Goal: Task Accomplishment & Management: Use online tool/utility

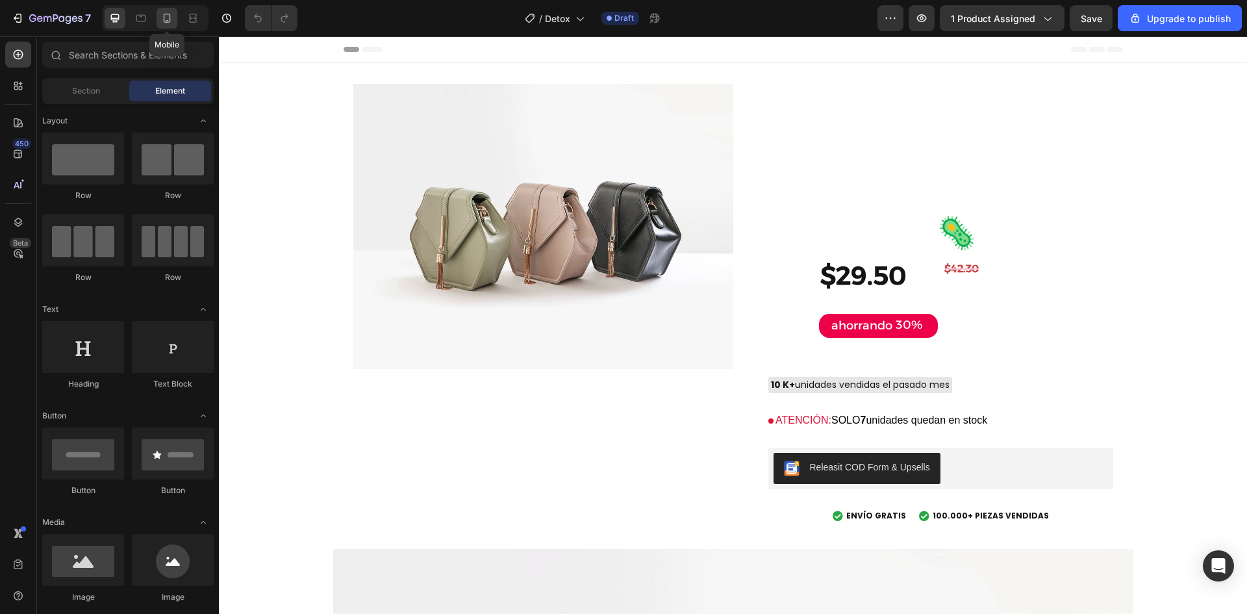
click at [168, 20] on icon at bounding box center [166, 18] width 13 height 13
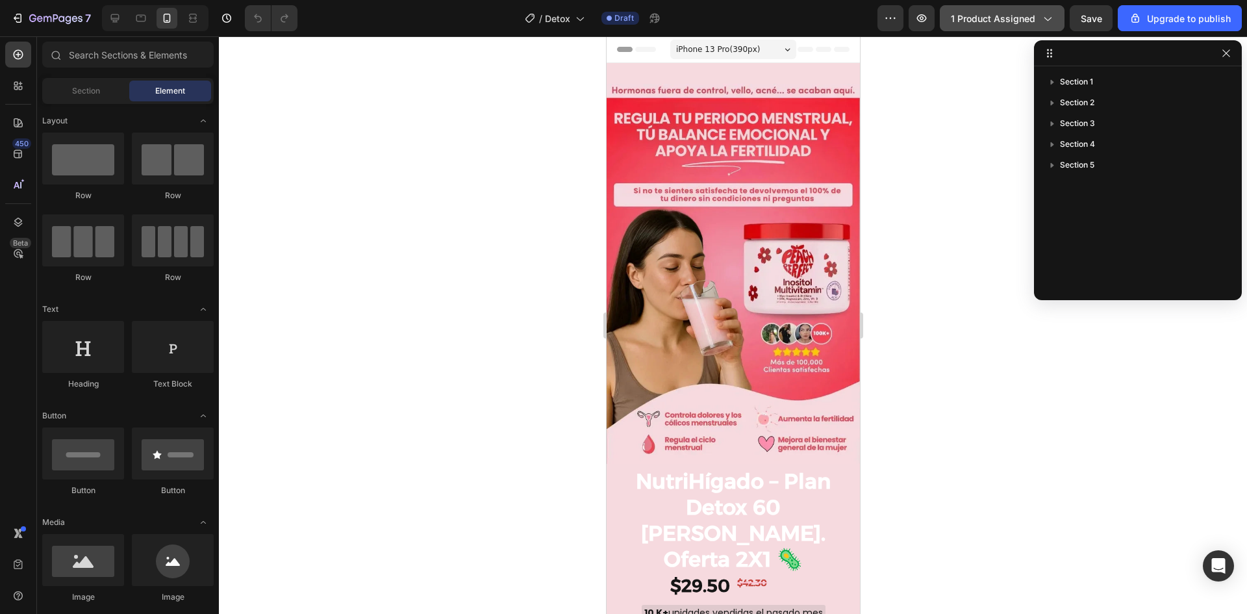
click at [1022, 25] on button "1 product assigned" at bounding box center [1002, 18] width 125 height 26
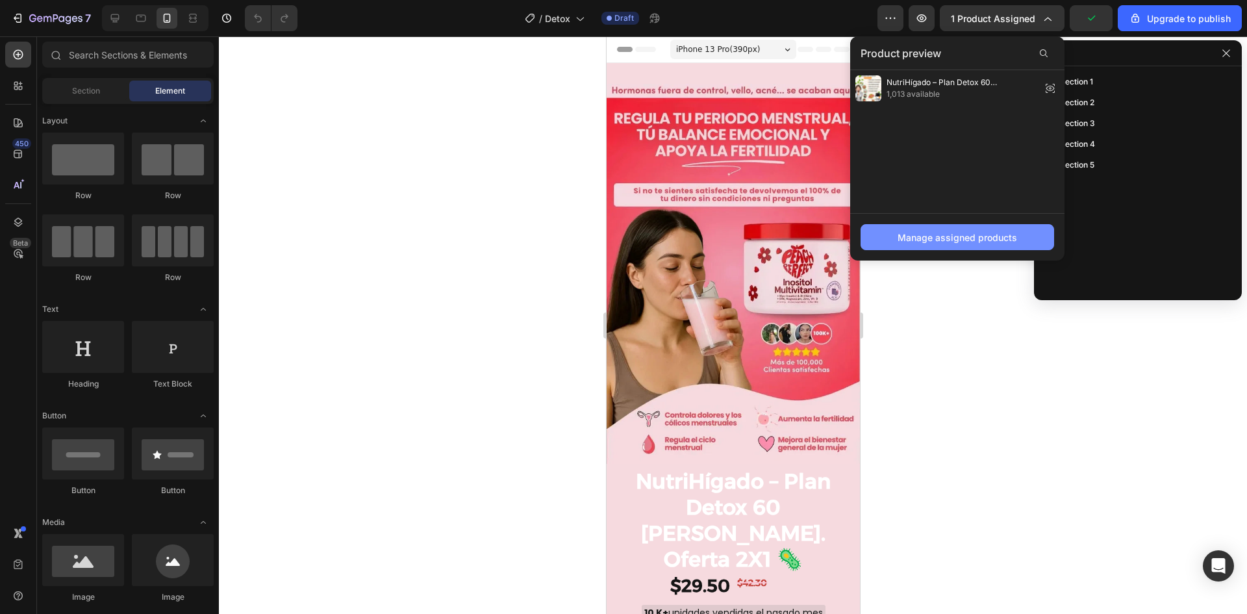
click at [953, 242] on div "Manage assigned products" at bounding box center [958, 238] width 120 height 14
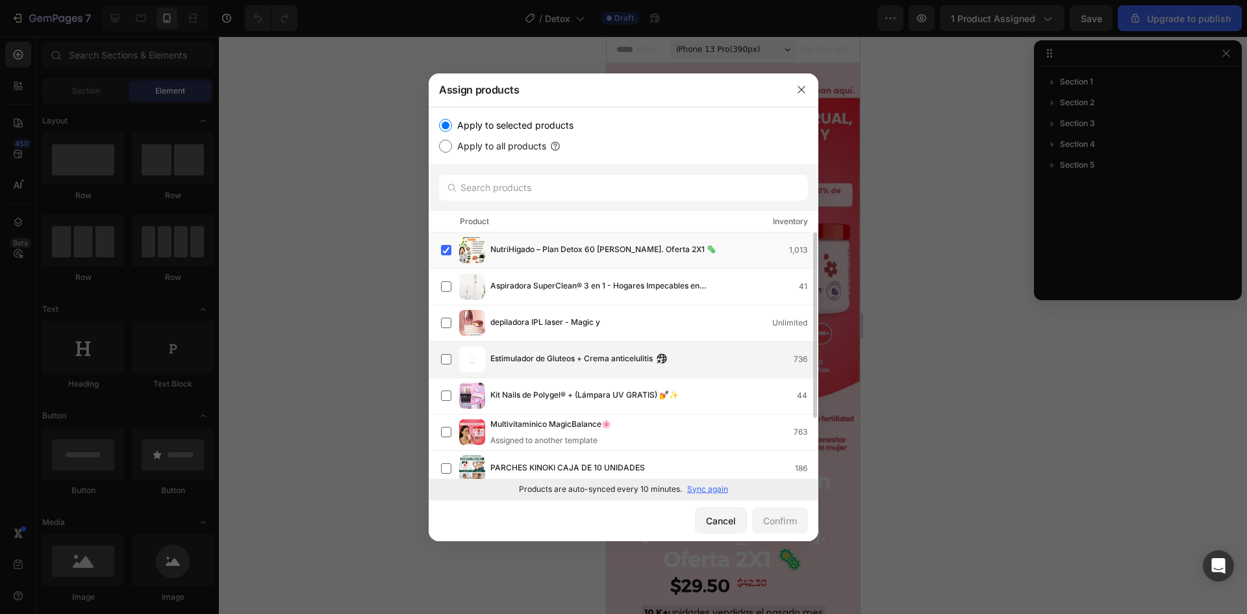
click at [729, 368] on div "Estimulador de Gluteos + Crema anticelulitis 736" at bounding box center [629, 359] width 377 height 26
click at [735, 253] on div "NutriHígado – Plan Detox 60 Días. Oferta 2X1 🦠 1,013" at bounding box center [653, 250] width 327 height 14
click at [781, 520] on div "Confirm" at bounding box center [780, 521] width 34 height 14
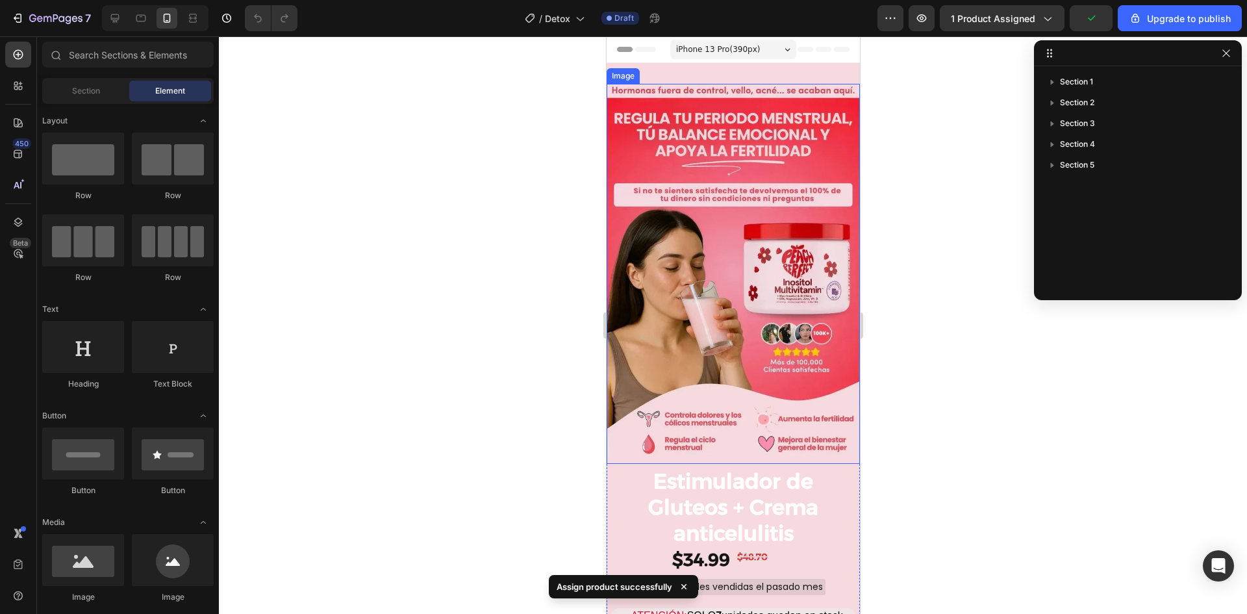
click at [718, 232] on img at bounding box center [732, 274] width 253 height 380
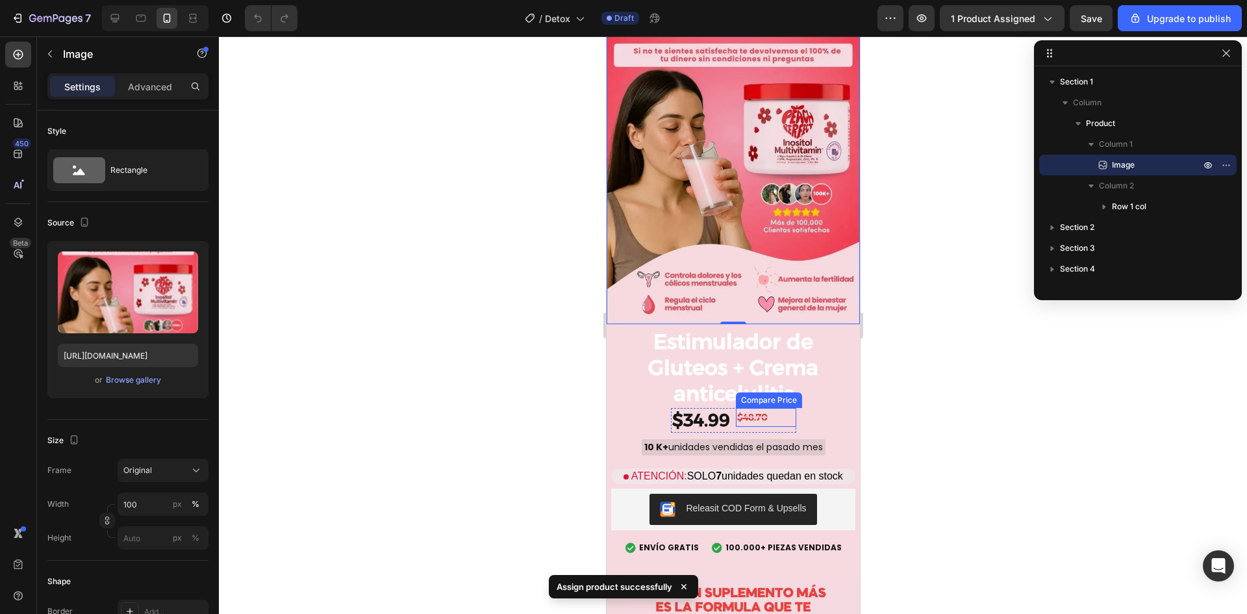
scroll to position [260, 0]
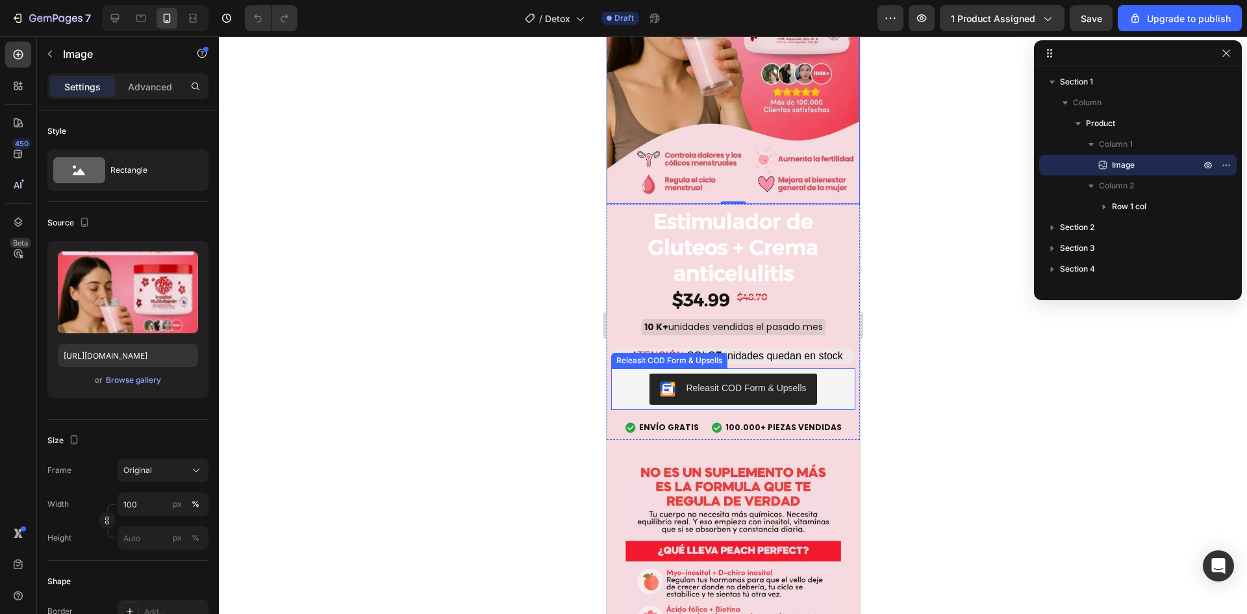
click at [824, 375] on div "Releasit COD Form & Upsells" at bounding box center [733, 389] width 234 height 31
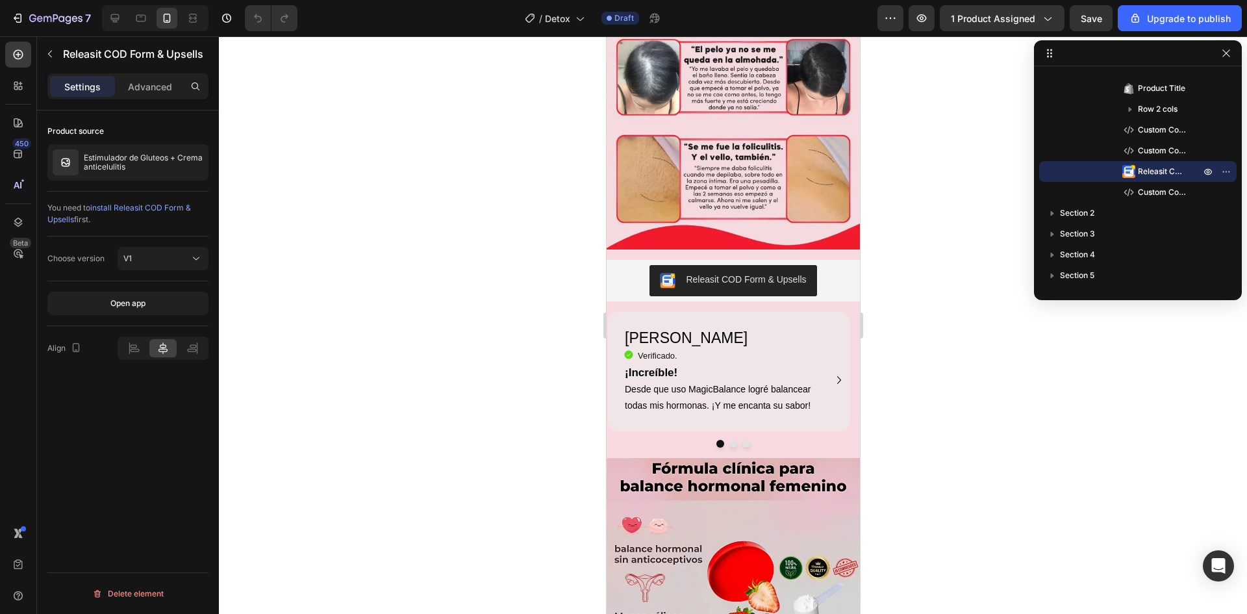
scroll to position [1234, 0]
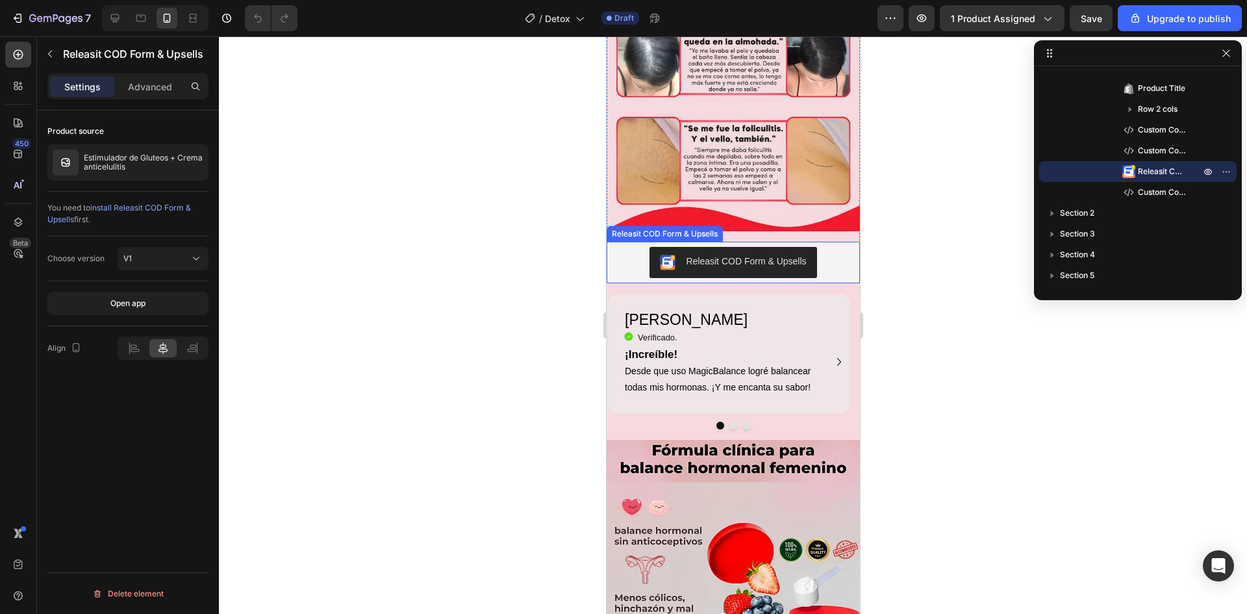
click at [811, 247] on div "Releasit COD Form & Upsells" at bounding box center [732, 262] width 243 height 31
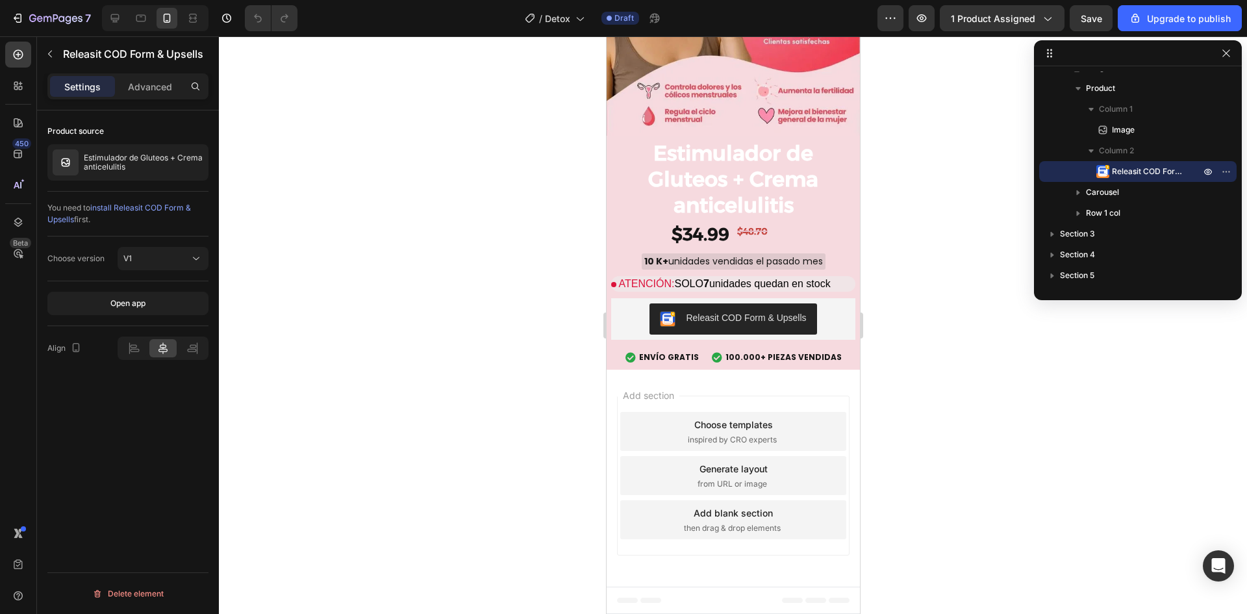
scroll to position [2413, 0]
click at [794, 319] on div "Releasit COD Form & Upsells" at bounding box center [745, 318] width 120 height 14
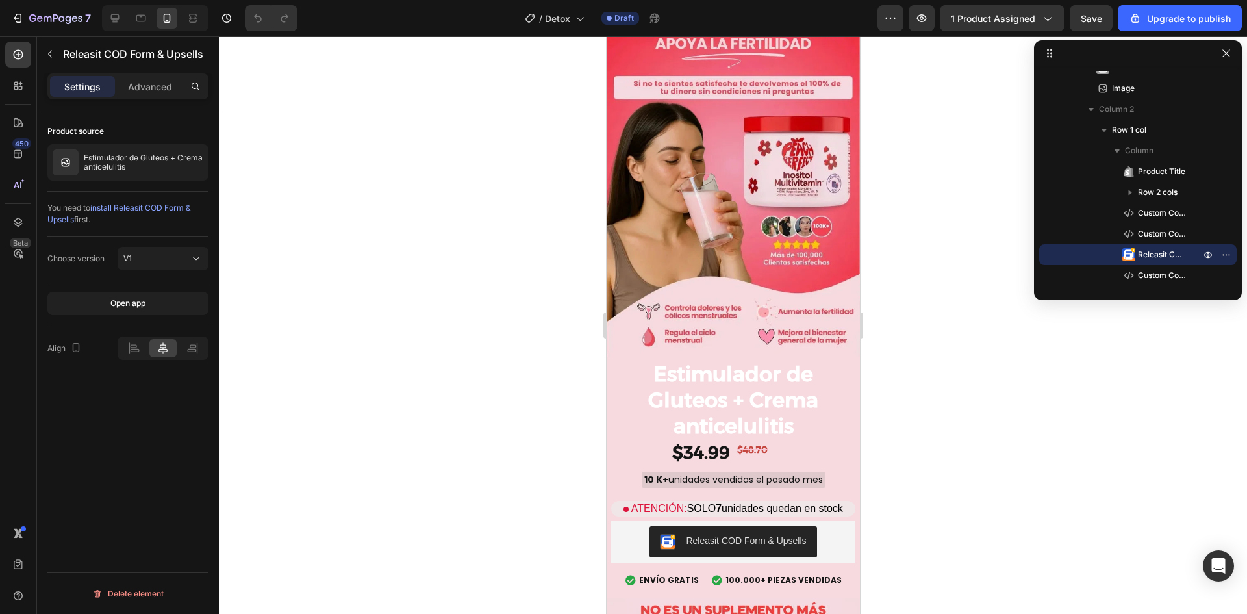
scroll to position [0, 0]
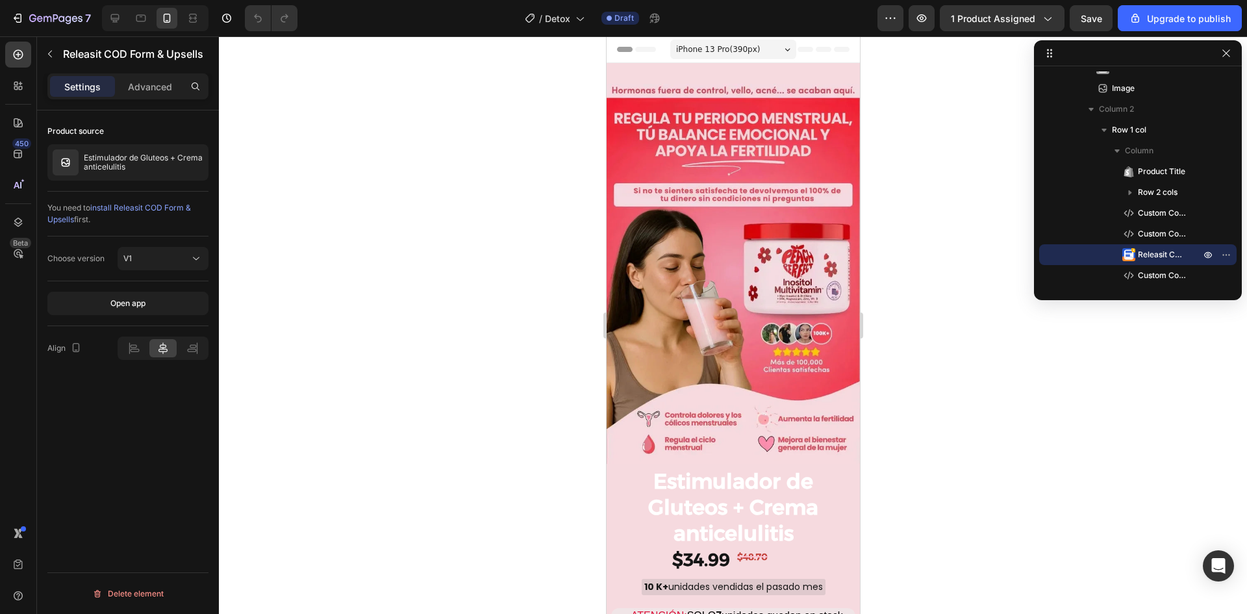
click at [791, 312] on img at bounding box center [732, 274] width 253 height 380
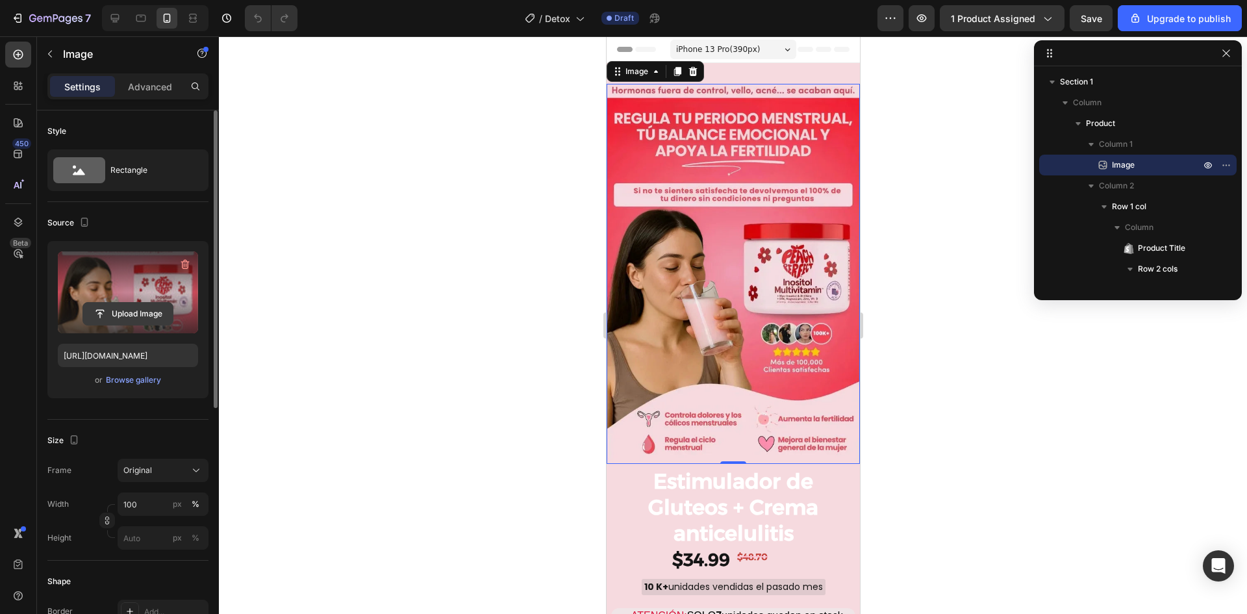
click at [152, 322] on input "file" at bounding box center [128, 314] width 90 height 22
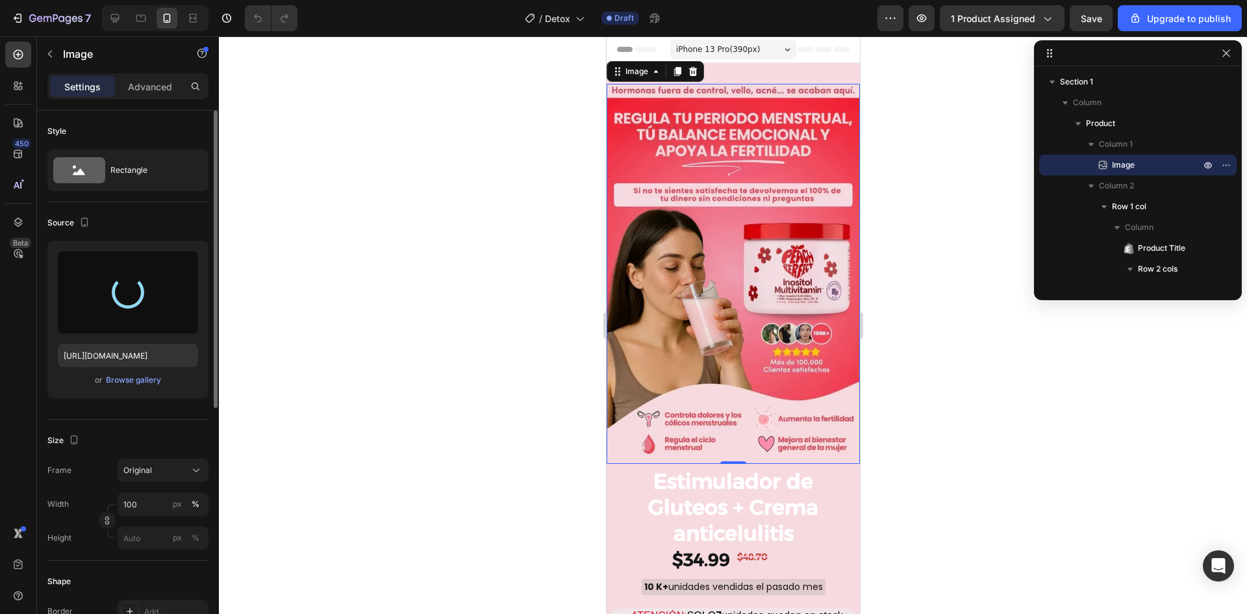
type input "[URL][DOMAIN_NAME]"
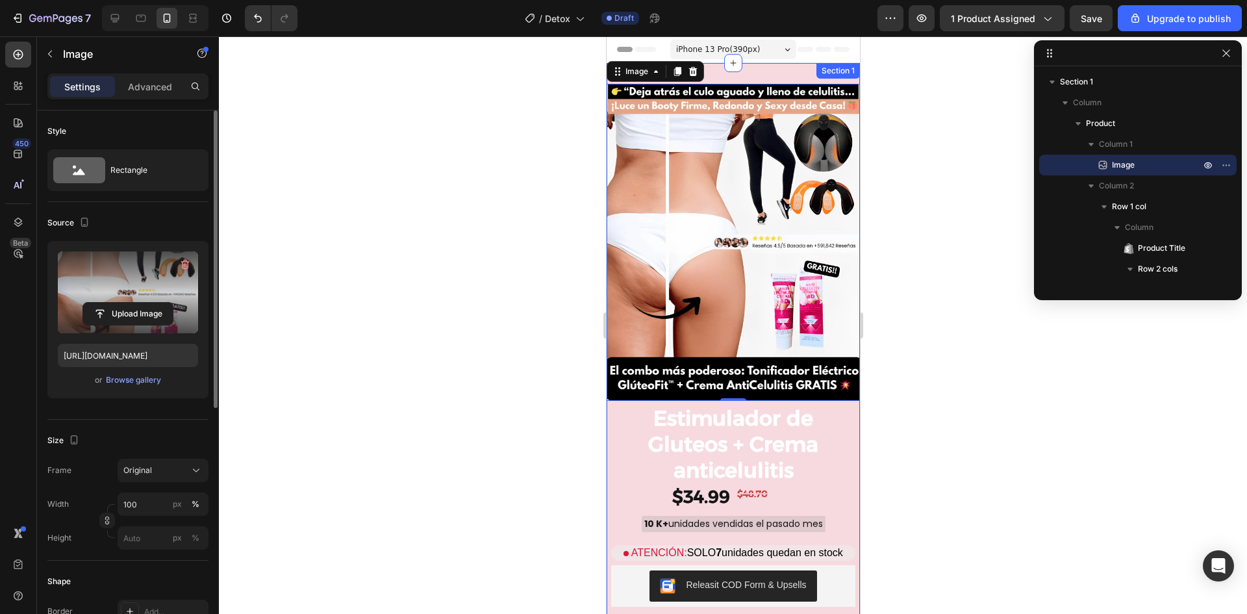
click at [780, 69] on div "Image 0 Estimulador de Gluteos + Crema anticelulitis Product Title $34.99 Produ…" at bounding box center [732, 360] width 253 height 594
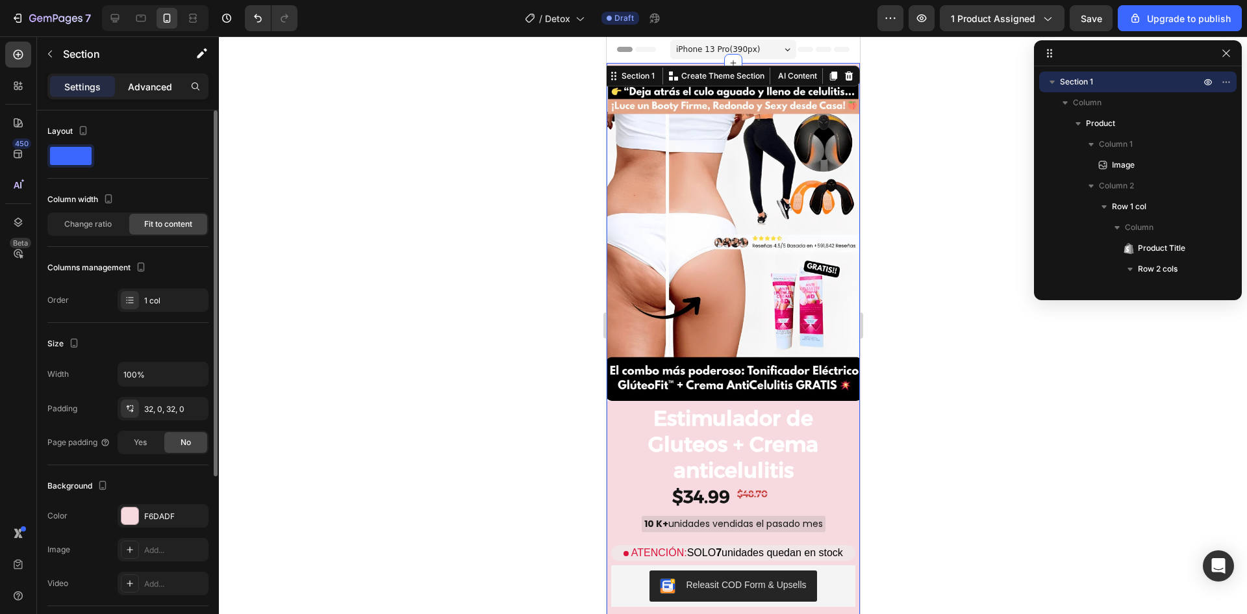
click at [154, 81] on p "Advanced" at bounding box center [150, 87] width 44 height 14
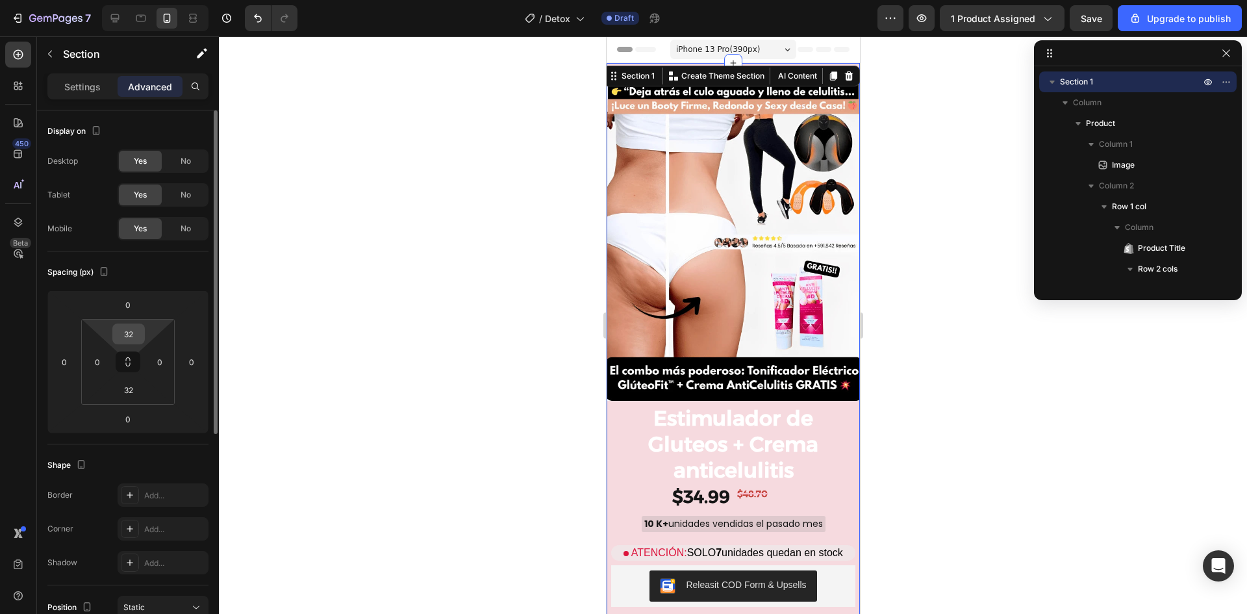
click at [131, 340] on input "32" at bounding box center [129, 333] width 26 height 19
type input "0"
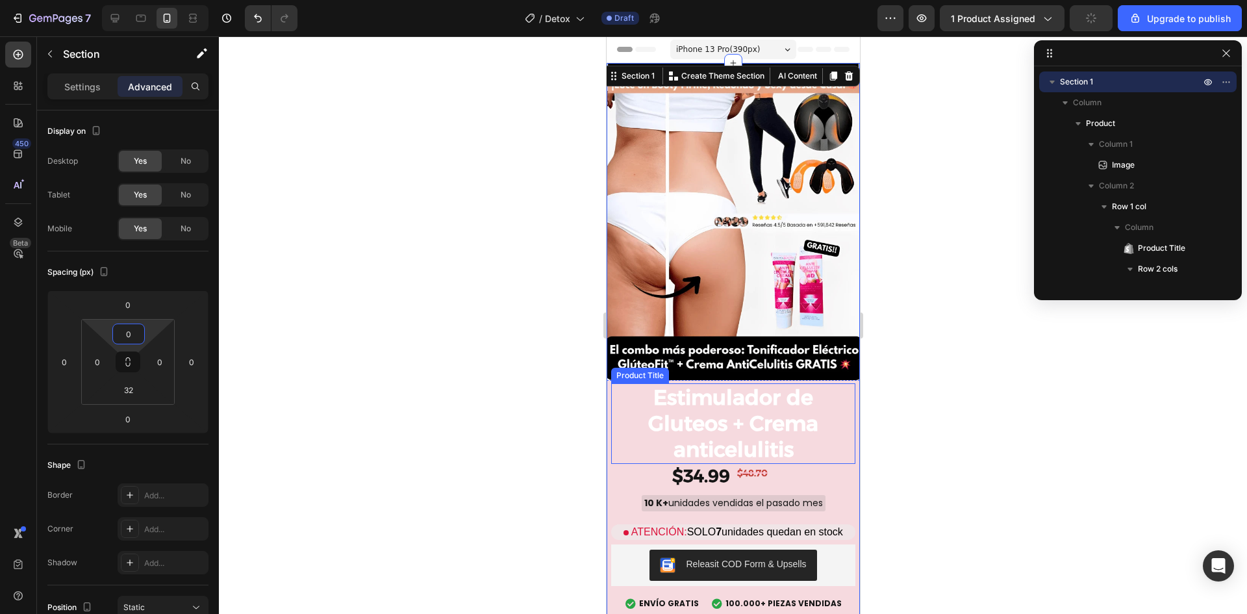
click at [828, 383] on h2 "Estimulador de Gluteos + Crema anticelulitis" at bounding box center [733, 423] width 244 height 81
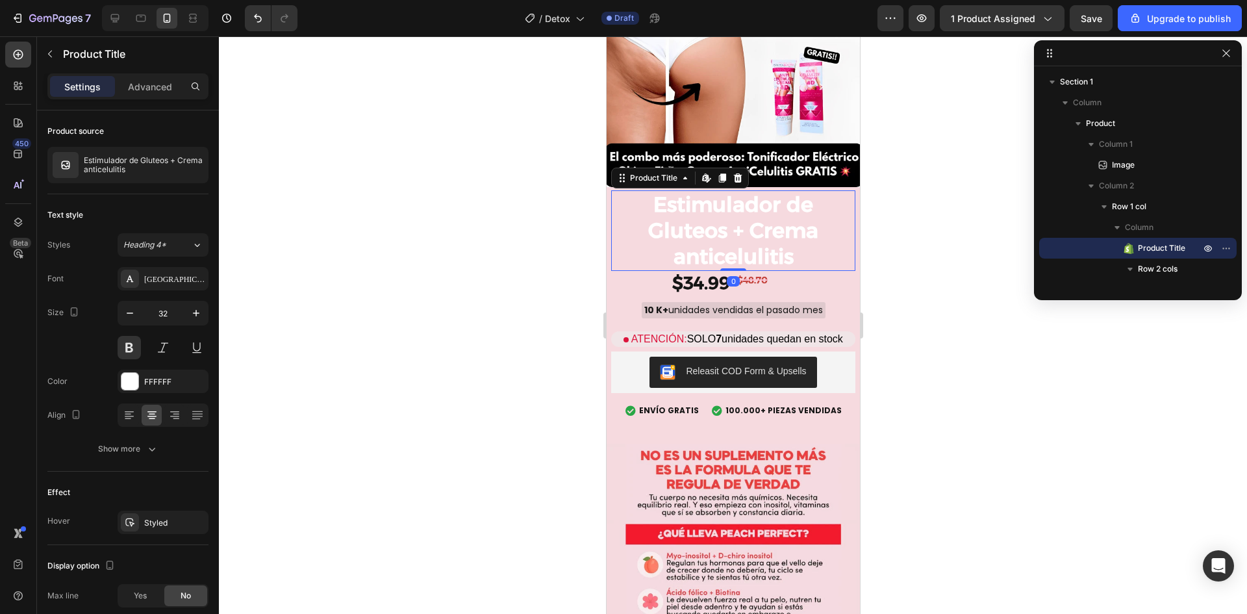
scroll to position [195, 0]
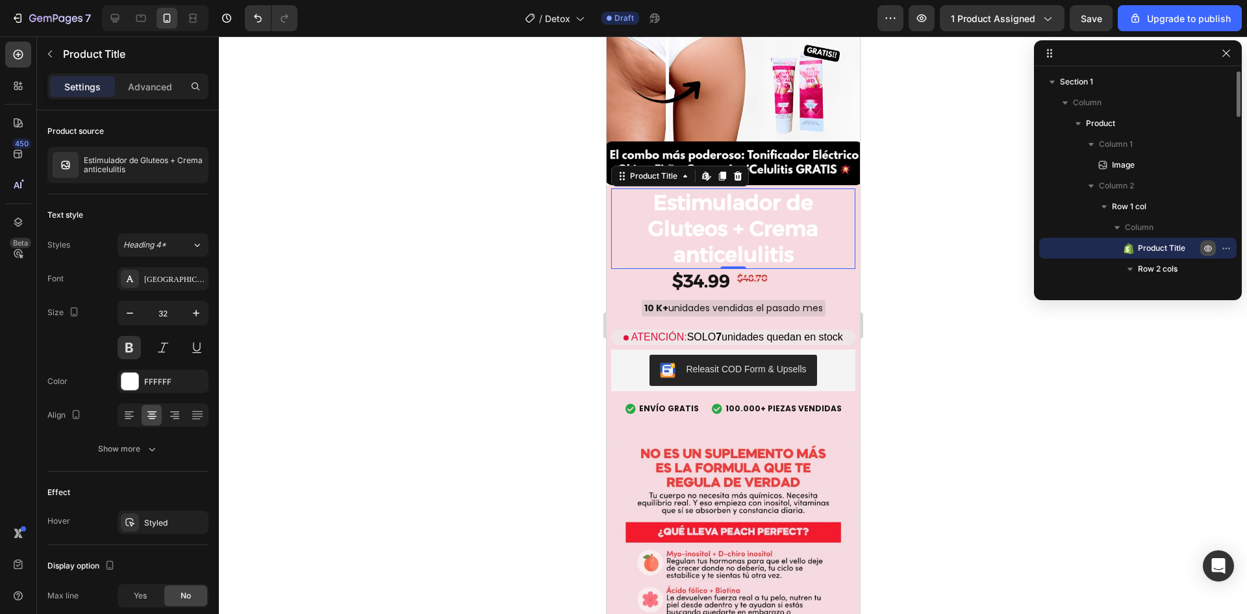
click at [1211, 247] on icon "button" at bounding box center [1208, 248] width 10 height 10
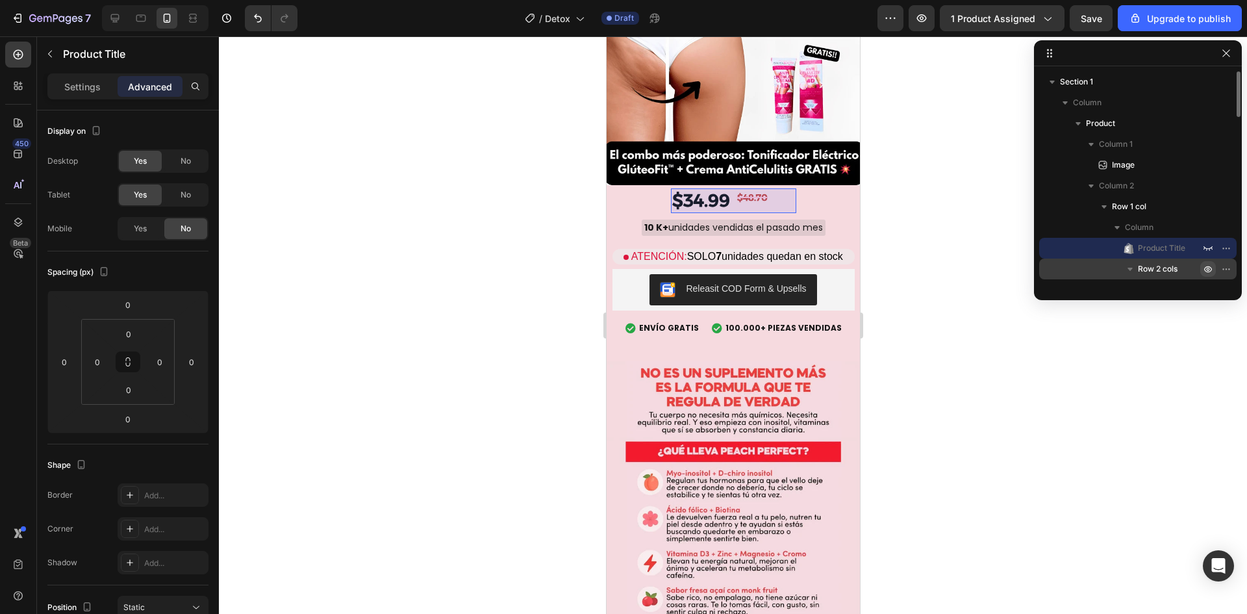
click at [1204, 270] on icon "button" at bounding box center [1208, 269] width 10 height 10
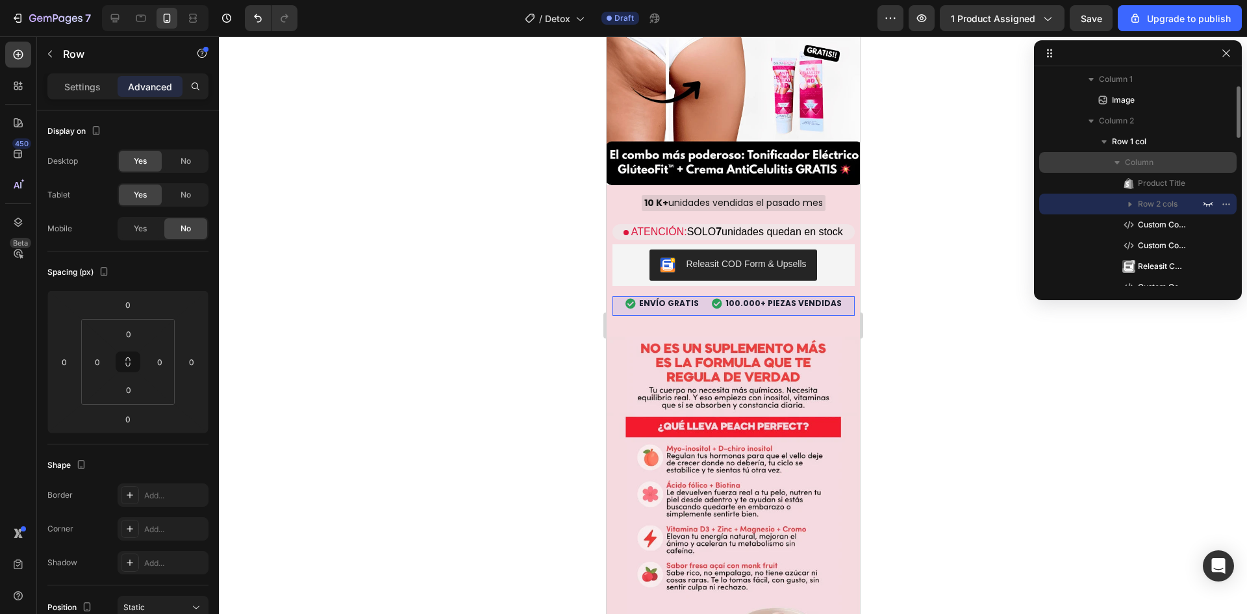
scroll to position [130, 0]
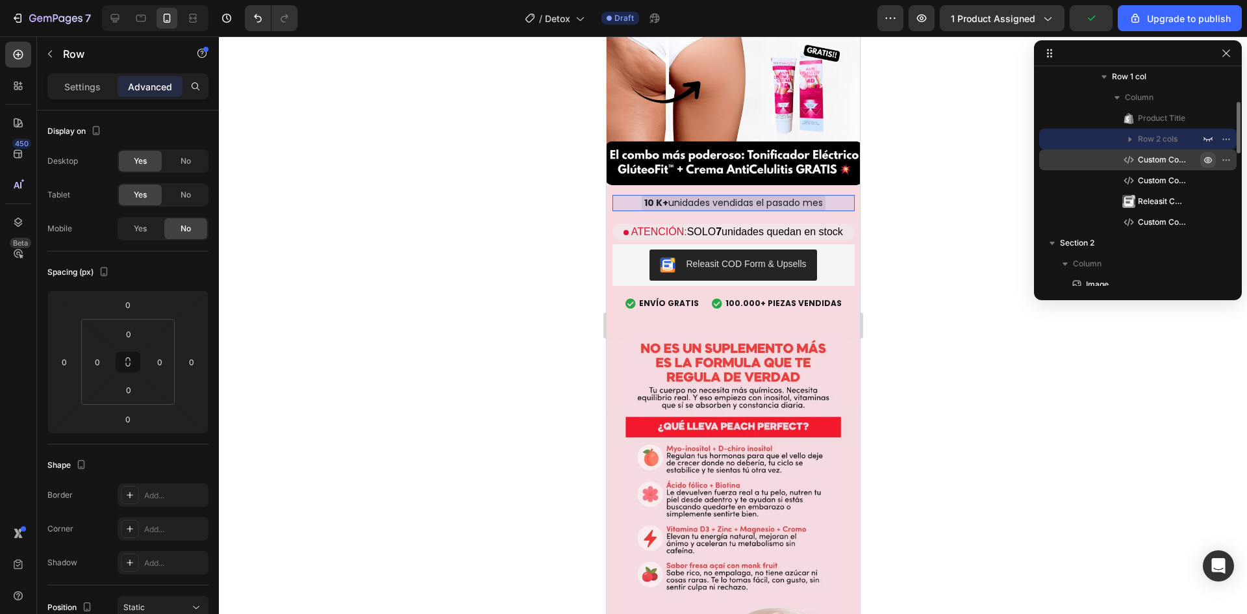
click at [1208, 162] on icon "button" at bounding box center [1208, 160] width 8 height 6
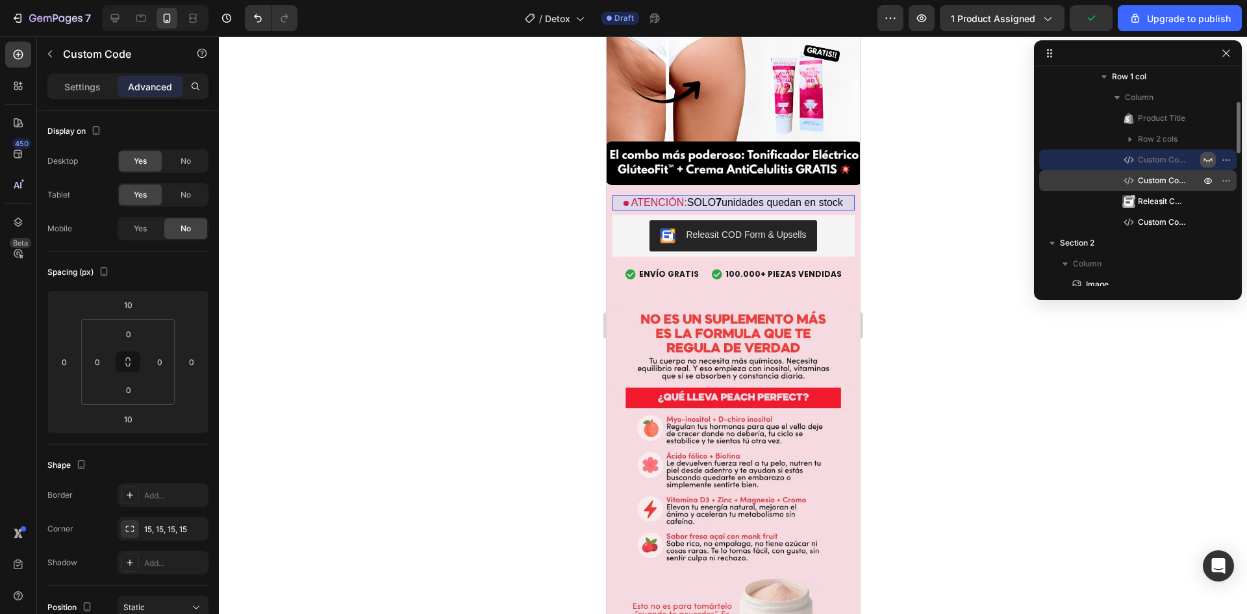
click at [1209, 175] on button "button" at bounding box center [1208, 181] width 16 height 16
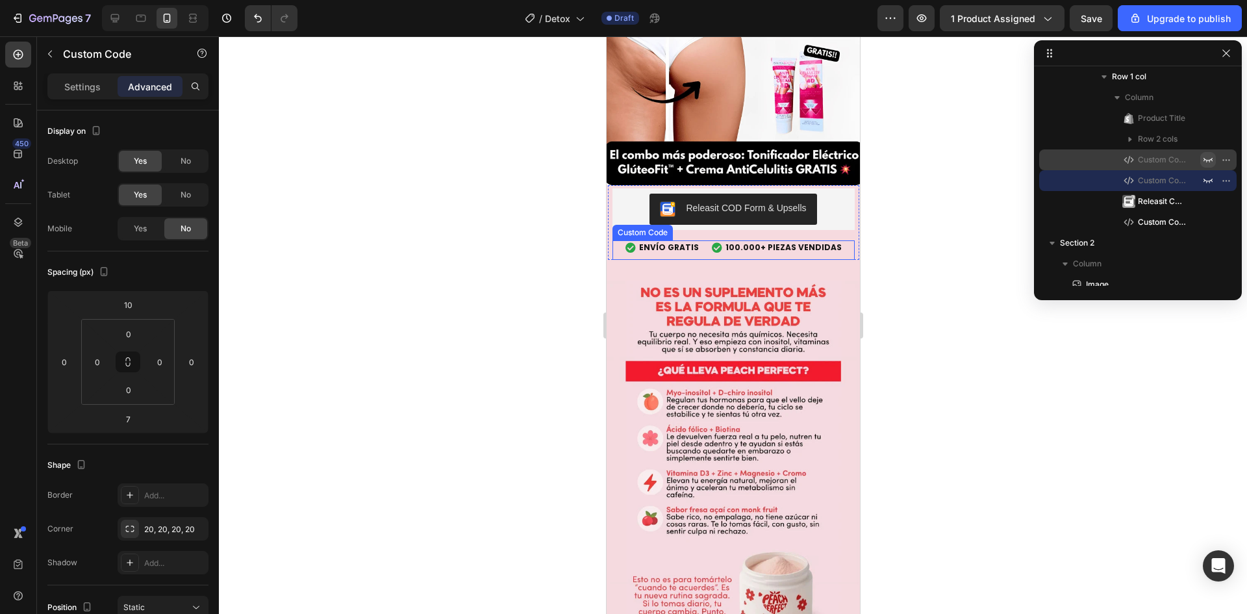
click at [798, 242] on span "100.000+ PIEZAS VENDIDAS" at bounding box center [783, 248] width 116 height 12
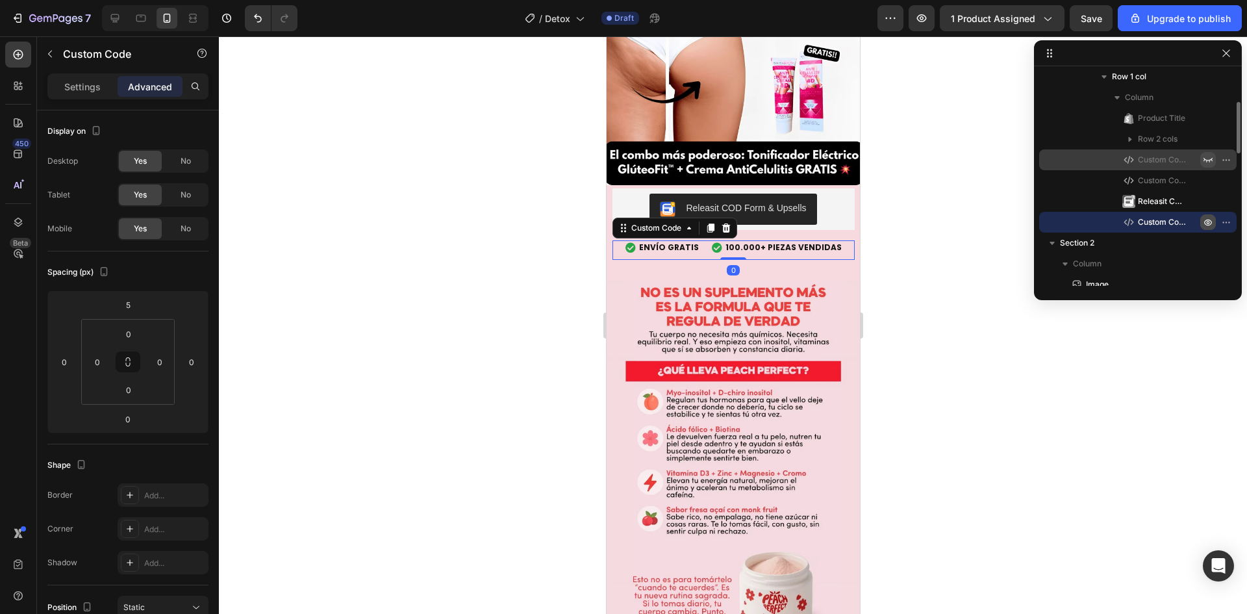
click at [1205, 221] on icon "button" at bounding box center [1208, 222] width 10 height 10
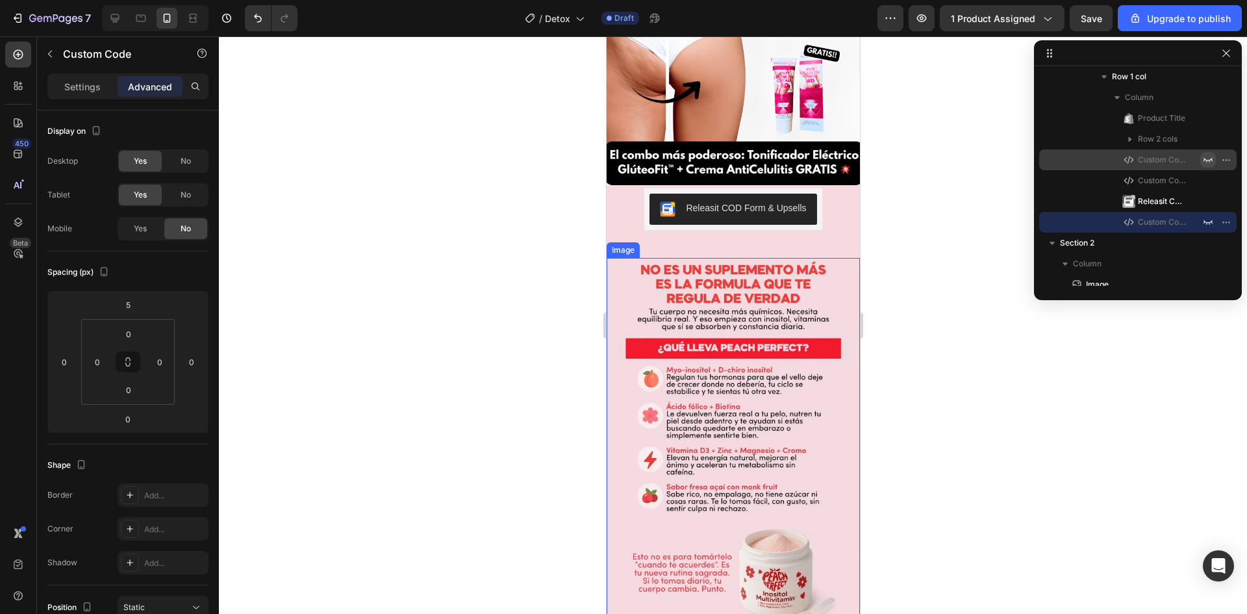
click at [776, 258] on img at bounding box center [732, 448] width 253 height 380
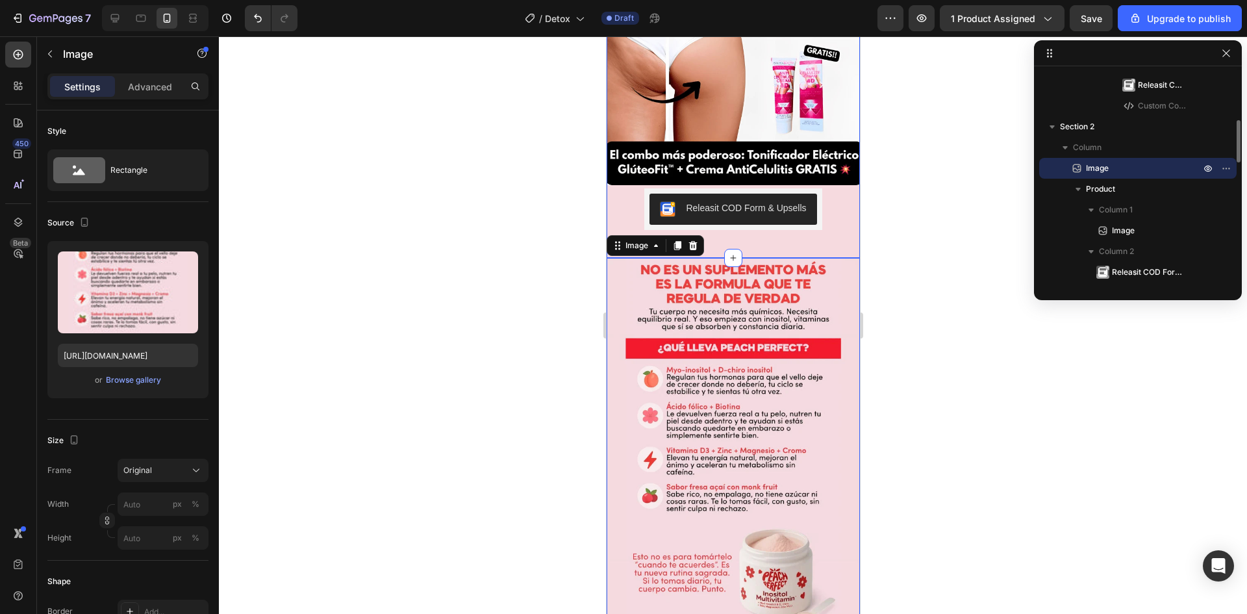
click at [798, 234] on div "Image Estimulador de Gluteos + Crema anticelulitis Product Title $34.99 Product…" at bounding box center [732, 63] width 253 height 390
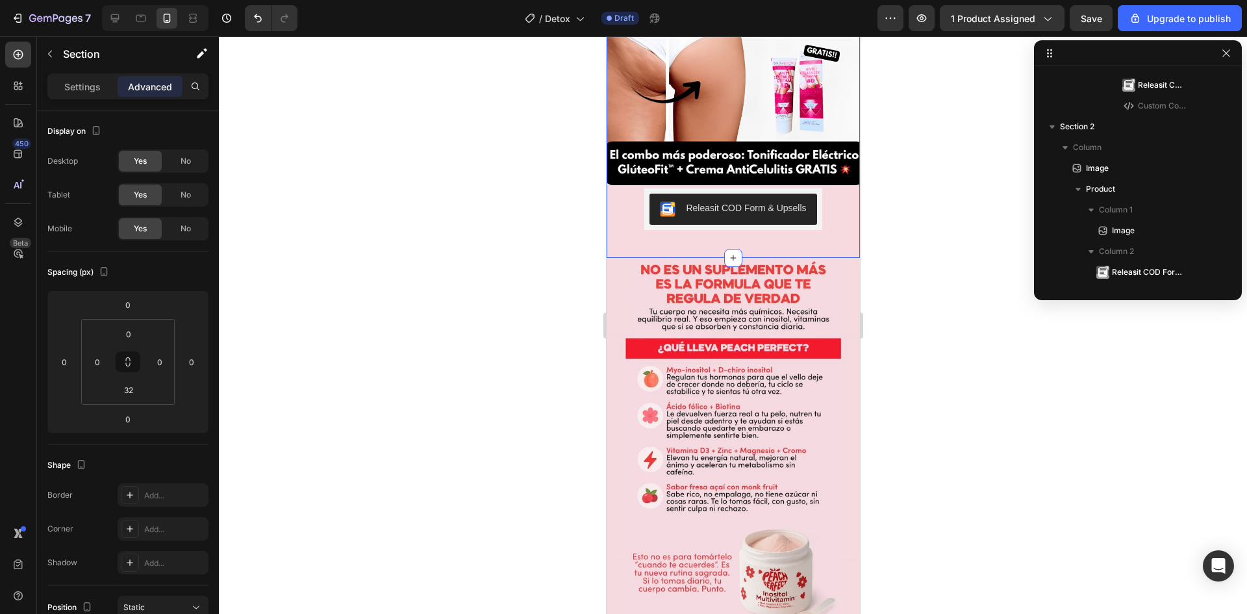
scroll to position [0, 0]
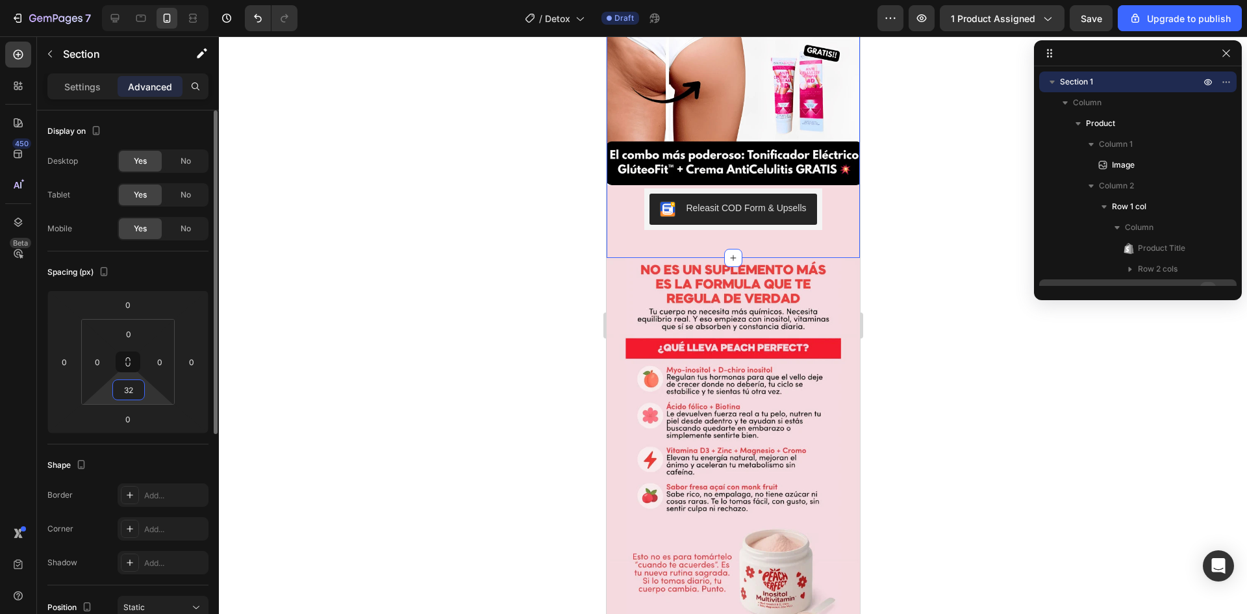
click at [132, 388] on input "32" at bounding box center [129, 389] width 26 height 19
type input "0"
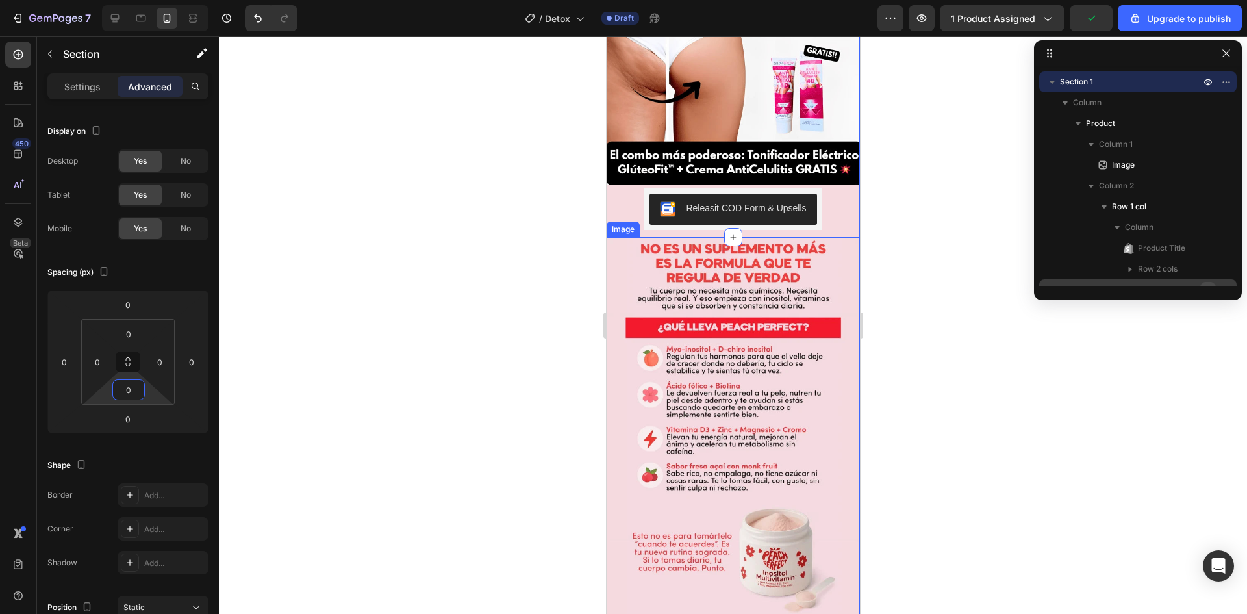
click at [837, 243] on img at bounding box center [732, 427] width 253 height 380
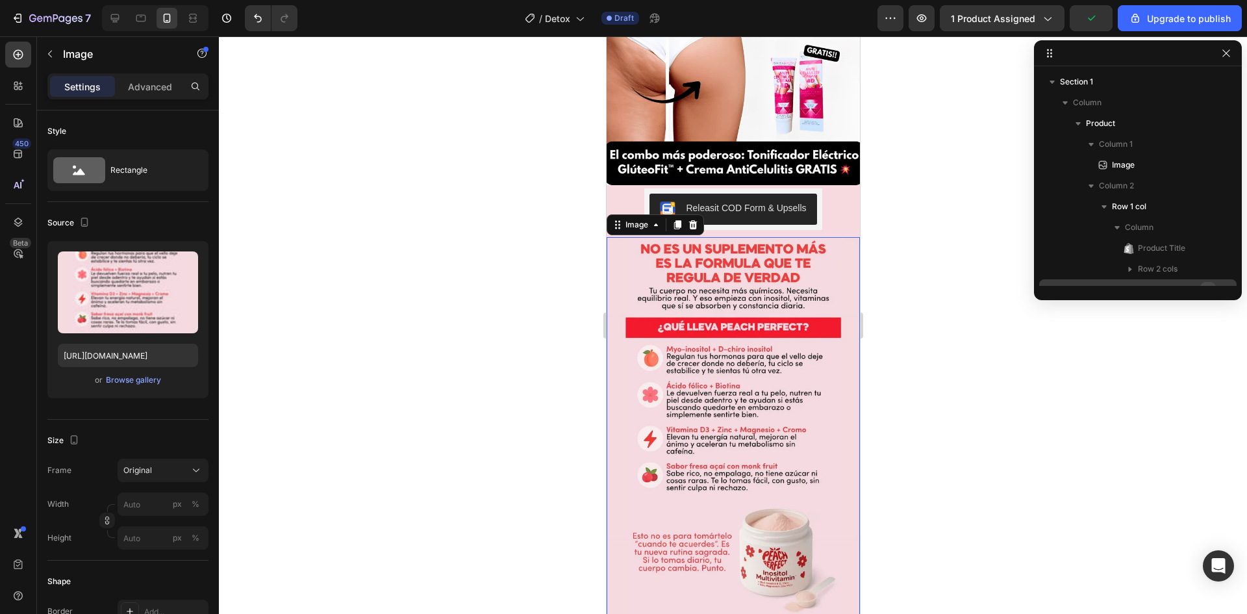
scroll to position [246, 0]
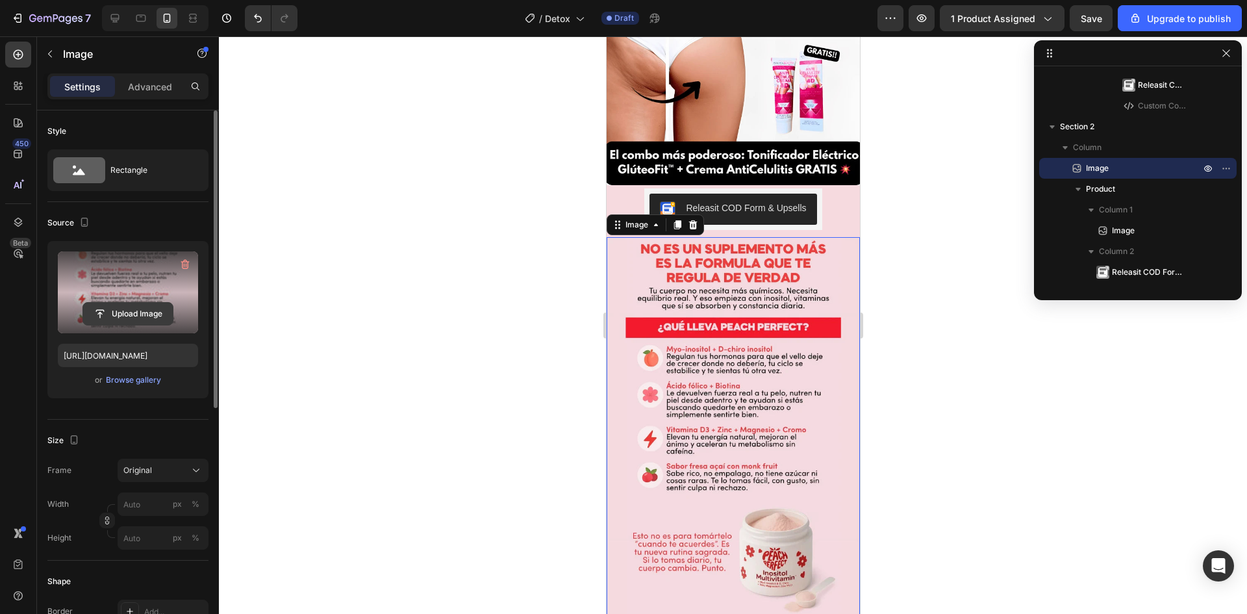
click at [127, 309] on input "file" at bounding box center [128, 314] width 90 height 22
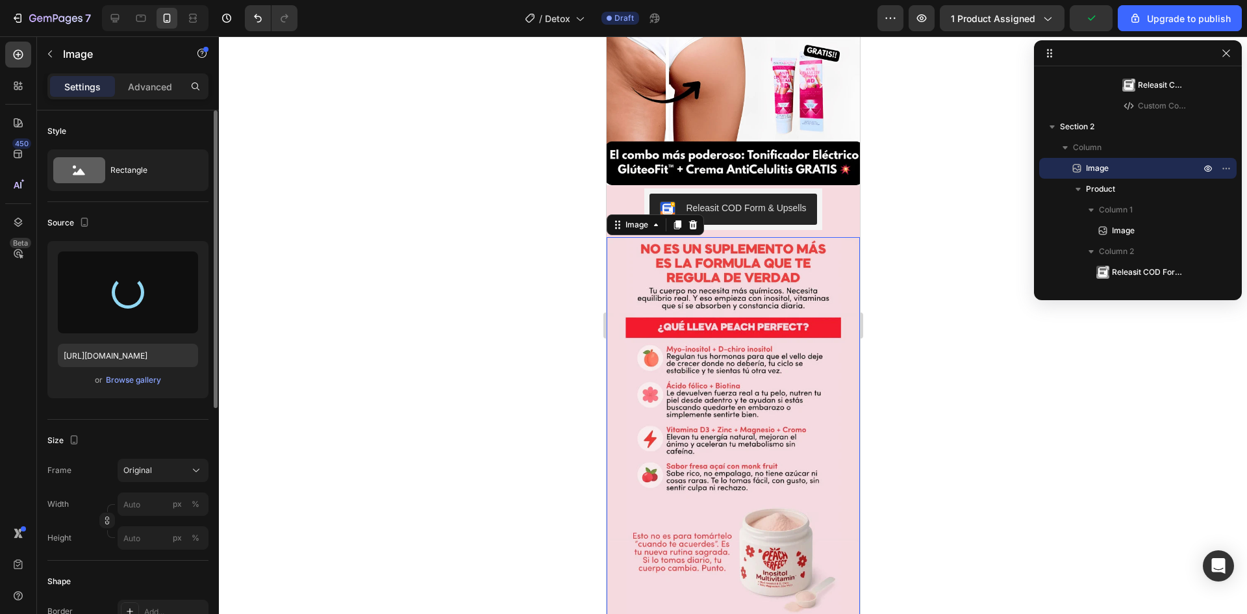
type input "https://cdn.shopify.com/s/files/1/0946/3427/9185/files/gempages_584608372960002…"
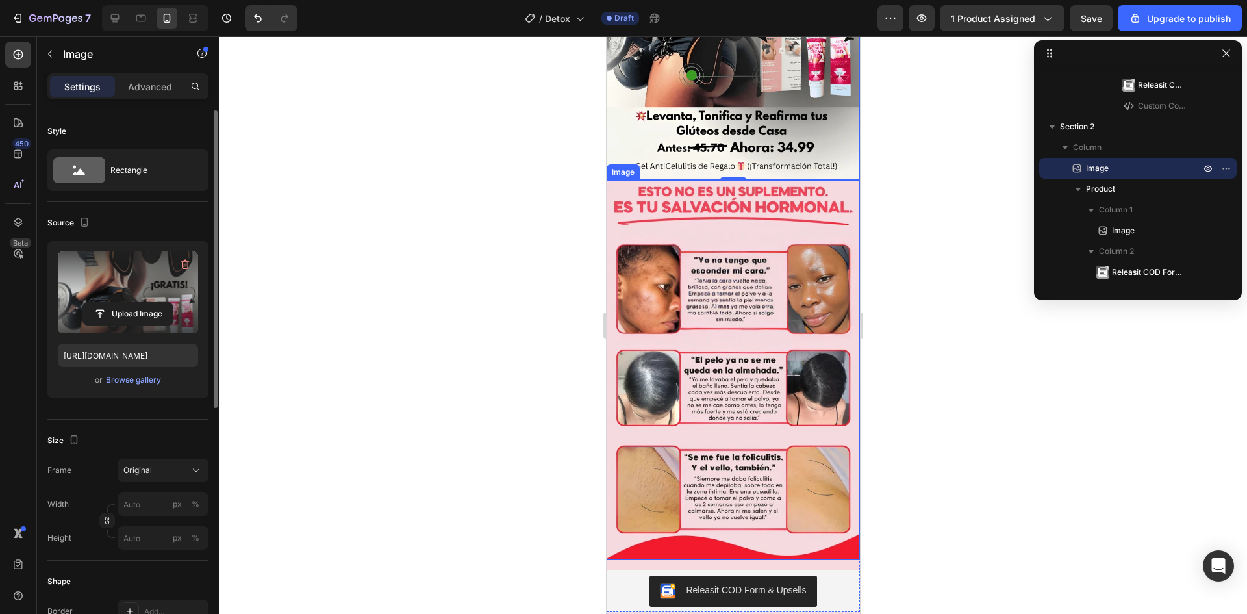
scroll to position [585, 0]
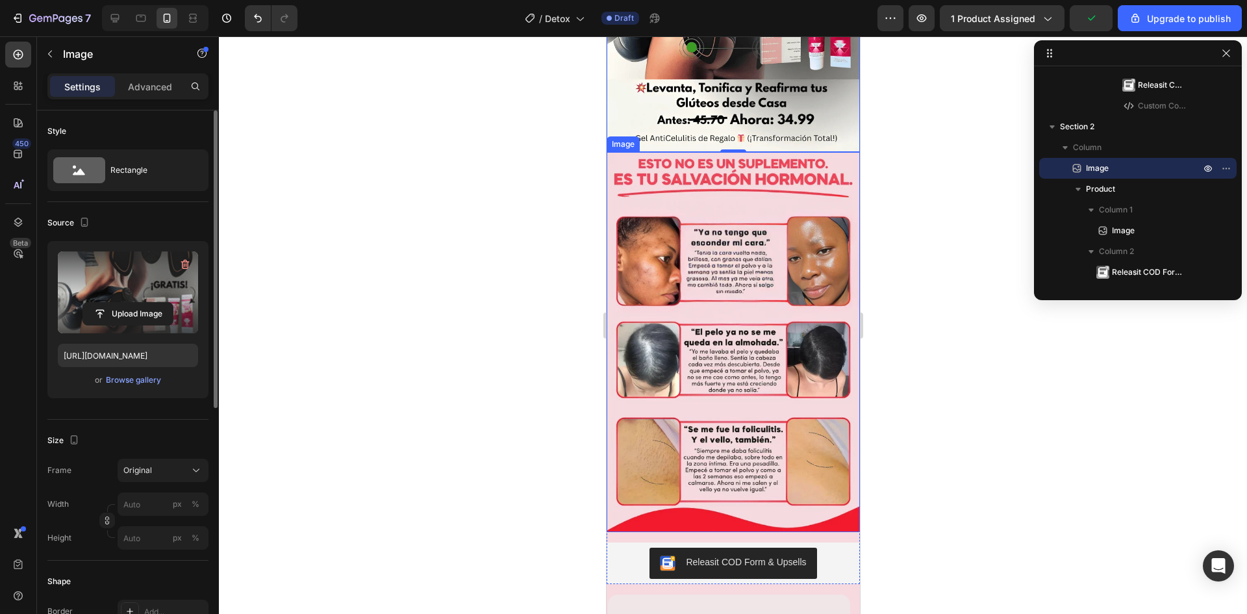
click at [736, 331] on img at bounding box center [732, 342] width 253 height 380
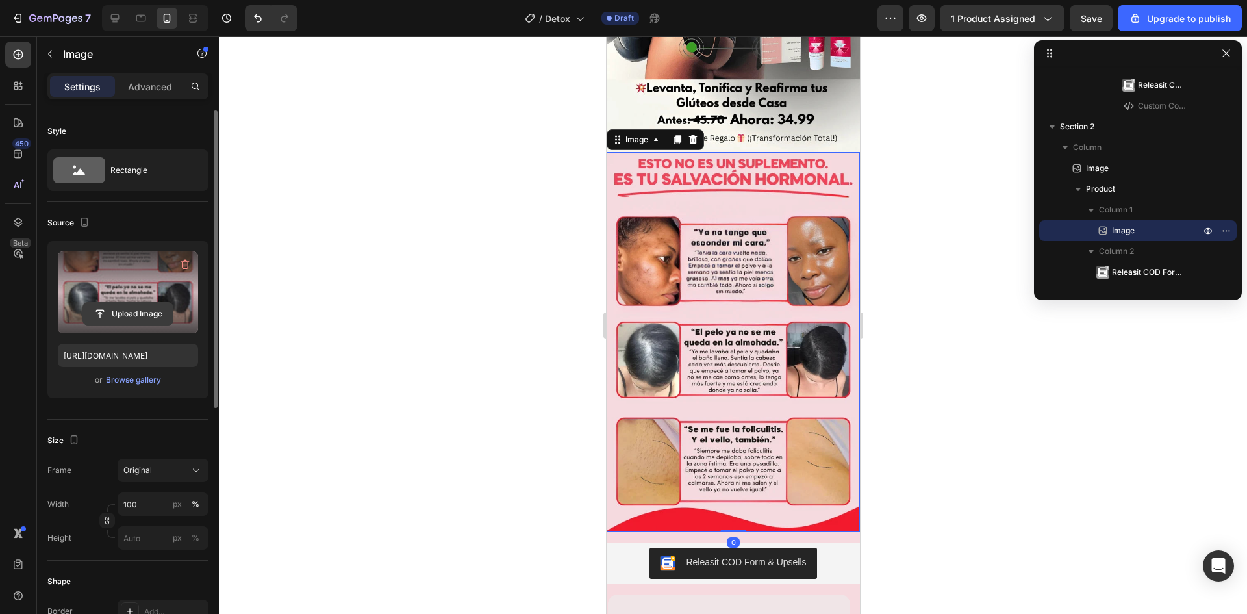
click at [132, 303] on div "Upload Image" at bounding box center [128, 292] width 140 height 82
click at [159, 318] on input "file" at bounding box center [128, 314] width 90 height 22
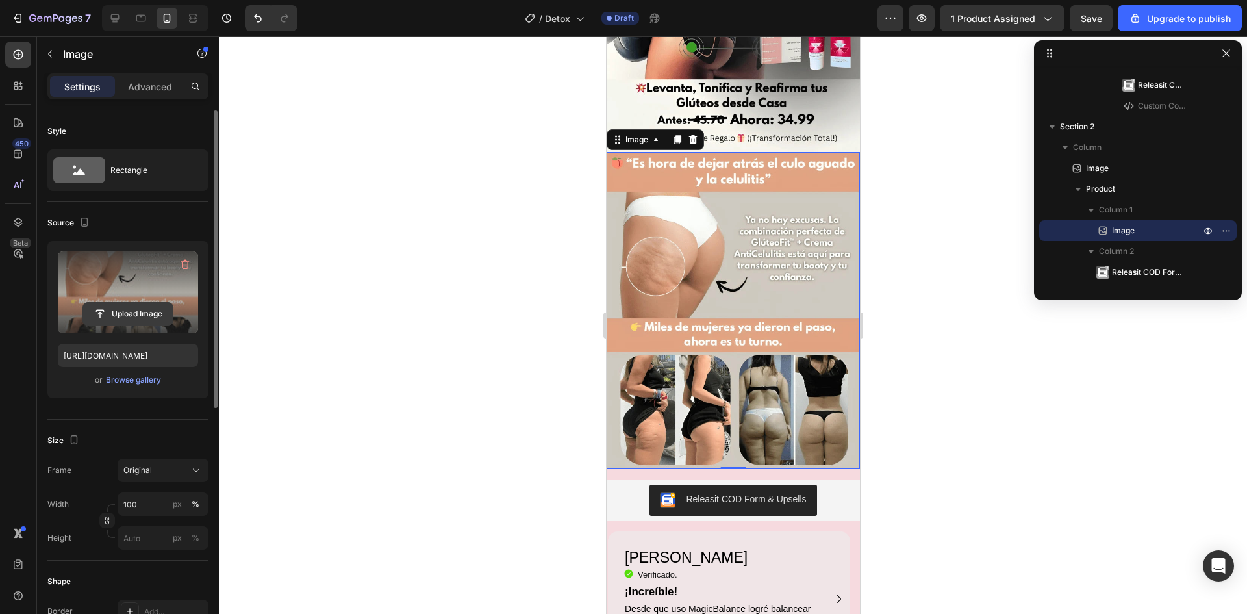
click at [135, 308] on input "file" at bounding box center [128, 314] width 90 height 22
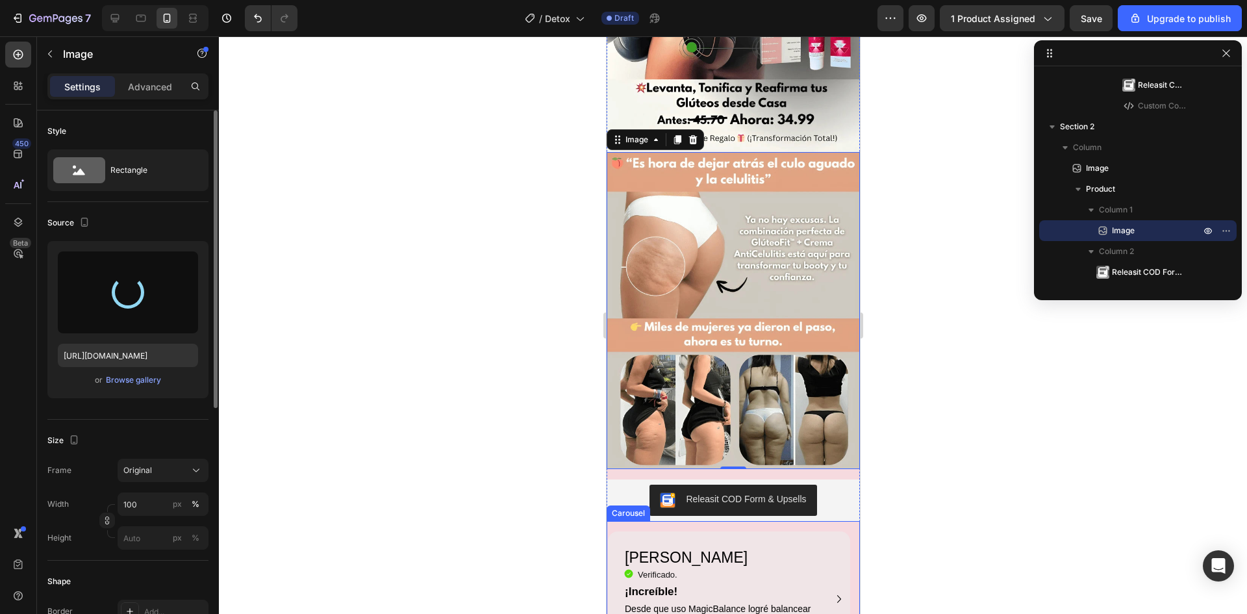
type input "[URL][DOMAIN_NAME]"
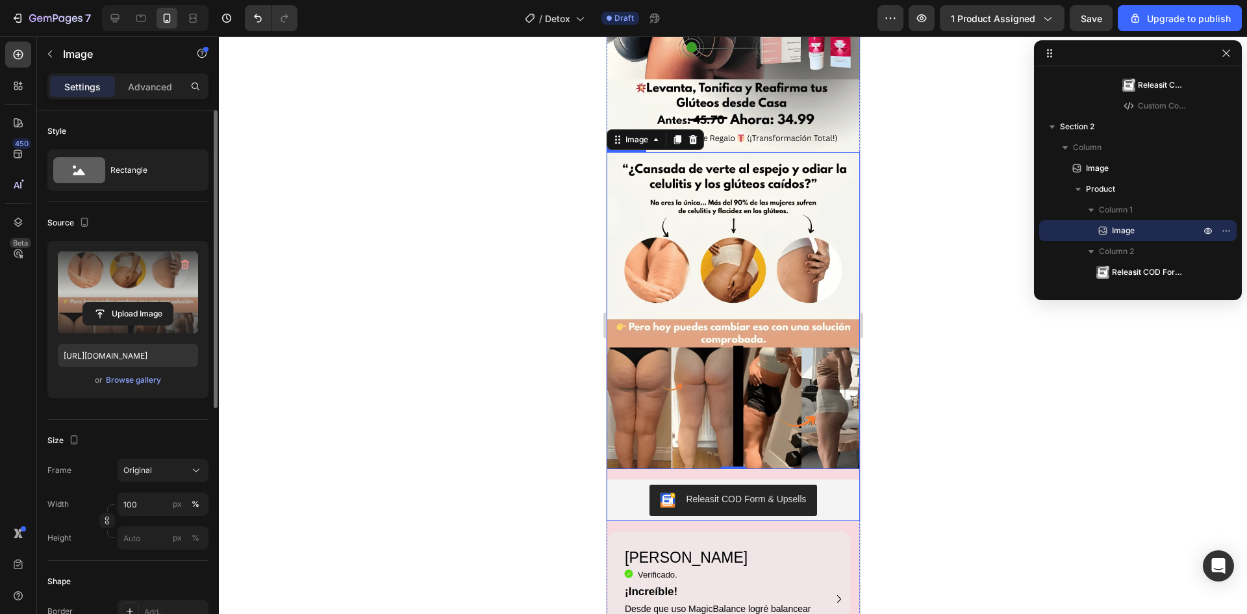
click at [760, 448] on div "Image 0 Releasit COD Form & Upsells Releasit COD Form & Upsells Product" at bounding box center [732, 336] width 253 height 369
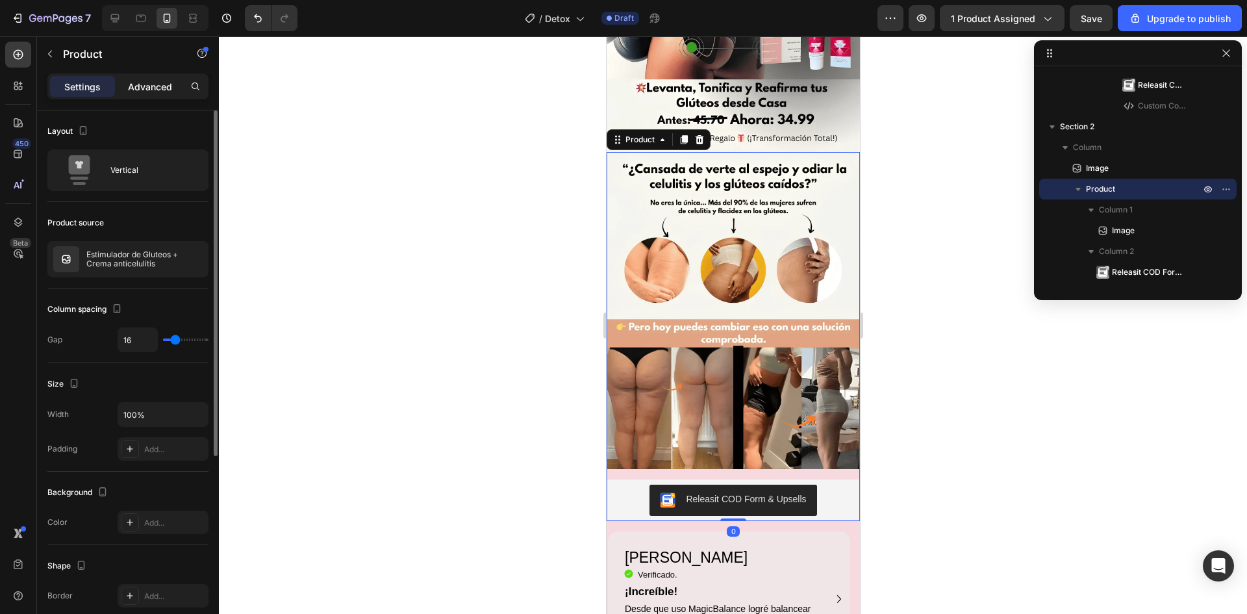
click at [138, 81] on p "Advanced" at bounding box center [150, 87] width 44 height 14
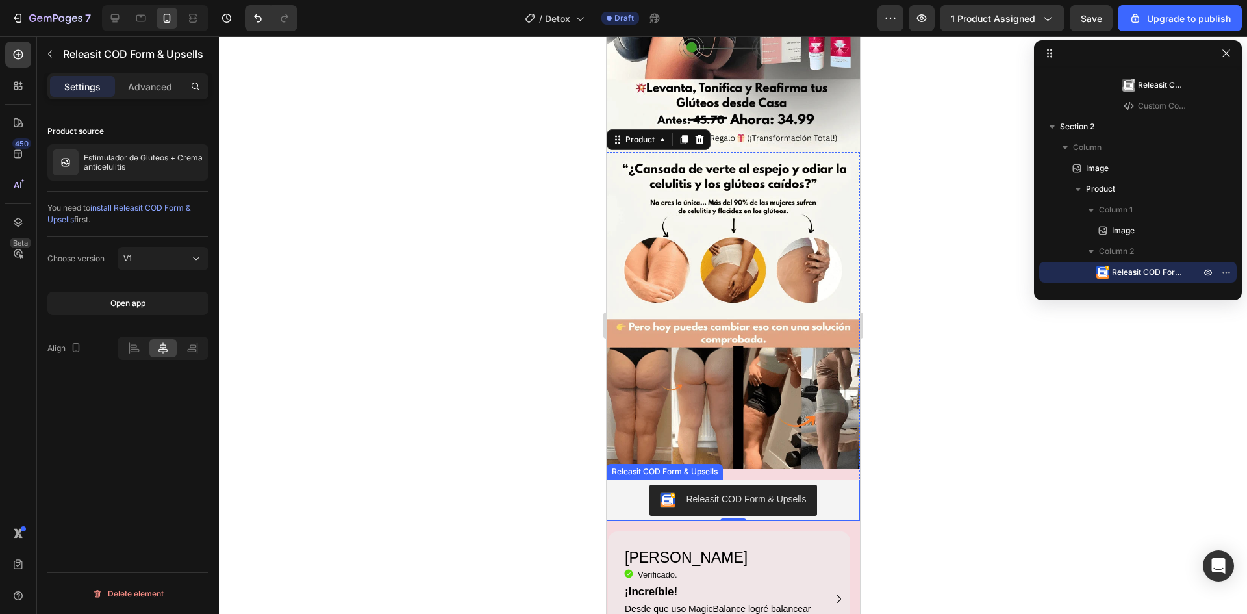
click at [828, 485] on div "Releasit COD Form & Upsells" at bounding box center [732, 500] width 243 height 31
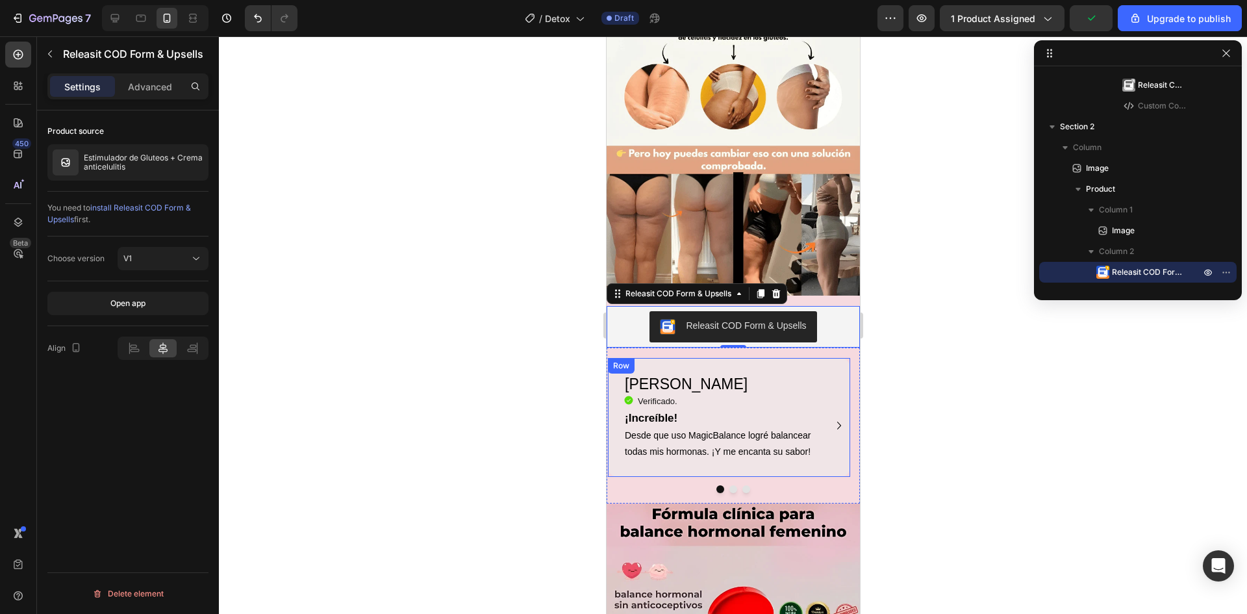
scroll to position [844, 0]
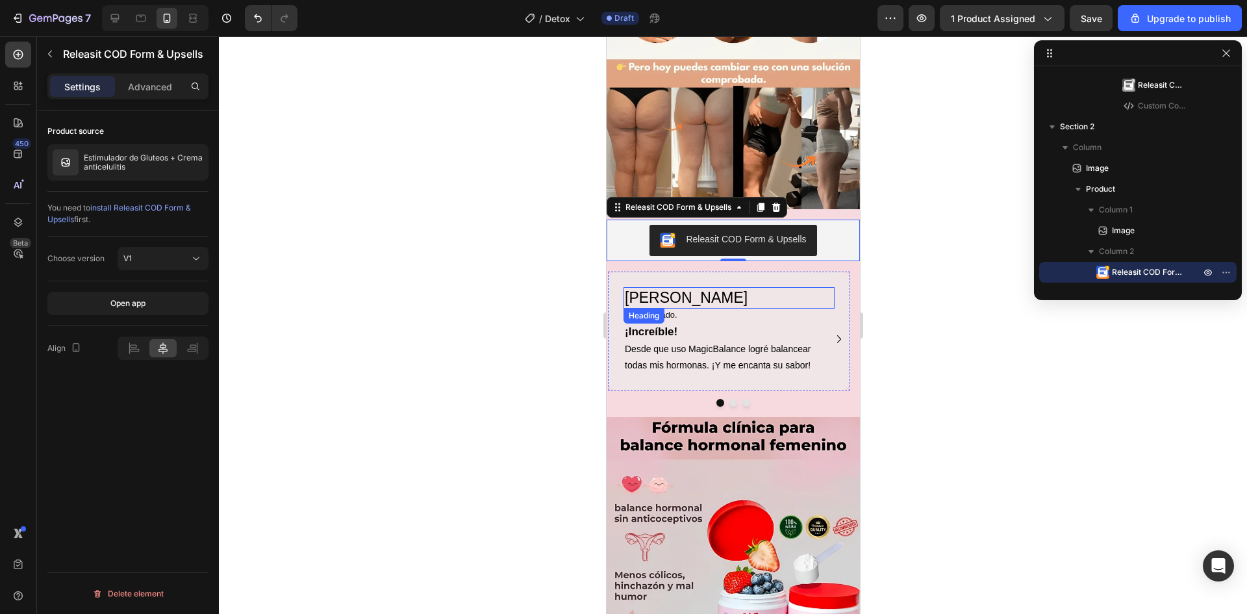
click at [811, 287] on h2 "[PERSON_NAME]" at bounding box center [728, 298] width 211 height 22
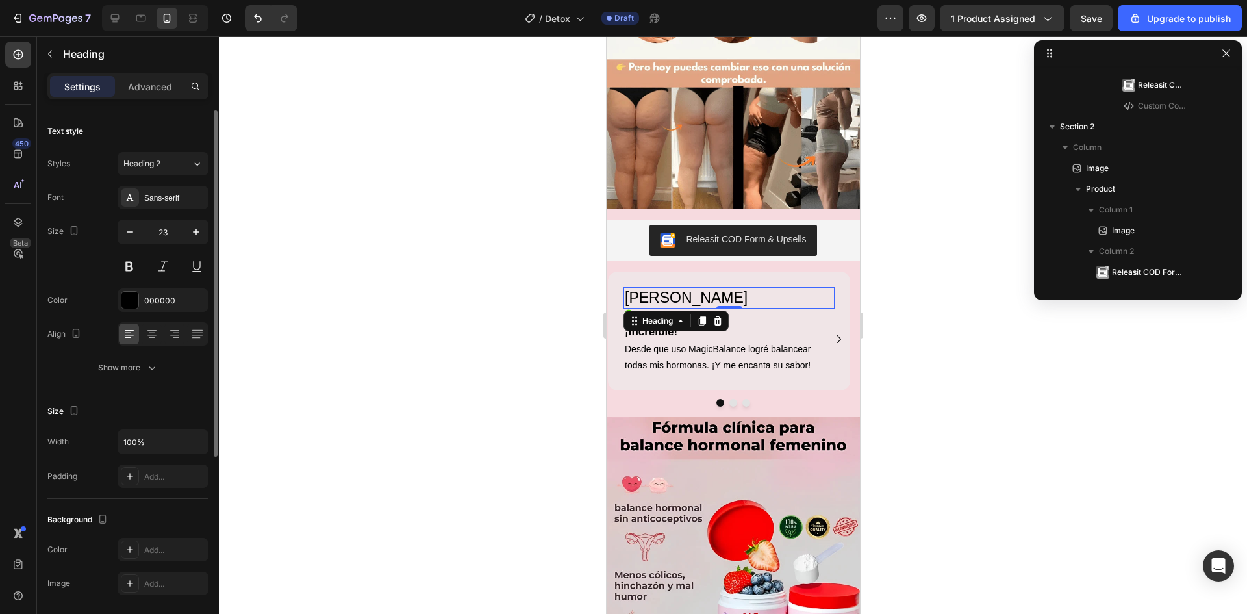
scroll to position [454, 0]
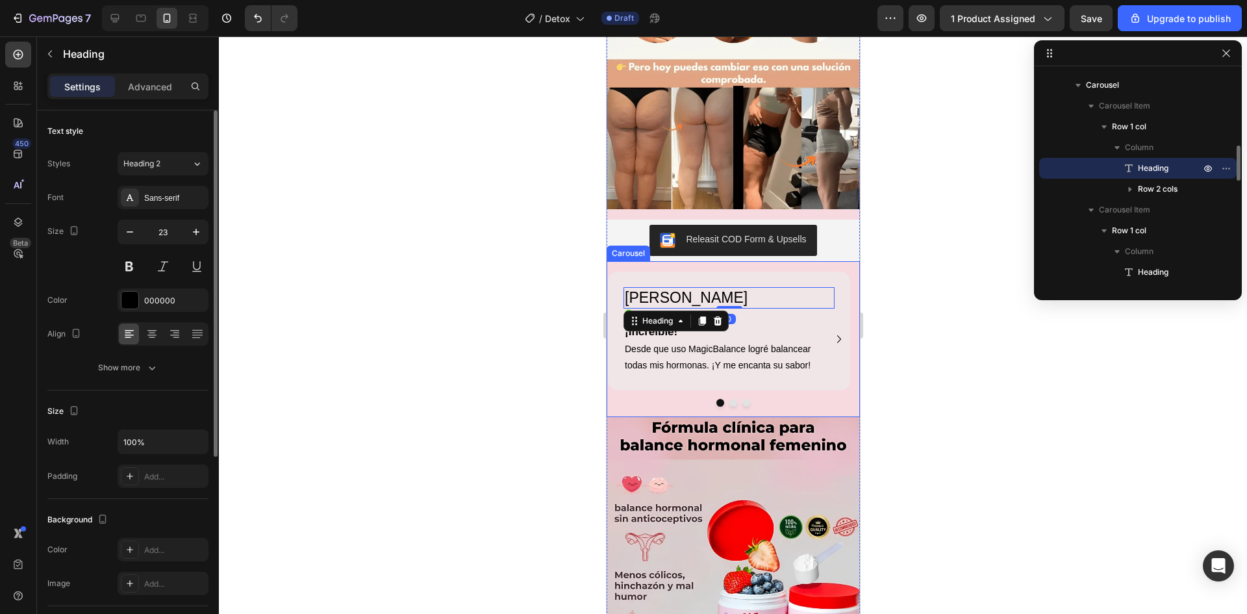
click at [841, 261] on div "Luna G. Heading 0 Icon Verificado. Heading Icon List ¡Increíble! Desde que uso …" at bounding box center [728, 339] width 244 height 157
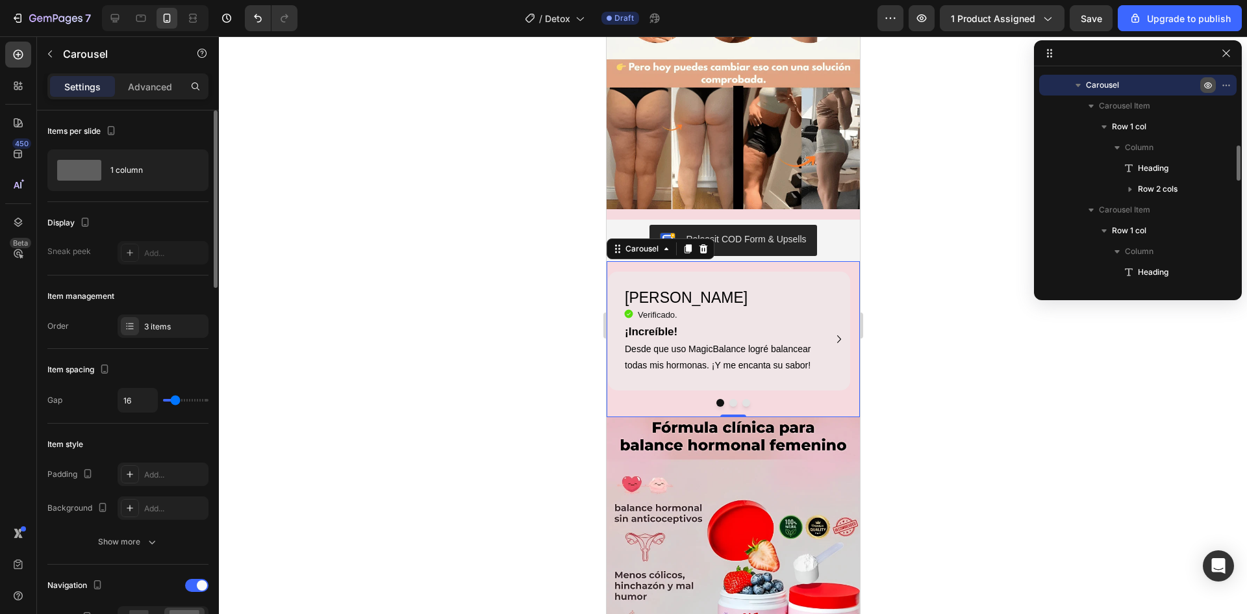
click at [1207, 84] on icon "button" at bounding box center [1208, 85] width 10 height 10
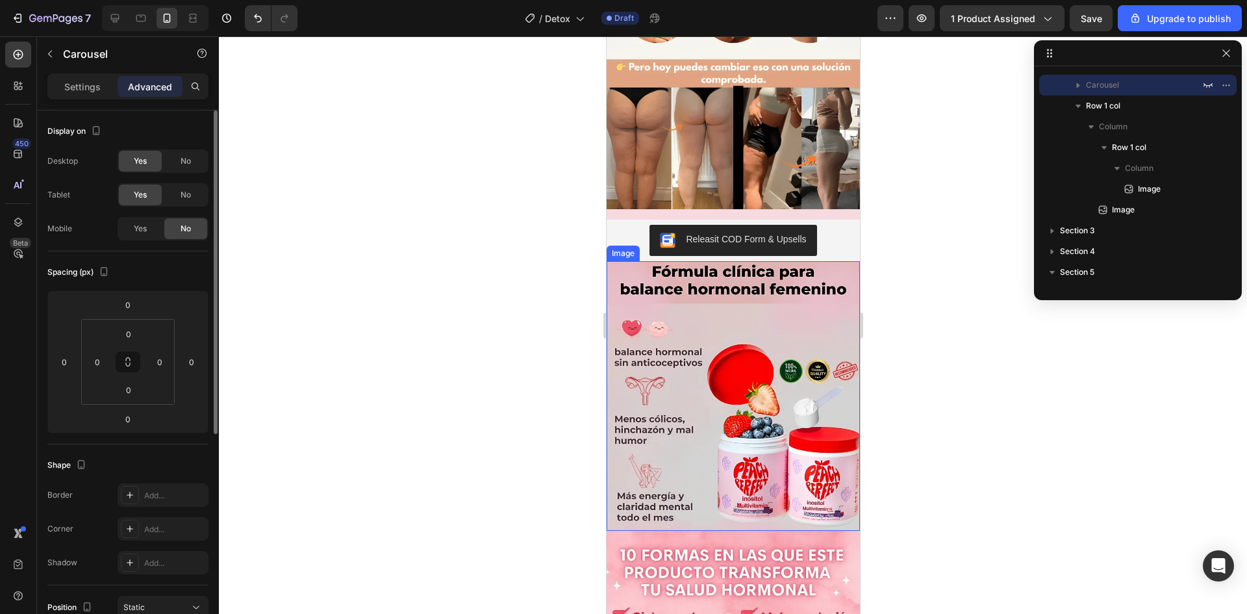
click at [762, 266] on img at bounding box center [732, 396] width 253 height 270
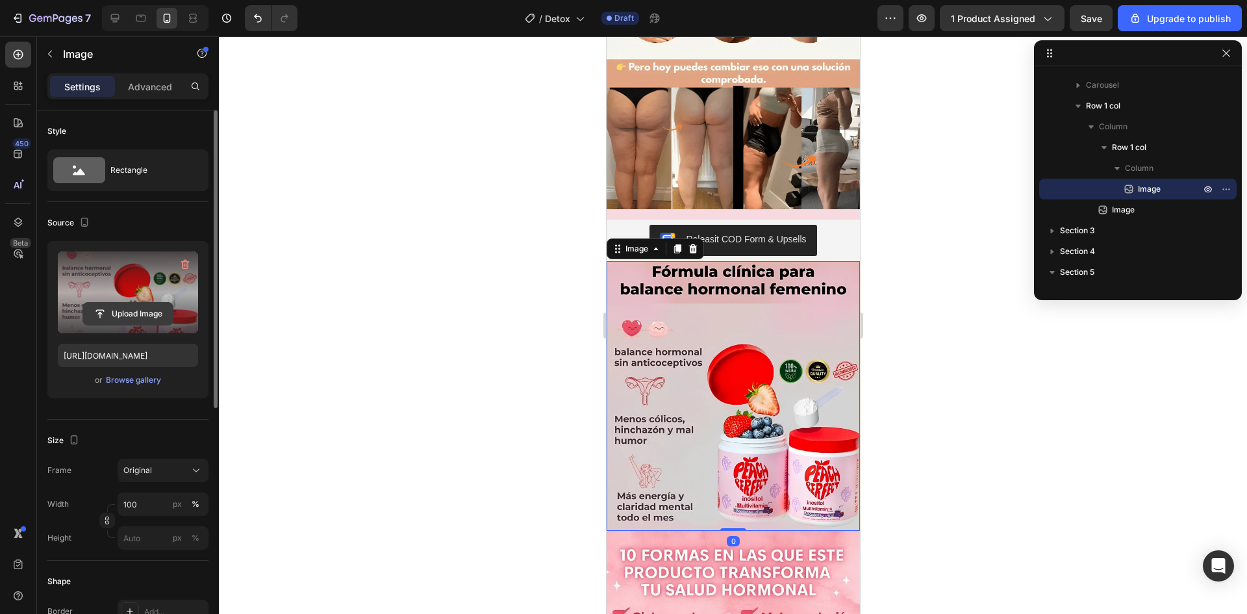
click at [147, 311] on input "file" at bounding box center [128, 314] width 90 height 22
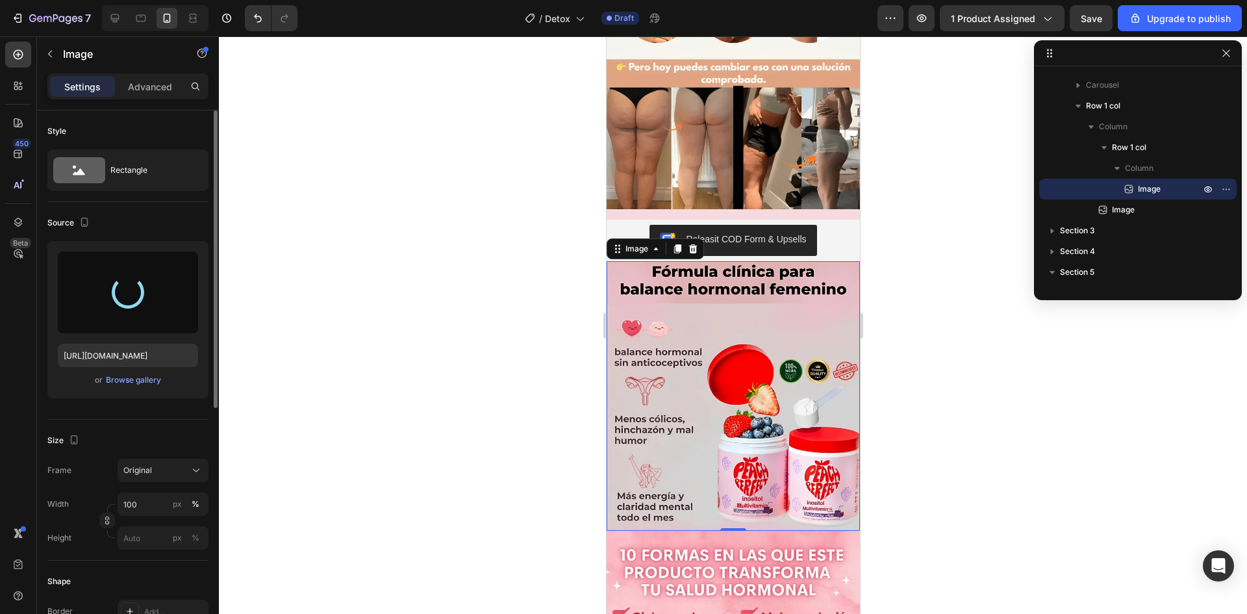
type input "[URL][DOMAIN_NAME]"
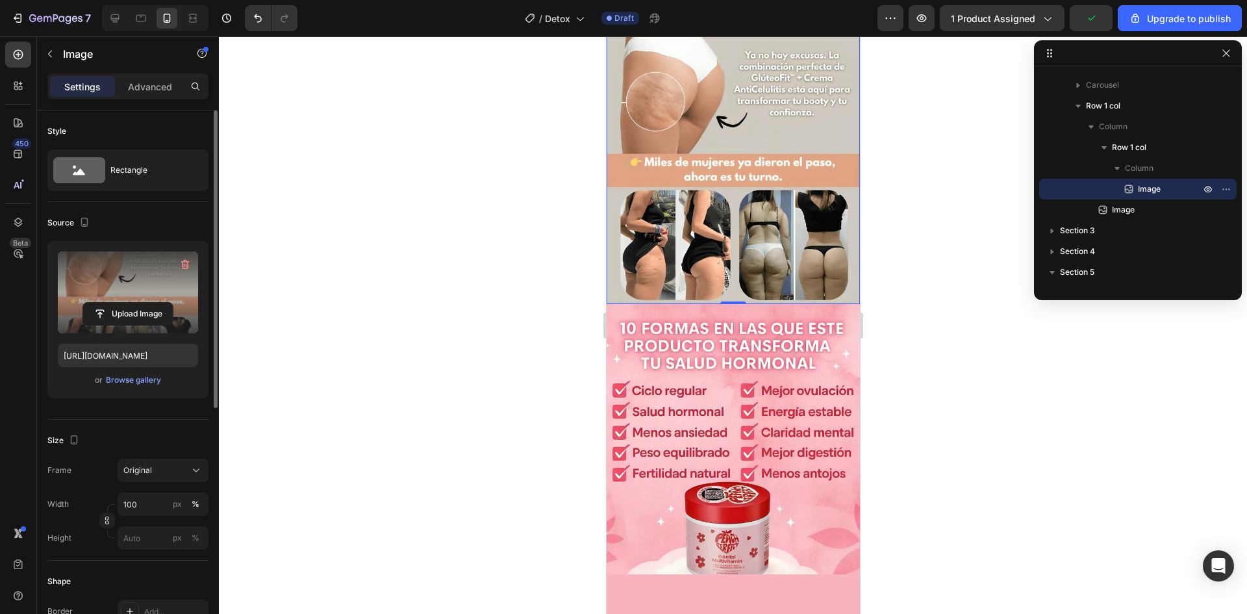
scroll to position [1169, 0]
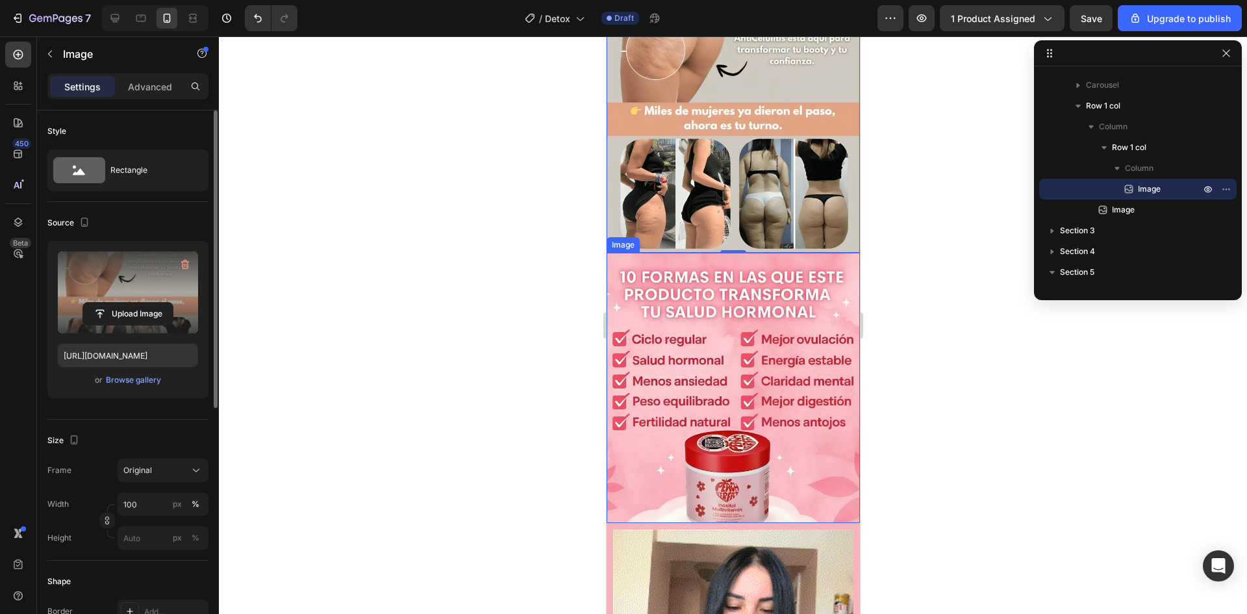
click at [765, 332] on img at bounding box center [732, 388] width 253 height 270
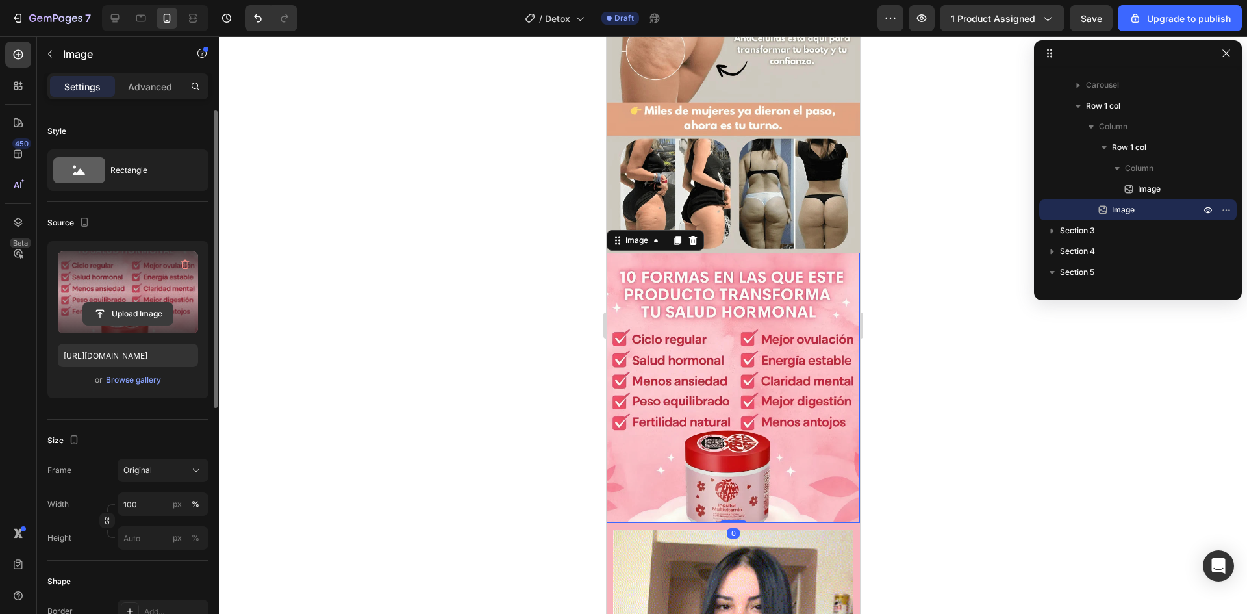
click at [114, 317] on input "file" at bounding box center [128, 314] width 90 height 22
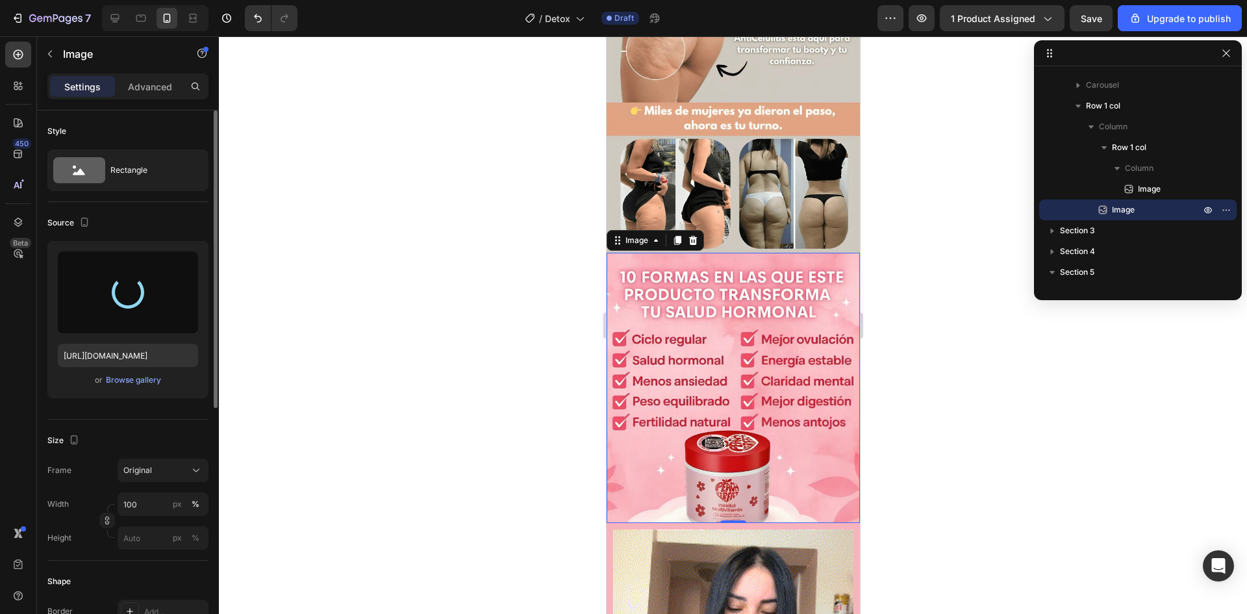
type input "https://cdn.shopify.com/s/files/1/0946/3427/9185/files/gempages_584608372960002…"
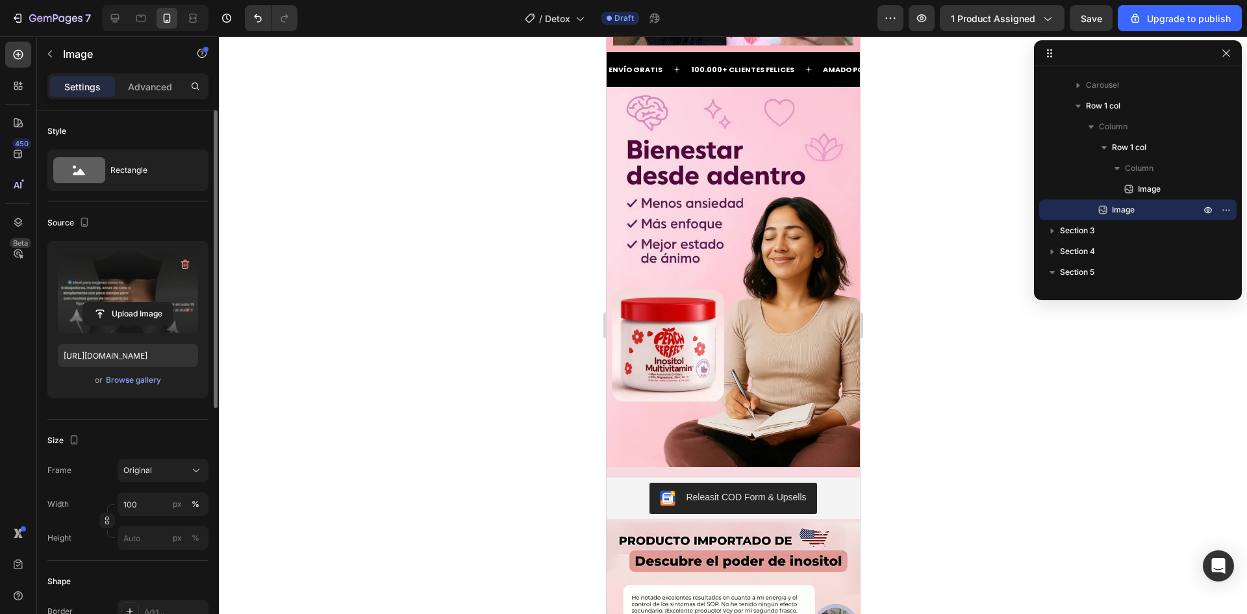
scroll to position [1949, 0]
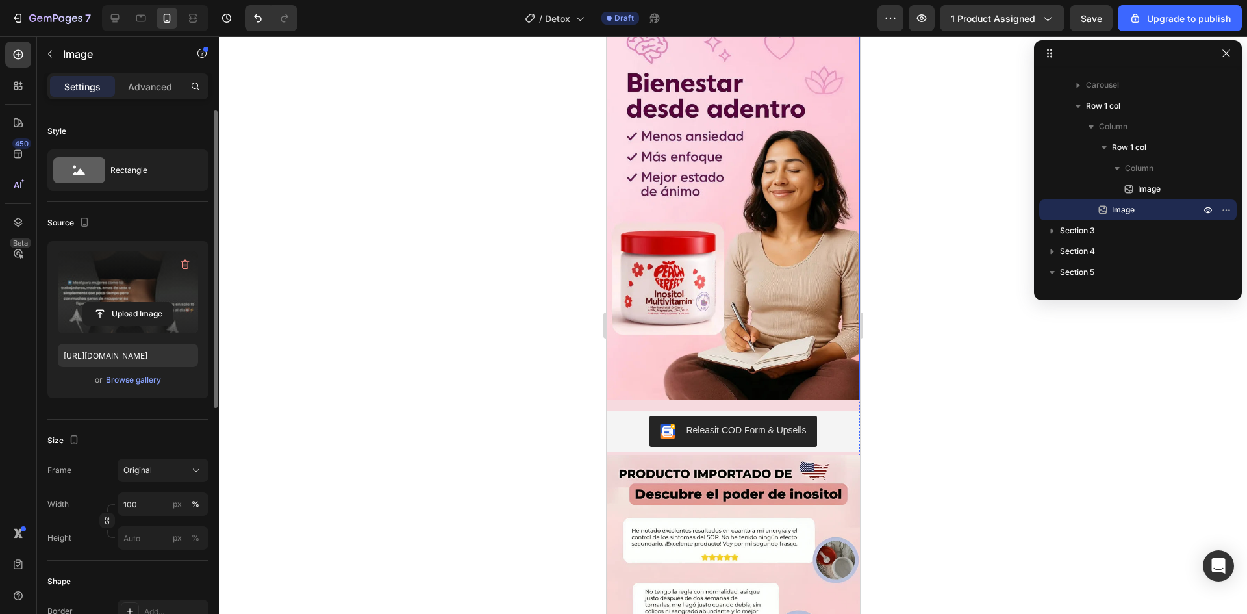
click at [752, 296] on img at bounding box center [732, 210] width 253 height 380
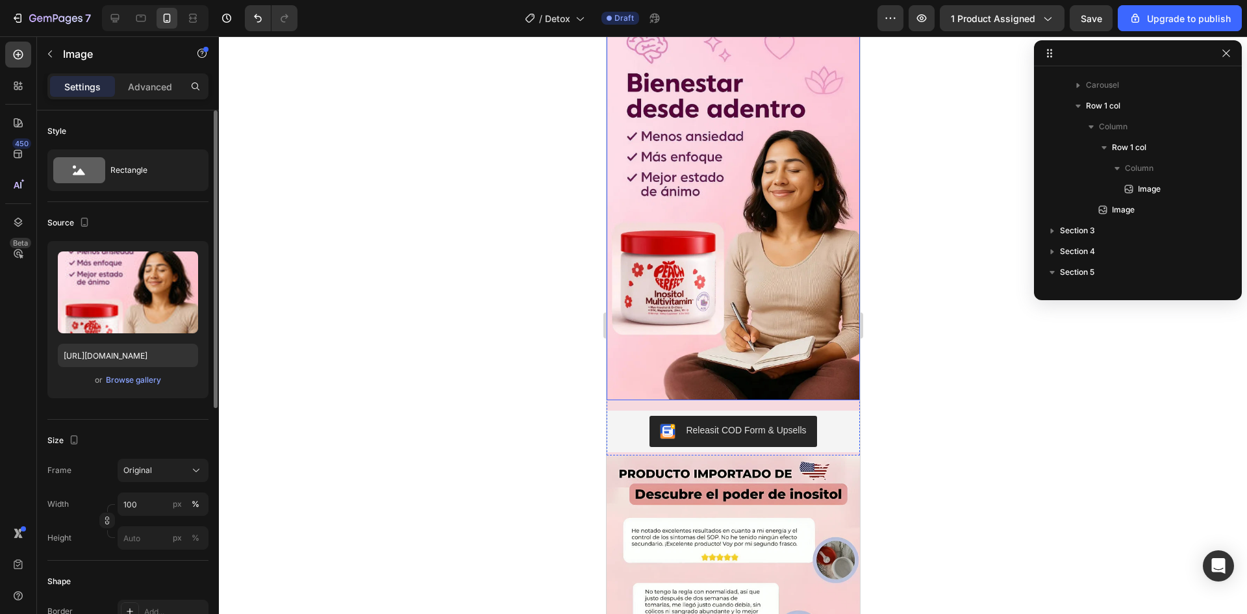
scroll to position [724, 0]
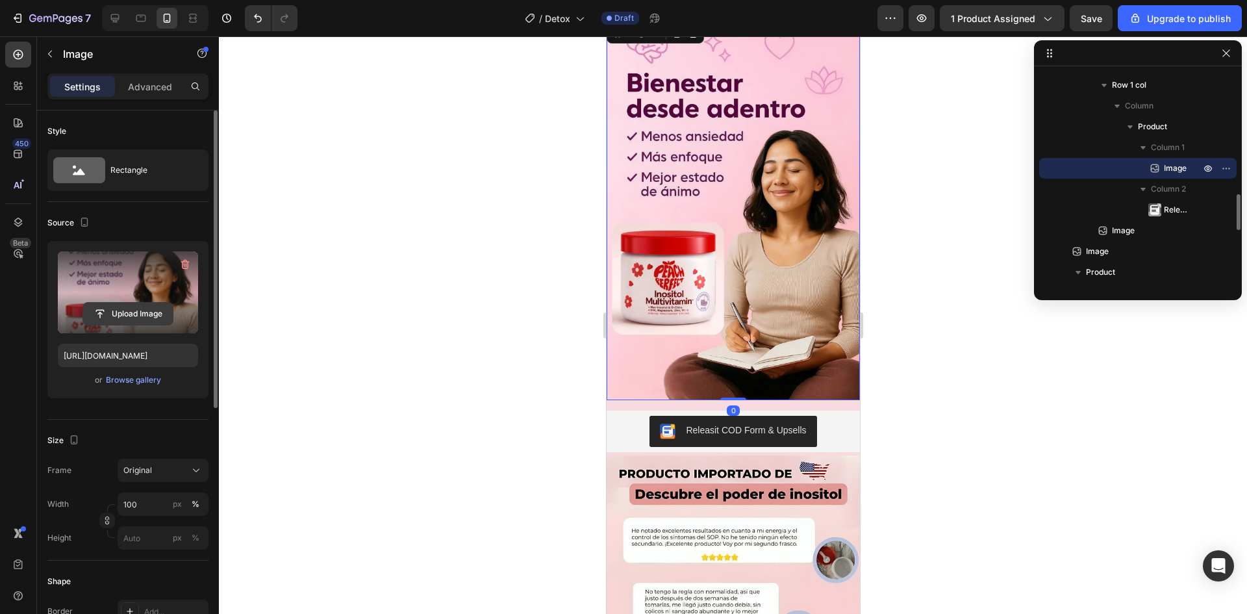
click at [134, 305] on input "file" at bounding box center [128, 314] width 90 height 22
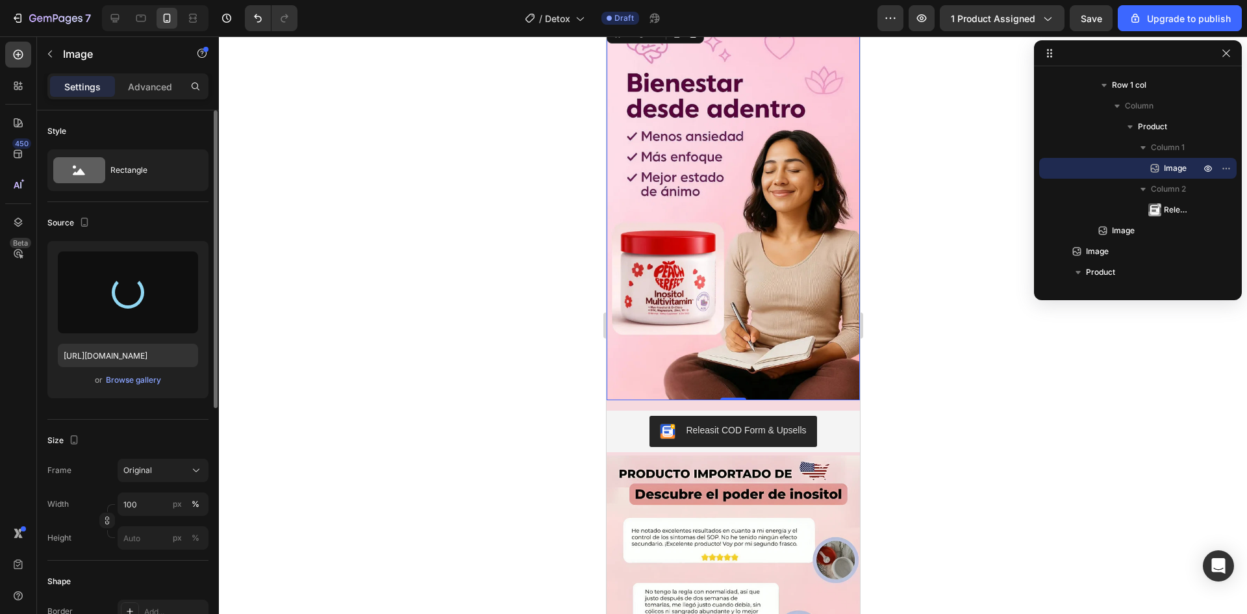
type input "[URL][DOMAIN_NAME]"
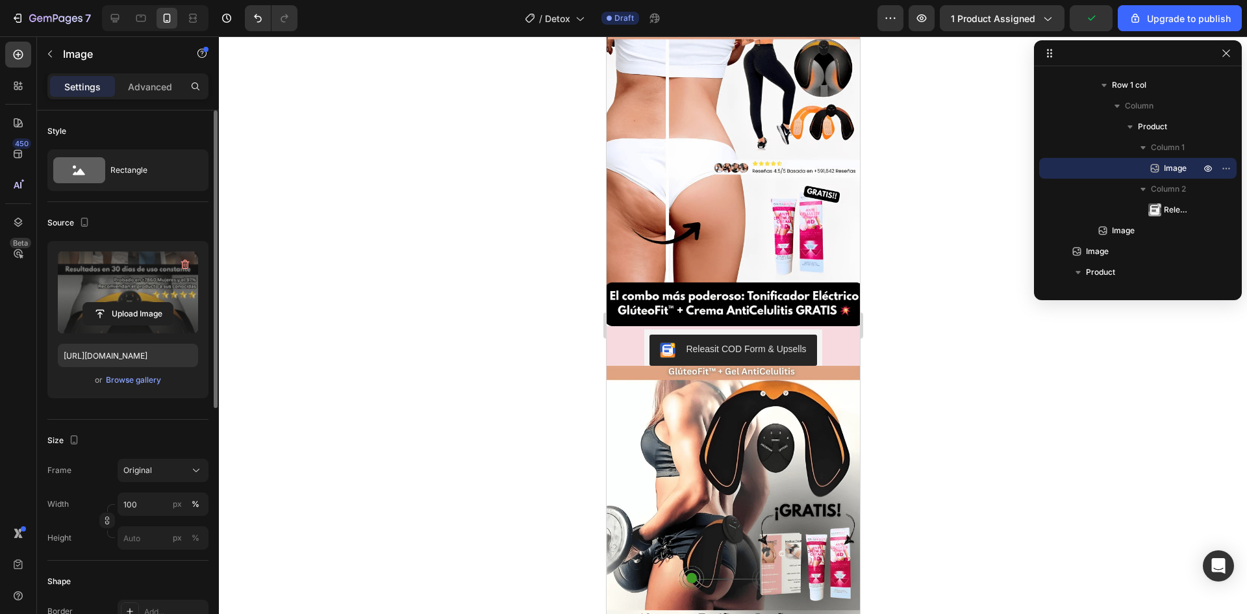
scroll to position [0, 0]
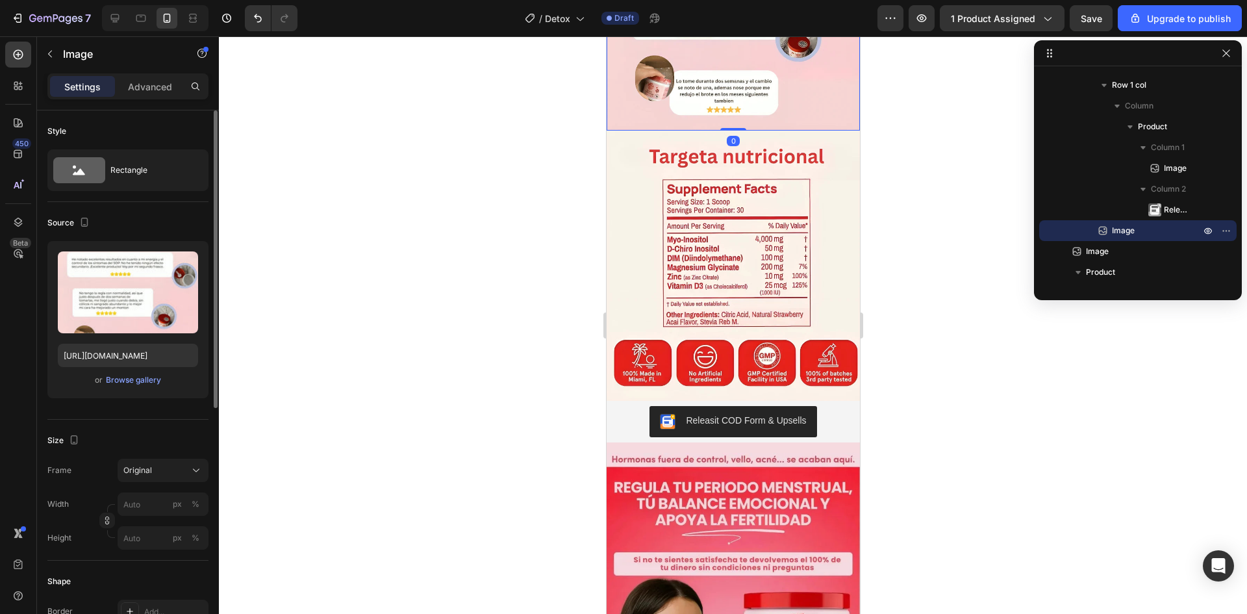
scroll to position [2144, 0]
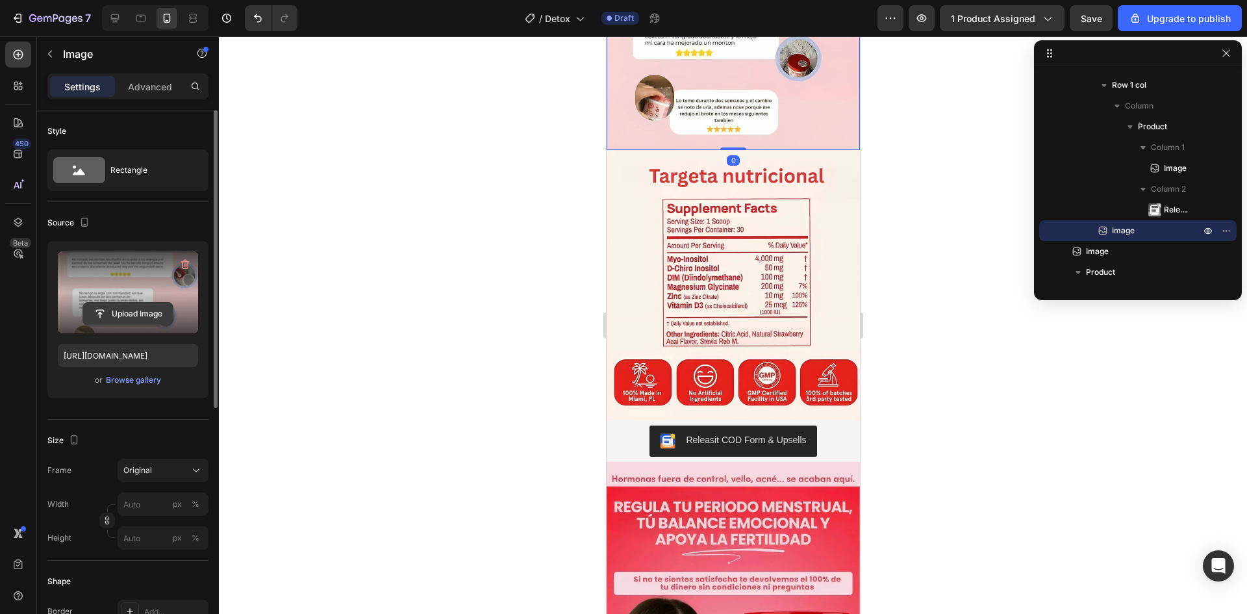
click at [116, 314] on input "file" at bounding box center [128, 314] width 90 height 22
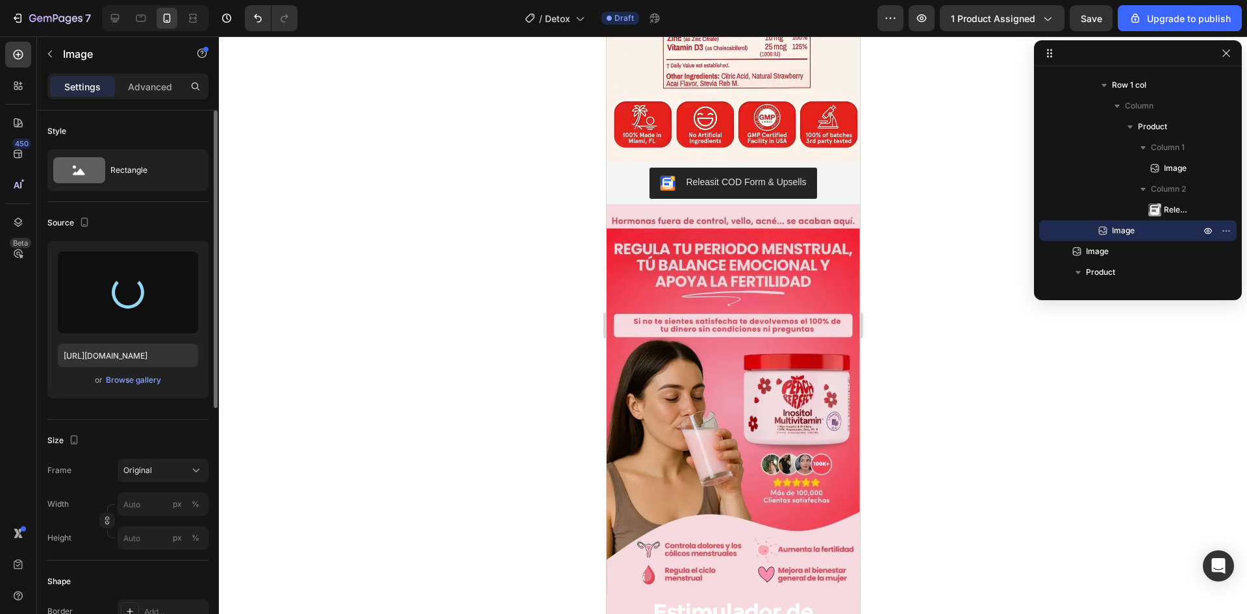
scroll to position [2403, 0]
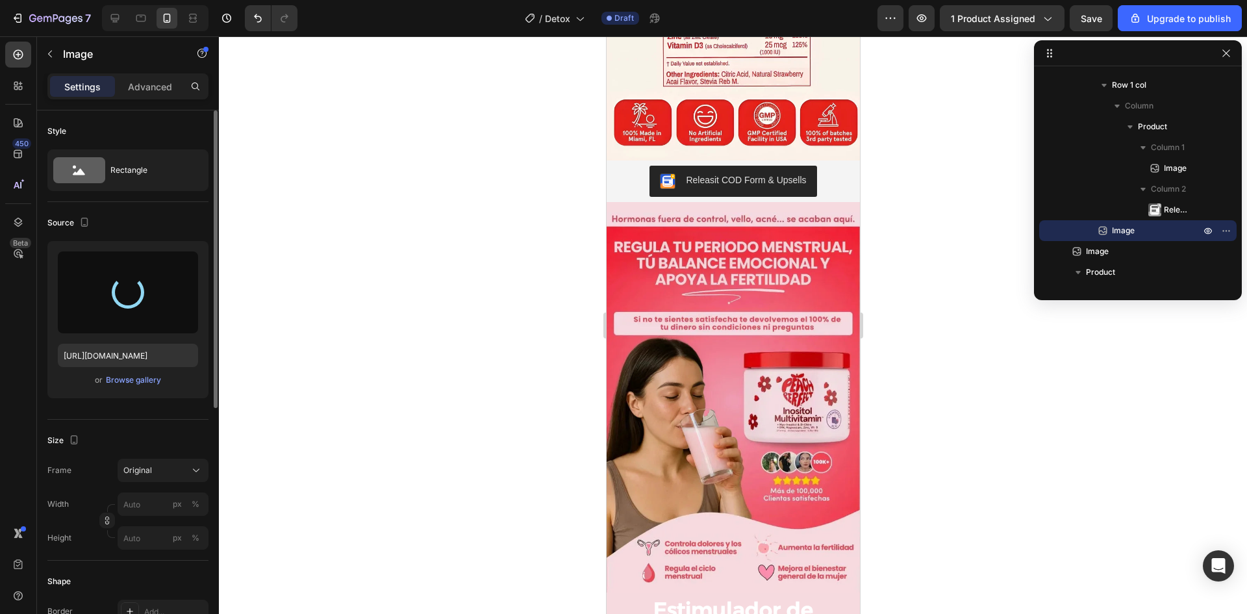
type input "[URL][DOMAIN_NAME]"
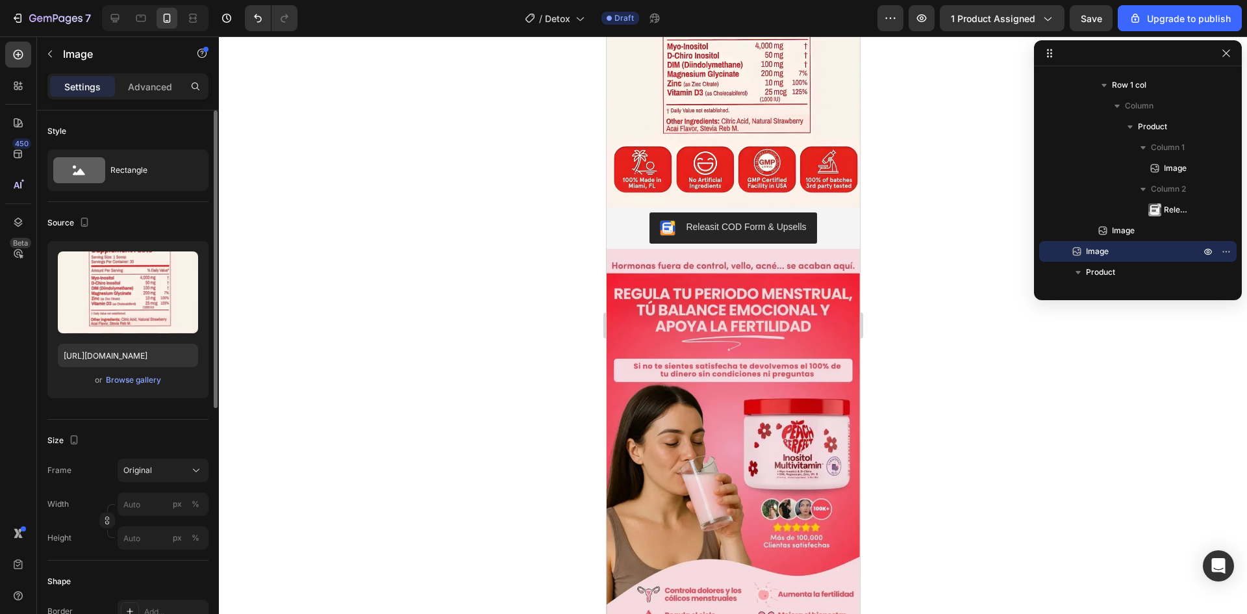
click at [753, 207] on img at bounding box center [732, 73] width 253 height 270
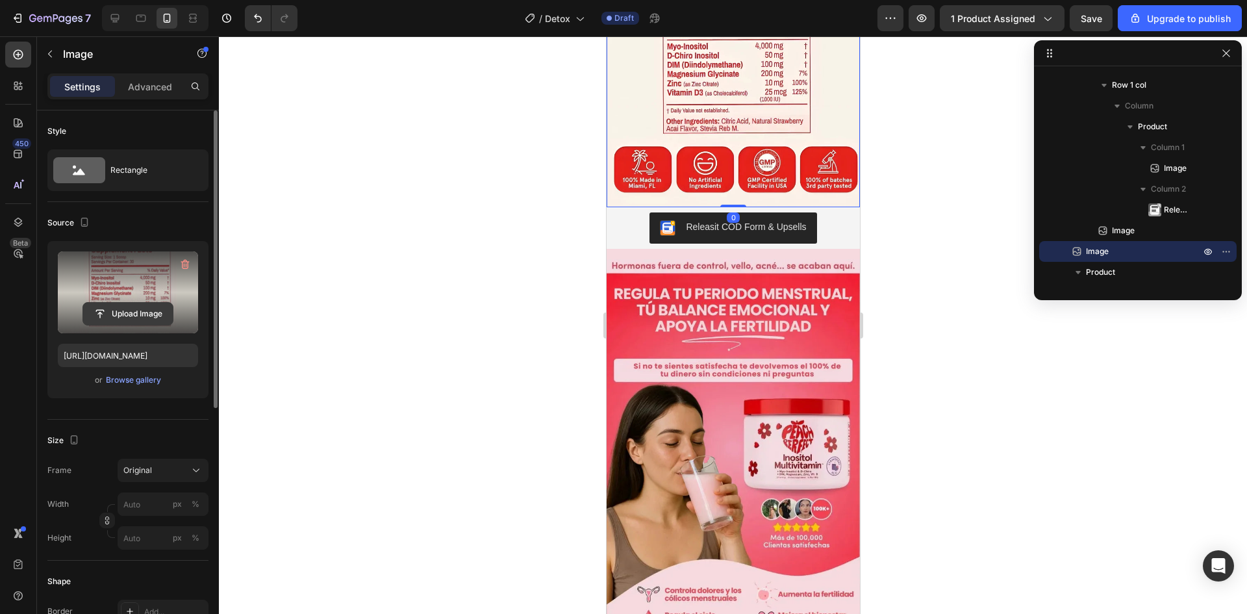
click at [133, 304] on input "file" at bounding box center [128, 314] width 90 height 22
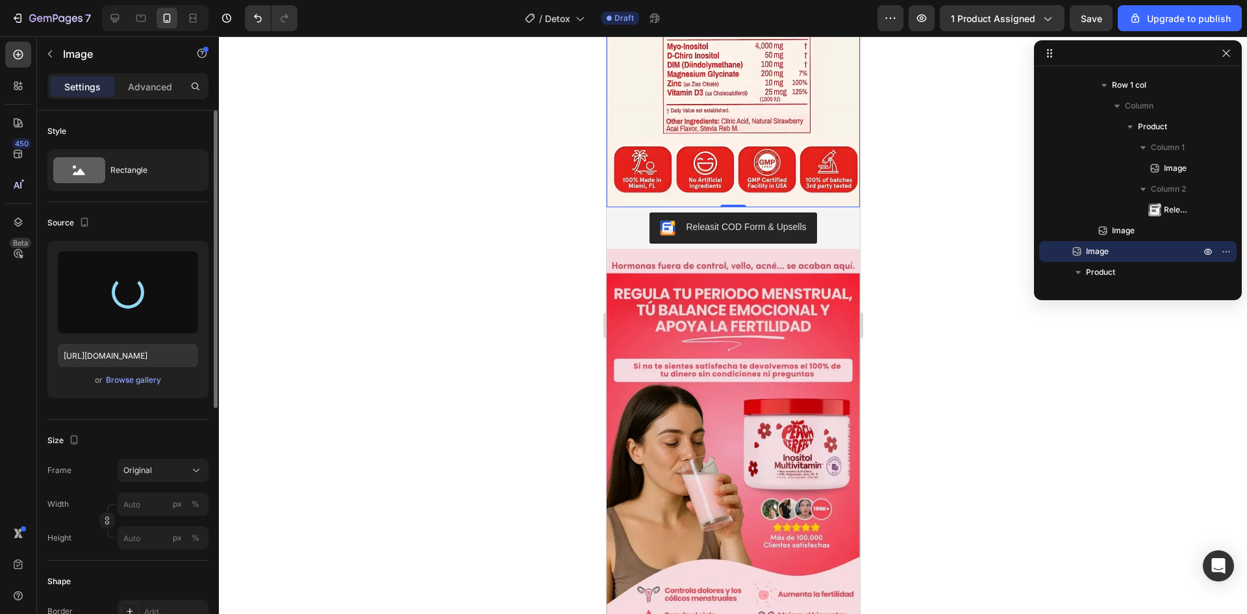
type input "[URL][DOMAIN_NAME]"
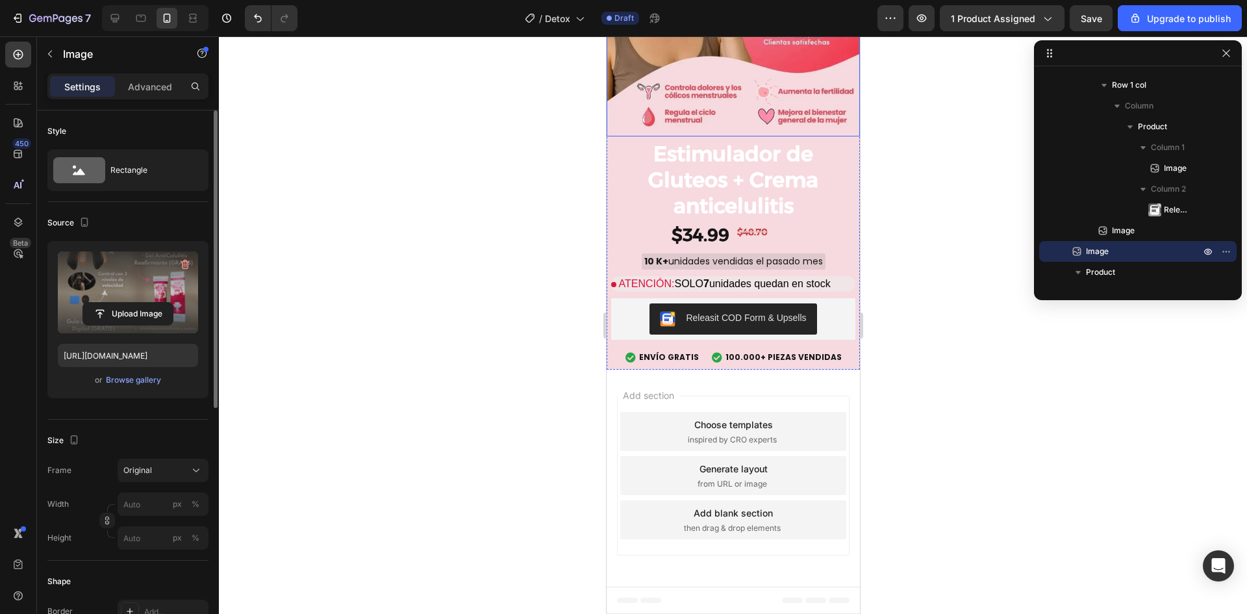
scroll to position [2988, 0]
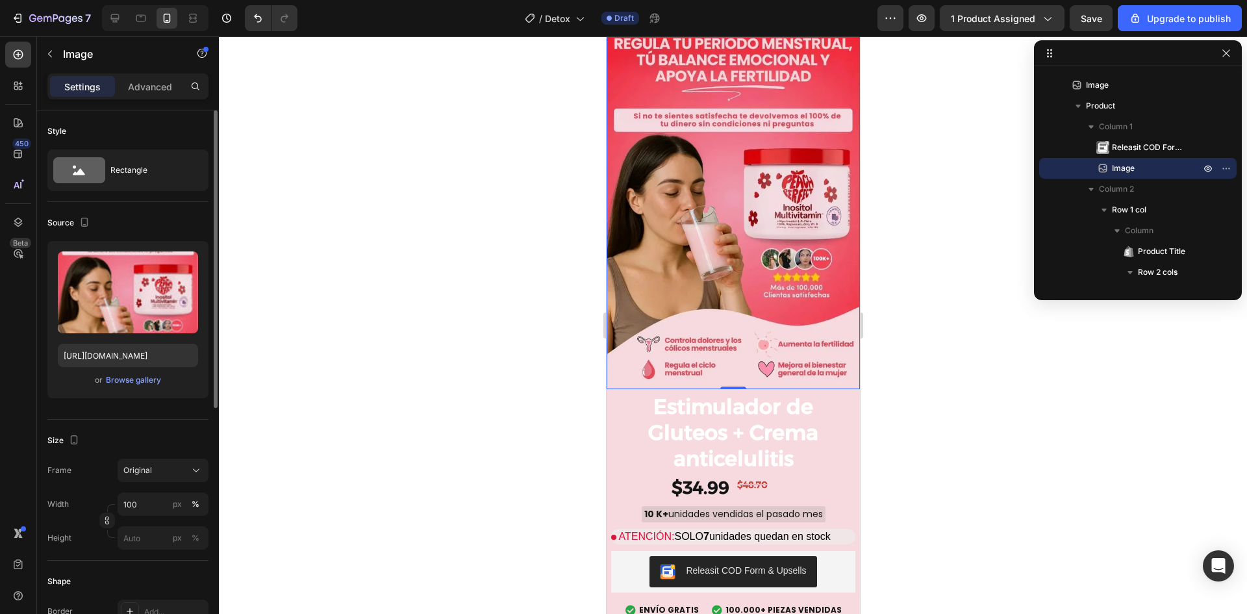
scroll to position [2923, 0]
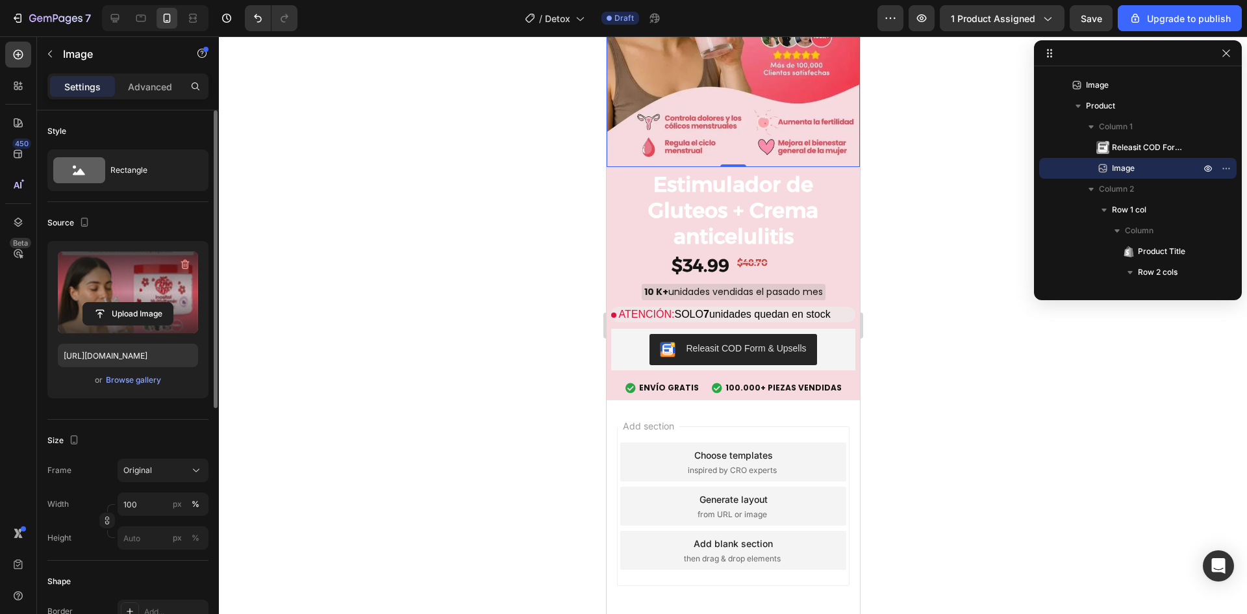
click at [121, 295] on label at bounding box center [128, 292] width 140 height 82
click at [121, 303] on input "file" at bounding box center [128, 314] width 90 height 22
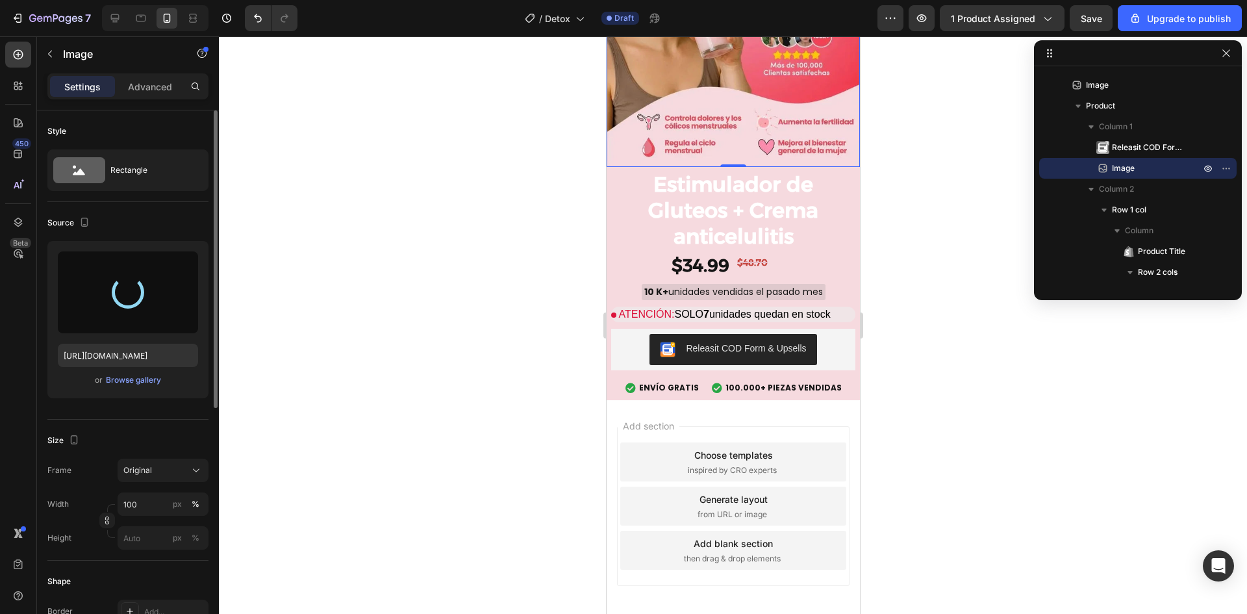
type input "https://cdn.shopify.com/s/files/1/0946/3427/9185/files/gempages_584608372960002…"
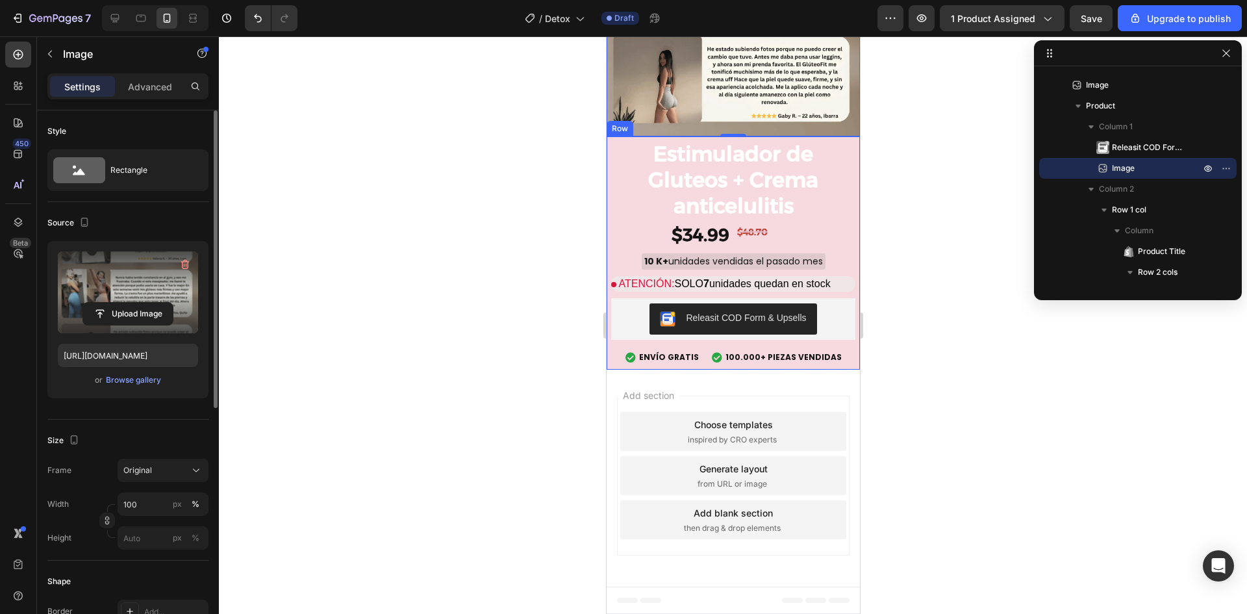
scroll to position [2964, 0]
click at [844, 333] on div "Estimulador de Gluteos + Crema anticelulitis Product Title $34.99 Product Price…" at bounding box center [732, 253] width 253 height 234
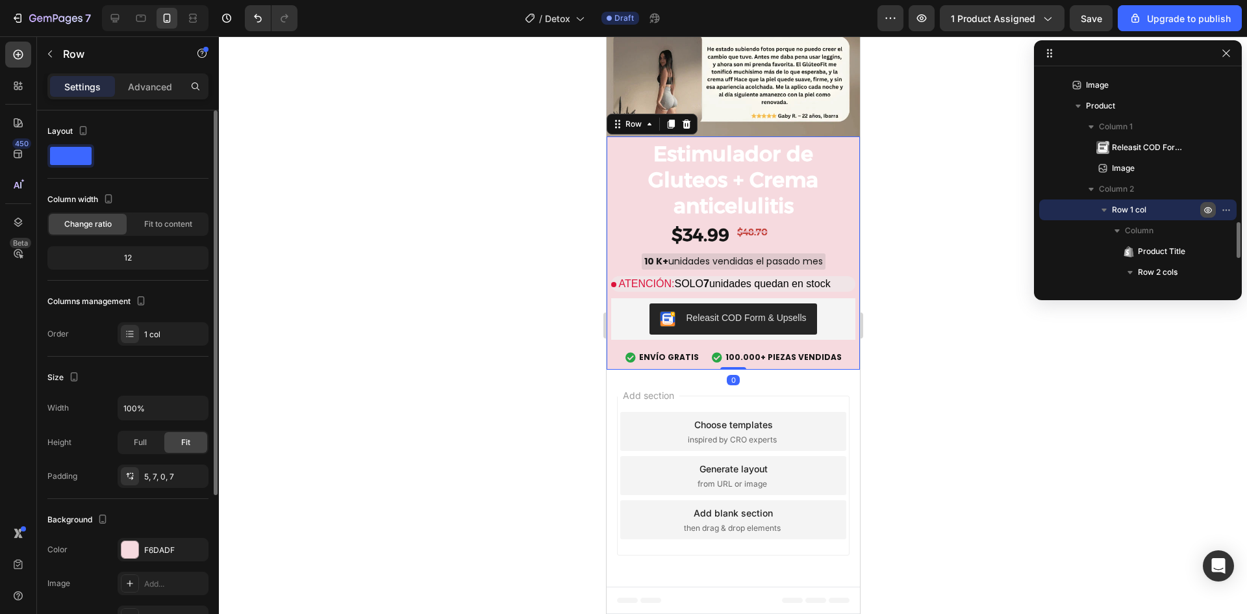
click at [1212, 210] on icon "button" at bounding box center [1208, 210] width 10 height 10
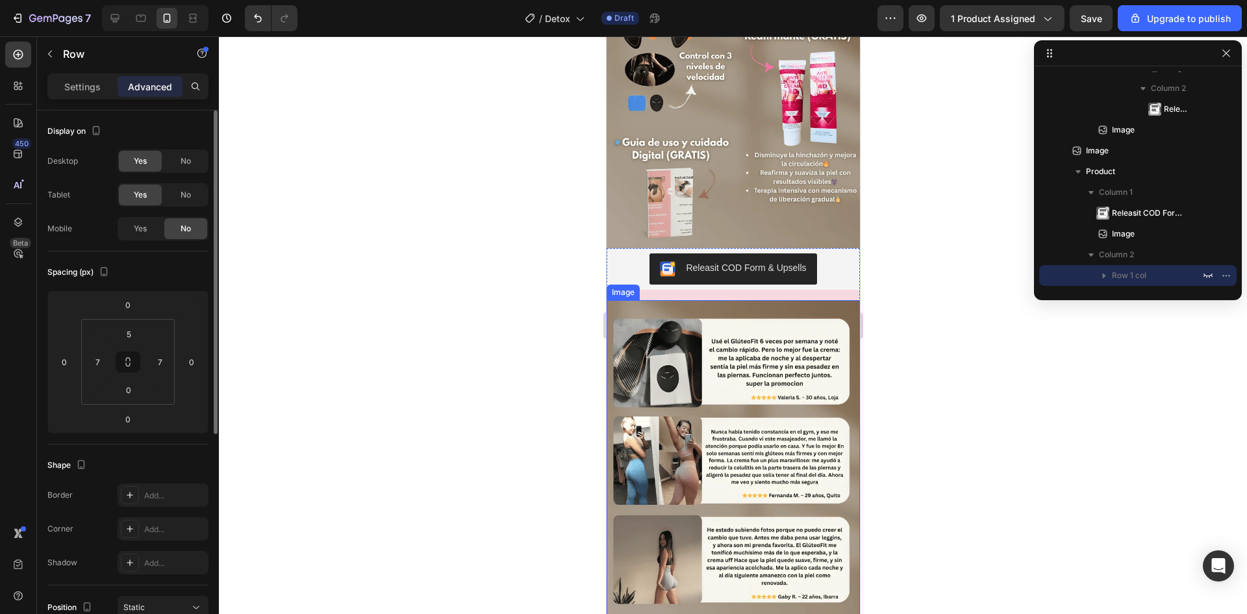
scroll to position [2535, 0]
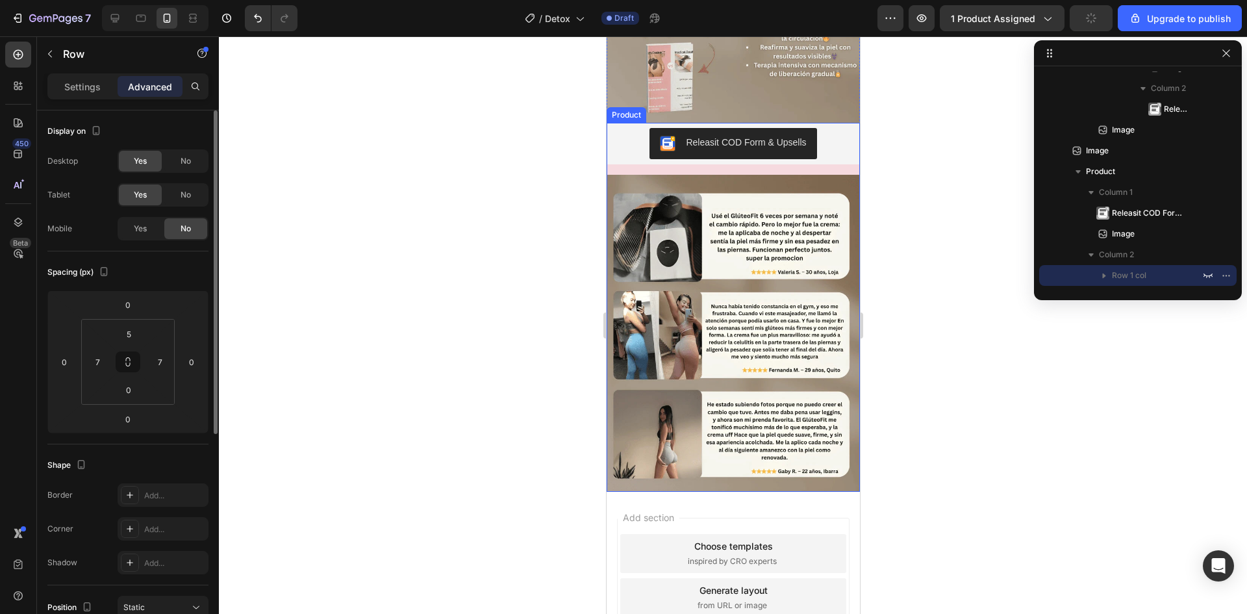
click at [761, 446] on div "Releasit COD Form & Upsells Releasit COD Form & Upsells Image" at bounding box center [732, 307] width 253 height 369
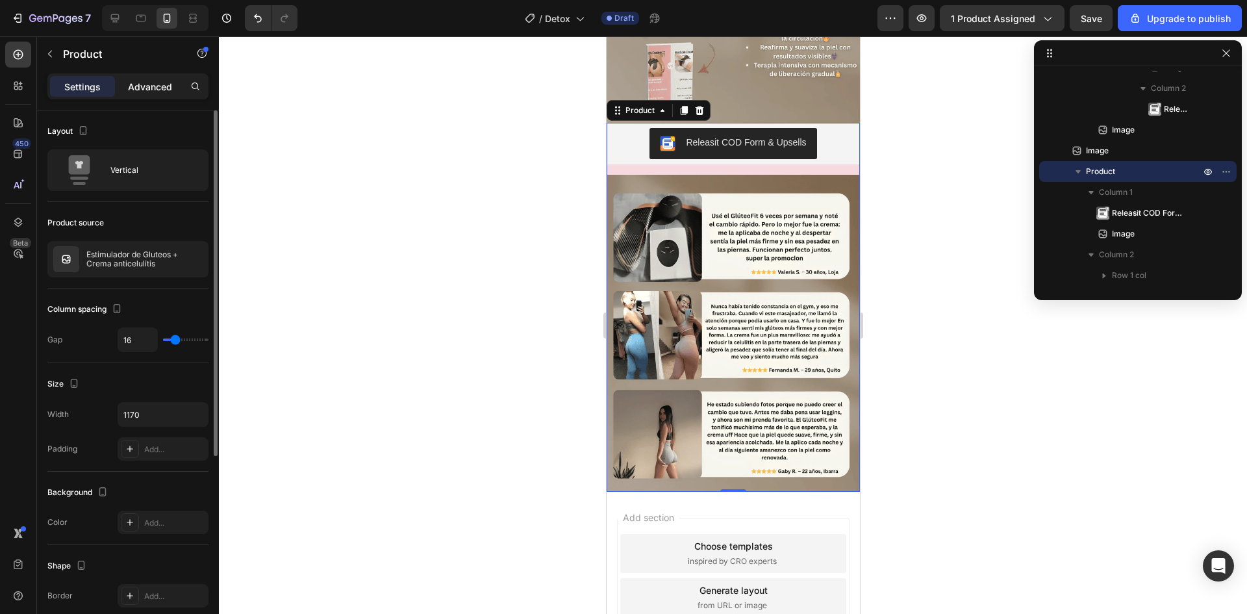
click at [137, 84] on p "Advanced" at bounding box center [150, 87] width 44 height 14
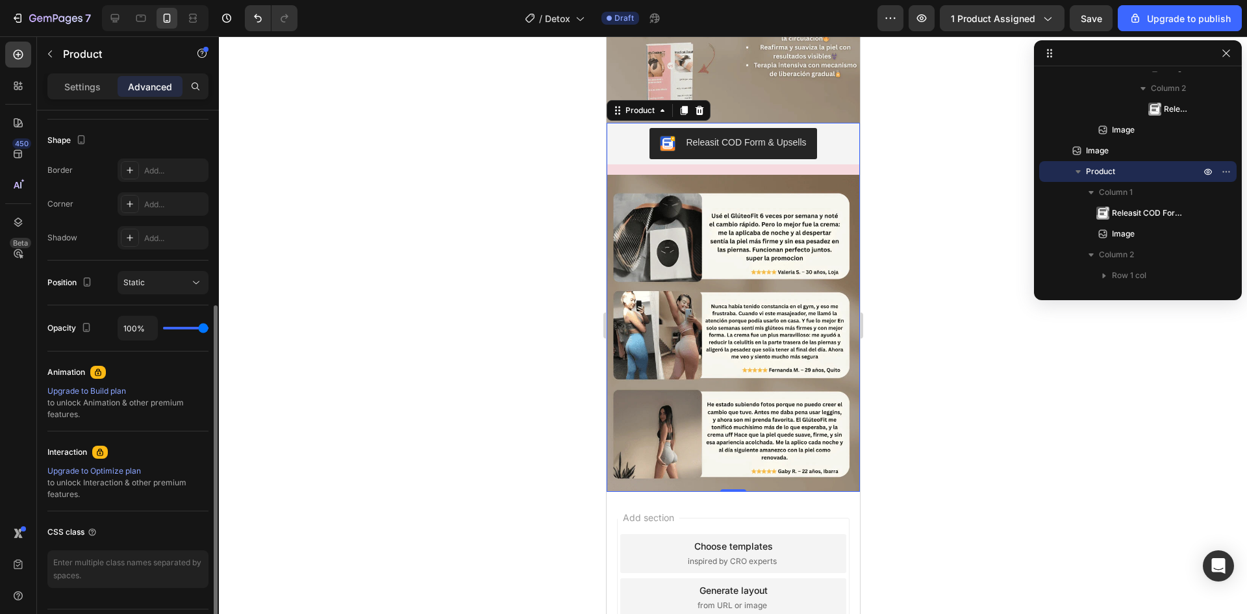
scroll to position [0, 0]
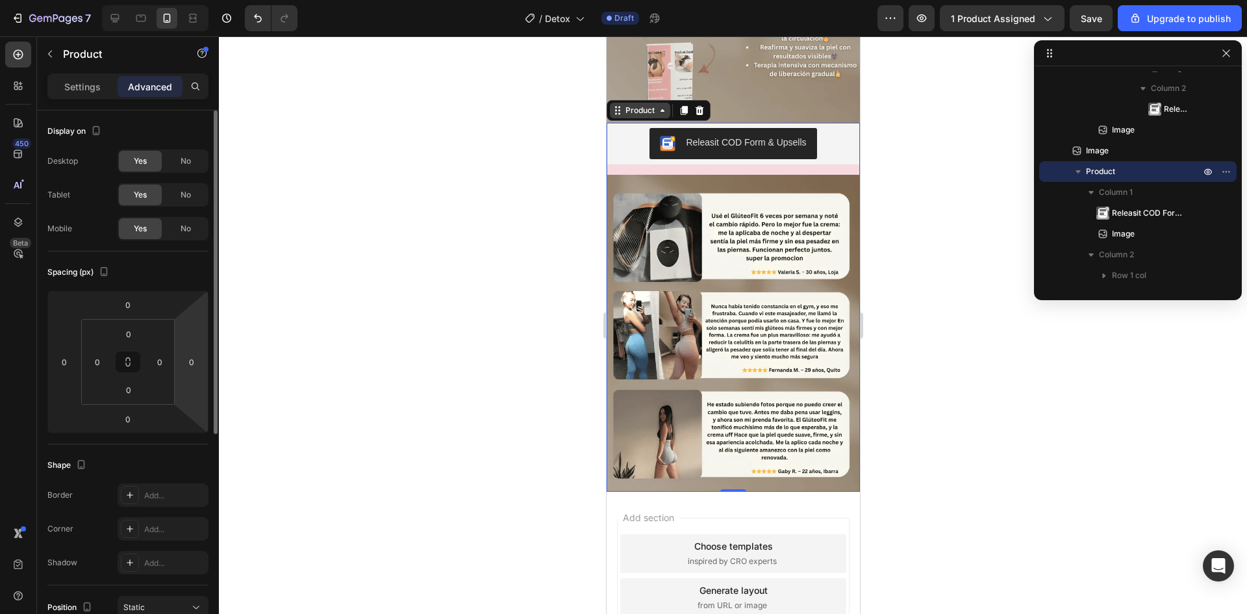
click at [659, 116] on icon at bounding box center [662, 110] width 10 height 10
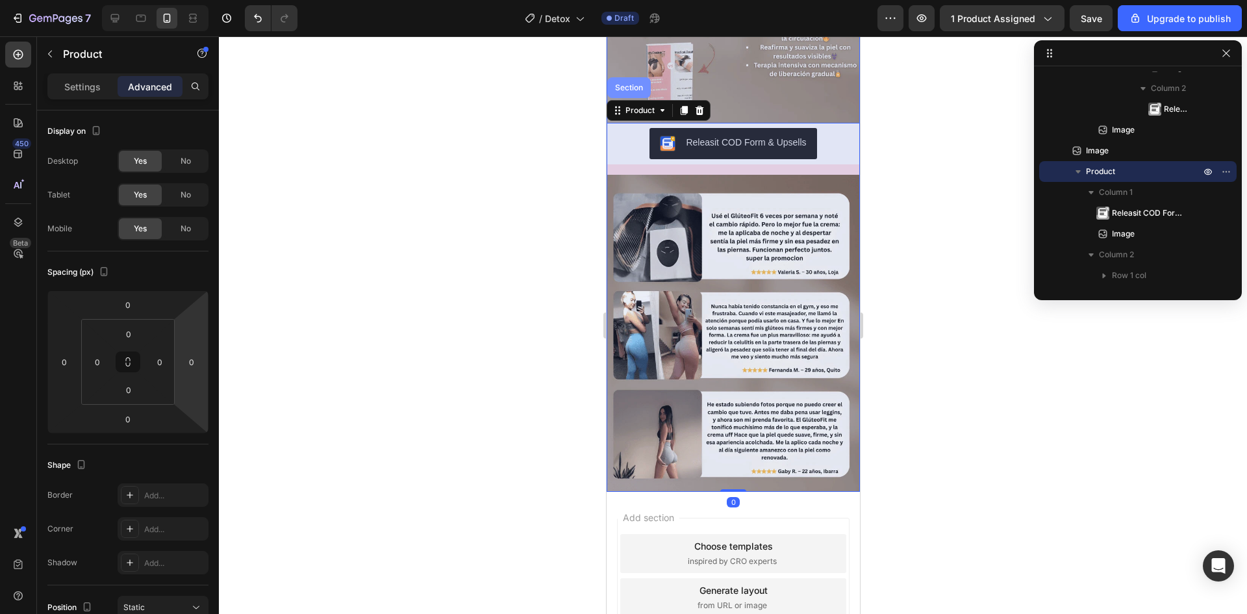
click at [644, 98] on div "Section" at bounding box center [629, 87] width 44 height 21
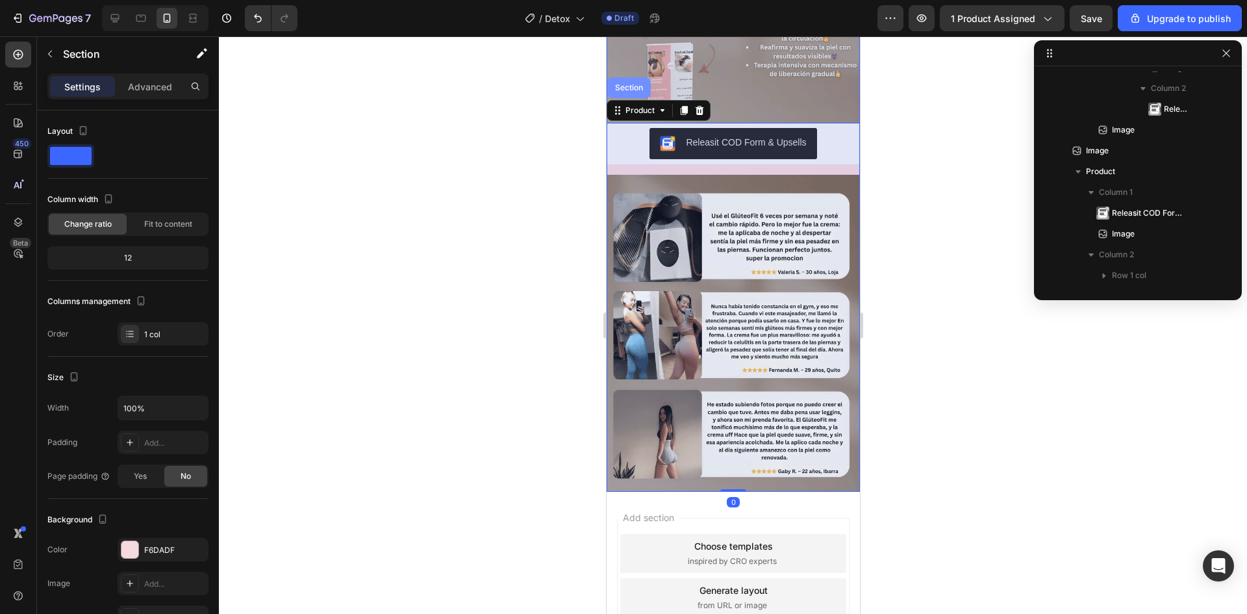
scroll to position [558, 0]
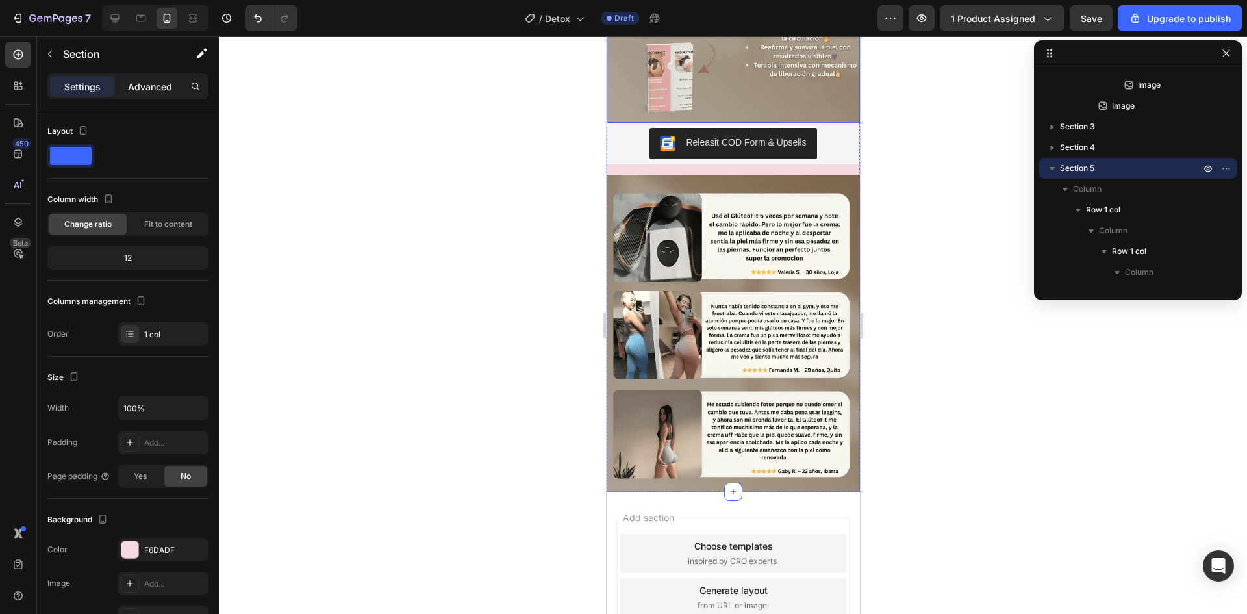
click at [146, 90] on p "Advanced" at bounding box center [150, 87] width 44 height 14
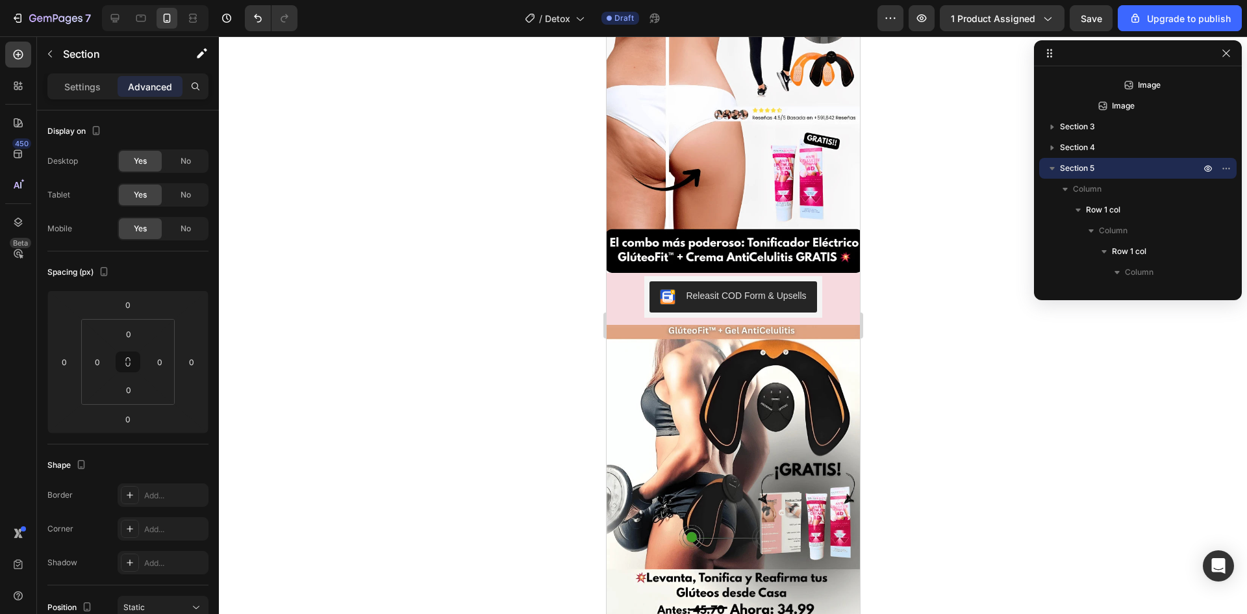
scroll to position [0, 0]
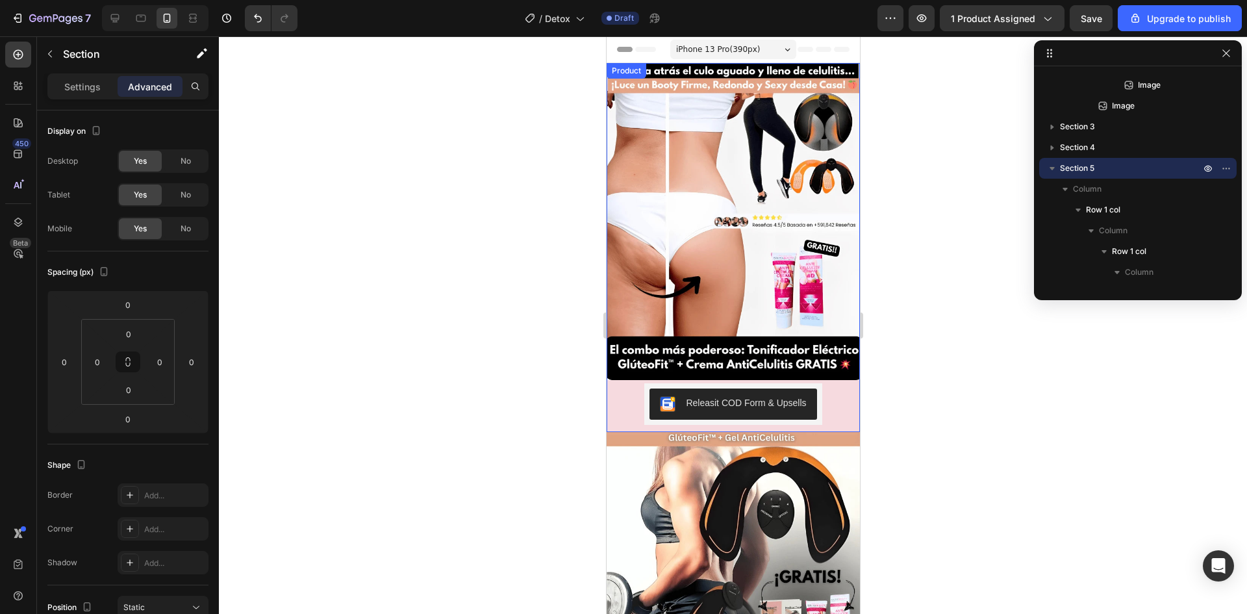
click at [834, 387] on div "Estimulador de Gluteos + Crema anticelulitis Product Title $34.99 Product Price…" at bounding box center [732, 406] width 253 height 52
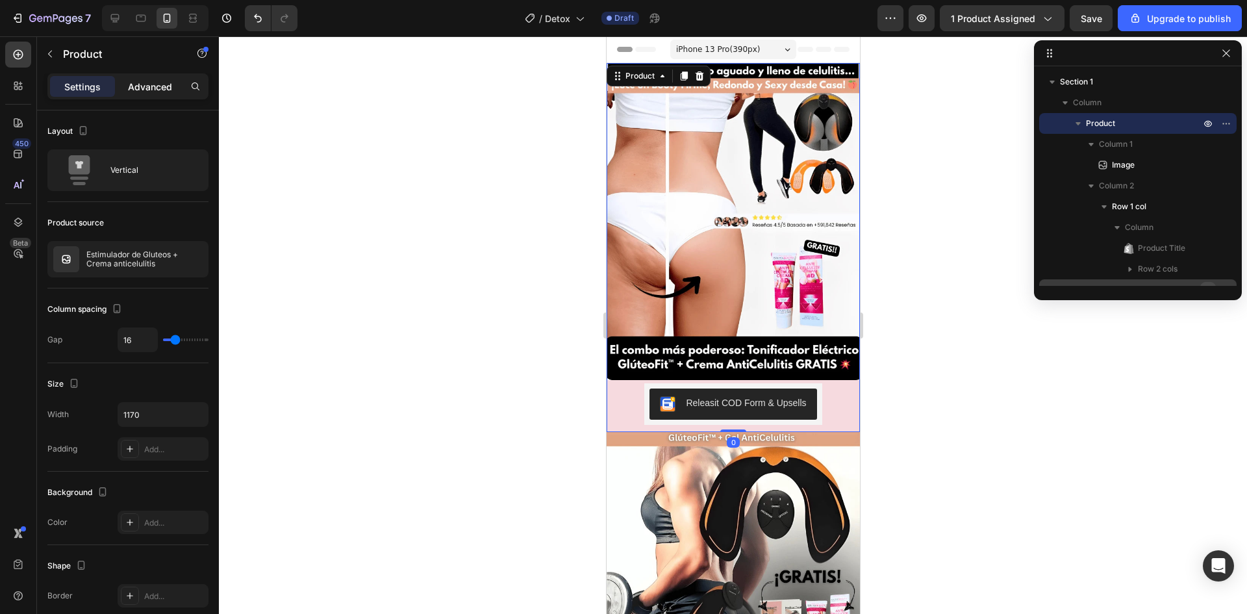
click at [144, 86] on p "Advanced" at bounding box center [150, 87] width 44 height 14
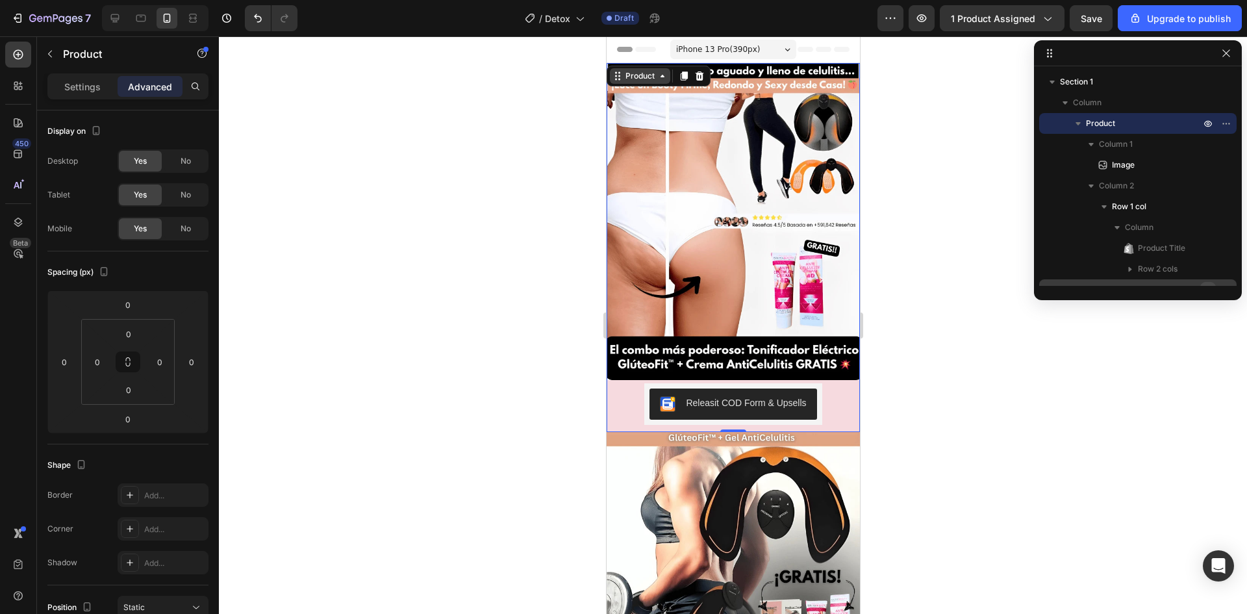
click at [665, 81] on div "Product" at bounding box center [639, 76] width 60 height 16
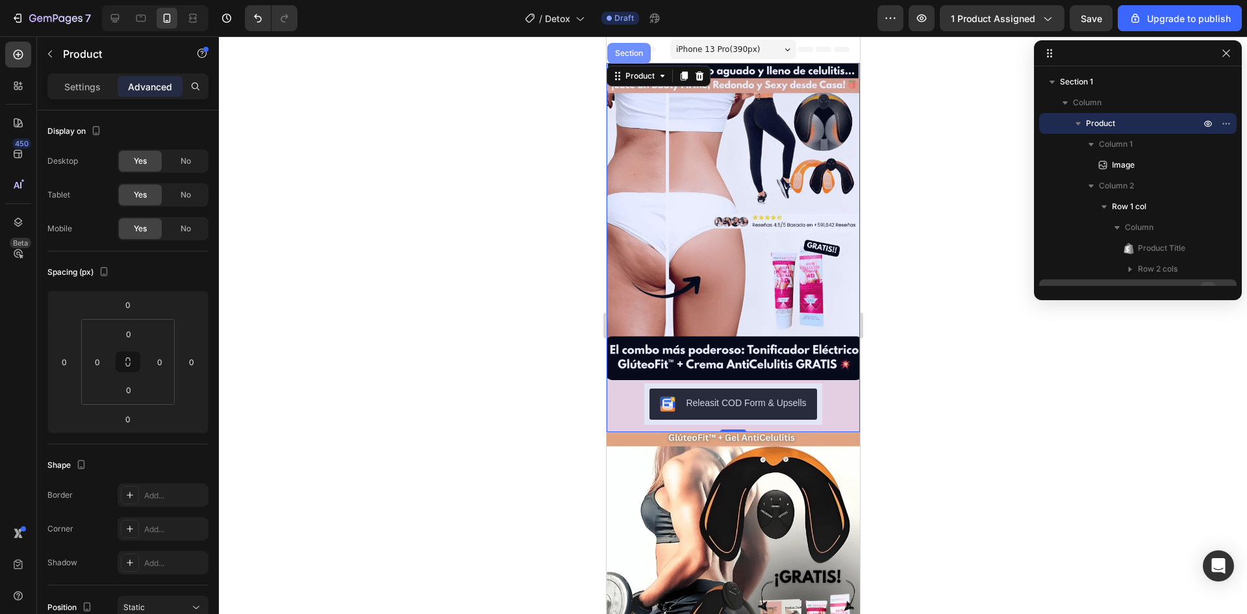
click at [638, 53] on div "Section" at bounding box center [628, 53] width 33 height 8
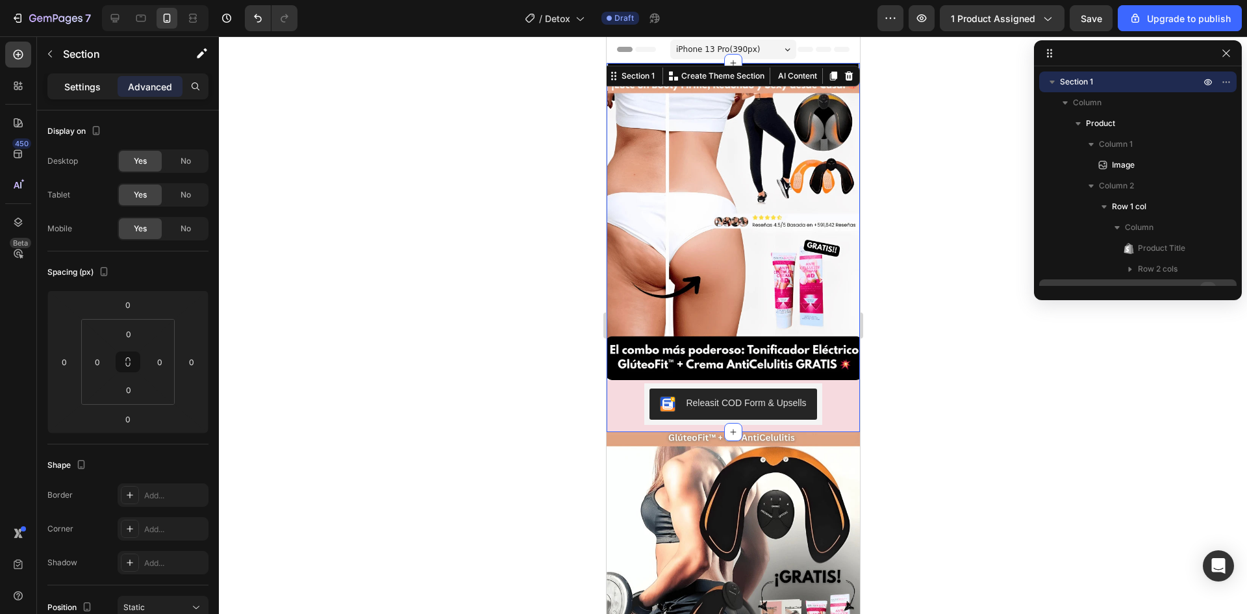
click at [101, 81] on div "Settings" at bounding box center [82, 86] width 65 height 21
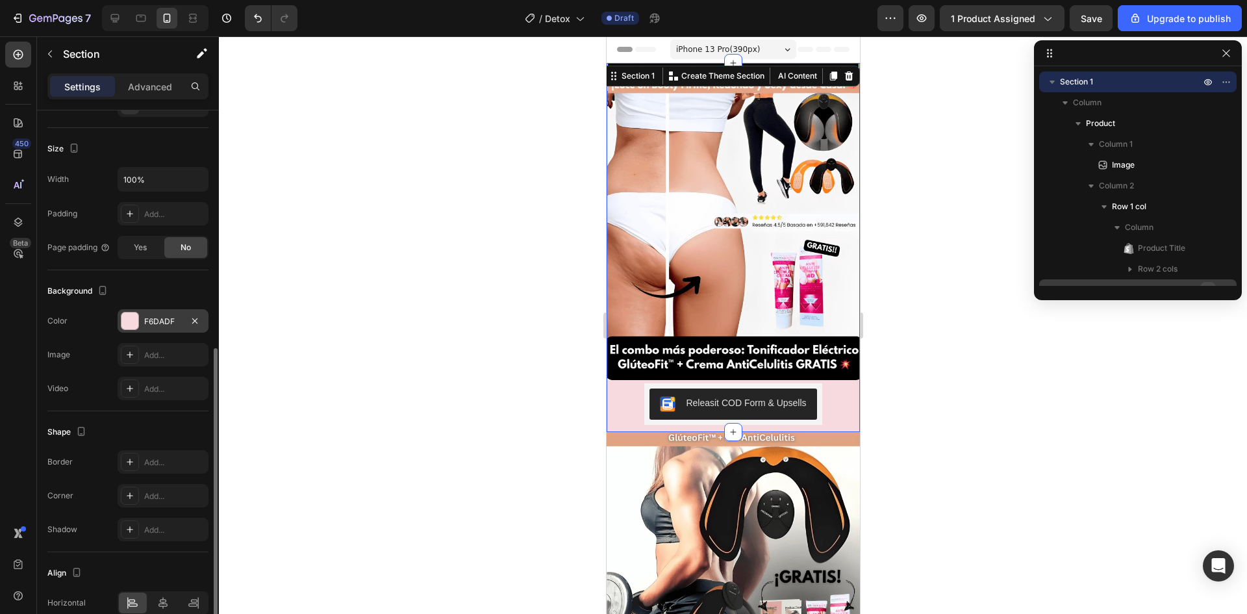
scroll to position [258, 0]
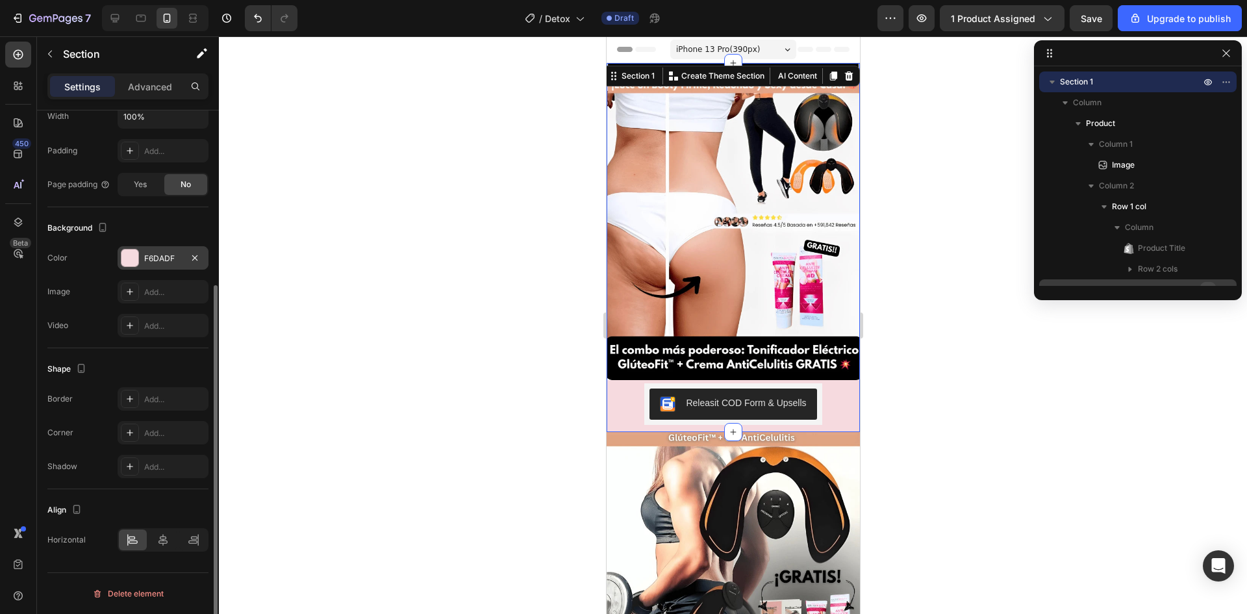
click at [153, 253] on div "F6DADF" at bounding box center [163, 259] width 38 height 12
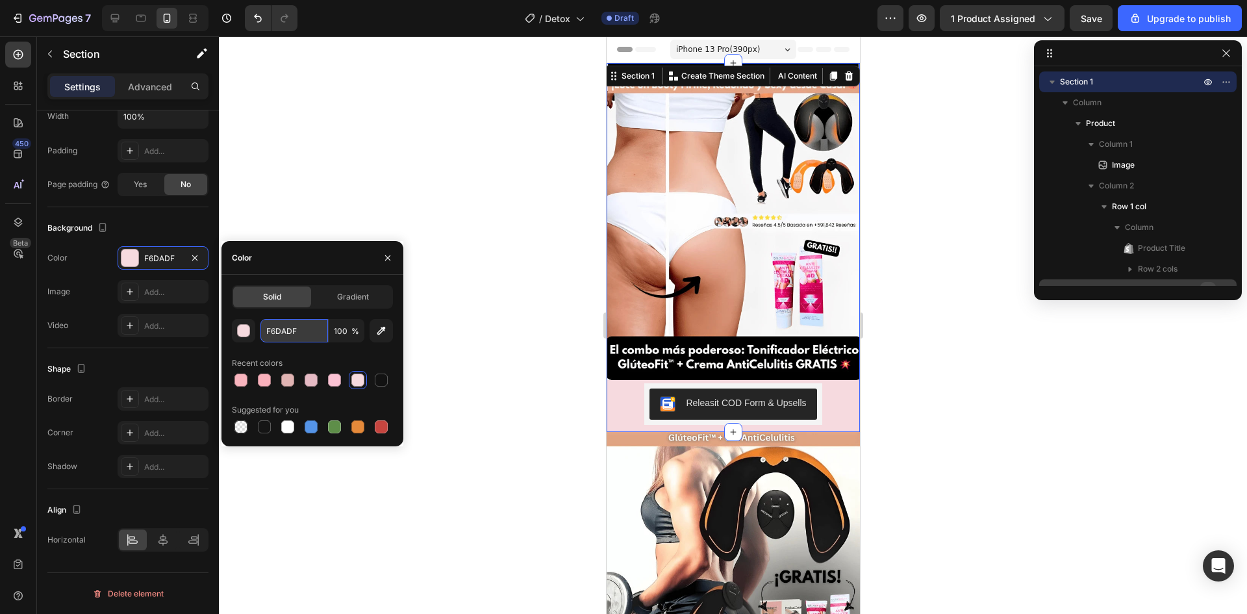
click at [287, 331] on input "F6DADF" at bounding box center [294, 330] width 68 height 23
paste input "#f7f4f1"
type input "#f7f4f1"
click at [494, 275] on div at bounding box center [733, 324] width 1028 height 577
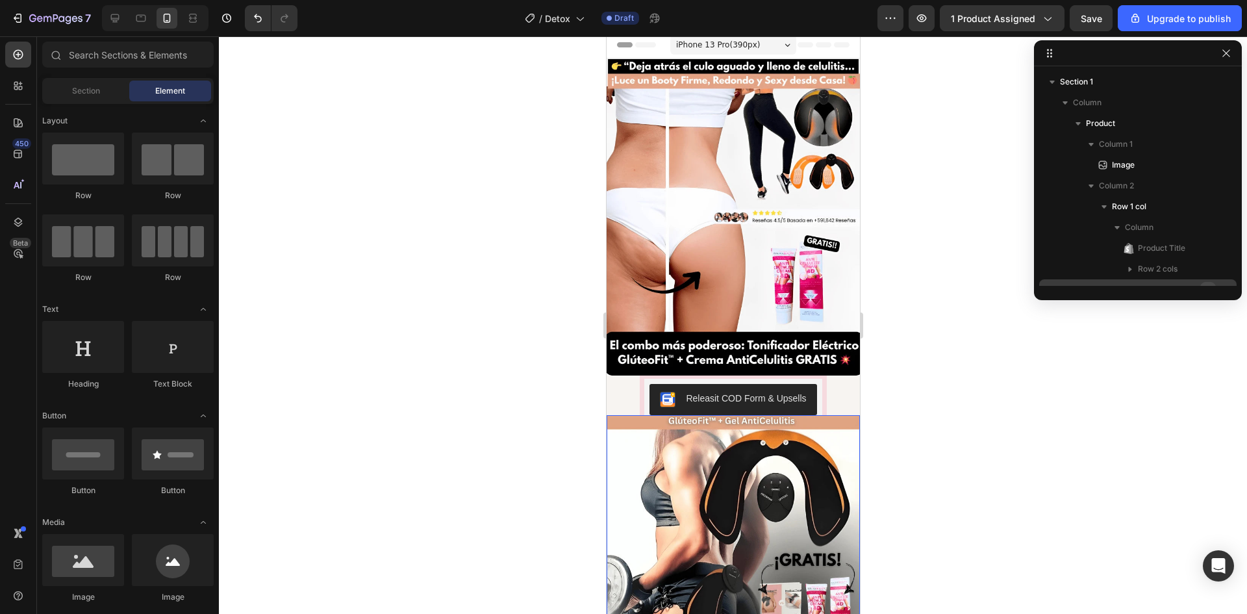
scroll to position [0, 0]
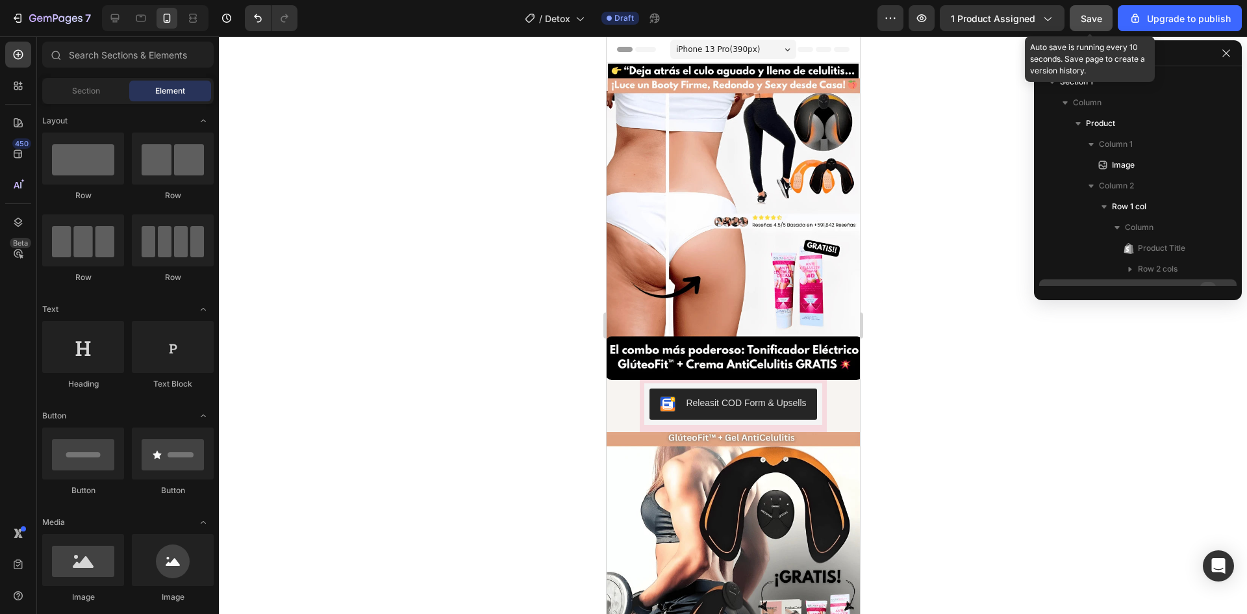
click at [1085, 13] on span "Save" at bounding box center [1091, 18] width 21 height 11
click at [931, 160] on div at bounding box center [733, 324] width 1028 height 577
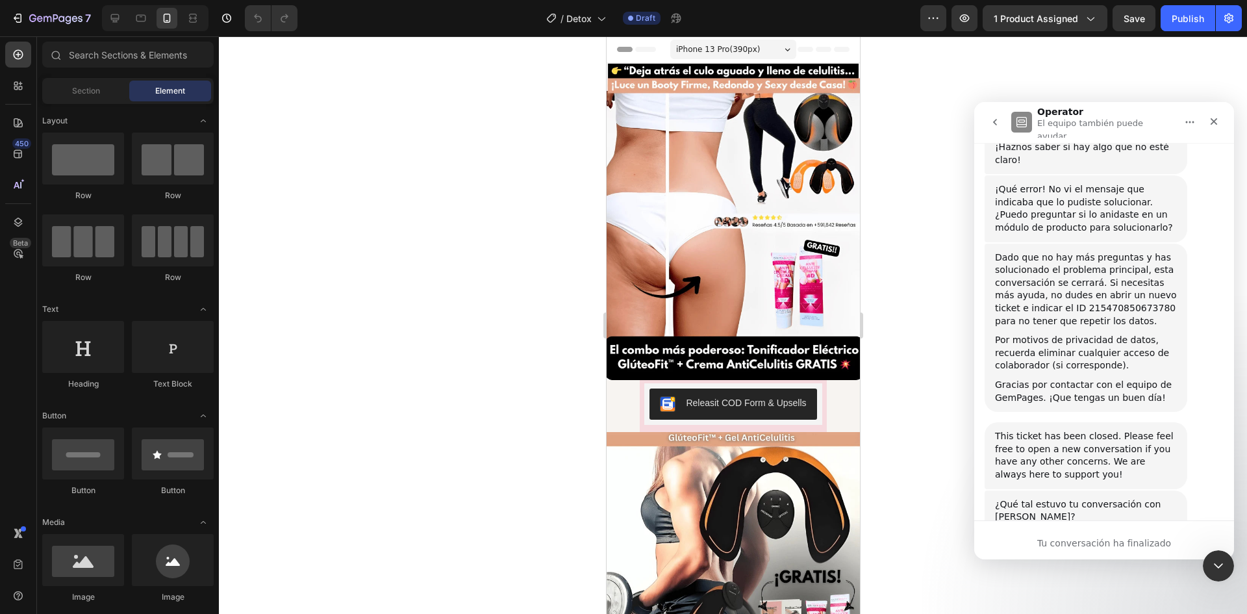
scroll to position [1156, 0]
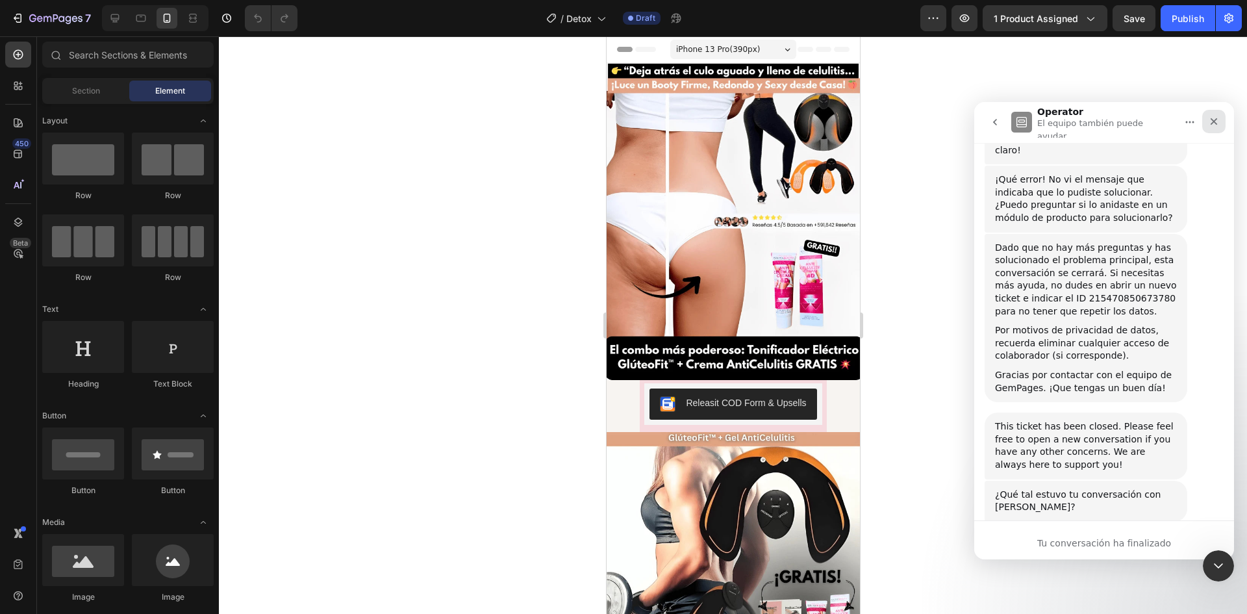
click at [1219, 113] on div "Cerrar" at bounding box center [1213, 121] width 23 height 23
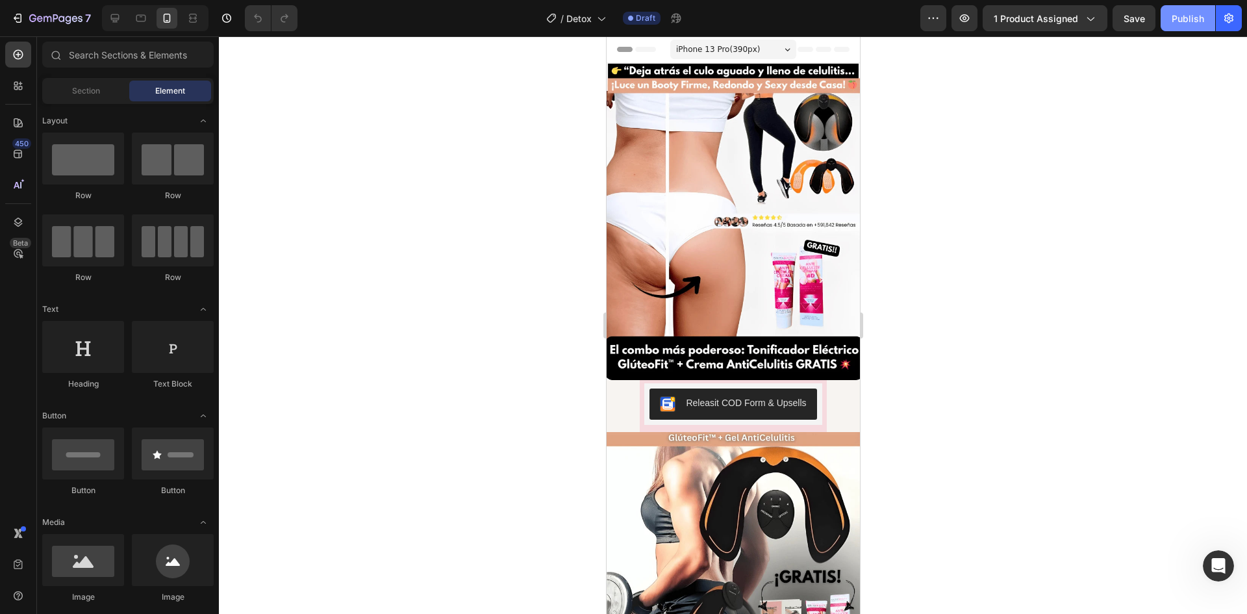
click at [1189, 25] on div "Publish" at bounding box center [1188, 19] width 32 height 14
click at [818, 411] on div "Estimulador de Gluteos + Crema anticelulitis Product Title $34.99 Product Price…" at bounding box center [732, 406] width 186 height 52
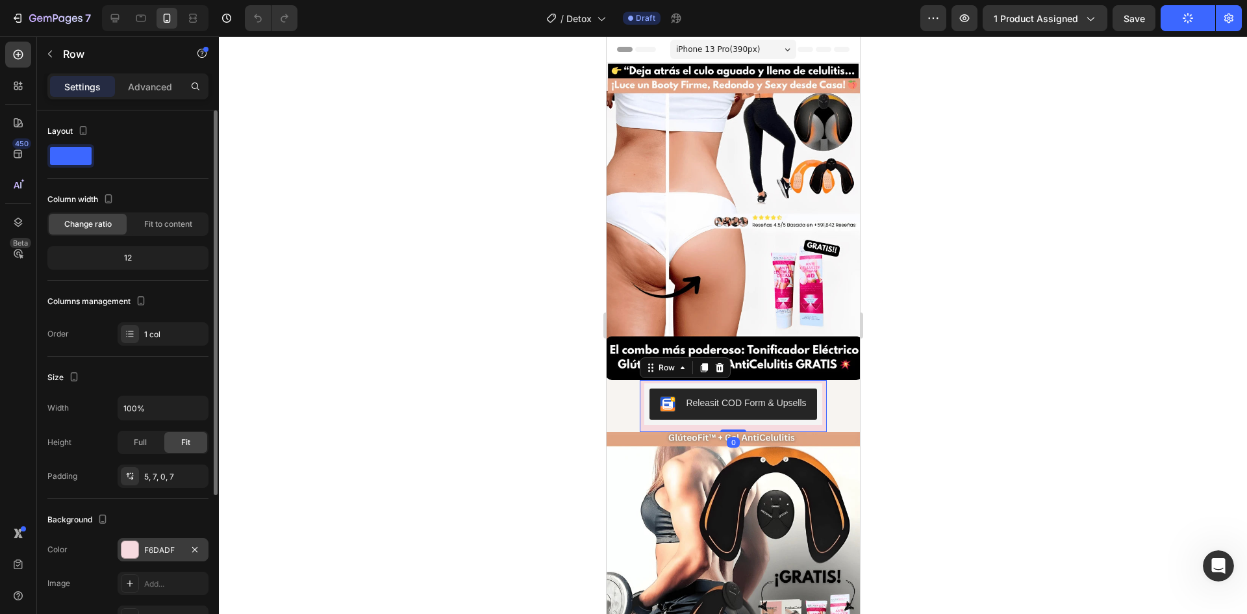
click at [131, 559] on div "F6DADF" at bounding box center [163, 549] width 91 height 23
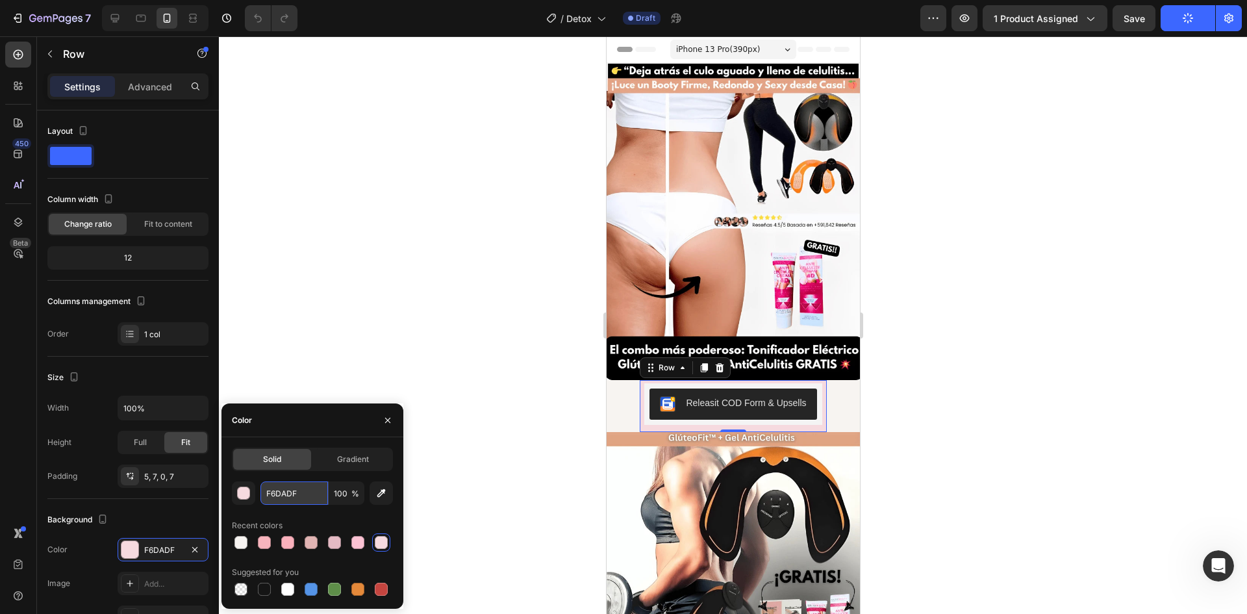
click at [279, 487] on input "F6DADF" at bounding box center [294, 492] width 68 height 23
drag, startPoint x: 279, startPoint y: 487, endPoint x: 280, endPoint y: 470, distance: 17.6
click at [280, 485] on input "F6DADF" at bounding box center [294, 492] width 68 height 23
paste input "#f7f4f1"
type input "#f7f4f1ADF"
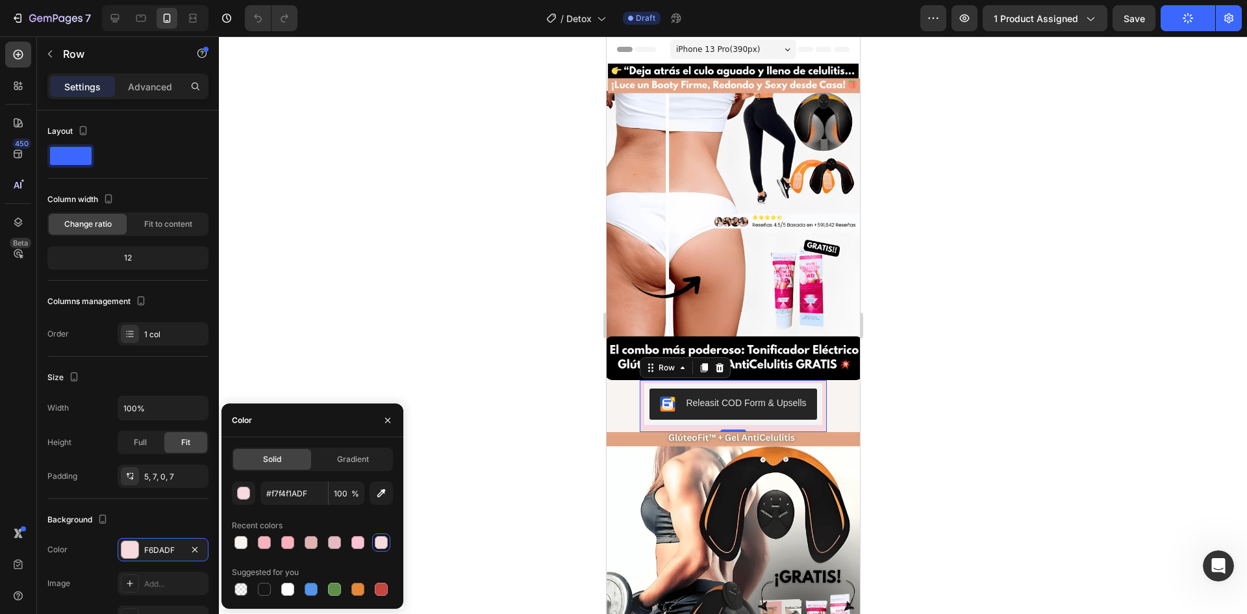
click at [399, 364] on div at bounding box center [733, 324] width 1028 height 577
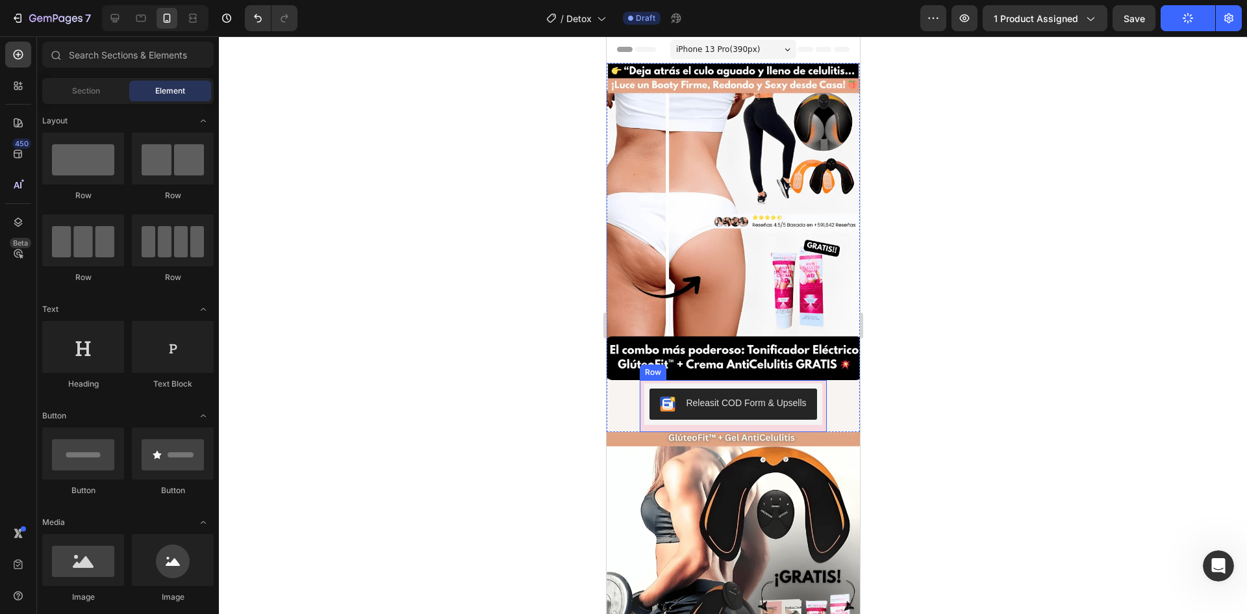
click at [658, 416] on div "Estimulador de Gluteos + Crema anticelulitis Product Title $34.99 Product Price…" at bounding box center [732, 407] width 177 height 49
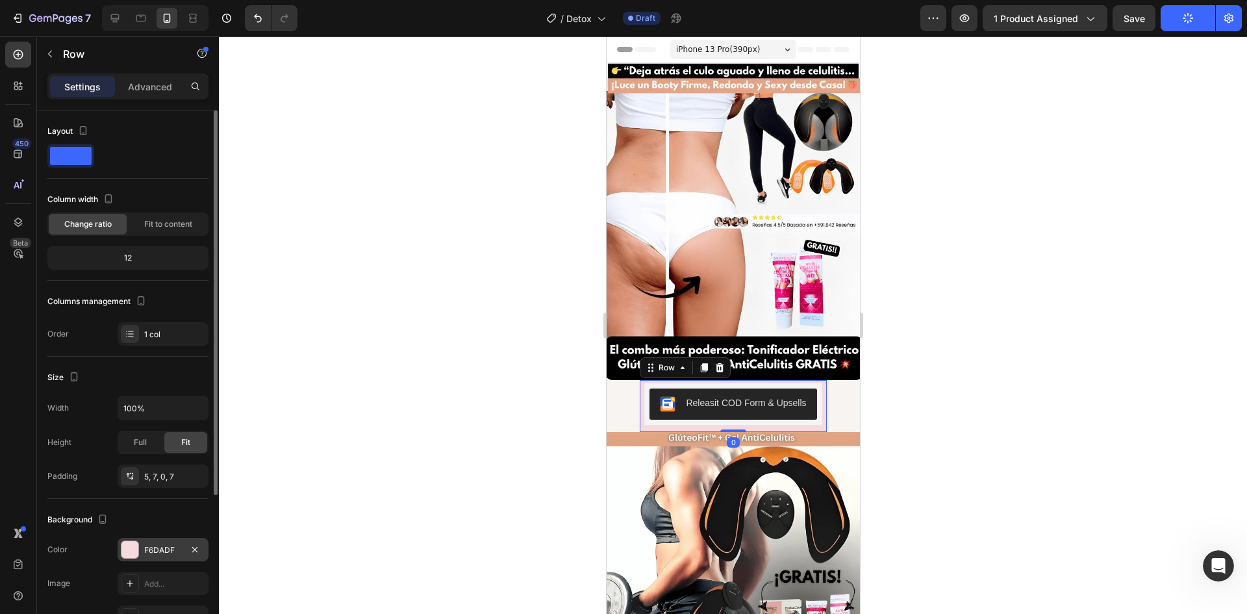
click at [159, 550] on div "F6DADF" at bounding box center [163, 550] width 38 height 12
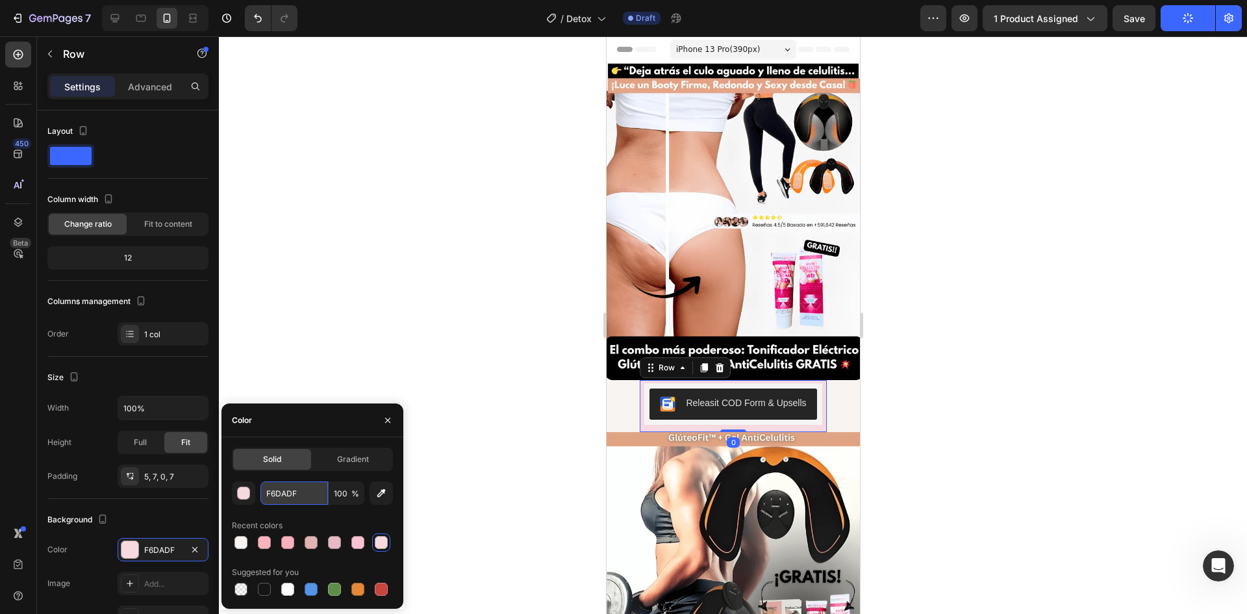
click at [274, 482] on input "F6DADF" at bounding box center [294, 492] width 68 height 23
paste input "#f7f4f1"
type input "#f7f4f1"
click at [398, 379] on div at bounding box center [733, 324] width 1028 height 577
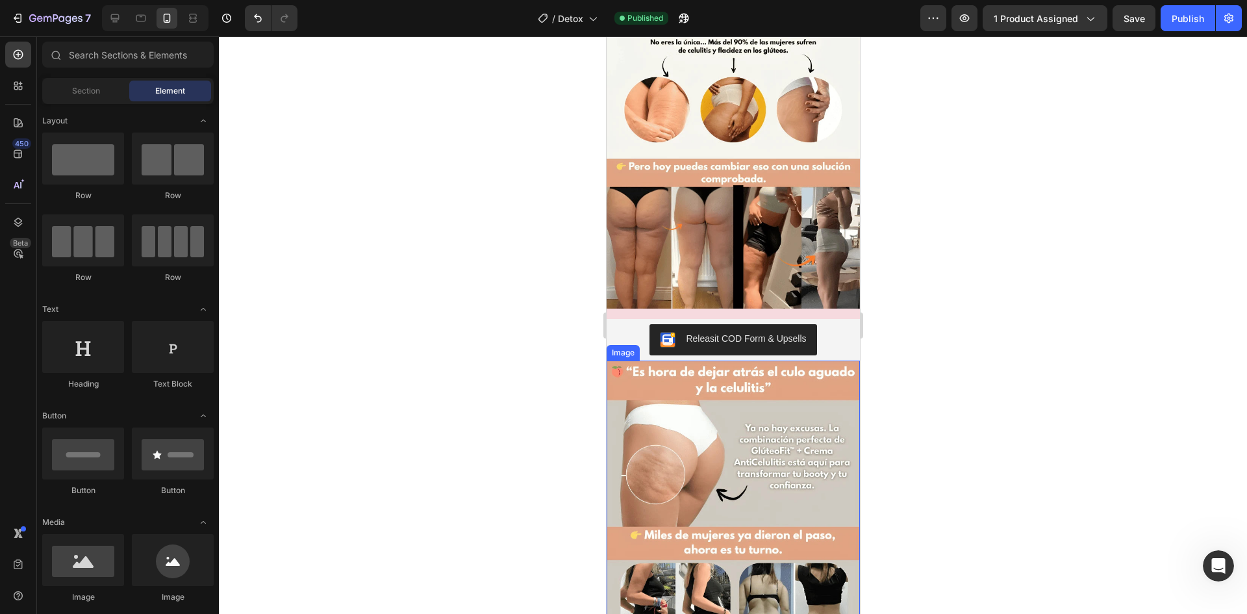
scroll to position [715, 0]
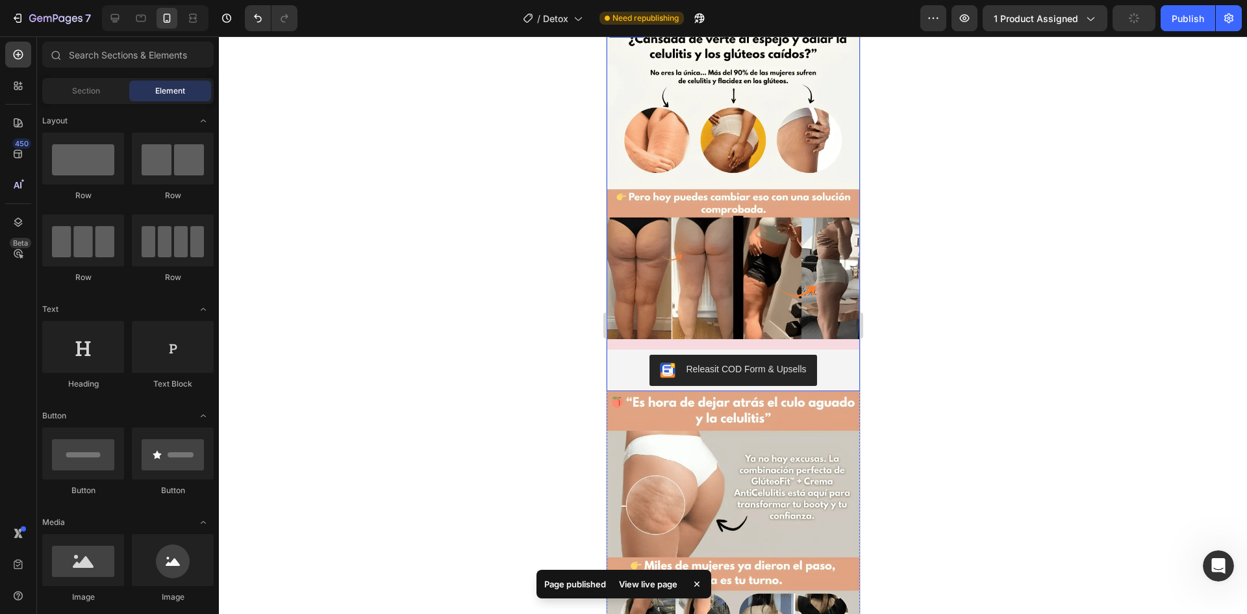
click at [813, 321] on div "Image Releasit COD Form & Upsells Releasit COD Form & Upsells Product" at bounding box center [732, 206] width 253 height 369
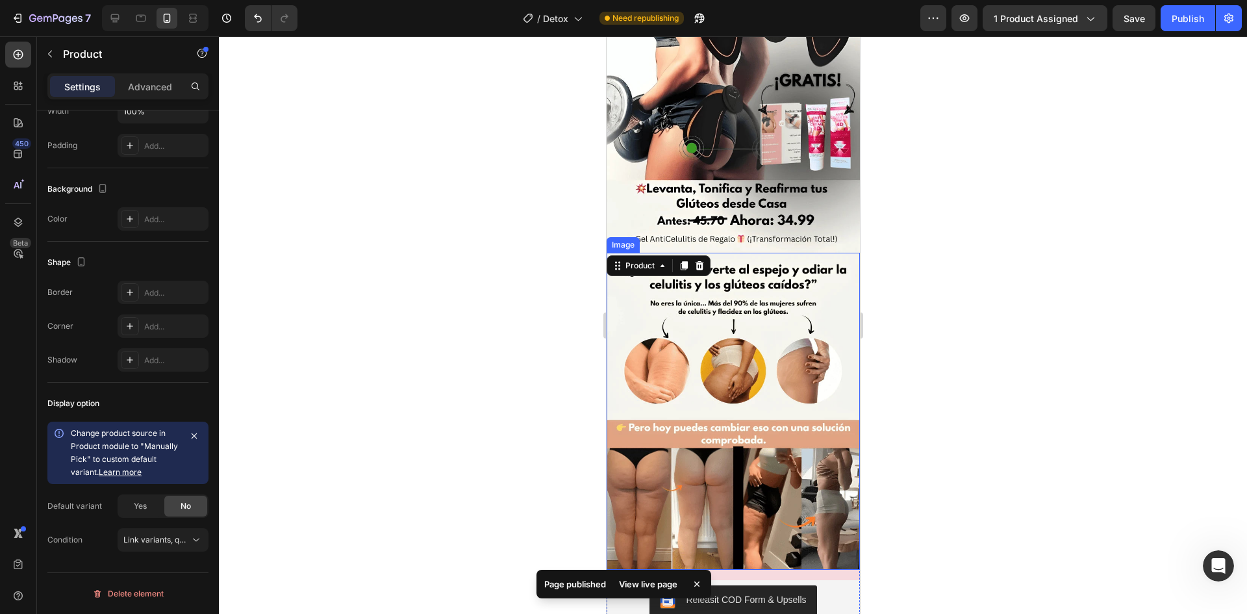
scroll to position [520, 0]
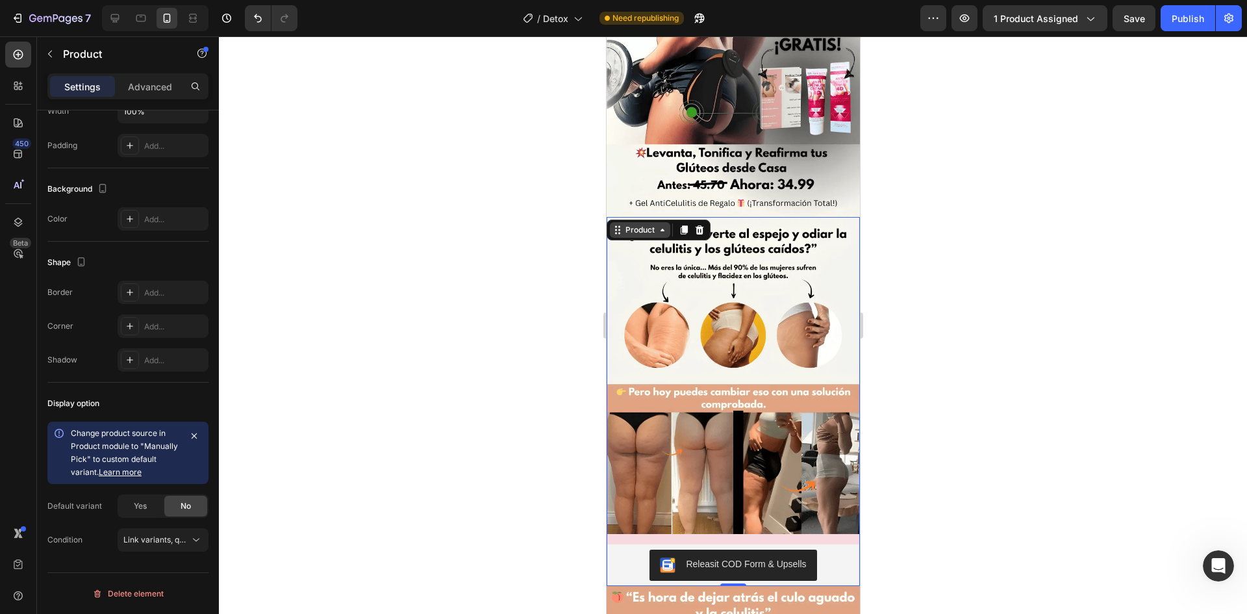
click at [652, 224] on div "Product" at bounding box center [639, 230] width 34 height 12
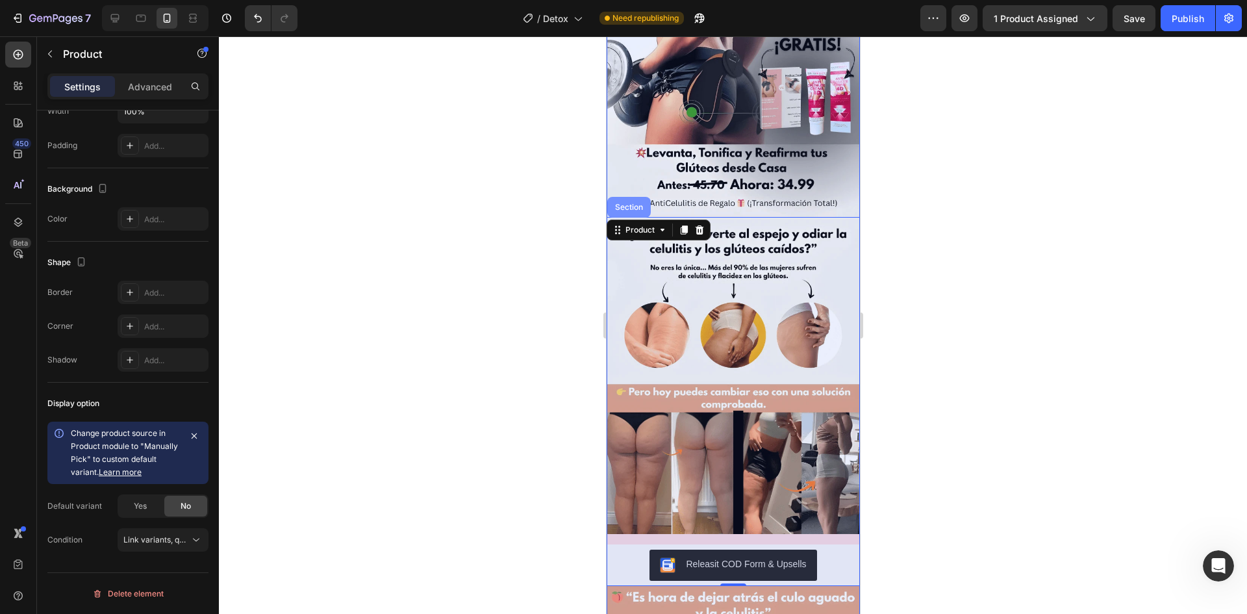
click at [637, 200] on div "Section" at bounding box center [629, 207] width 44 height 21
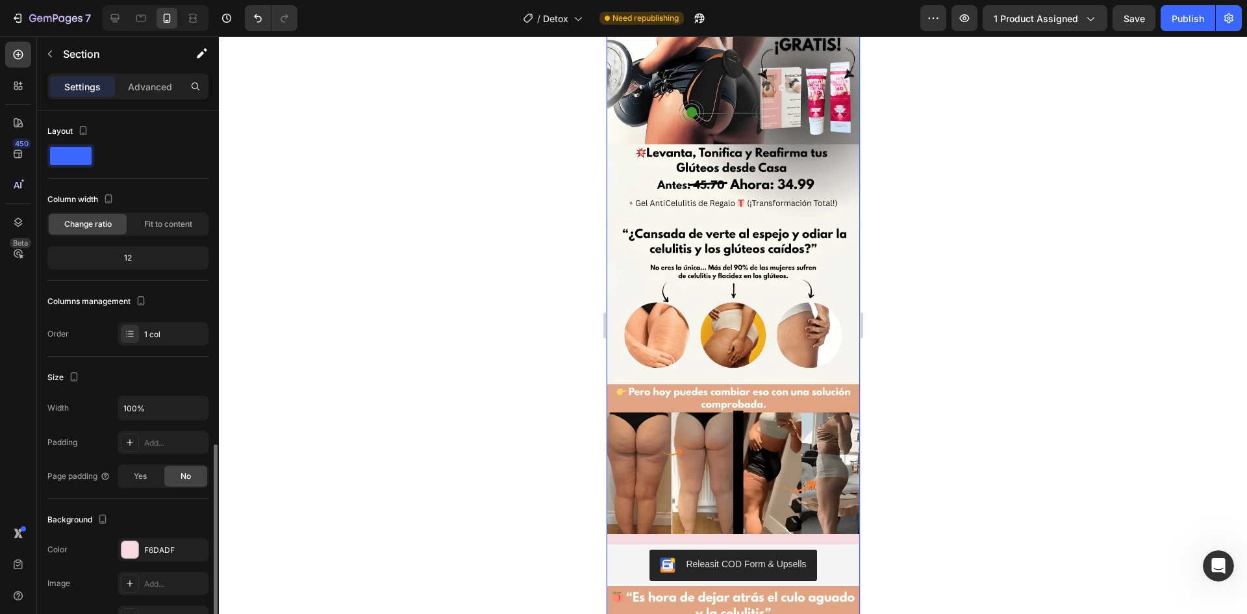
scroll to position [218, 0]
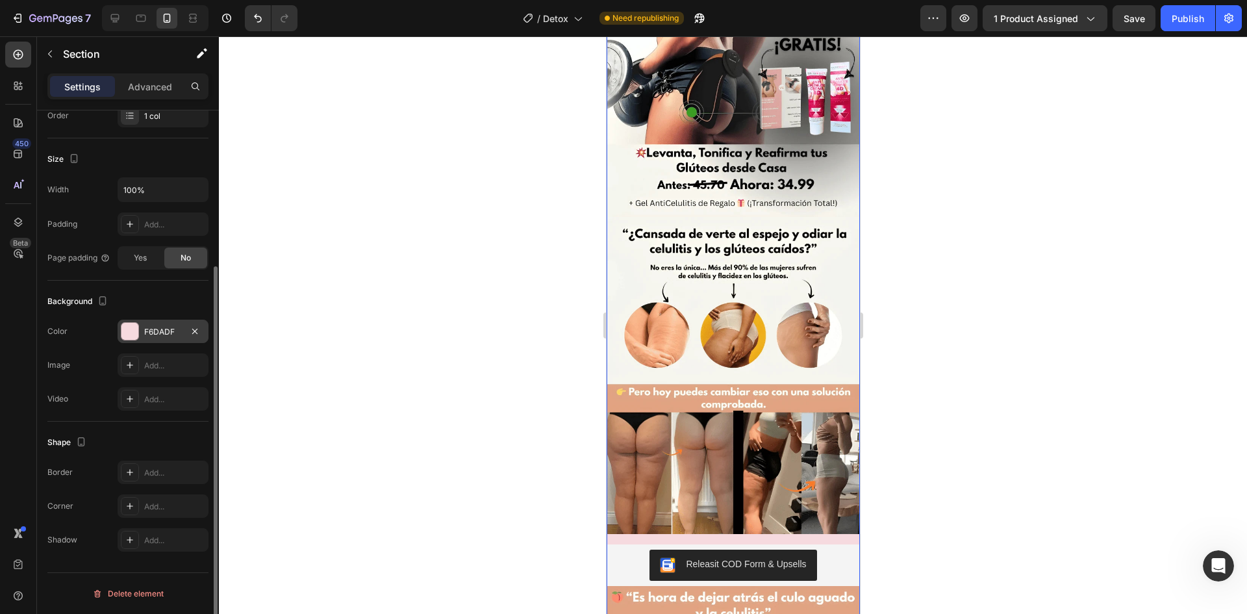
click at [149, 331] on div "F6DADF" at bounding box center [163, 332] width 38 height 12
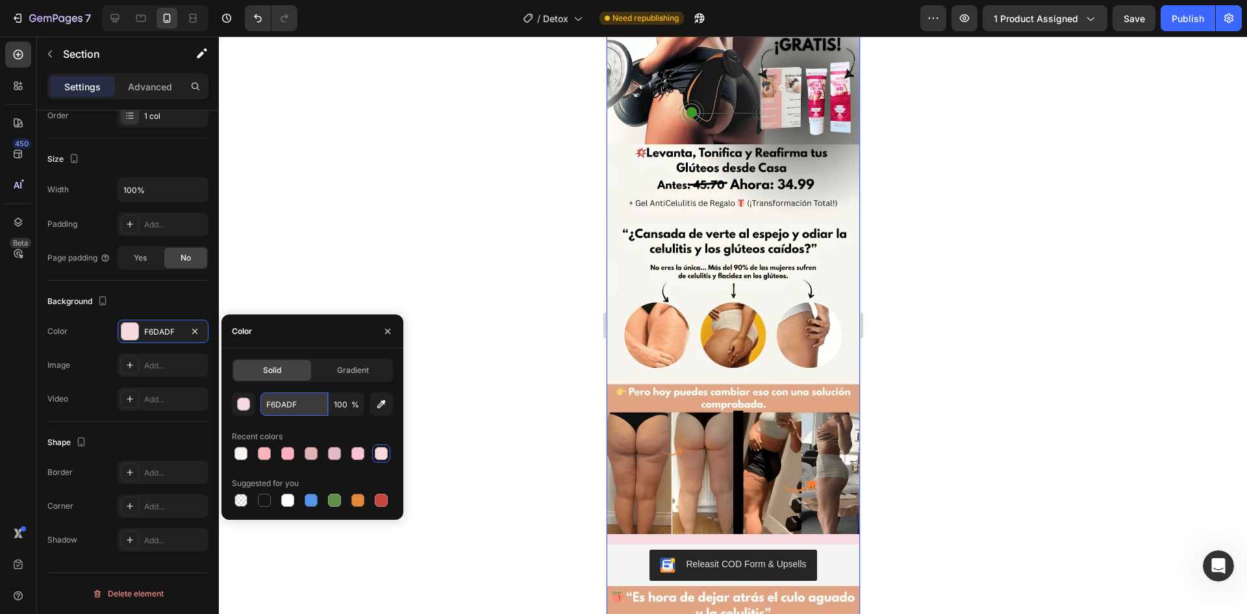
click at [281, 407] on input "F6DADF" at bounding box center [294, 403] width 68 height 23
paste input "#f7f4f1"
type input "#f7f4f1"
click at [474, 362] on div at bounding box center [733, 324] width 1028 height 577
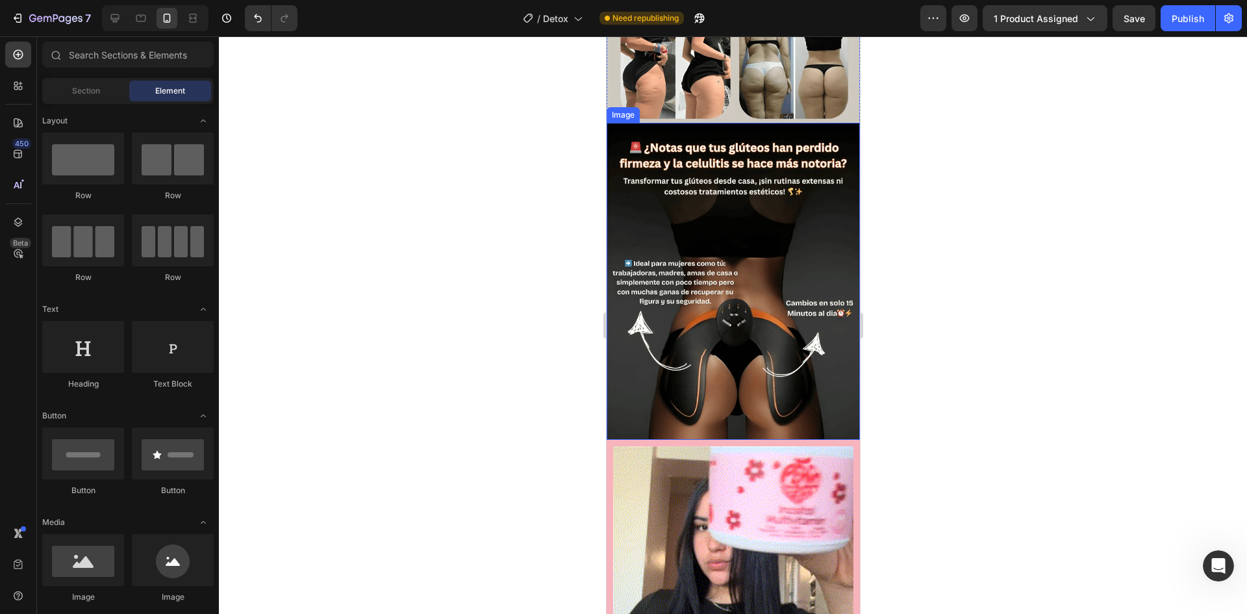
scroll to position [1559, 0]
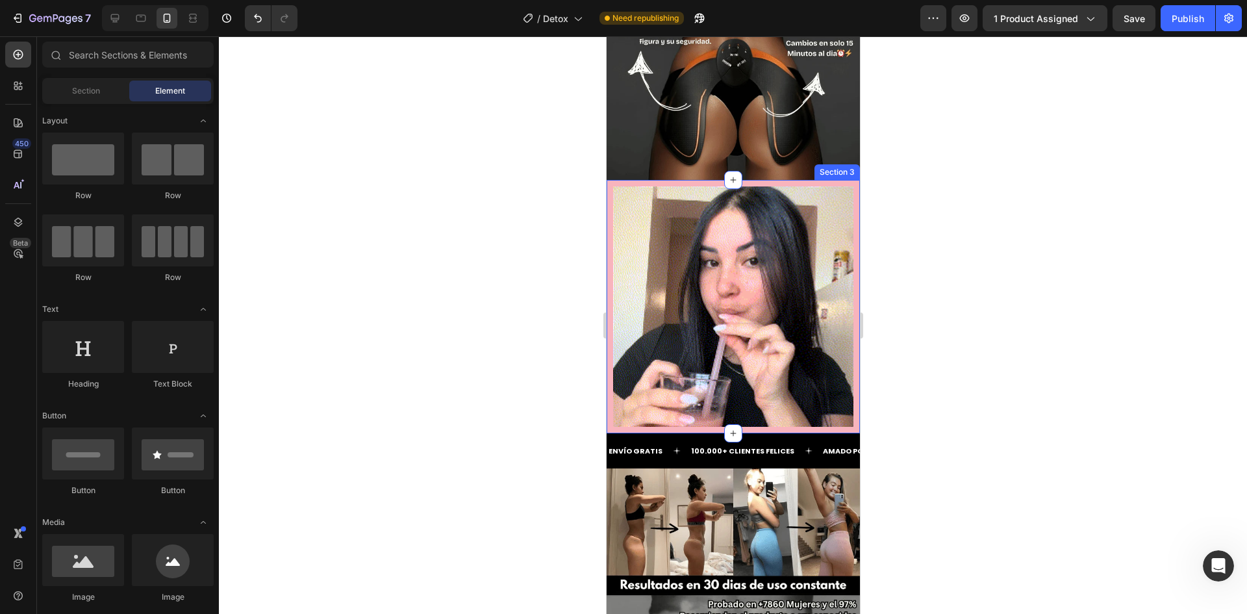
click at [751, 370] on div "Image" at bounding box center [732, 306] width 253 height 253
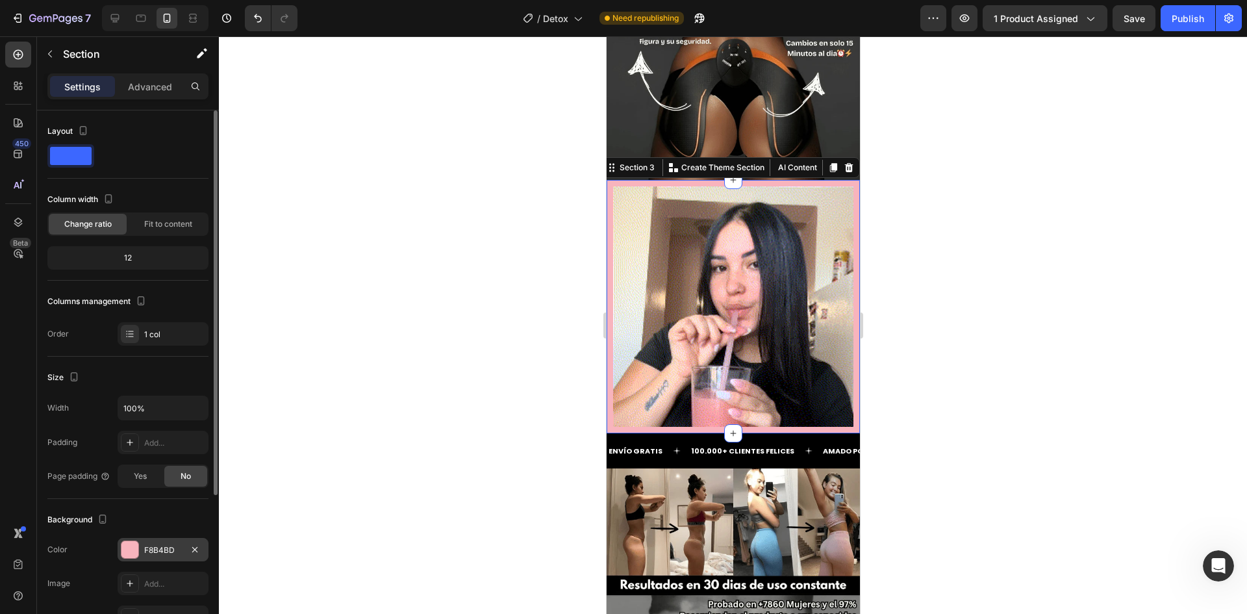
click at [143, 550] on div "F8B4BD" at bounding box center [163, 549] width 91 height 23
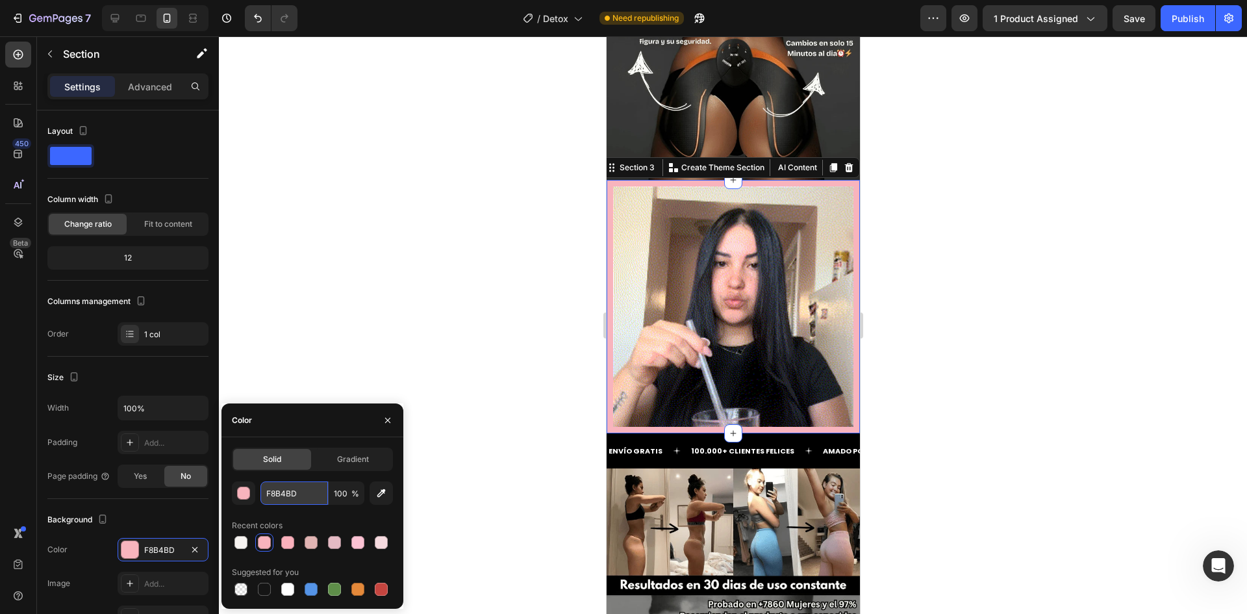
click at [280, 489] on input "F8B4BD" at bounding box center [294, 492] width 68 height 23
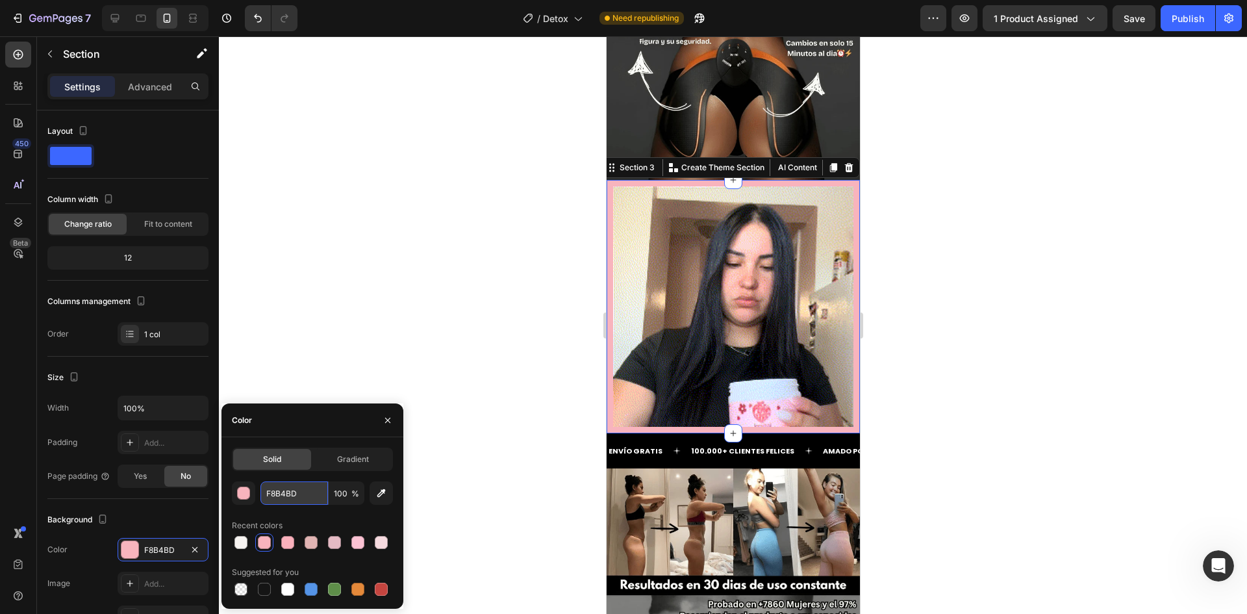
click at [278, 488] on input "F8B4BD" at bounding box center [294, 492] width 68 height 23
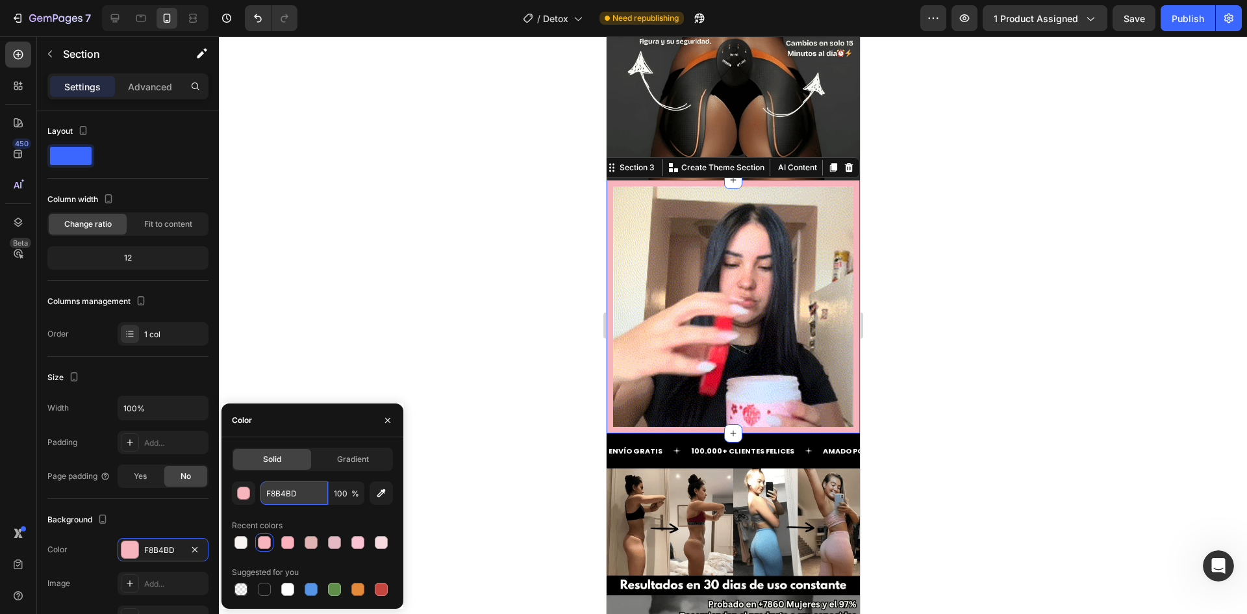
paste input "#f7f4f1"
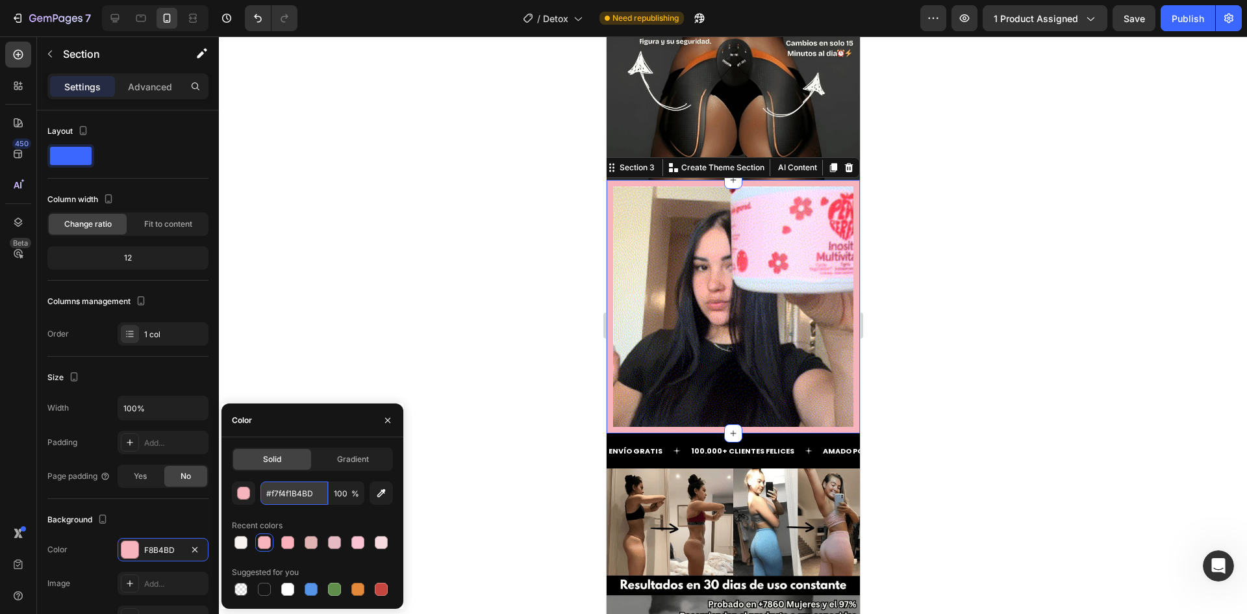
click at [277, 487] on input "#f7f4f1B4BD" at bounding box center [294, 492] width 68 height 23
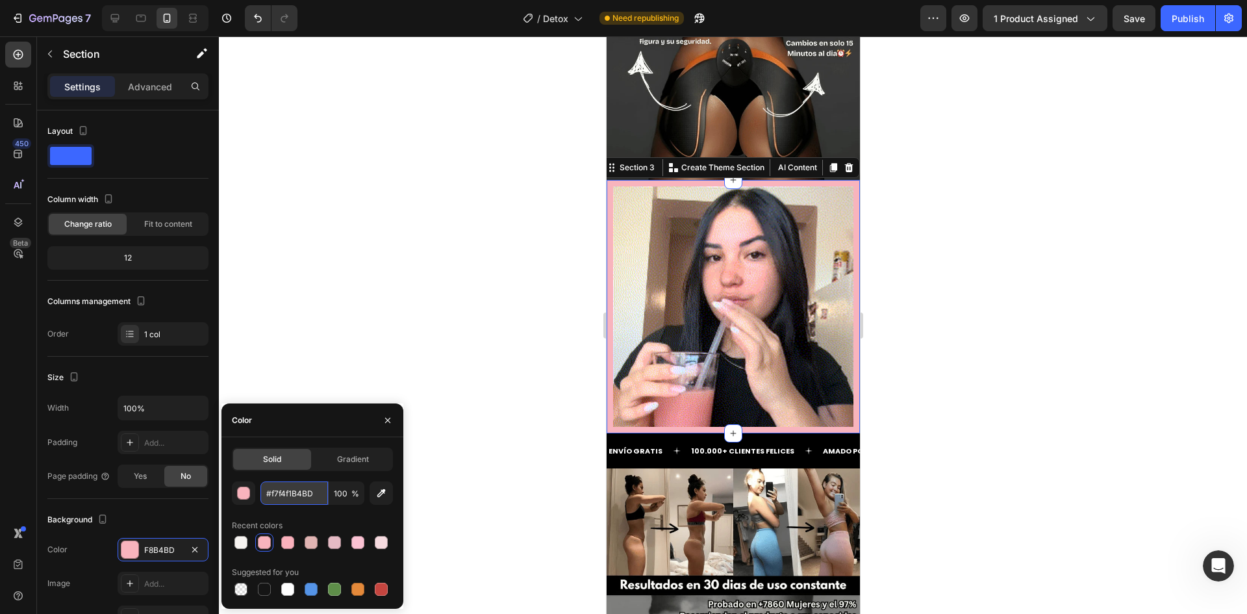
click at [277, 487] on input "#f7f4f1B4BD" at bounding box center [294, 492] width 68 height 23
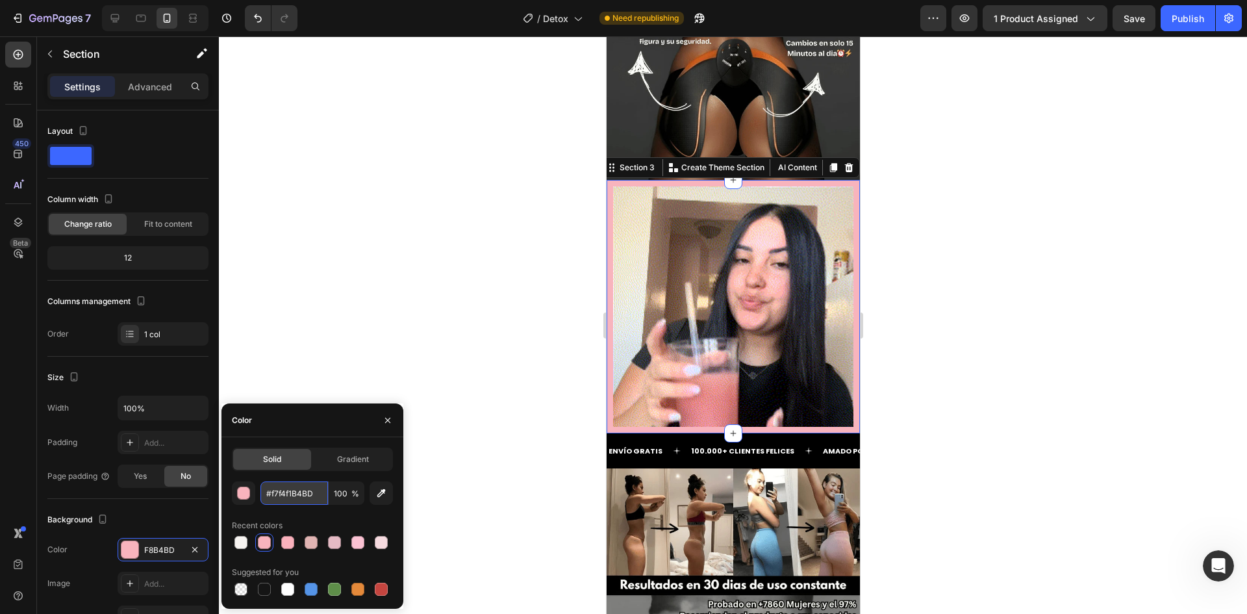
click at [277, 487] on input "#f7f4f1B4BD" at bounding box center [294, 492] width 68 height 23
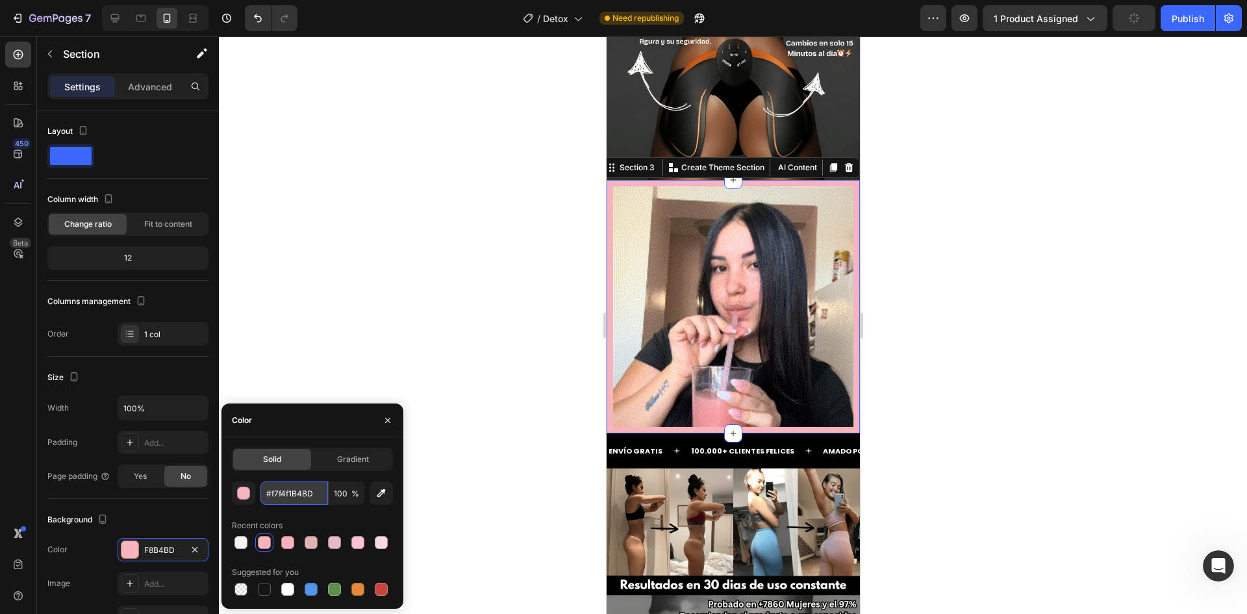
paste input "text"
type input "#f7f4f1"
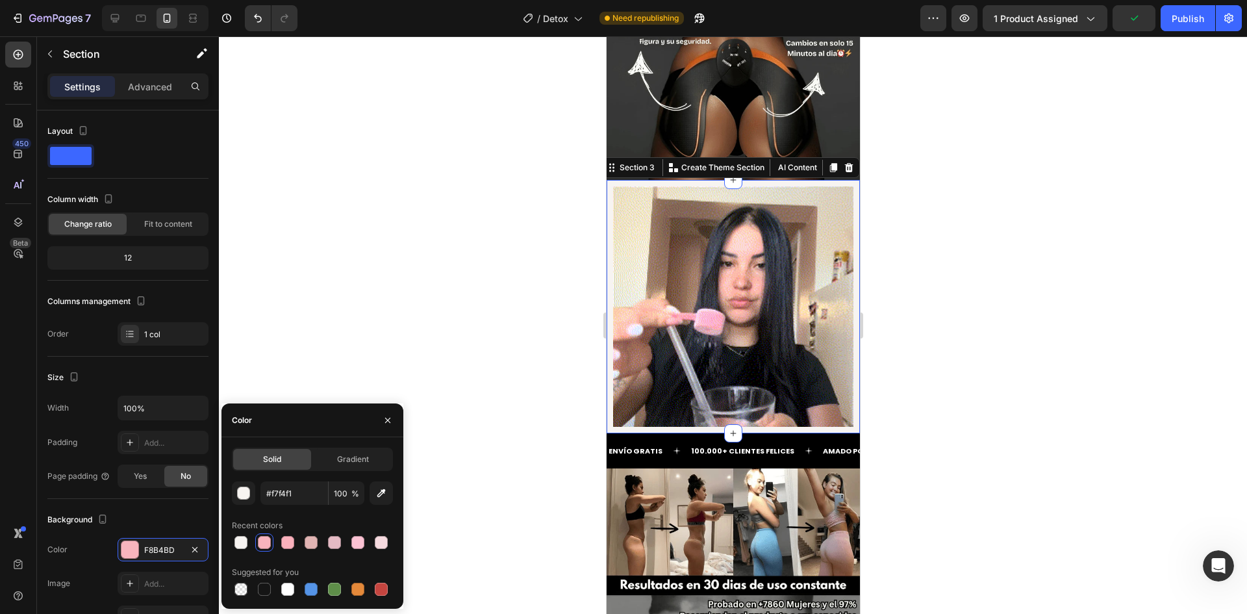
click at [345, 340] on div at bounding box center [733, 324] width 1028 height 577
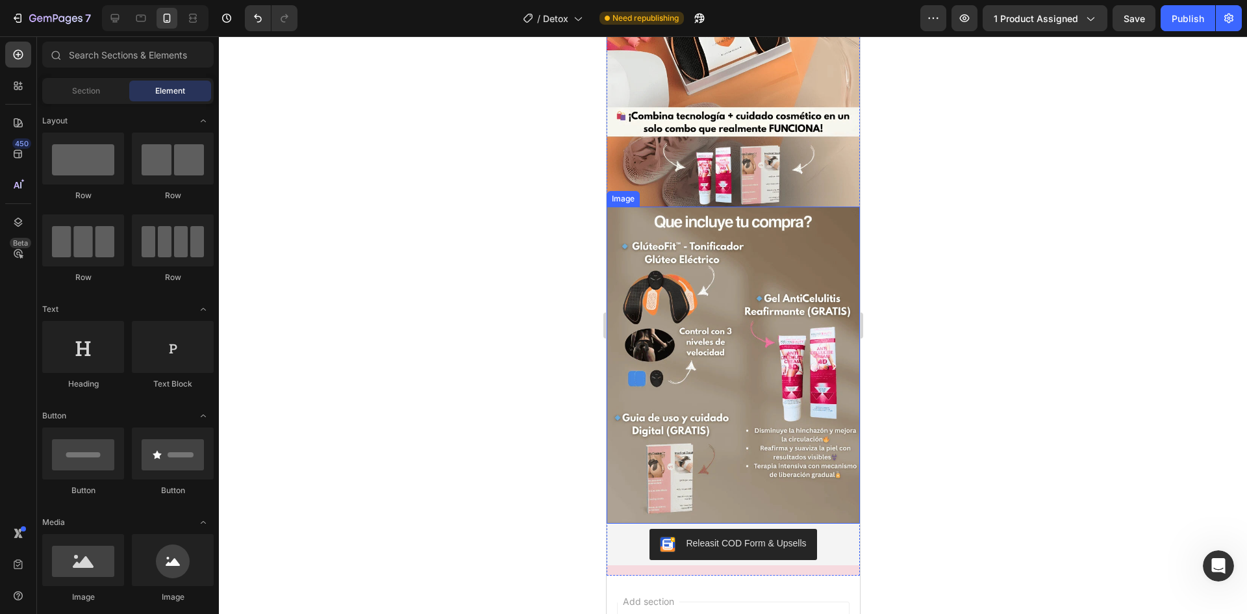
scroll to position [2079, 0]
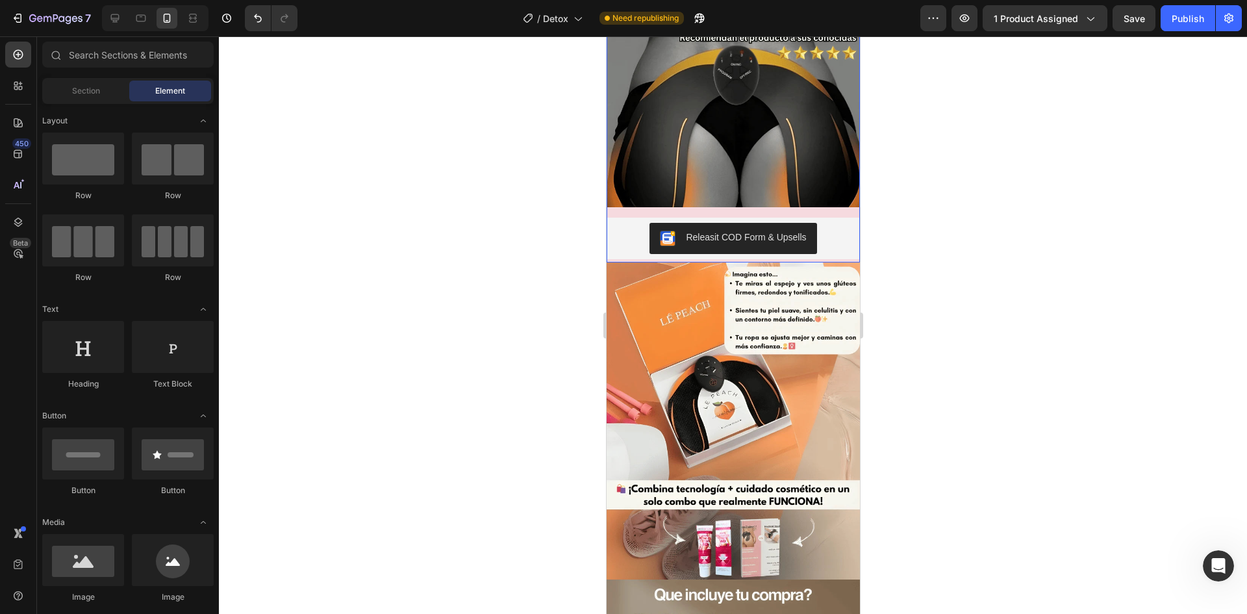
click at [842, 201] on div "Image Releasit COD Form & Upsells Releasit COD Form & Upsells Product" at bounding box center [732, 76] width 253 height 372
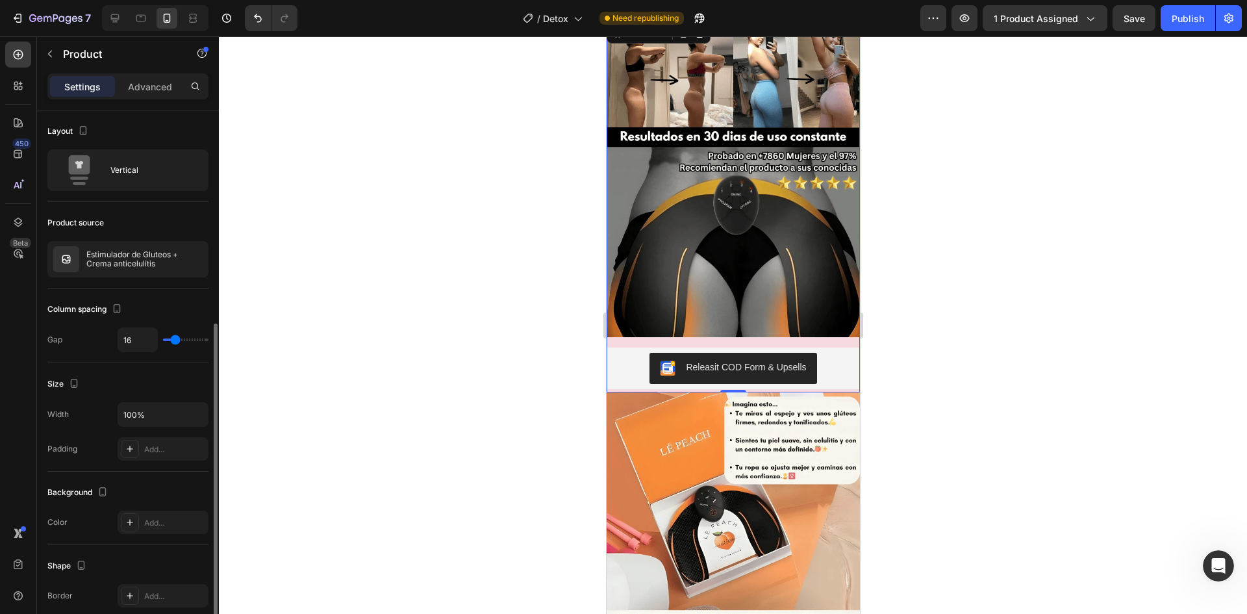
scroll to position [303, 0]
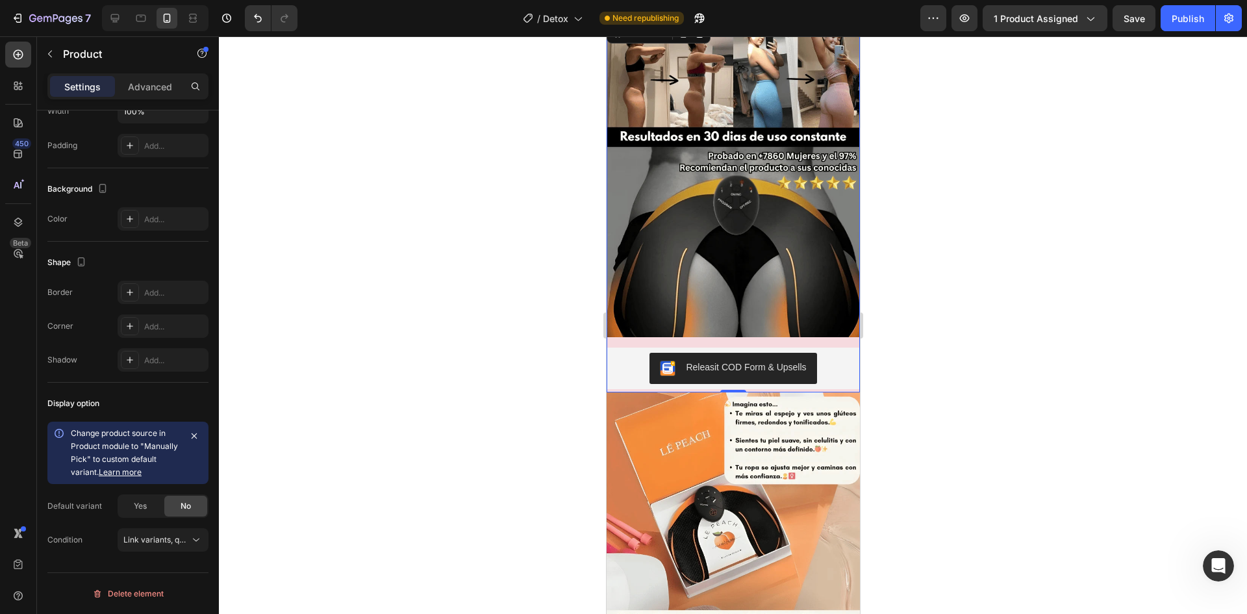
click at [748, 332] on div "Image Releasit COD Form & Upsells Releasit COD Form & Upsells Product 0" at bounding box center [732, 206] width 253 height 372
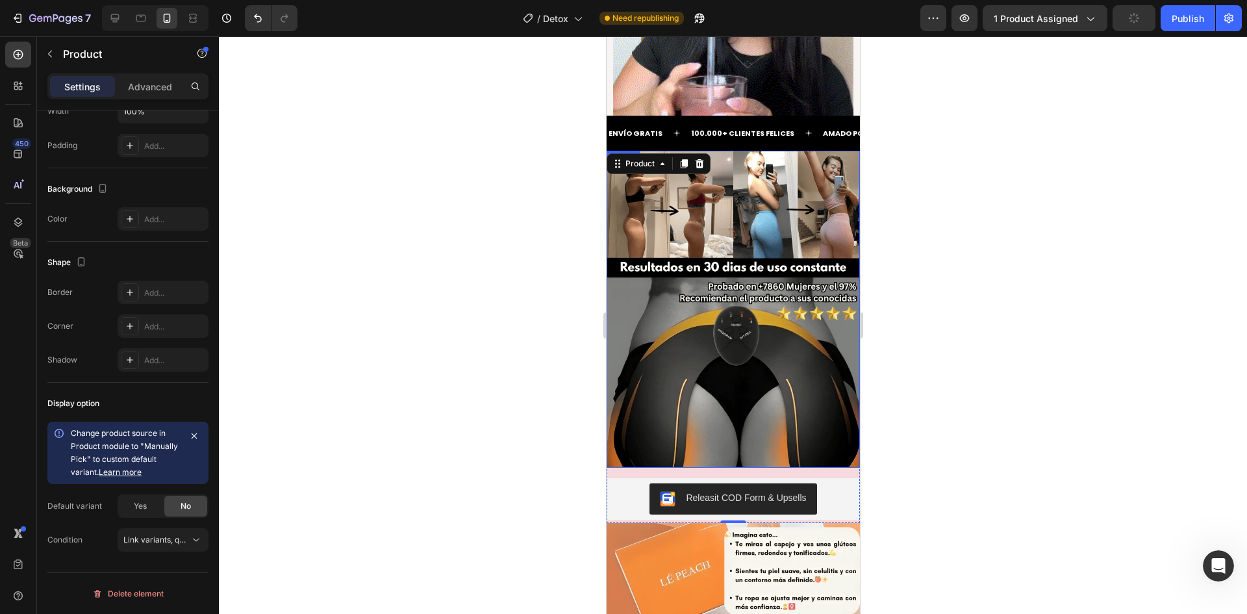
scroll to position [1754, 0]
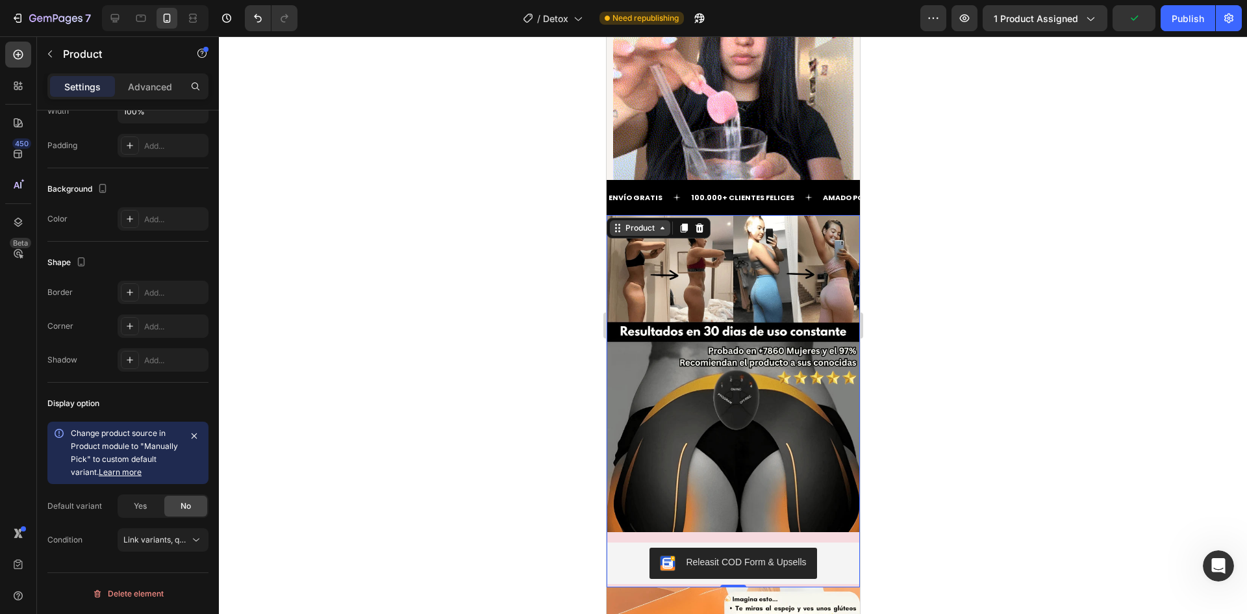
click at [664, 234] on div "Product" at bounding box center [639, 228] width 60 height 16
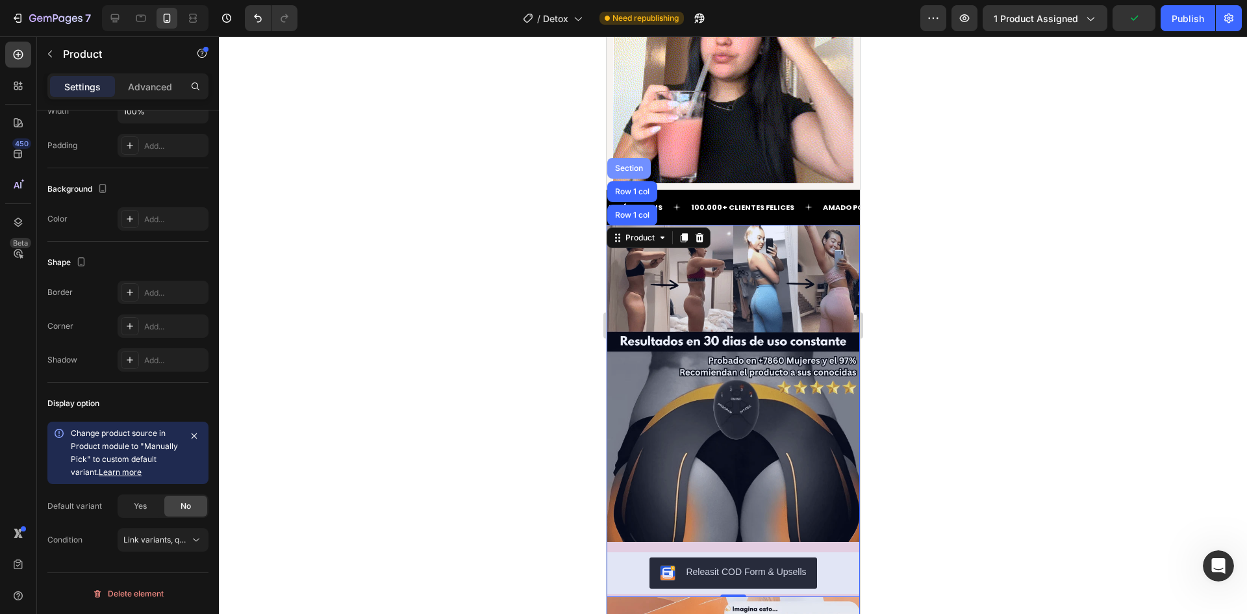
click at [631, 164] on div "Section" at bounding box center [628, 168] width 33 height 8
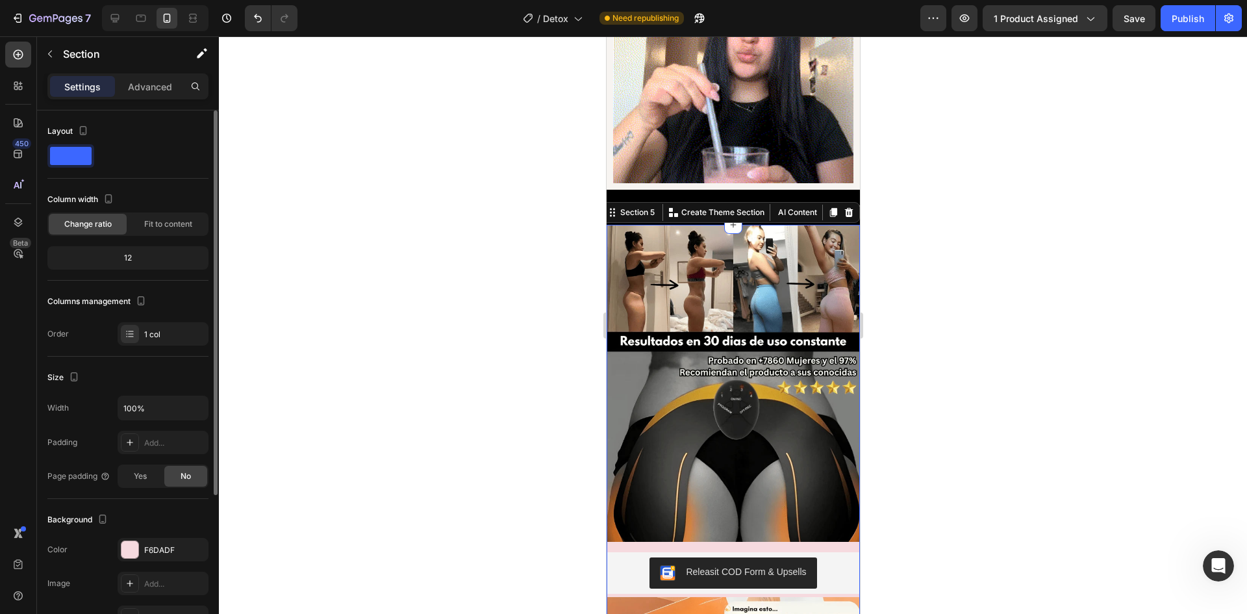
scroll to position [218, 0]
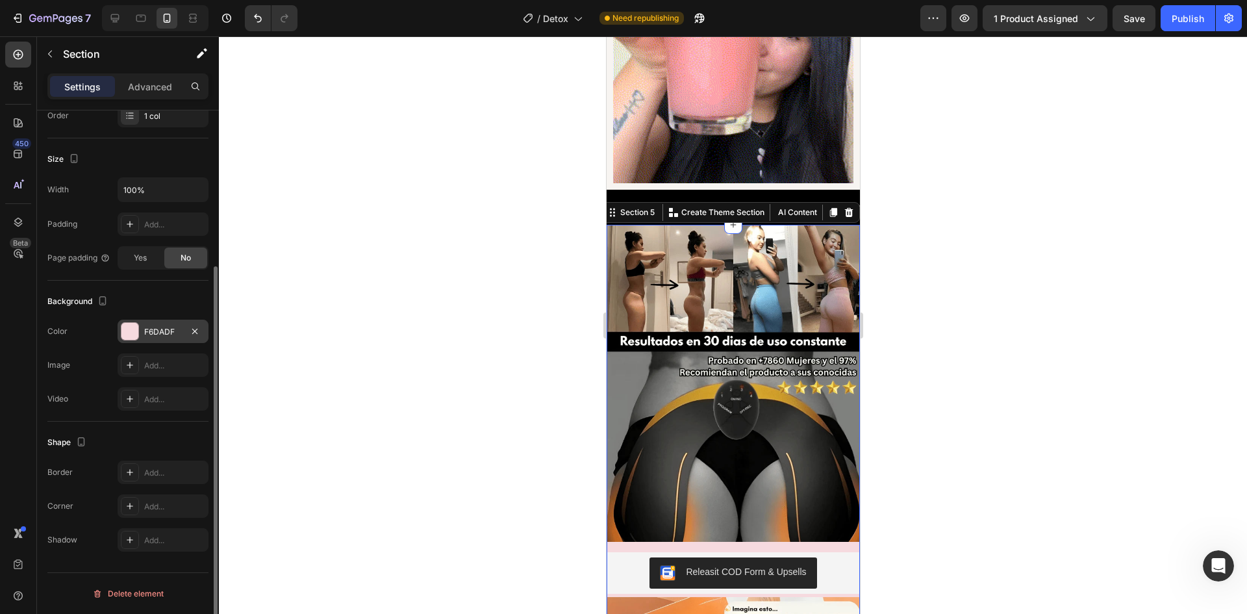
click at [156, 328] on div "F6DADF" at bounding box center [163, 332] width 38 height 12
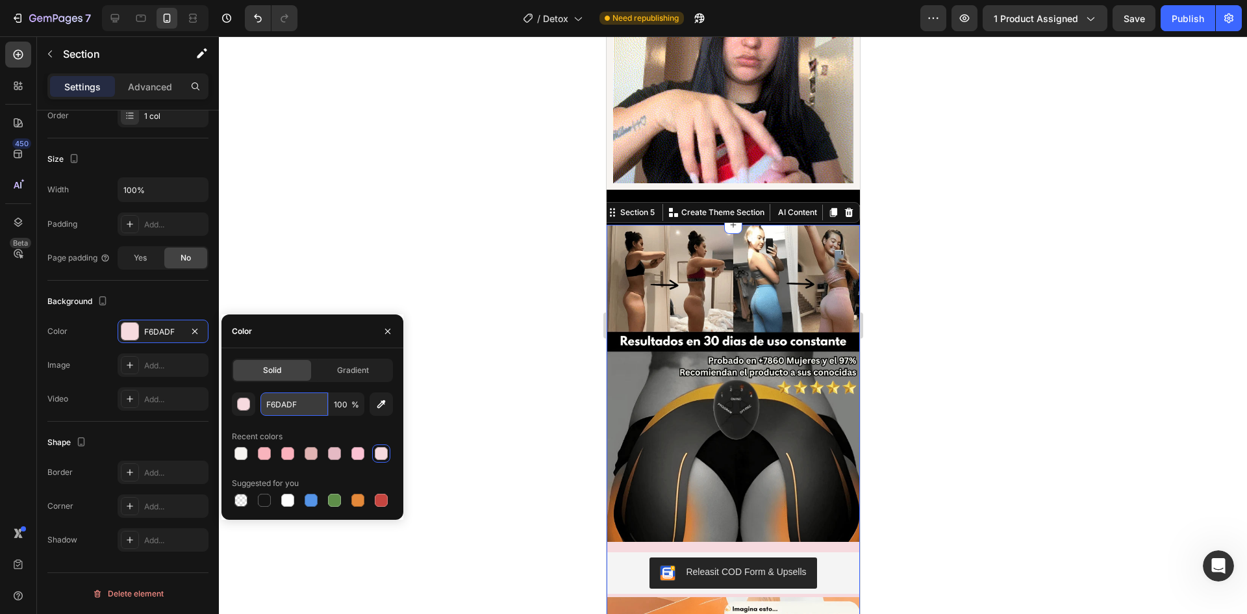
click at [264, 407] on input "F6DADF" at bounding box center [294, 403] width 68 height 23
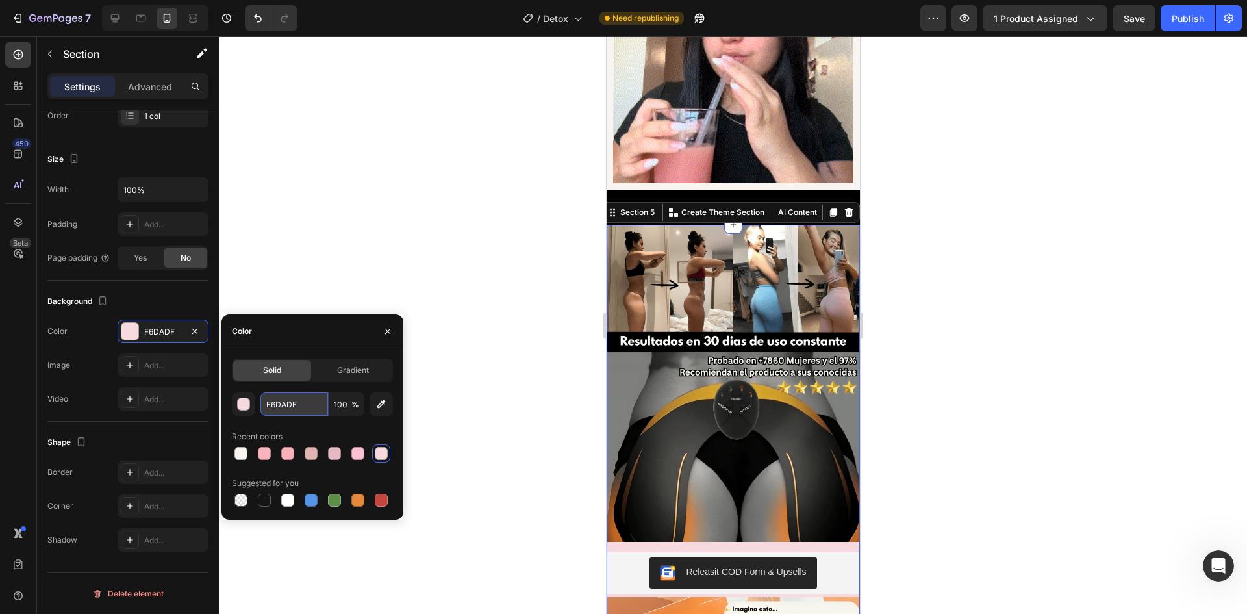
paste input "#f7f4f1"
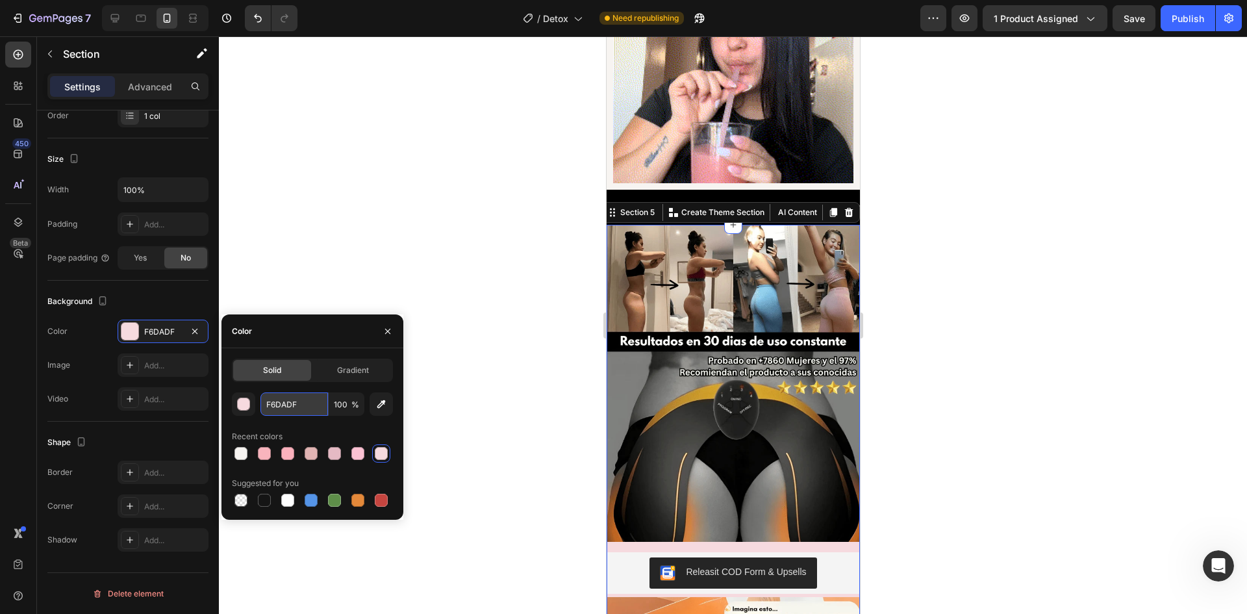
type input "#f7f4f1"
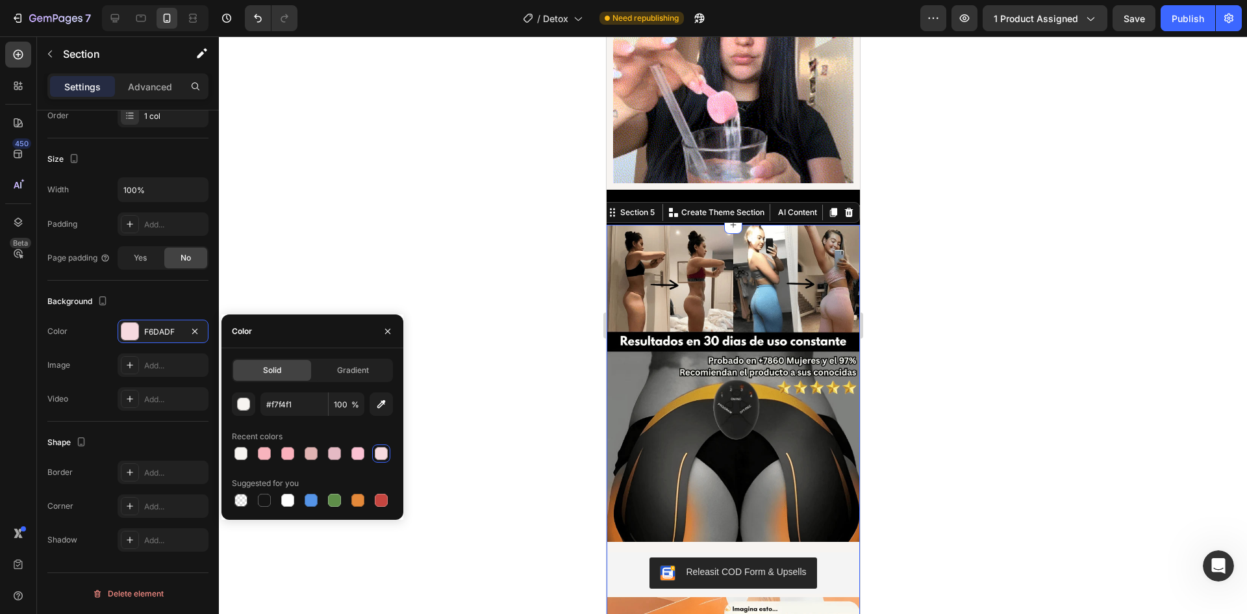
click at [528, 354] on div at bounding box center [733, 324] width 1028 height 577
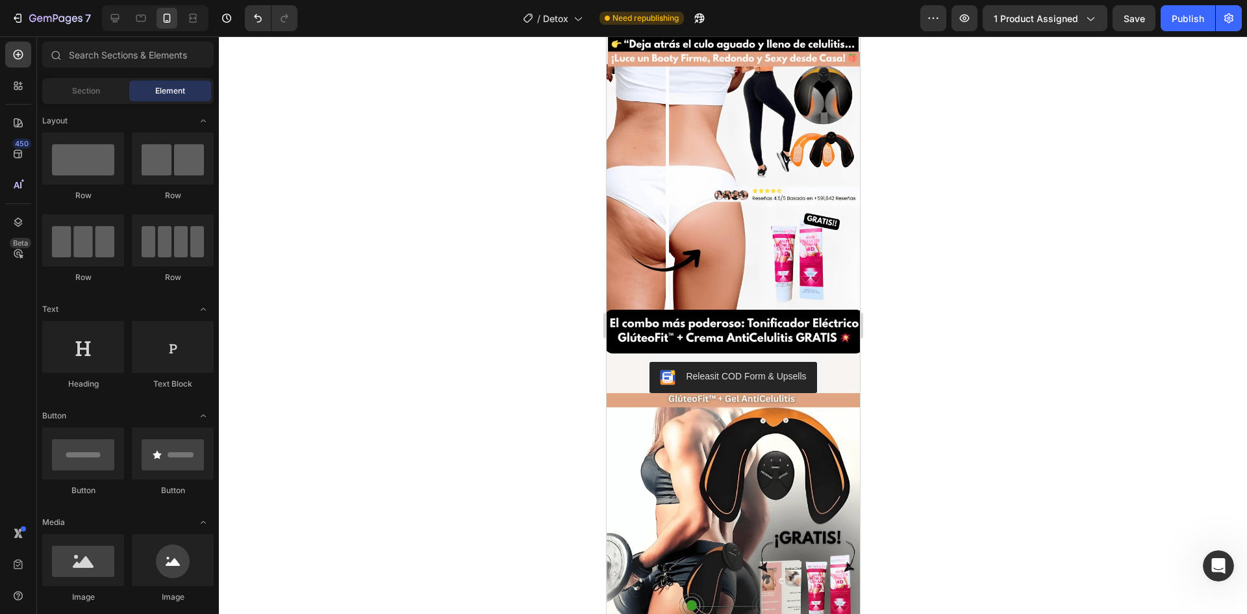
scroll to position [0, 0]
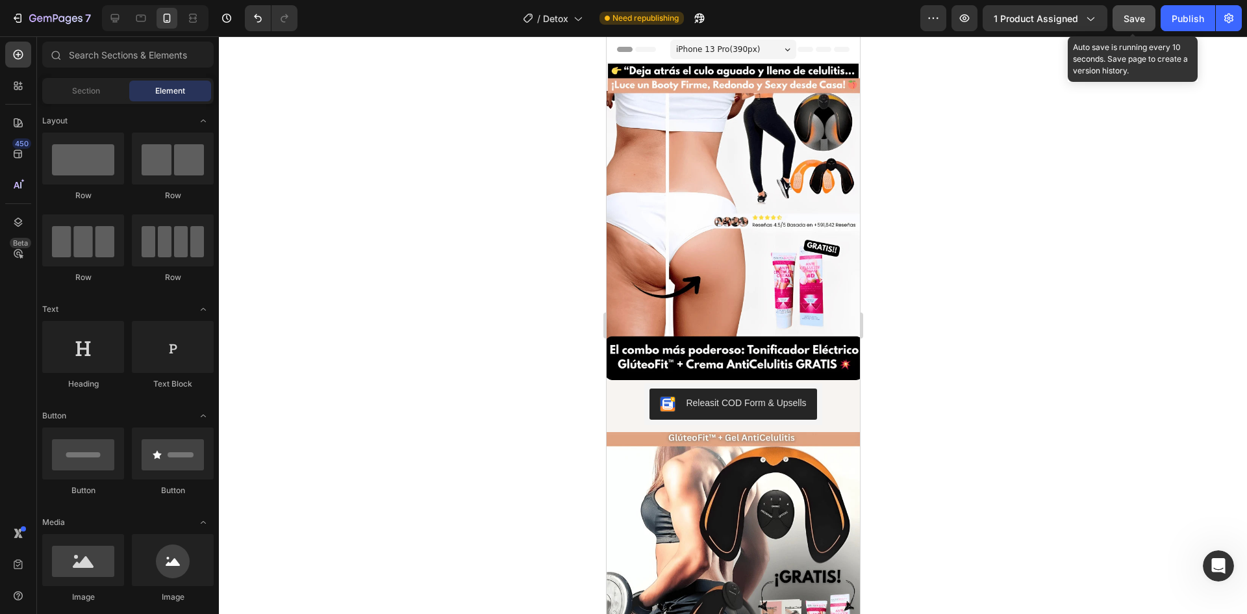
click at [1137, 14] on span "Save" at bounding box center [1134, 18] width 21 height 11
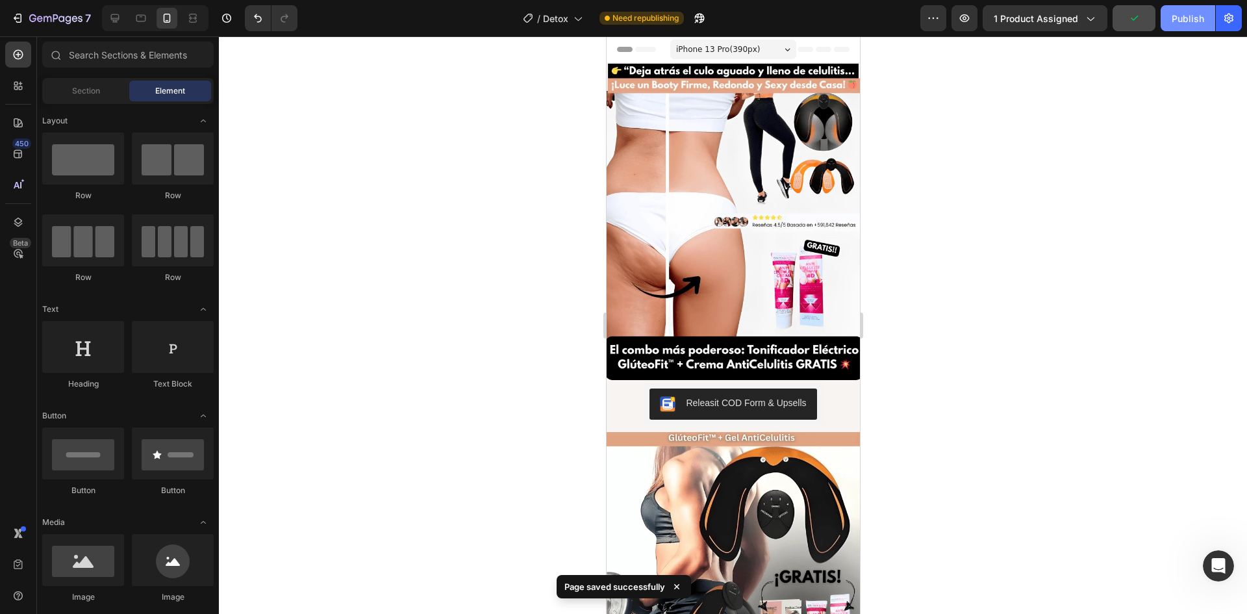
click at [1186, 15] on div "Publish" at bounding box center [1188, 19] width 32 height 14
click at [1174, 19] on div "Publish" at bounding box center [1188, 19] width 32 height 14
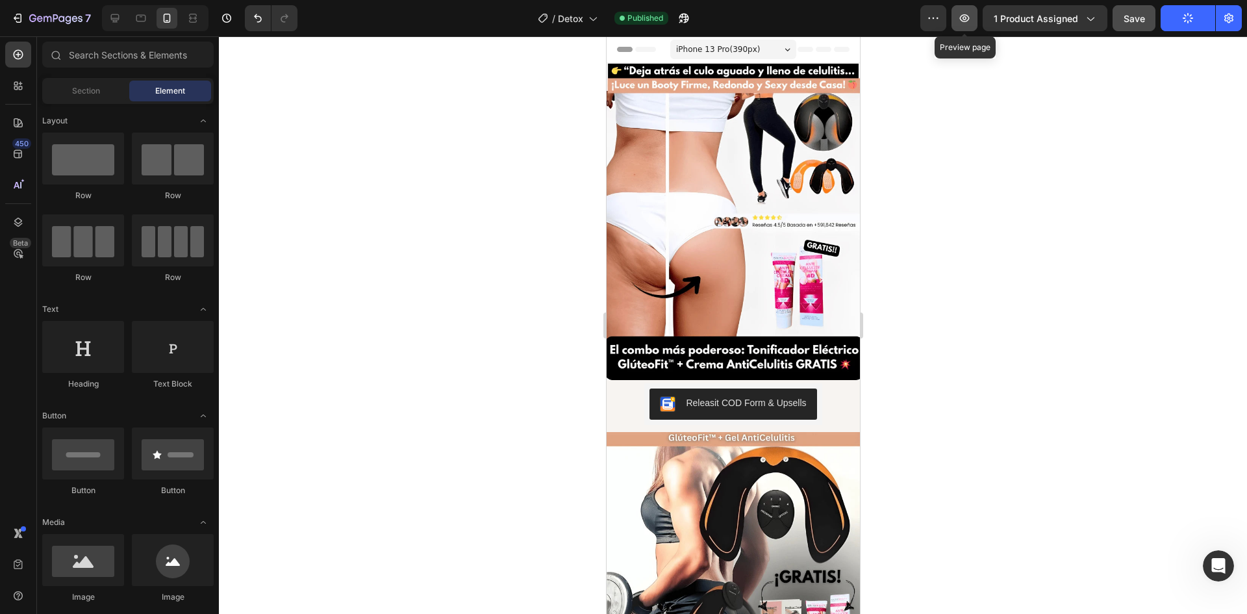
click at [968, 24] on icon "button" at bounding box center [964, 18] width 13 height 13
click at [817, 394] on div "Estimulador de Gluteos + Crema anticelulitis Product Title $34.99 Product Price…" at bounding box center [732, 406] width 186 height 52
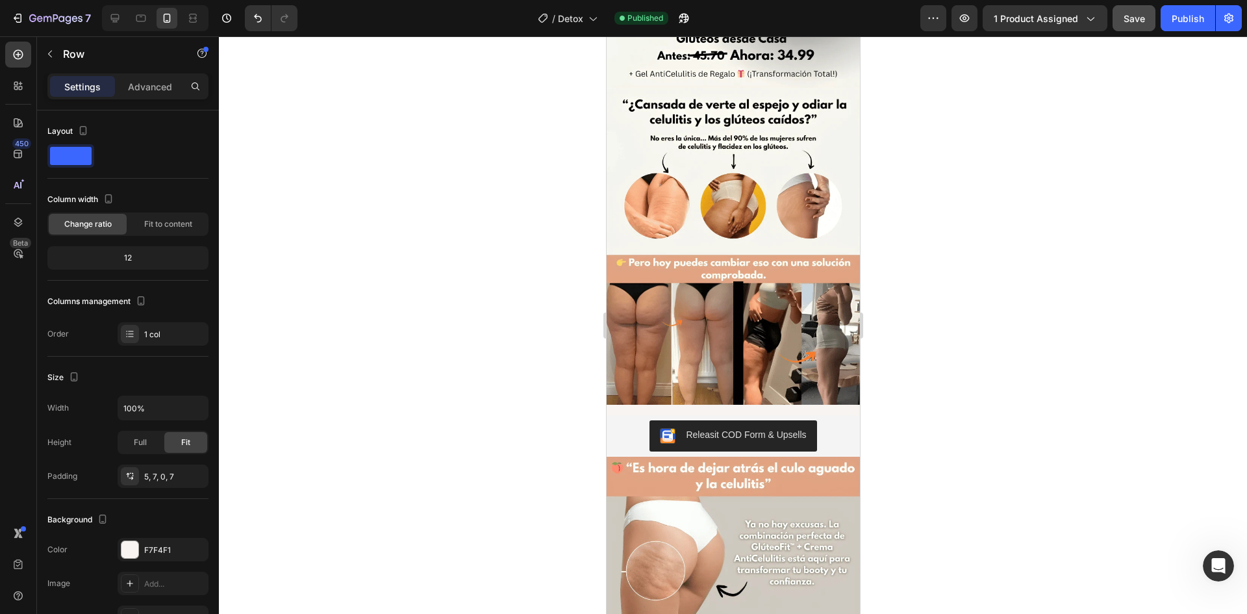
scroll to position [650, 0]
click at [826, 420] on div "Releasit COD Form & Upsells" at bounding box center [732, 435] width 243 height 31
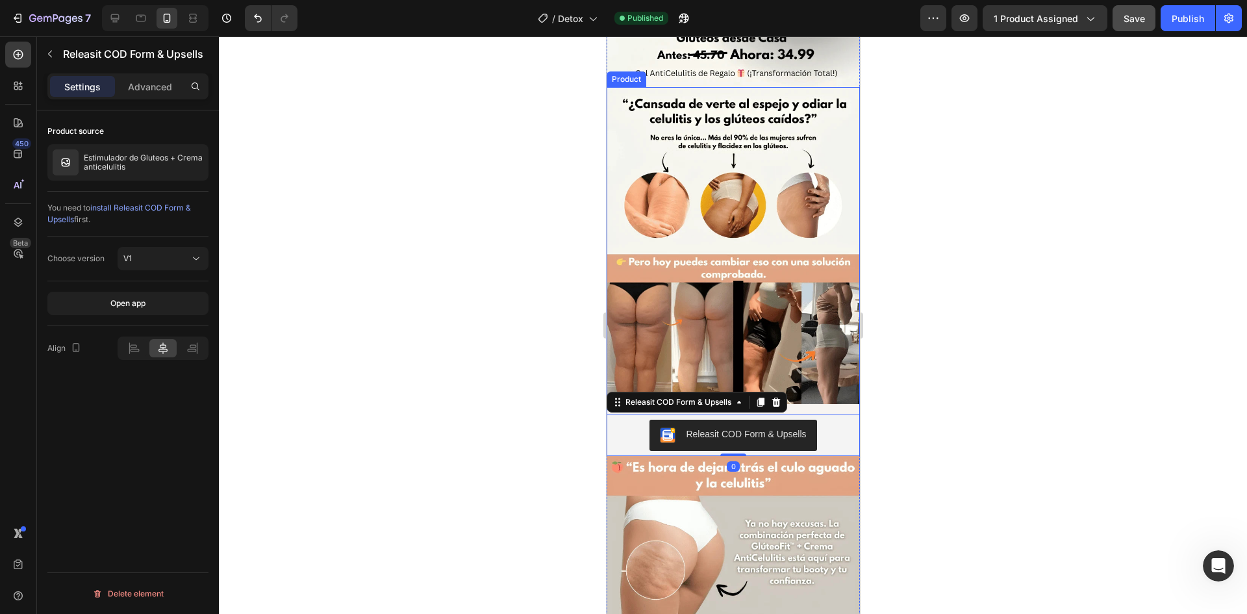
click at [838, 383] on div "Image Releasit COD Form & Upsells Releasit COD Form & Upsells 0 Product" at bounding box center [732, 271] width 253 height 369
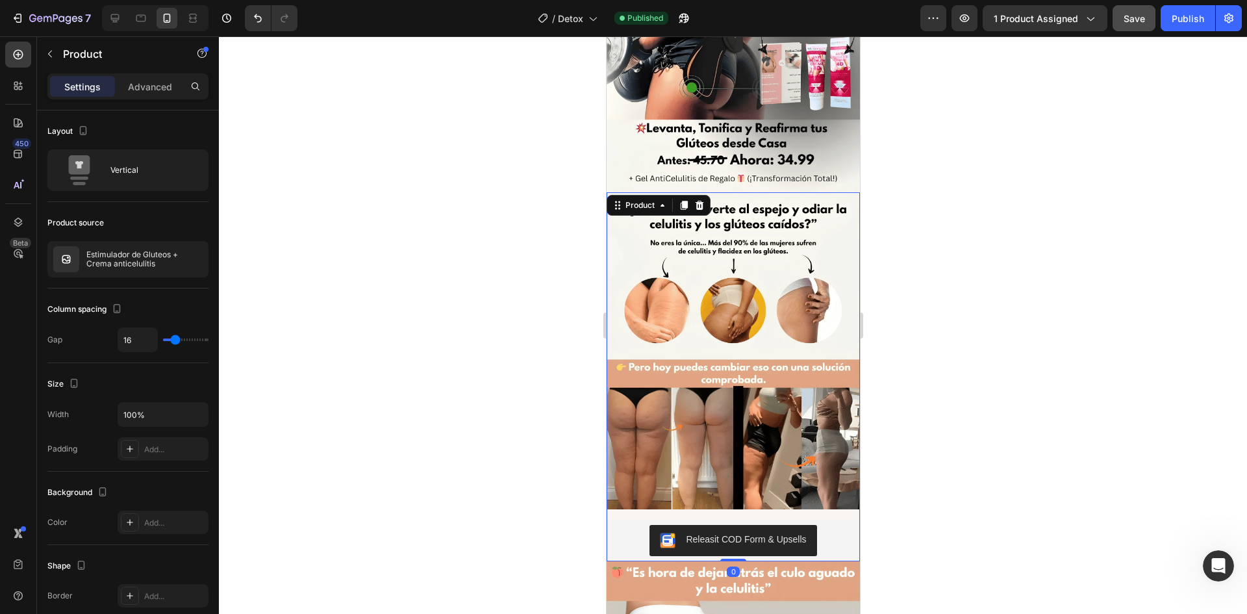
scroll to position [260, 0]
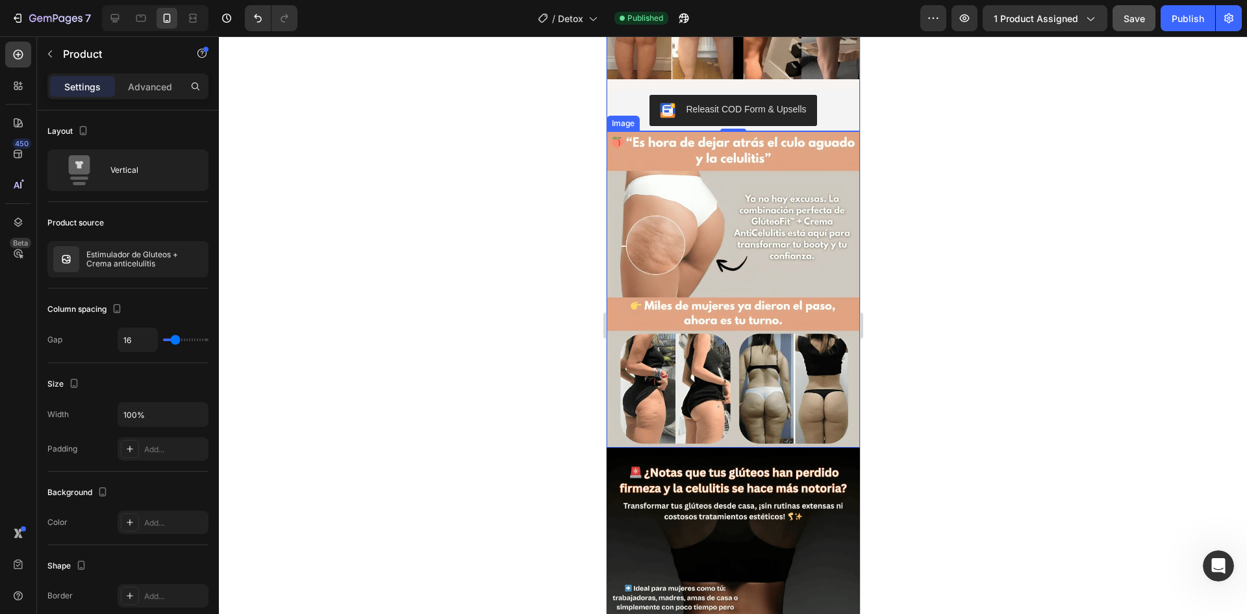
click at [750, 329] on img at bounding box center [732, 289] width 253 height 317
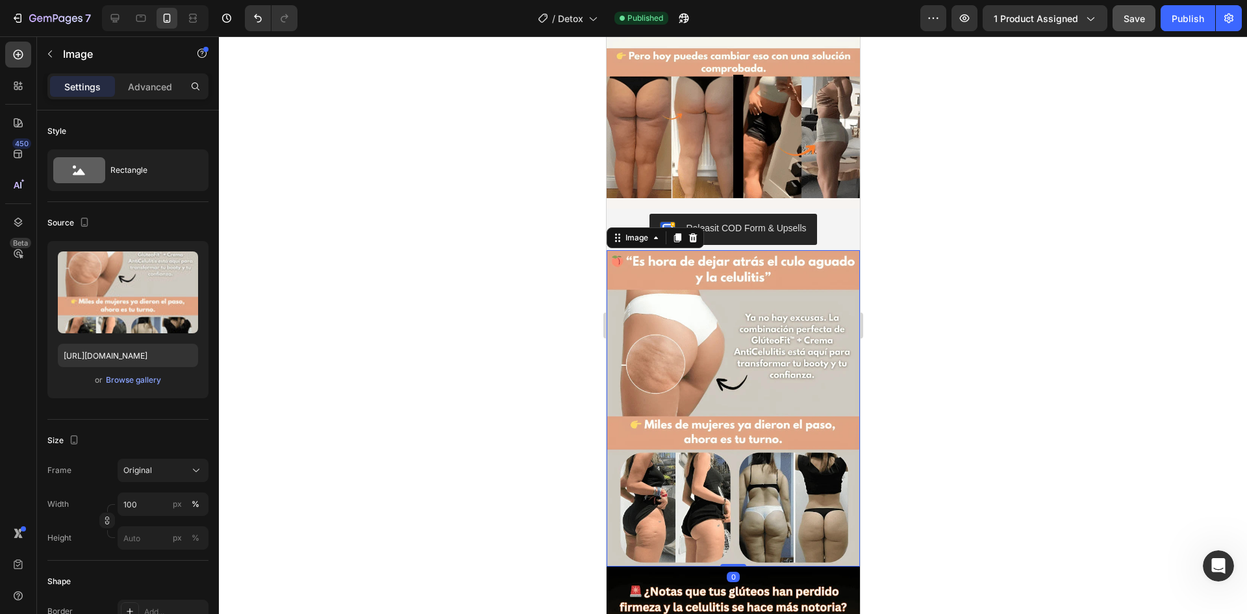
scroll to position [844, 0]
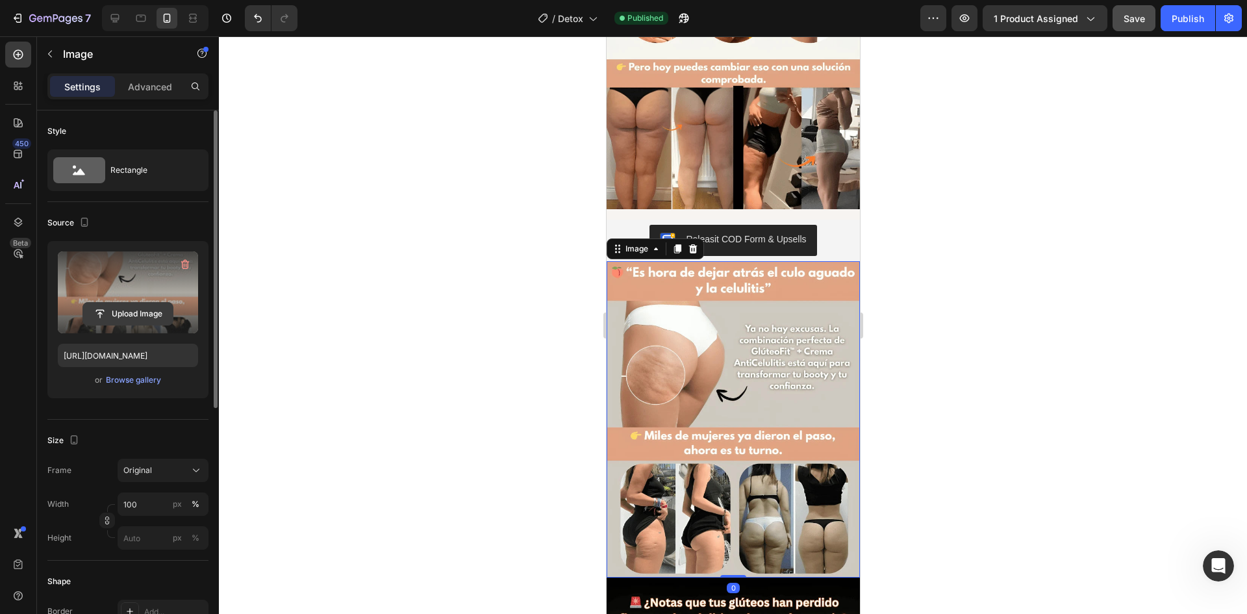
click at [148, 311] on input "file" at bounding box center [128, 314] width 90 height 22
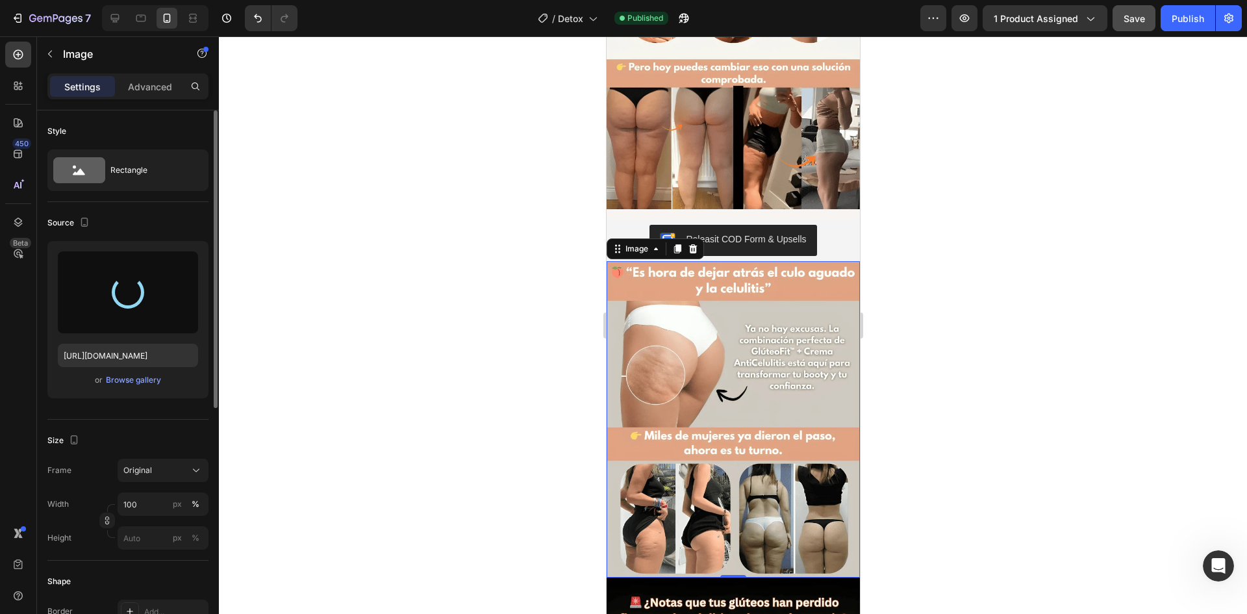
type input "[URL][DOMAIN_NAME]"
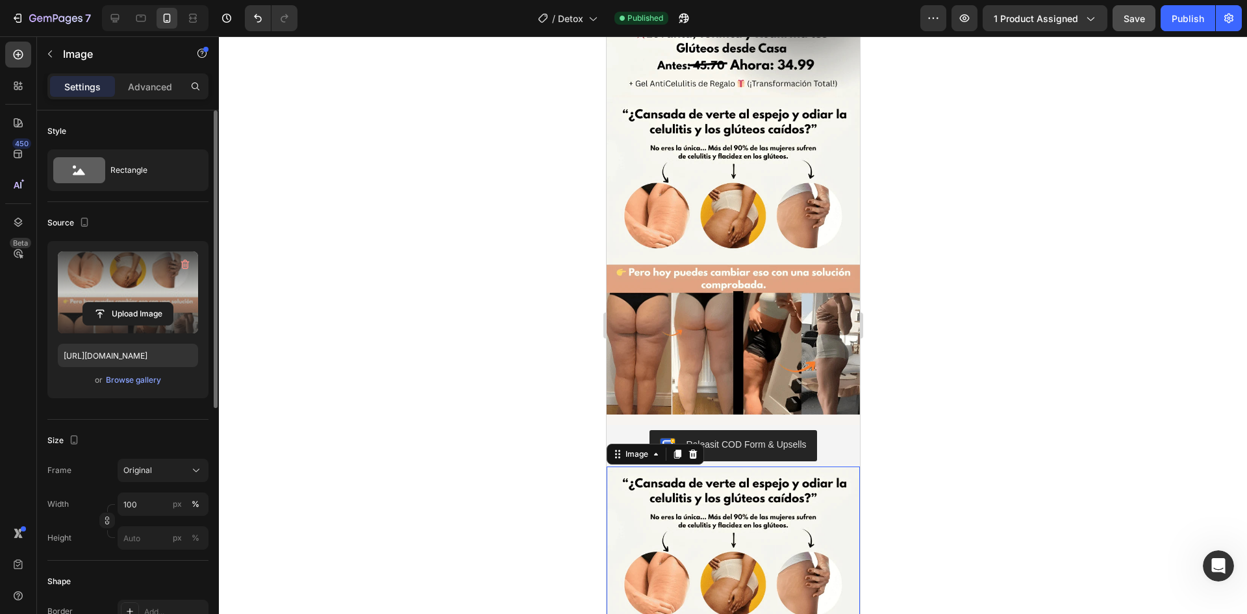
scroll to position [585, 0]
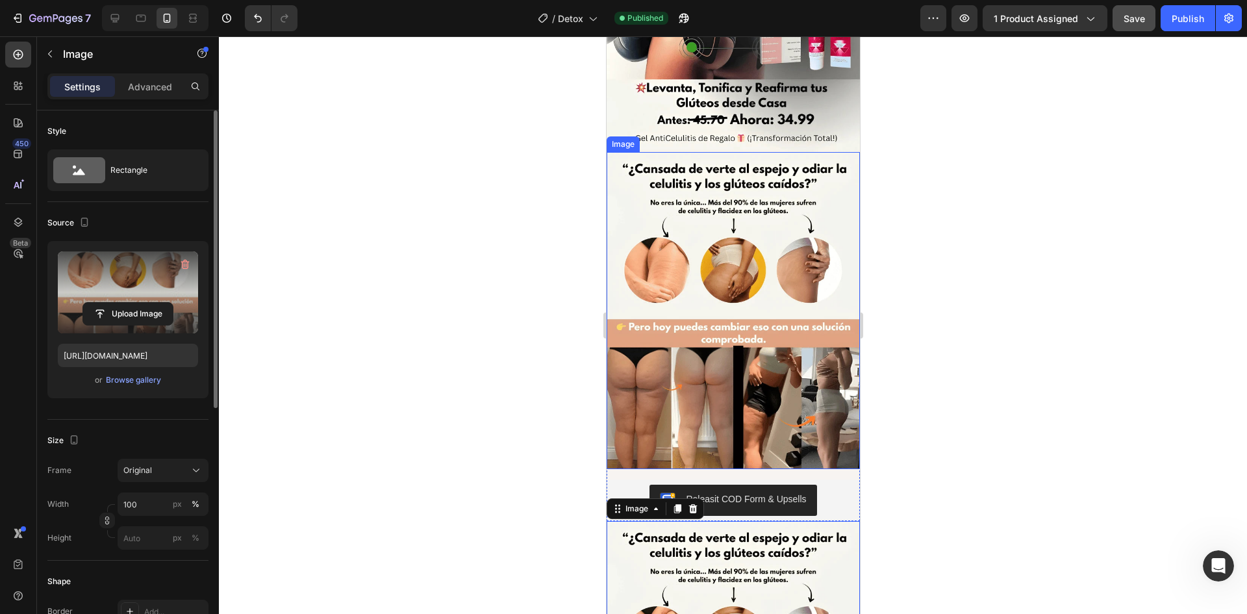
click at [733, 323] on img at bounding box center [732, 310] width 253 height 317
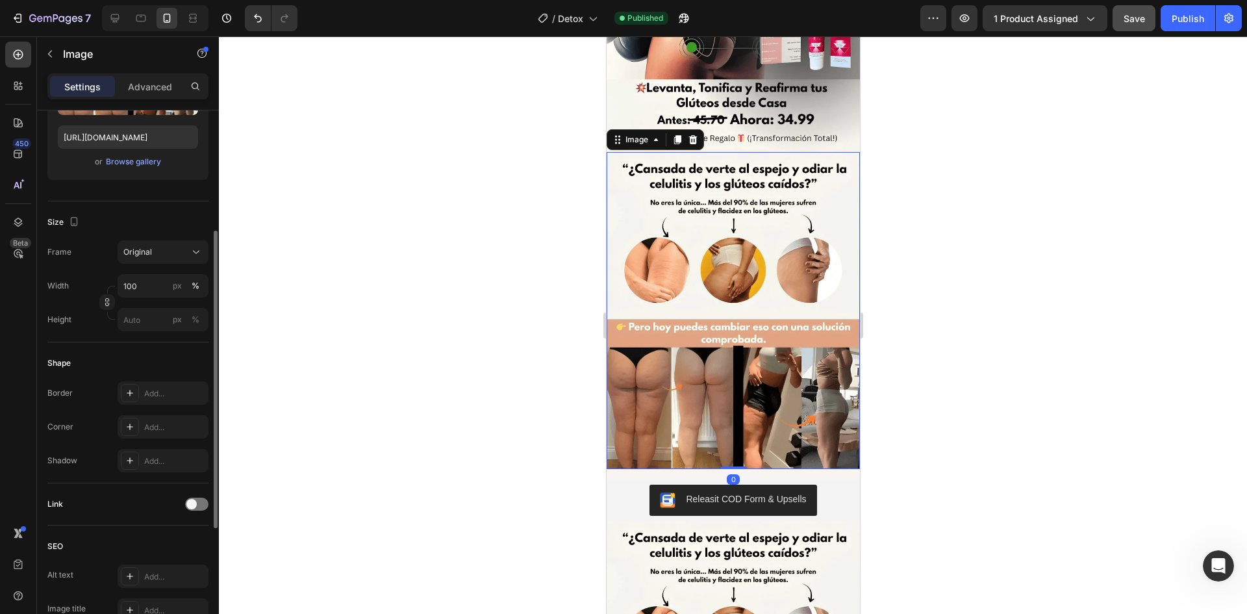
scroll to position [23, 0]
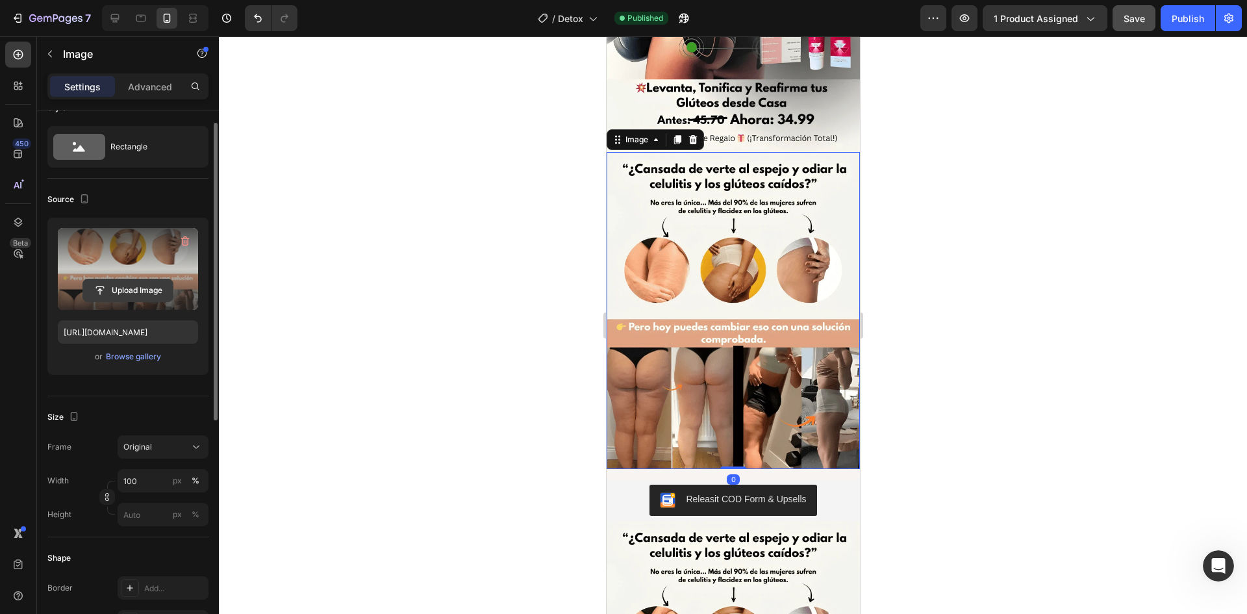
click at [137, 289] on input "file" at bounding box center [128, 290] width 90 height 22
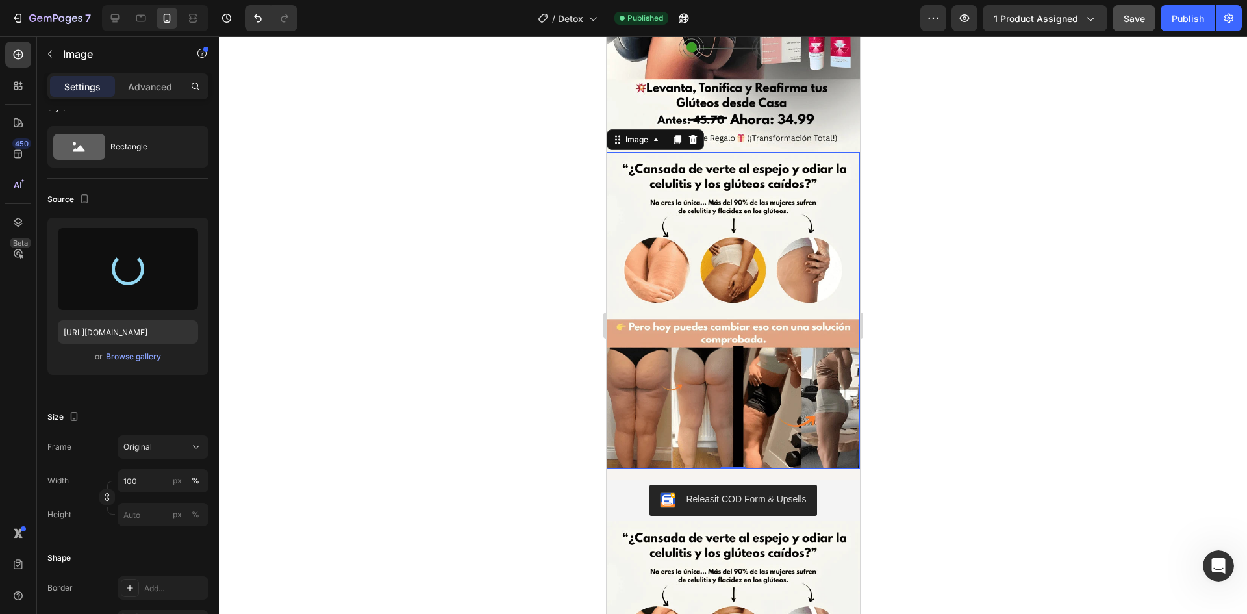
type input "[URL][DOMAIN_NAME]"
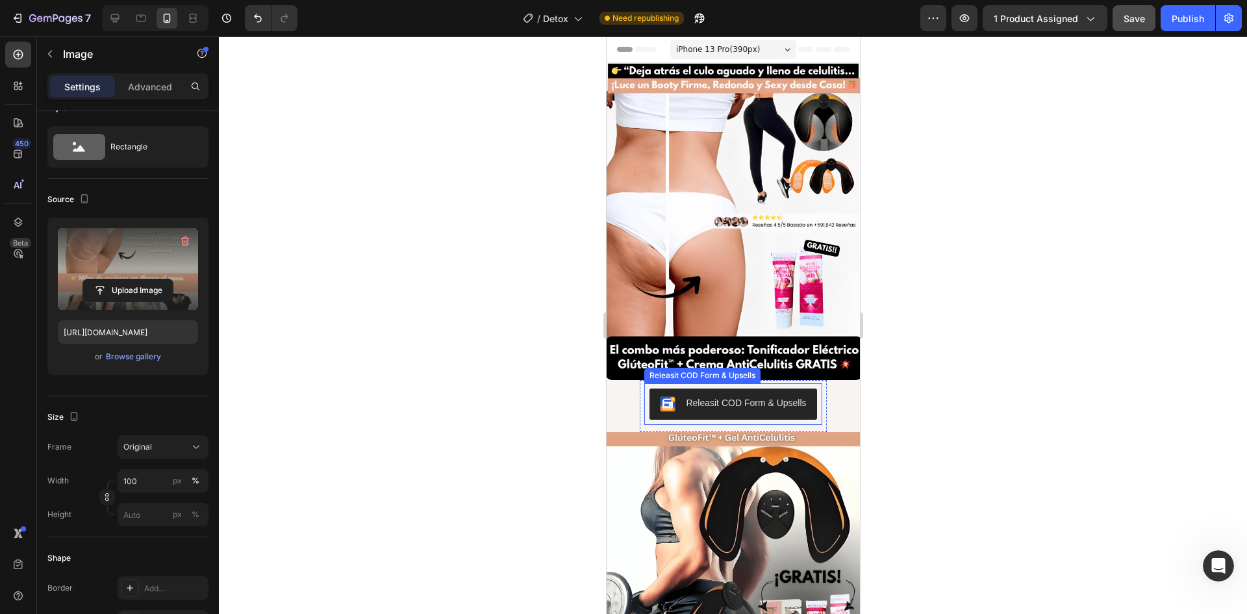
scroll to position [0, 0]
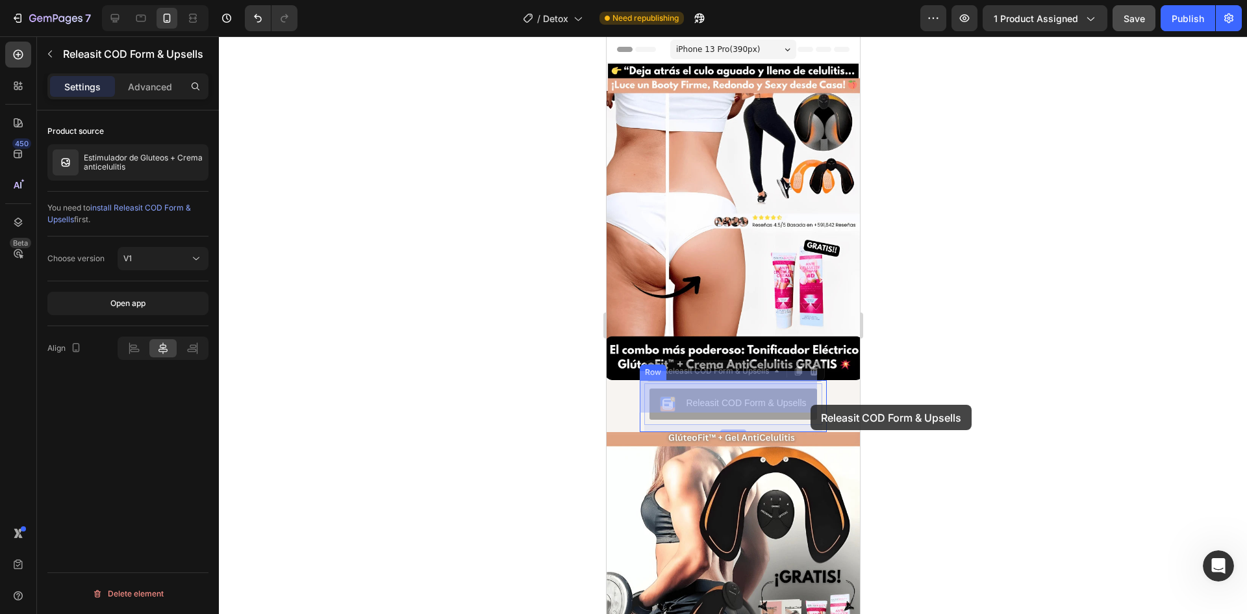
drag, startPoint x: 792, startPoint y: 396, endPoint x: 810, endPoint y: 405, distance: 19.8
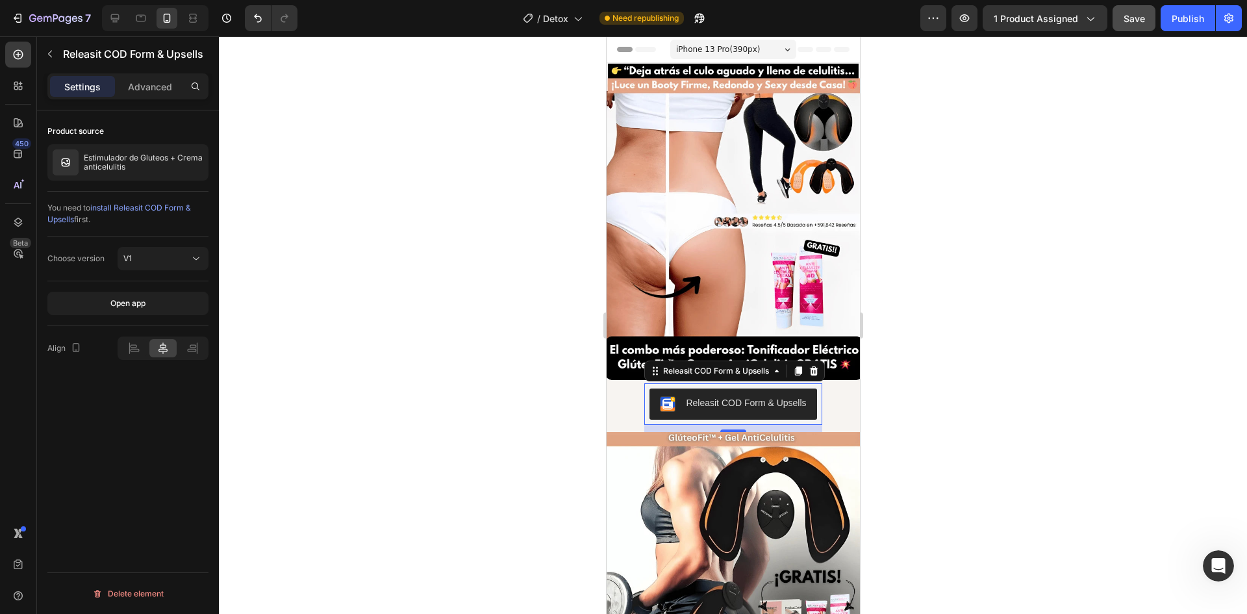
click at [733, 425] on div "11" at bounding box center [732, 428] width 177 height 7
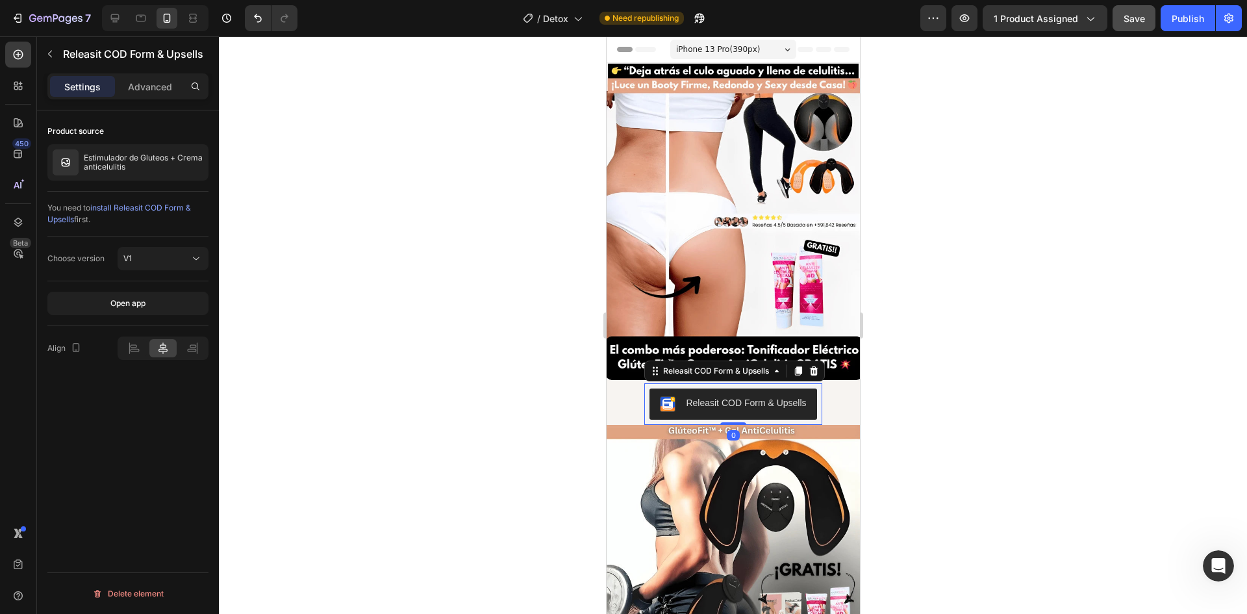
drag, startPoint x: 733, startPoint y: 418, endPoint x: 732, endPoint y: 405, distance: 13.7
click at [732, 405] on div "Releasit COD Form & Upsells Releasit COD Form & Upsells 0" at bounding box center [732, 404] width 177 height 42
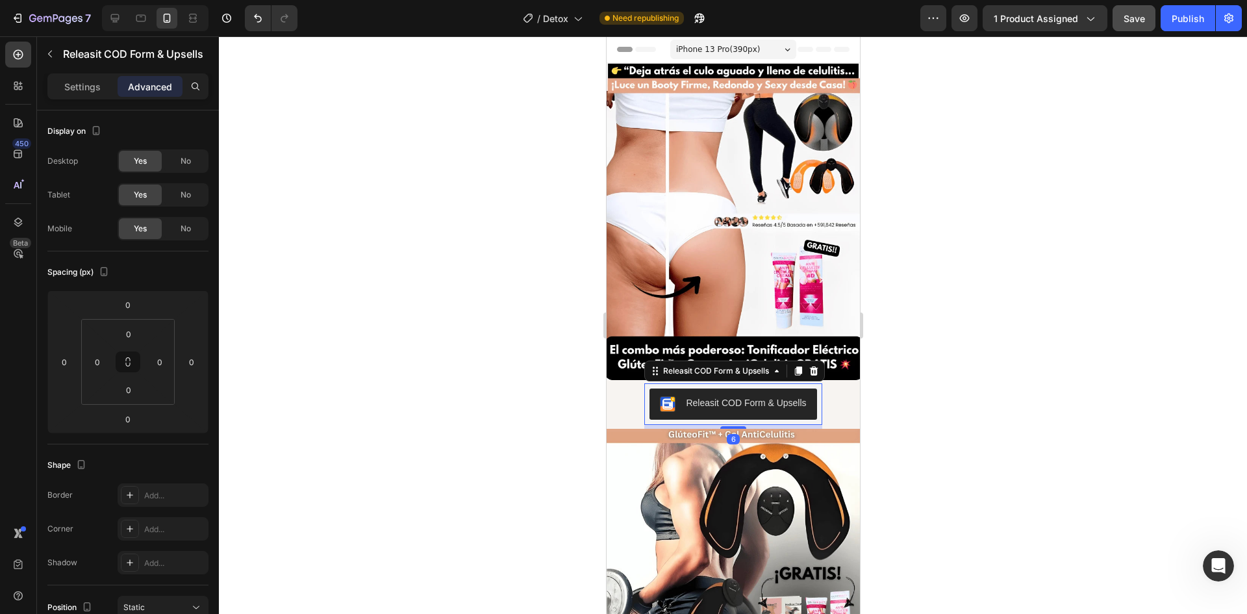
click at [733, 425] on div "6" at bounding box center [732, 425] width 177 height 0
type input "6"
click at [964, 380] on div at bounding box center [733, 324] width 1028 height 577
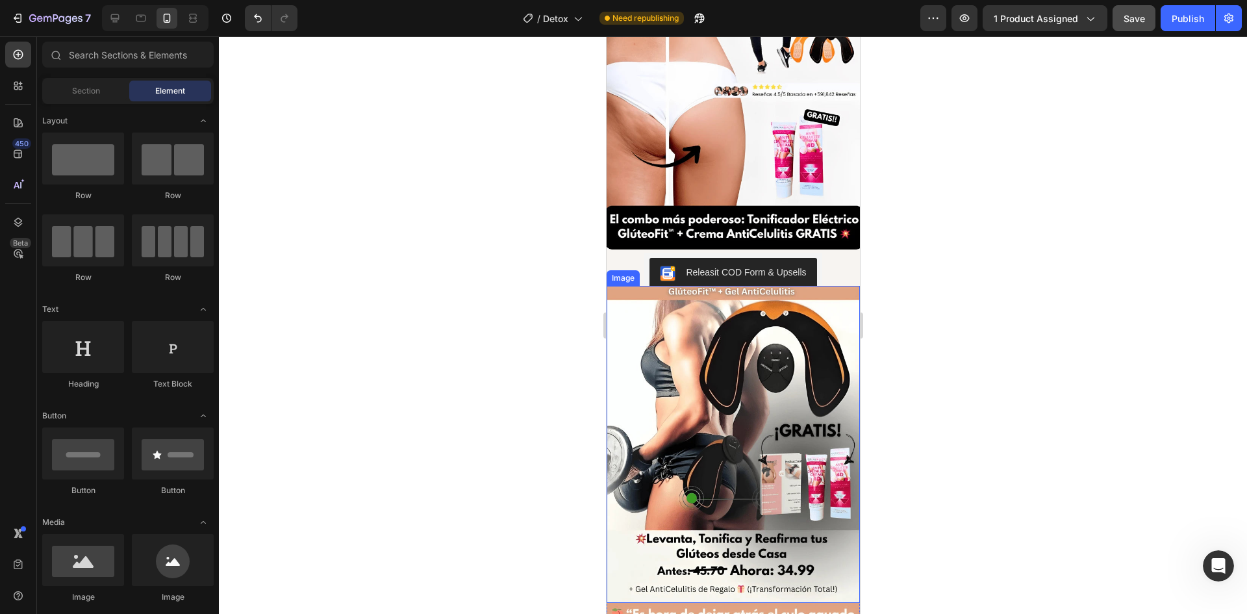
scroll to position [130, 0]
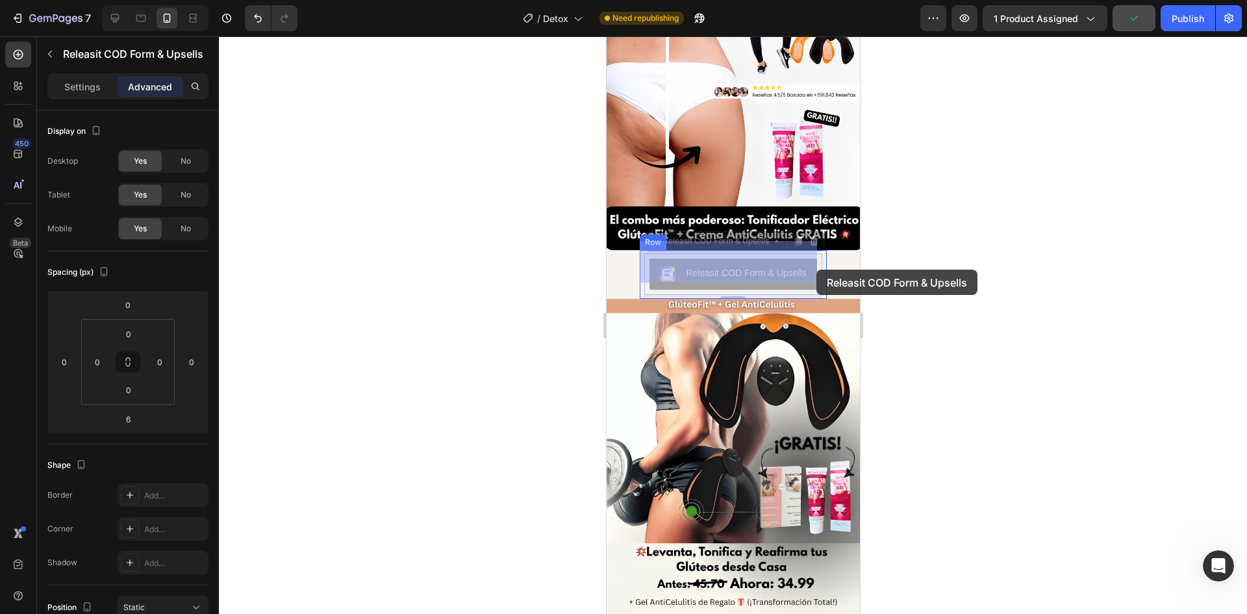
drag, startPoint x: 798, startPoint y: 261, endPoint x: 816, endPoint y: 270, distance: 20.1
drag, startPoint x: 798, startPoint y: 267, endPoint x: 815, endPoint y: 263, distance: 17.3
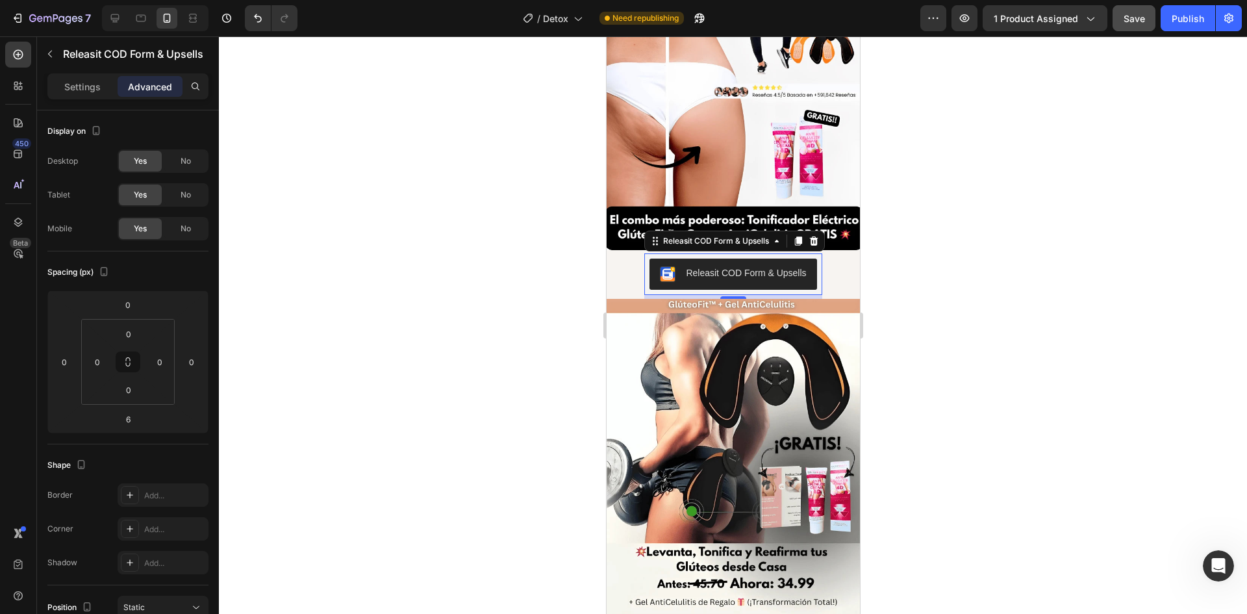
click at [935, 236] on div at bounding box center [733, 324] width 1028 height 577
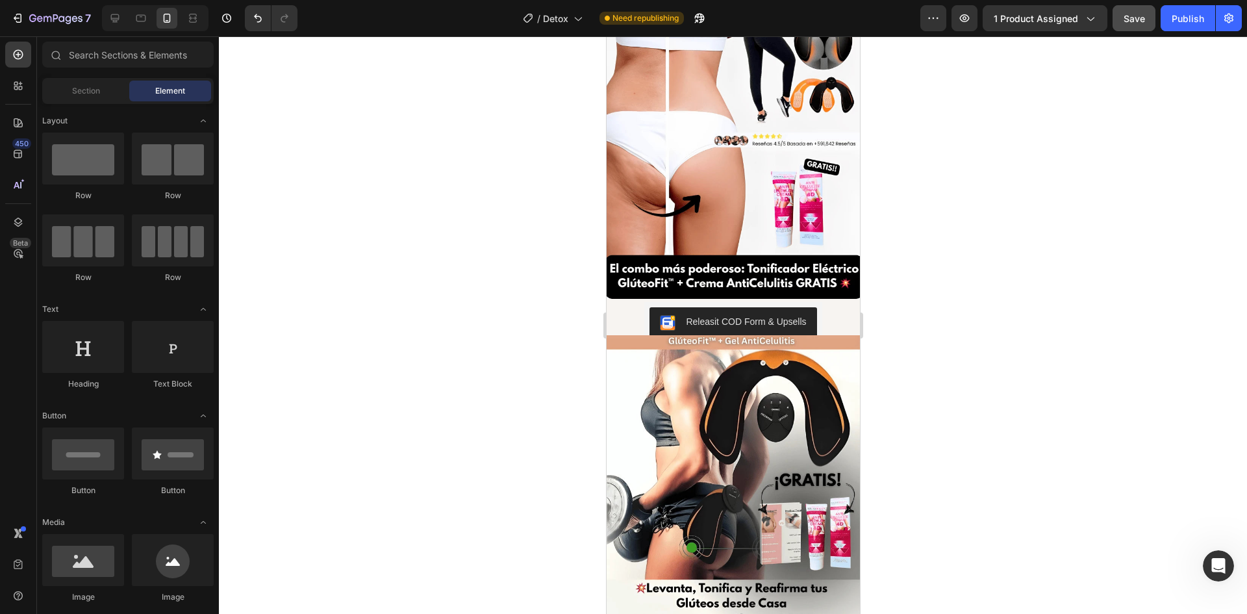
scroll to position [65, 0]
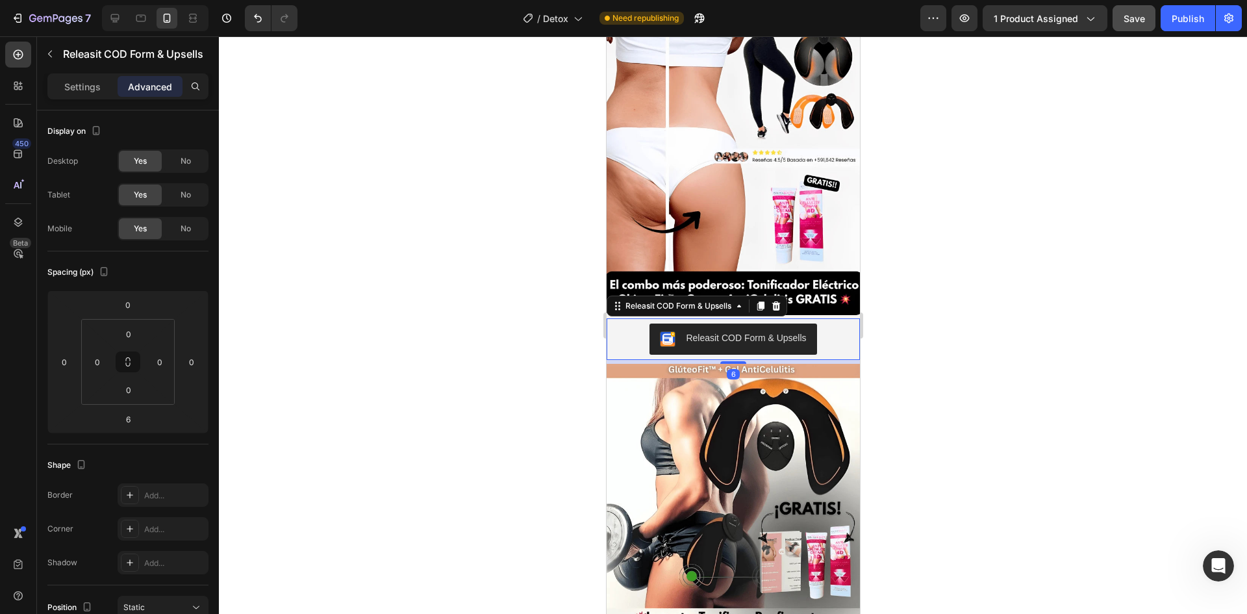
click at [918, 307] on div at bounding box center [733, 324] width 1028 height 577
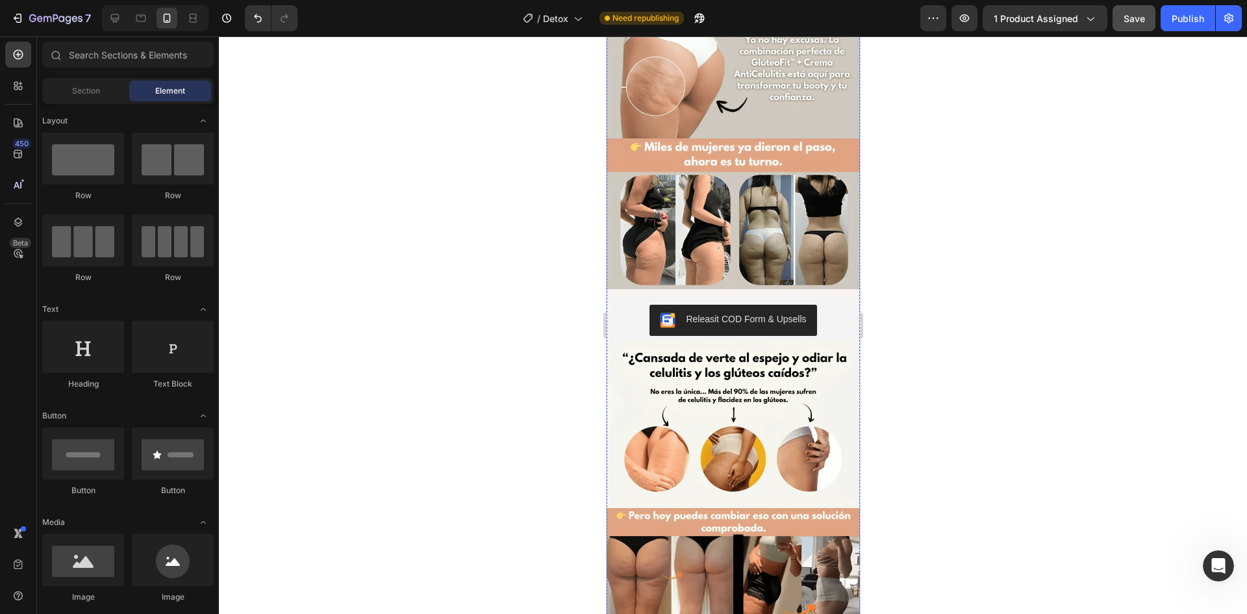
scroll to position [844, 0]
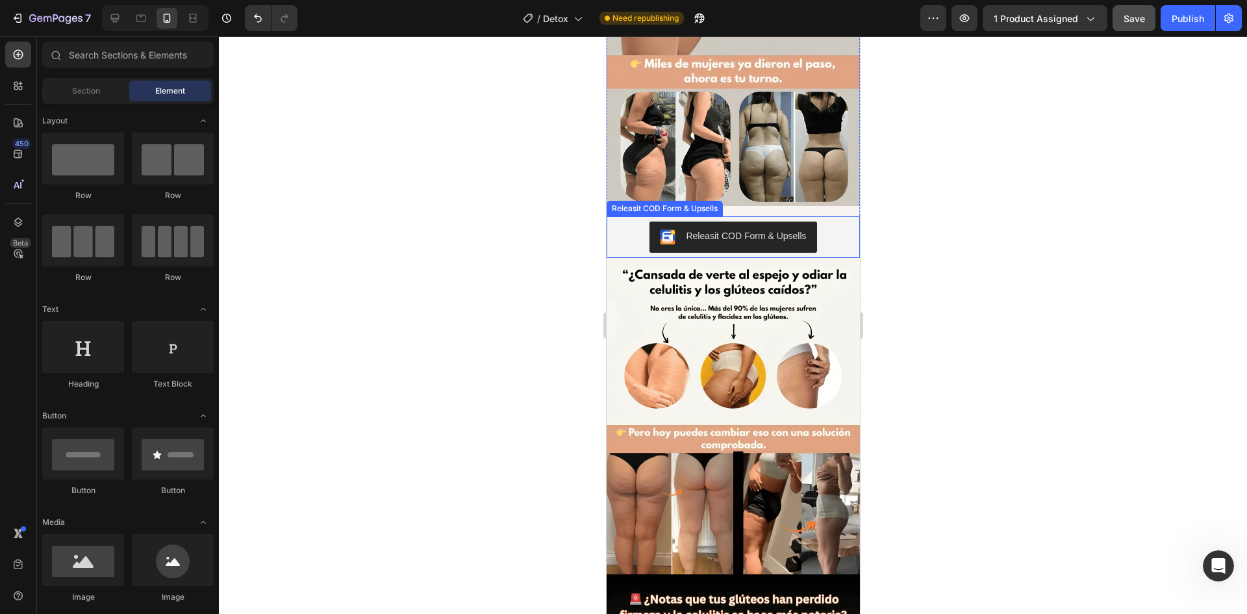
click at [837, 222] on div "Releasit COD Form & Upsells" at bounding box center [732, 237] width 243 height 31
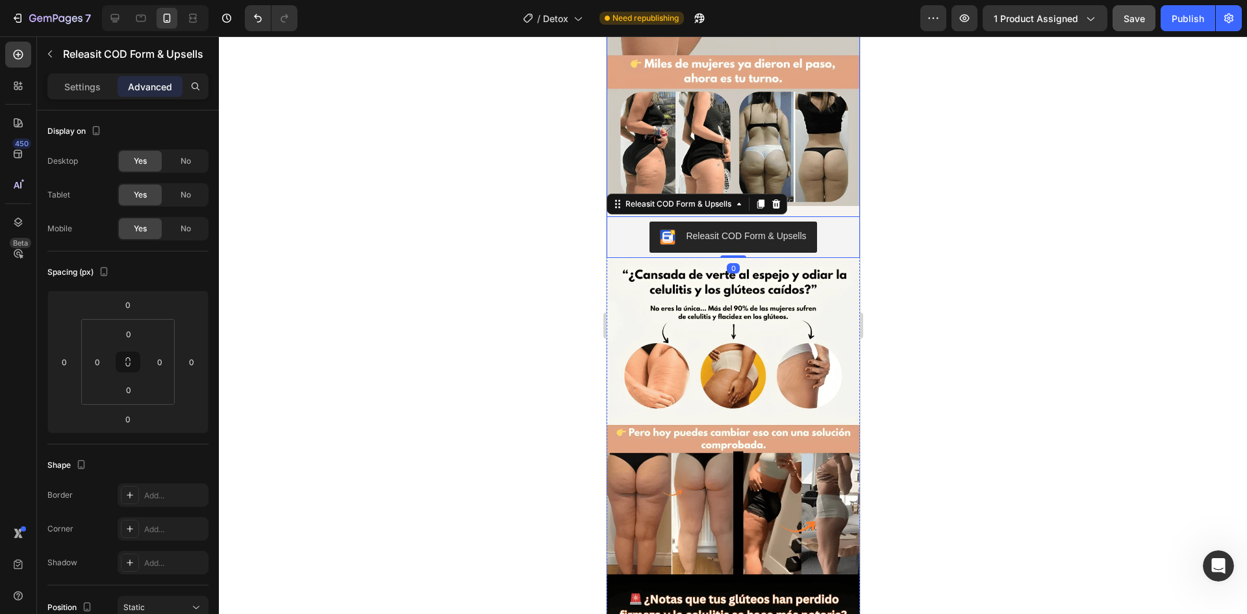
click at [837, 183] on div "Image Releasit COD Form & Upsells Releasit COD Form & Upsells 0 Product" at bounding box center [732, 73] width 253 height 369
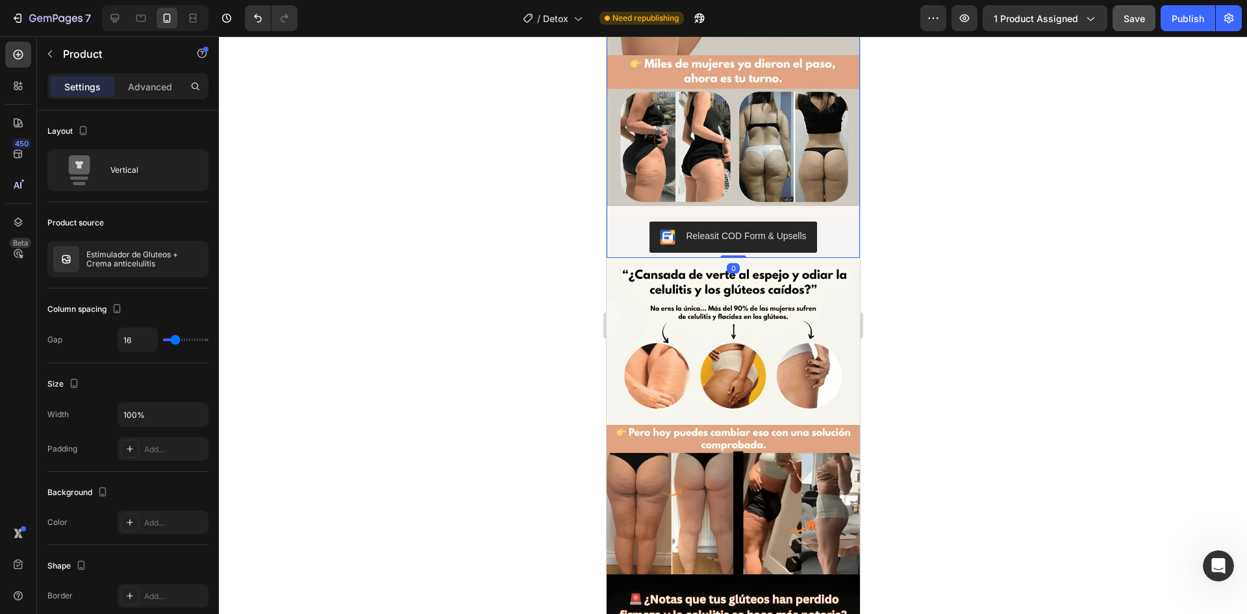
click at [837, 183] on div "Image Releasit COD Form & Upsells Releasit COD Form & Upsells Product 0" at bounding box center [732, 73] width 253 height 369
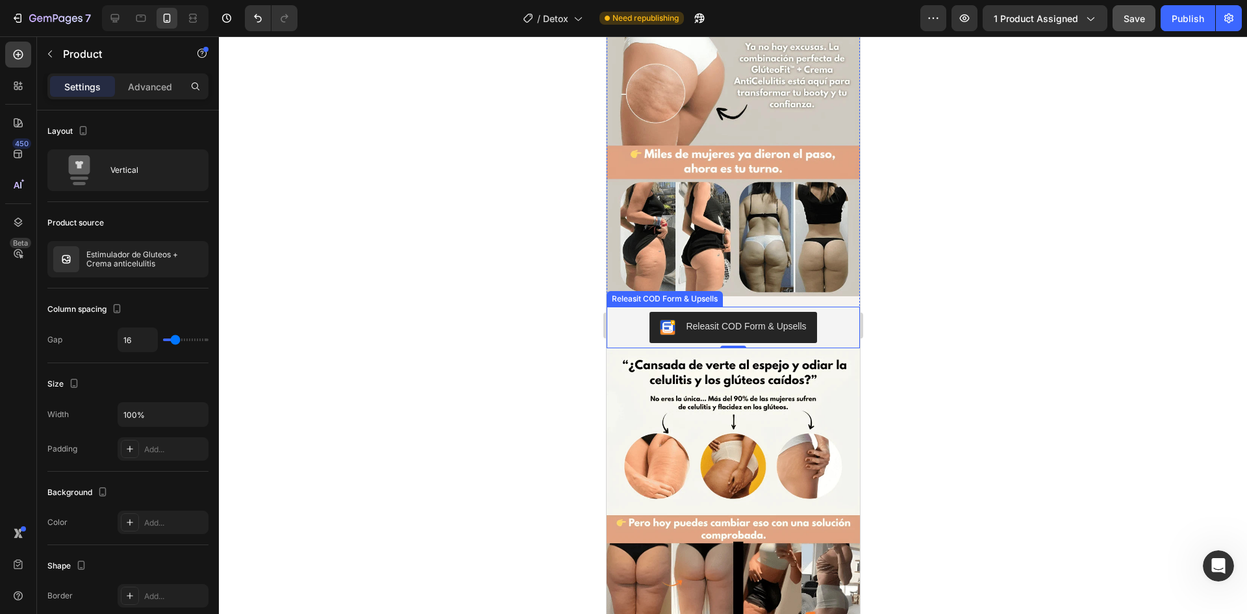
scroll to position [715, 0]
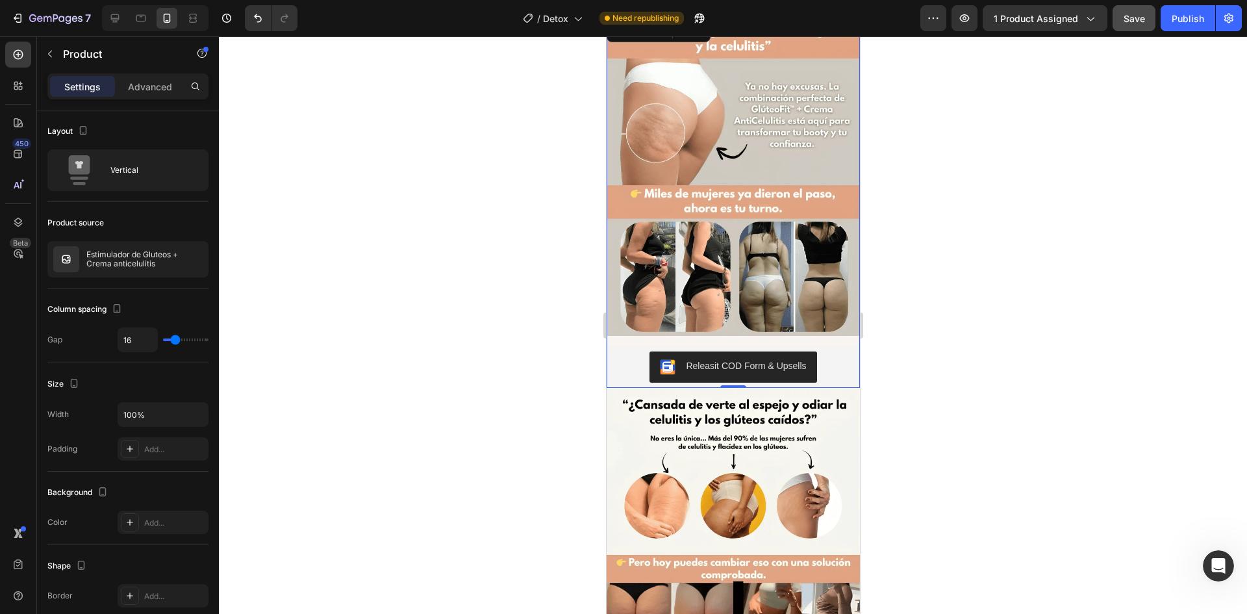
click at [740, 317] on div "Image Releasit COD Form & Upsells Releasit COD Form & Upsells Product 0" at bounding box center [732, 203] width 253 height 369
click at [739, 306] on img at bounding box center [732, 177] width 253 height 317
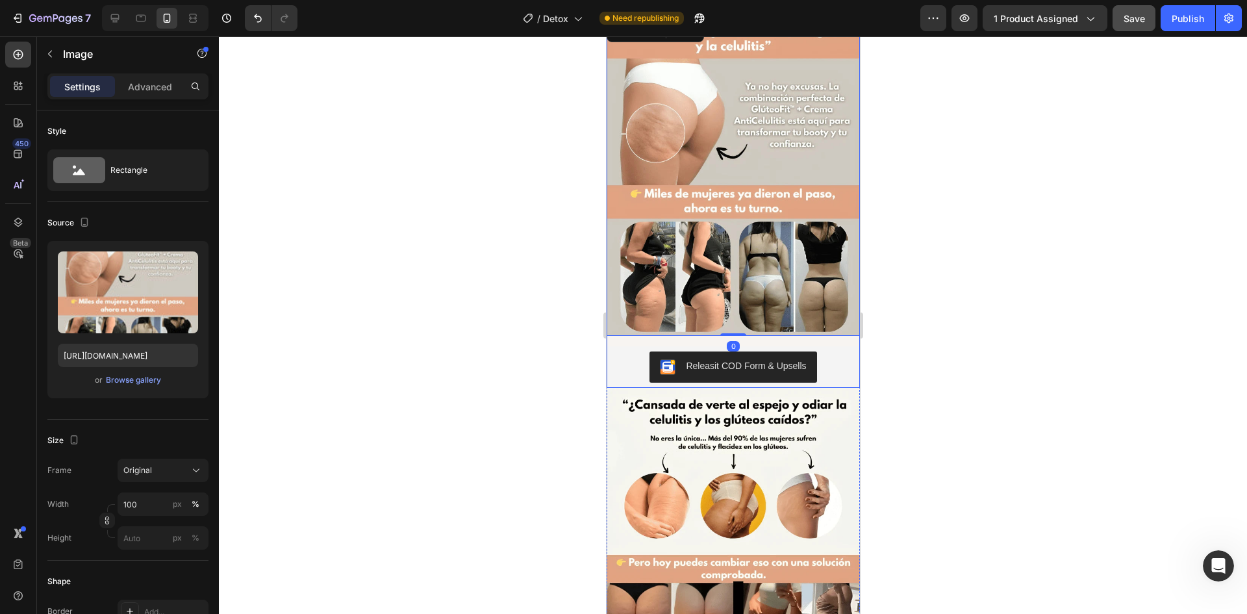
click at [739, 320] on div "Image 0 Releasit COD Form & Upsells Releasit COD Form & Upsells Product" at bounding box center [732, 203] width 253 height 369
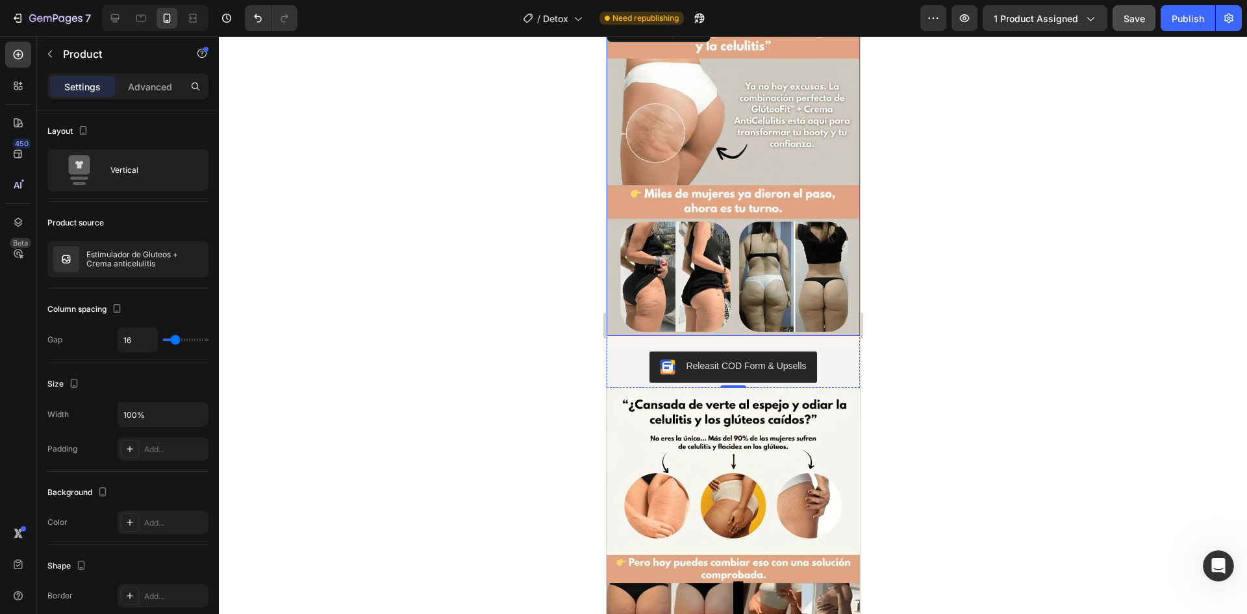
click at [811, 242] on img at bounding box center [732, 177] width 253 height 317
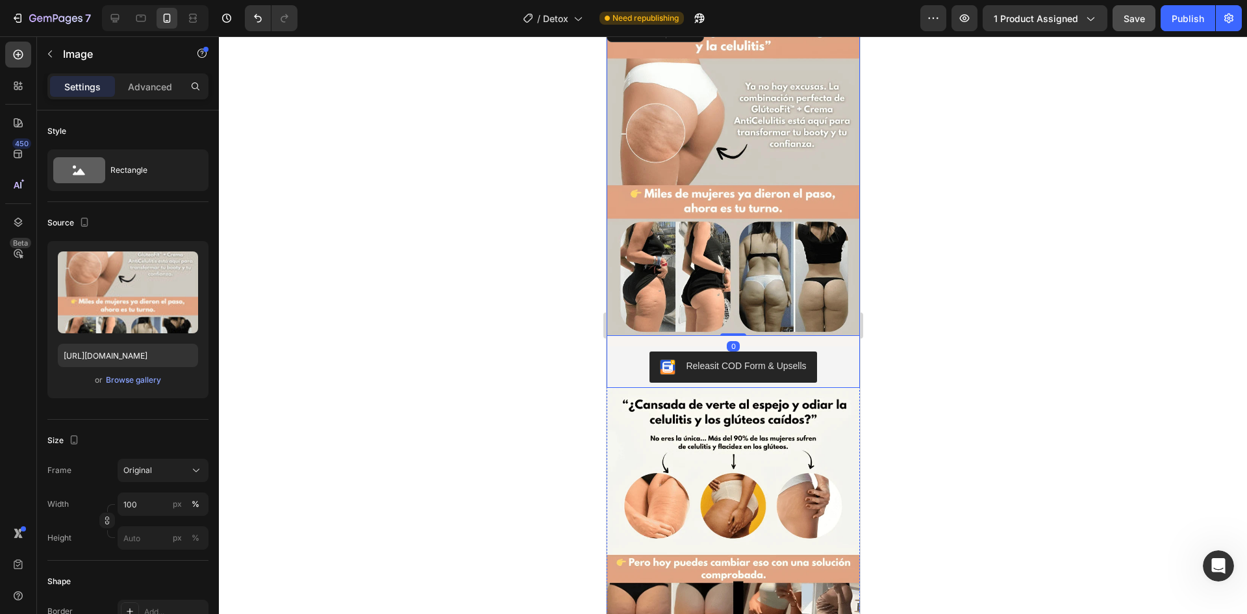
click at [801, 314] on div "Image 0 Releasit COD Form & Upsells Releasit COD Form & Upsells Product" at bounding box center [732, 203] width 253 height 369
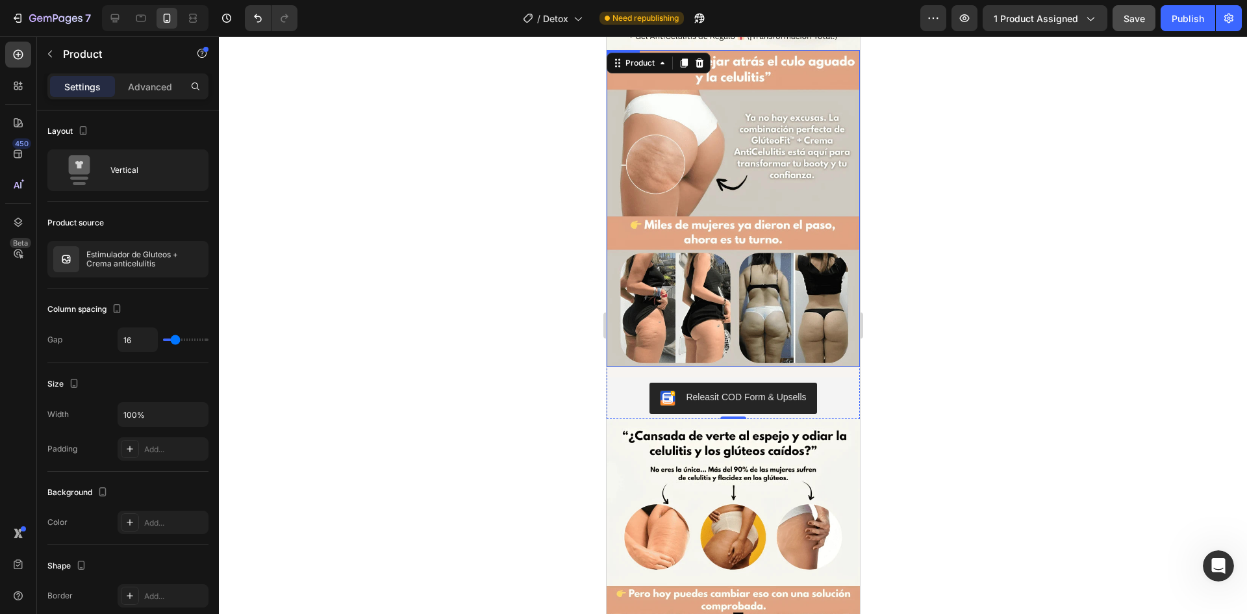
scroll to position [650, 0]
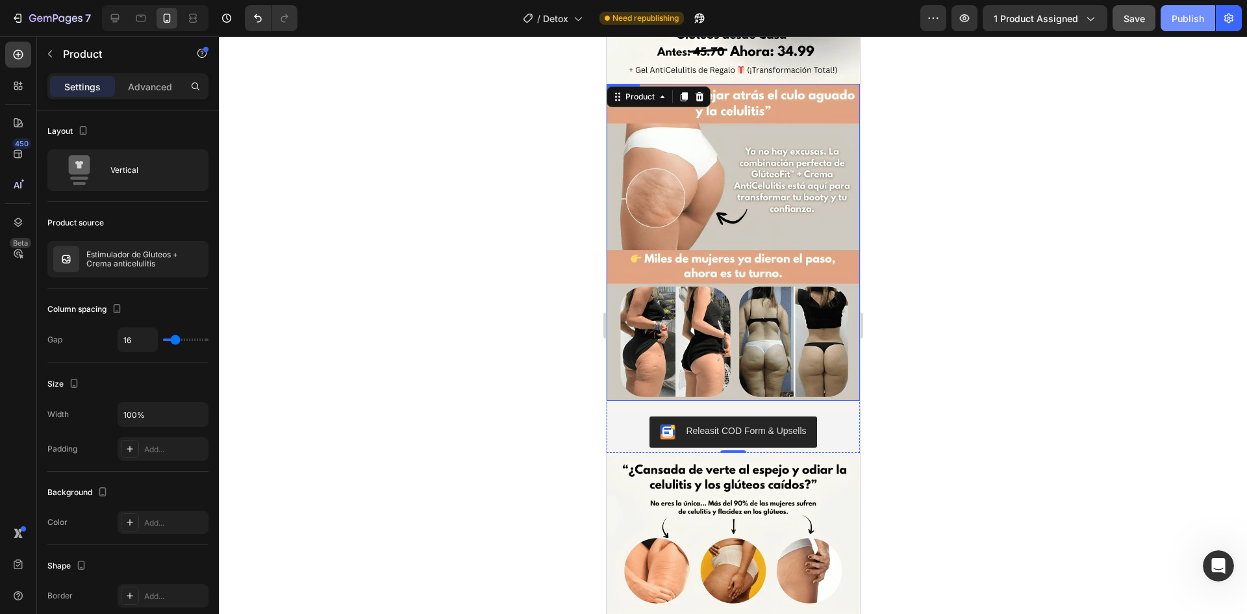
click at [1180, 22] on div "Publish" at bounding box center [1188, 19] width 32 height 14
click at [791, 384] on div "Image Releasit COD Form & Upsells Releasit COD Form & Upsells Product 0" at bounding box center [732, 268] width 253 height 369
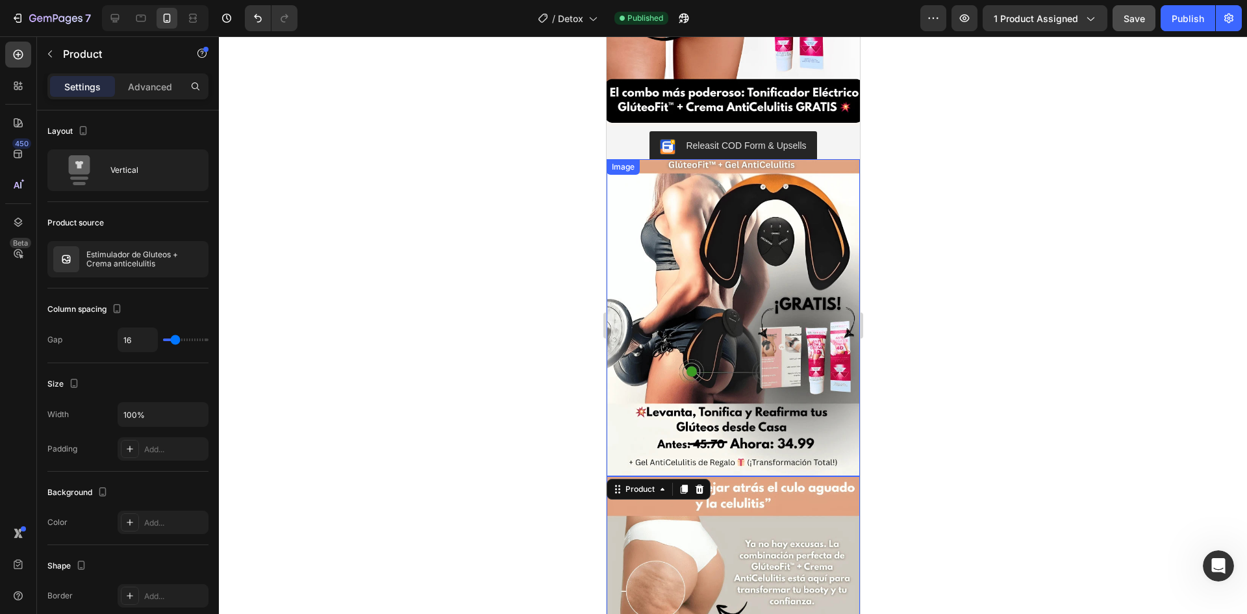
scroll to position [0, 0]
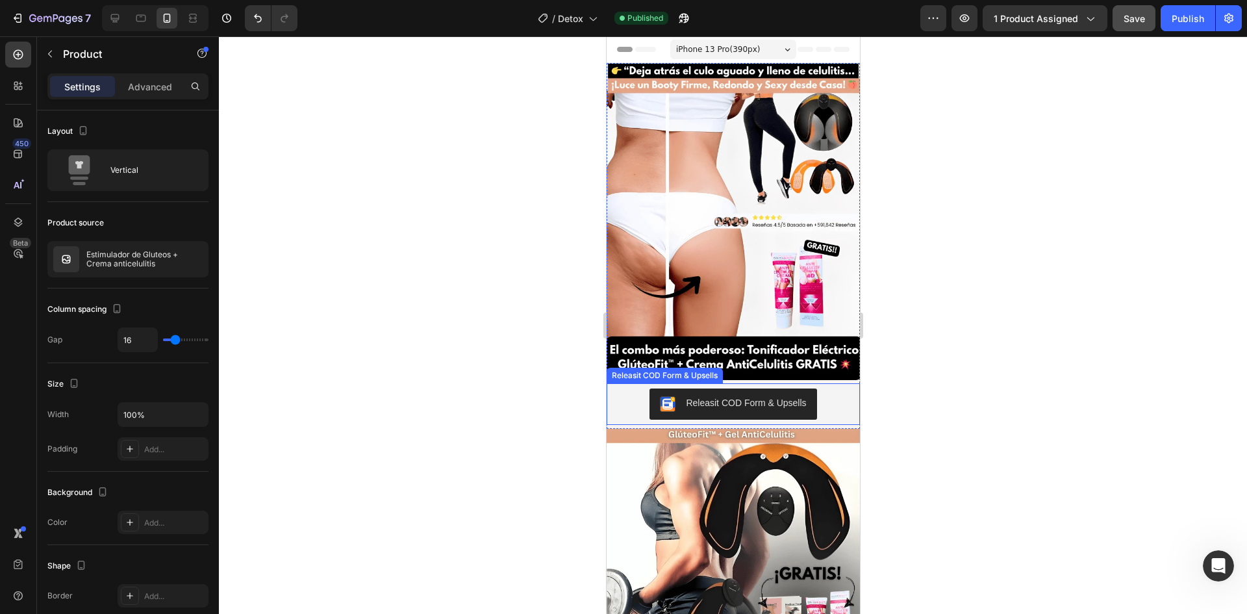
click at [818, 383] on div "Releasit COD Form & Upsells" at bounding box center [732, 404] width 253 height 42
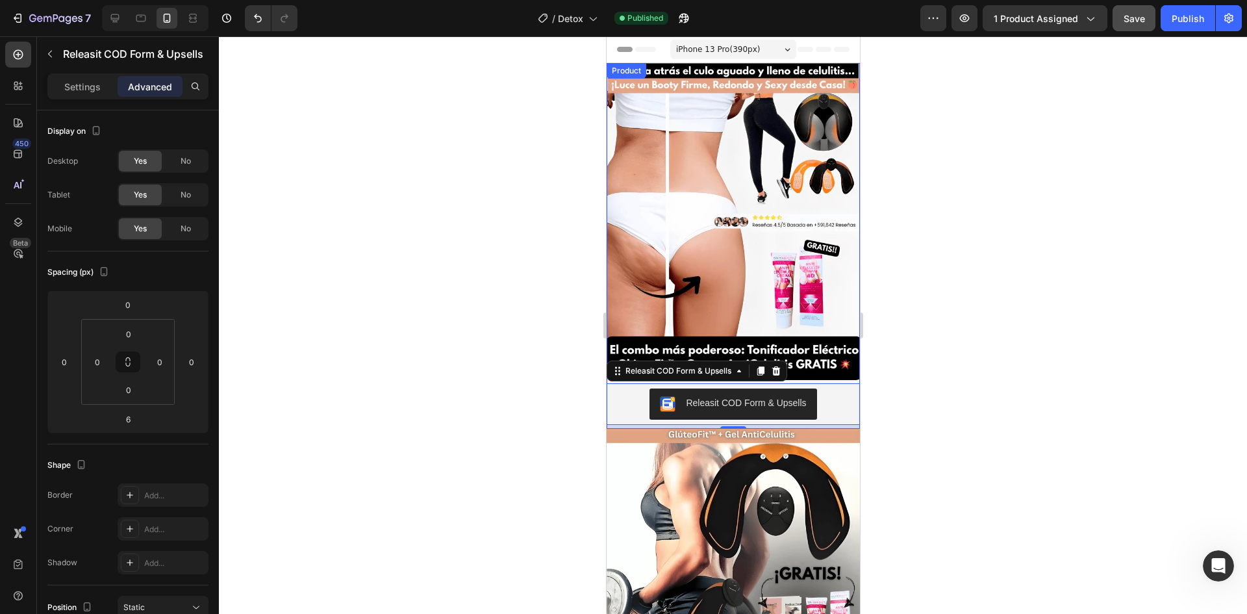
click at [823, 380] on div "Estimulador de Gluteos + Crema anticelulitis Product Title $34.99 Product Price…" at bounding box center [732, 404] width 253 height 49
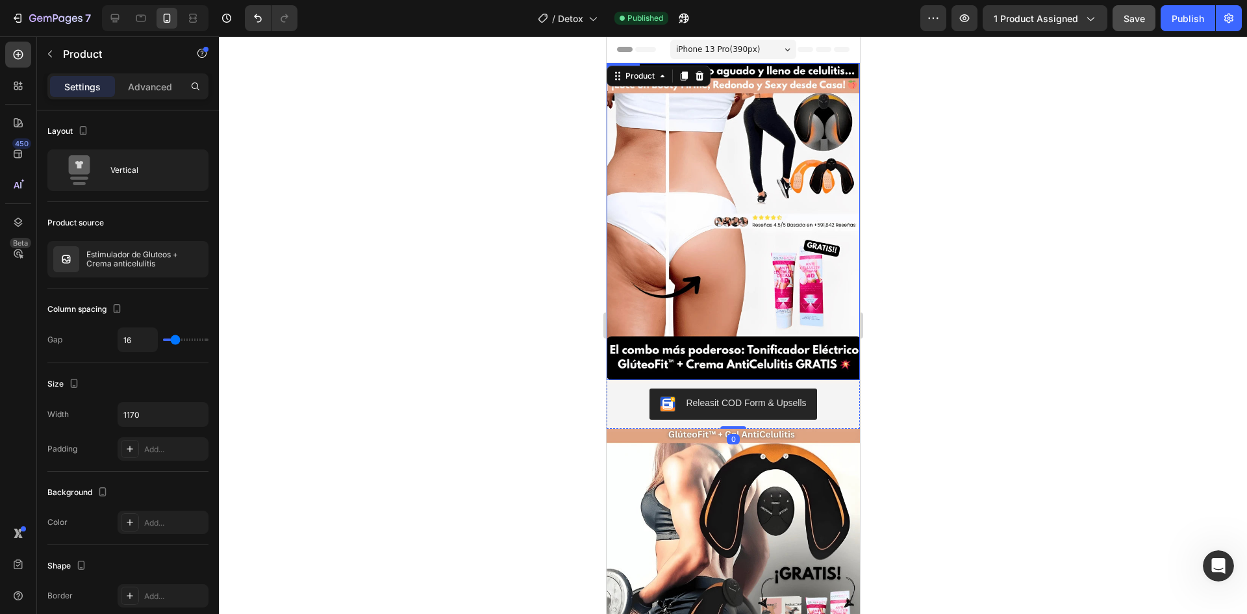
click at [798, 304] on img at bounding box center [732, 221] width 253 height 317
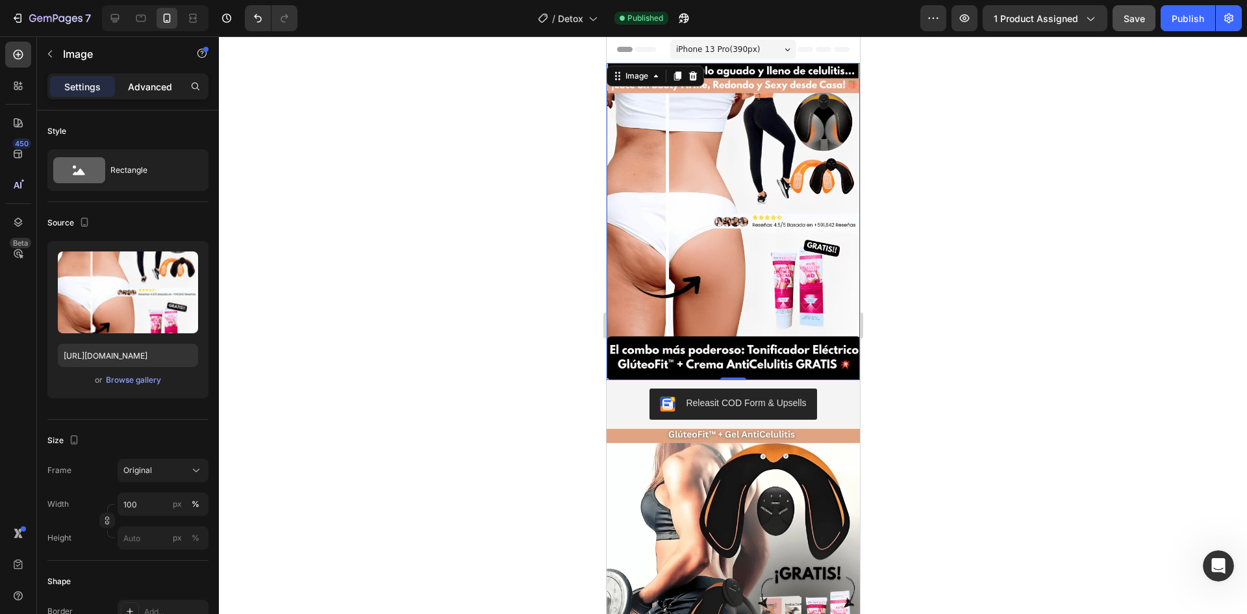
click at [151, 81] on p "Advanced" at bounding box center [150, 87] width 44 height 14
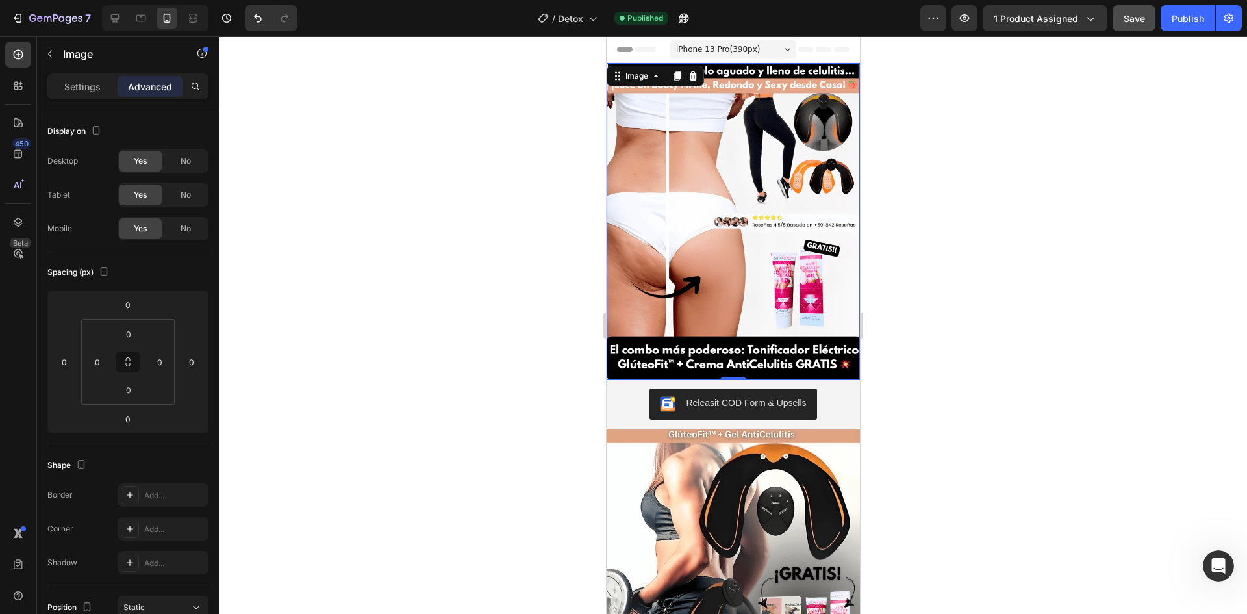
click at [825, 388] on div "Releasit COD Form & Upsells" at bounding box center [732, 403] width 243 height 31
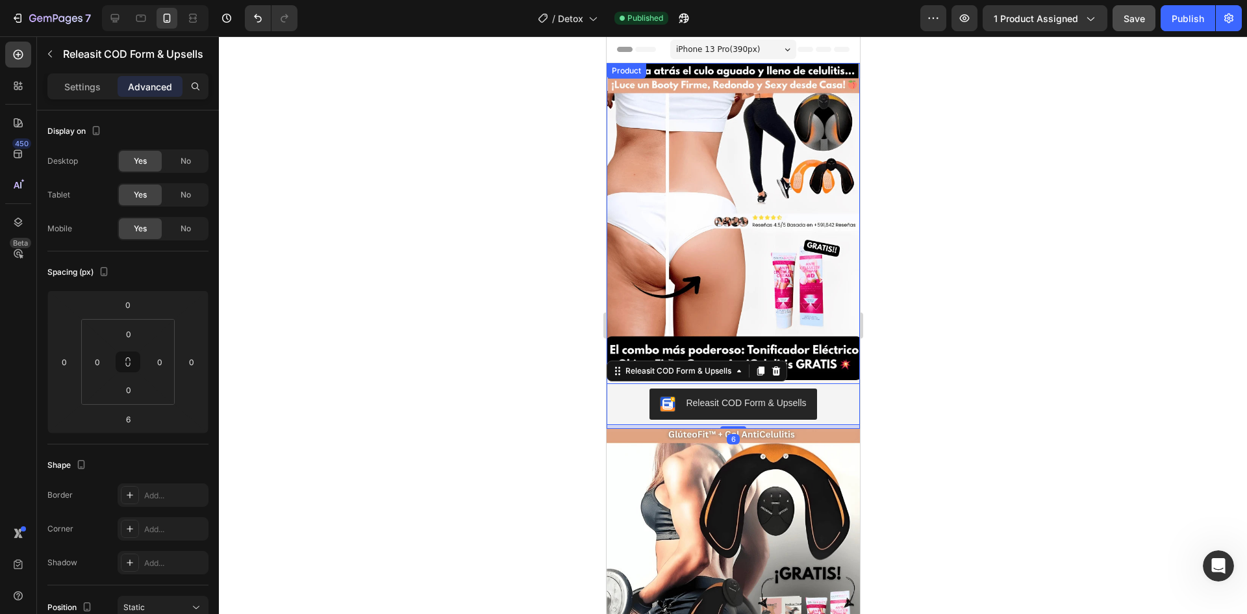
click at [837, 380] on div "Estimulador de Gluteos + Crema anticelulitis Product Title $34.99 Product Price…" at bounding box center [732, 404] width 253 height 49
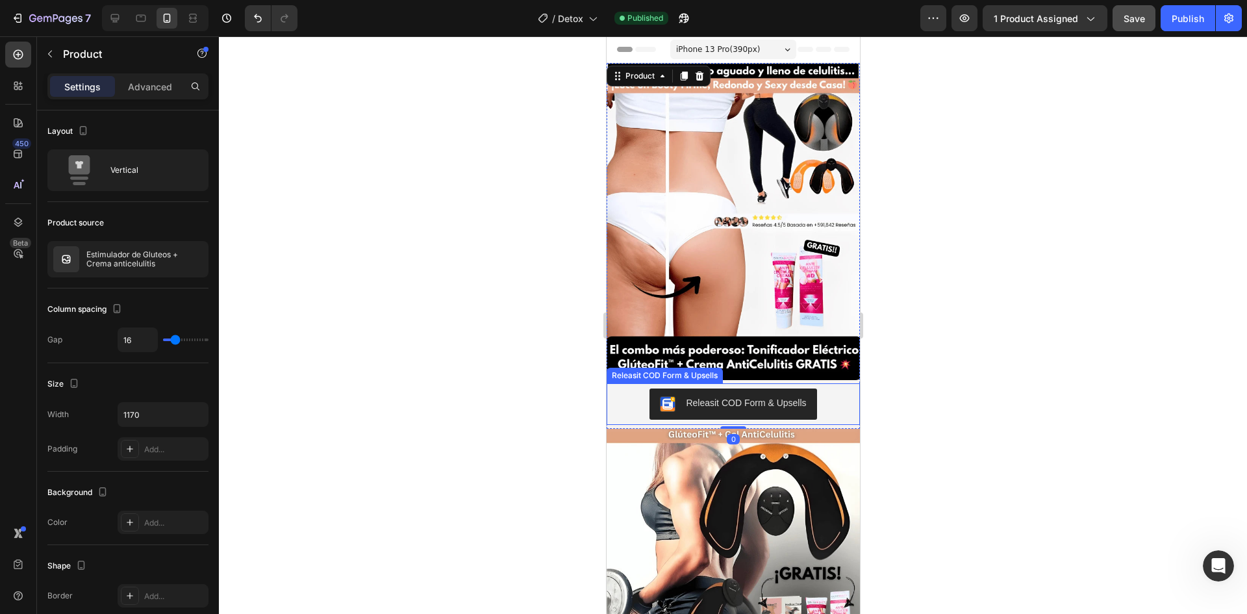
click at [848, 385] on div "Releasit COD Form & Upsells" at bounding box center [732, 404] width 253 height 42
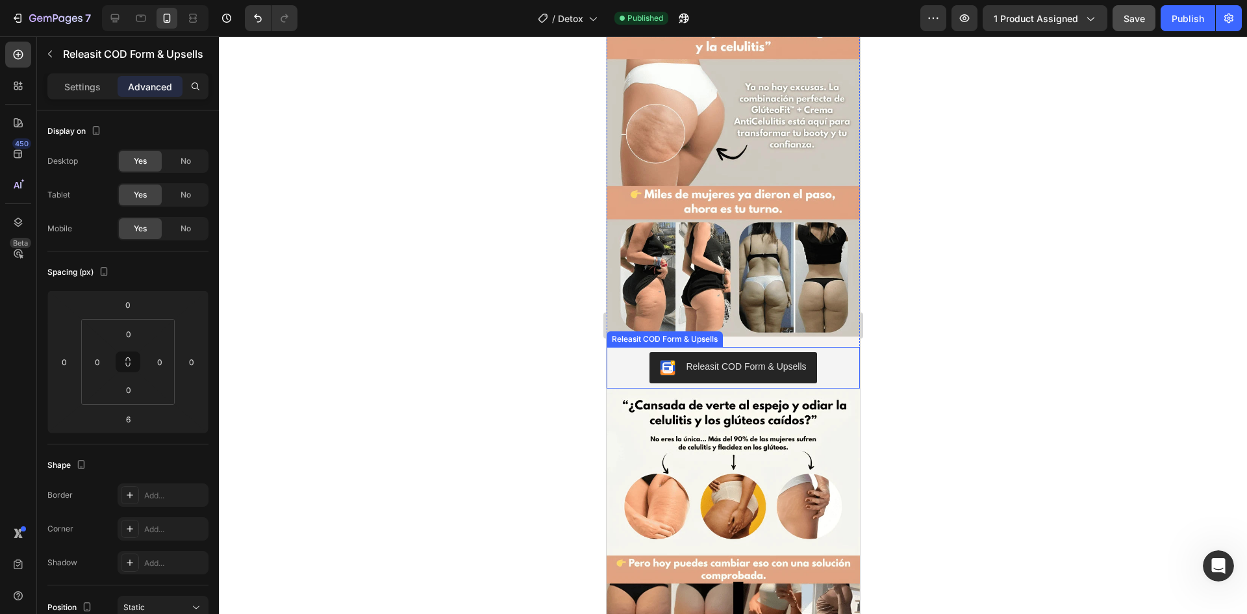
scroll to position [715, 0]
click at [783, 299] on img at bounding box center [732, 177] width 253 height 317
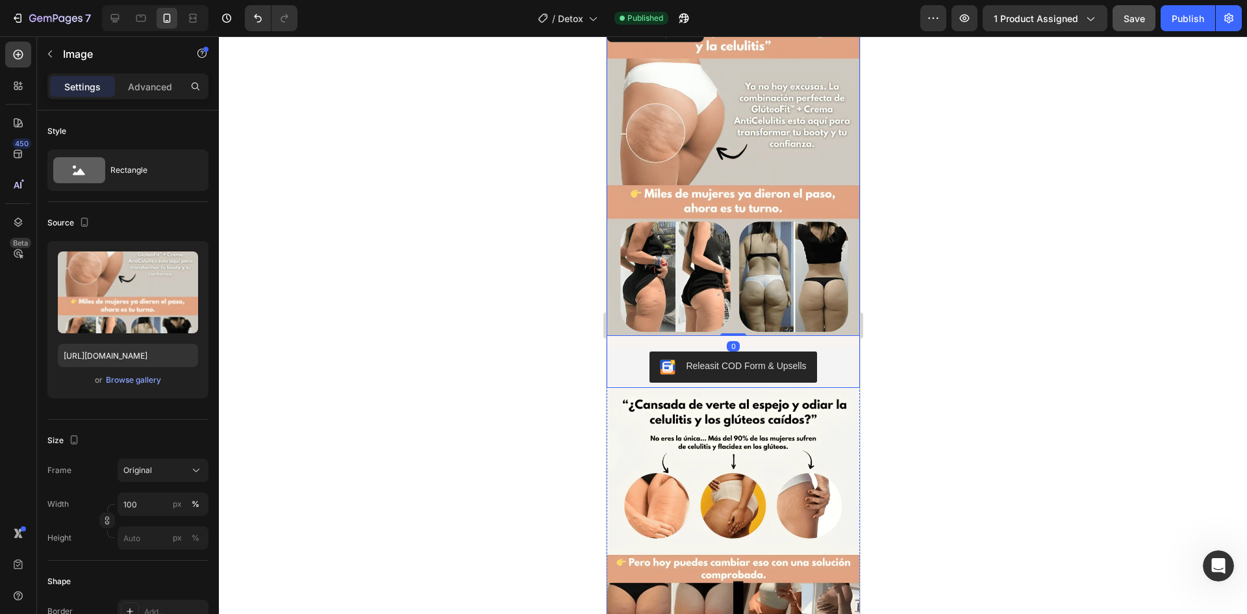
click at [787, 319] on div "Image 0 Releasit COD Form & Upsells Releasit COD Form & Upsells Product" at bounding box center [732, 203] width 253 height 369
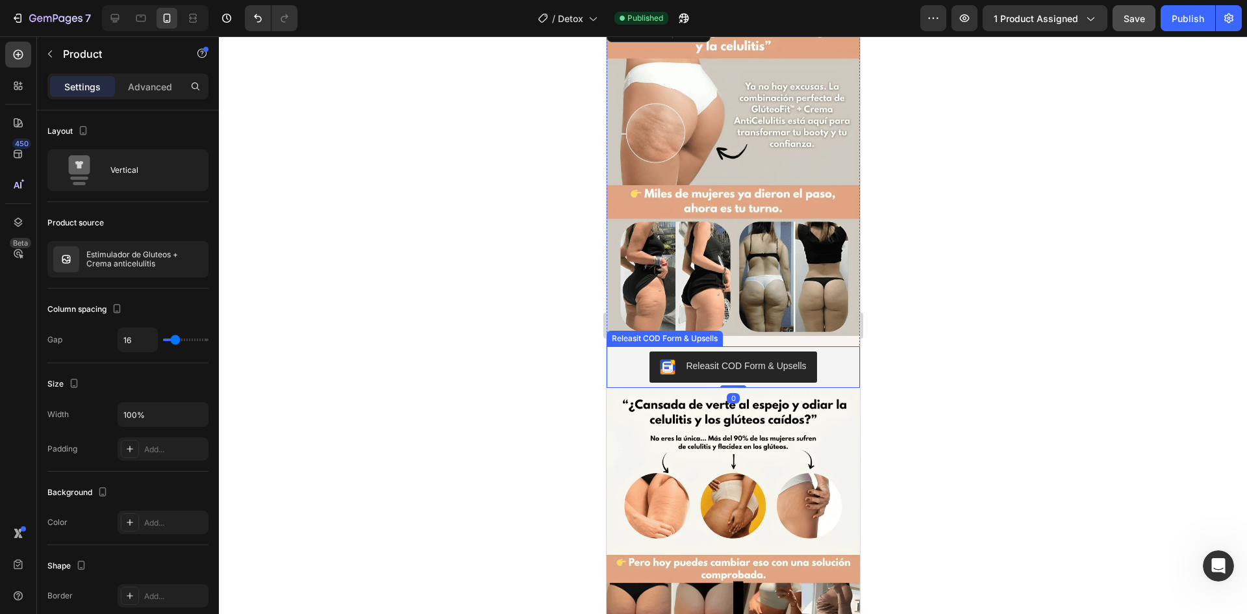
click at [812, 351] on div "Releasit COD Form & Upsells" at bounding box center [732, 366] width 243 height 31
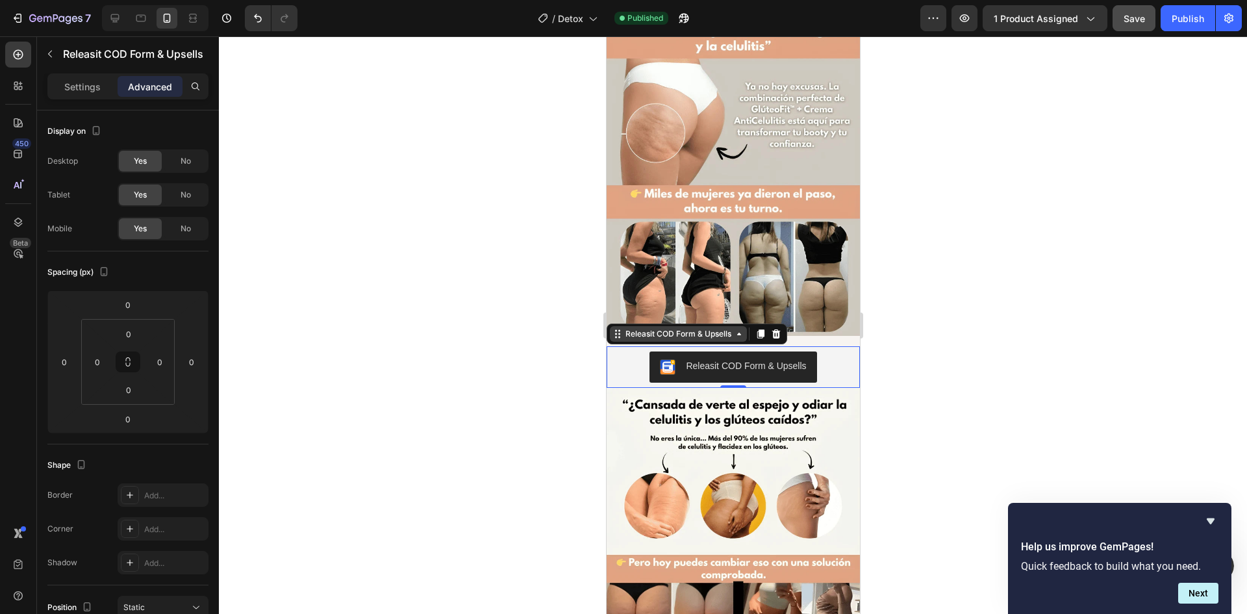
click at [726, 328] on div "Releasit COD Form & Upsells" at bounding box center [677, 334] width 111 height 12
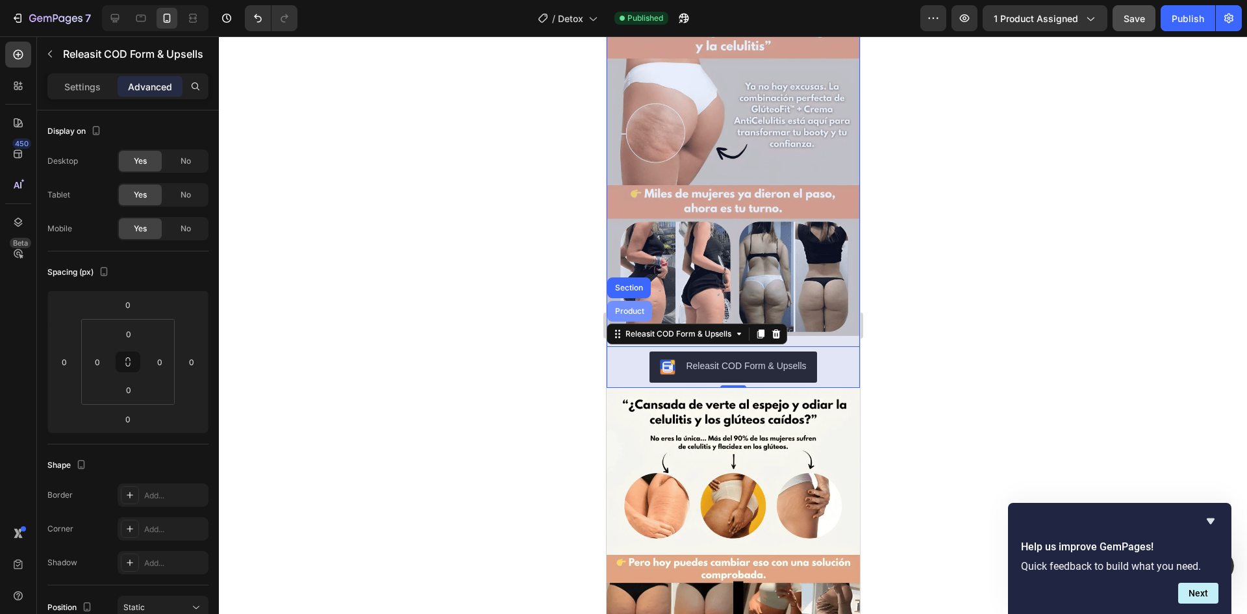
click at [638, 307] on div "Product" at bounding box center [629, 311] width 34 height 8
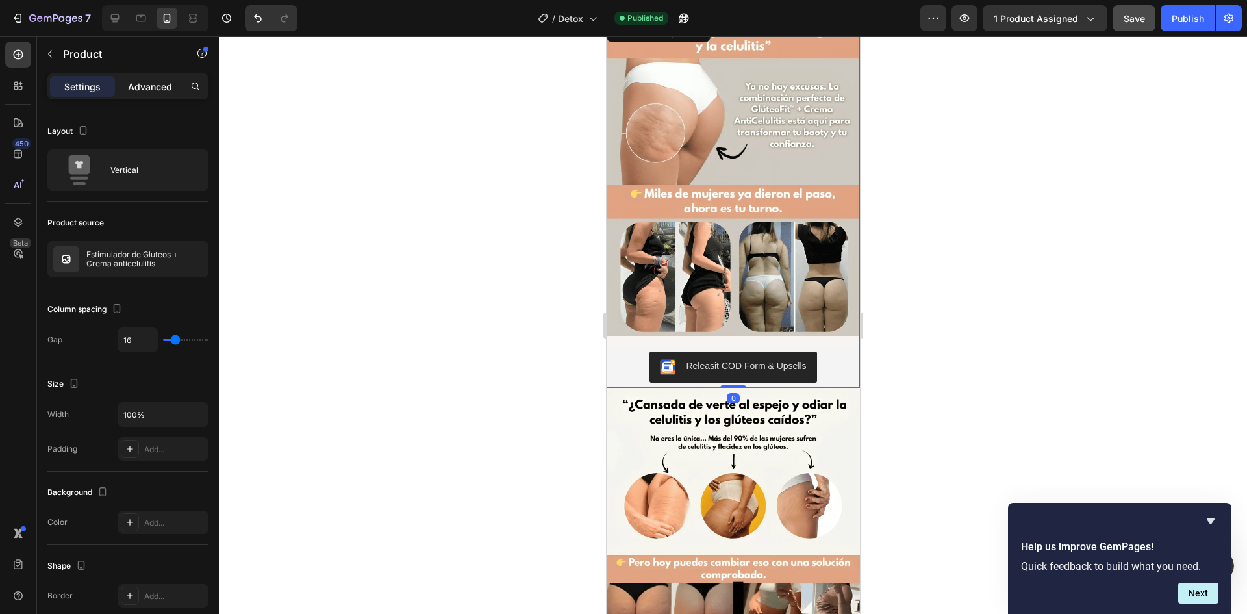
click at [136, 89] on p "Advanced" at bounding box center [150, 87] width 44 height 14
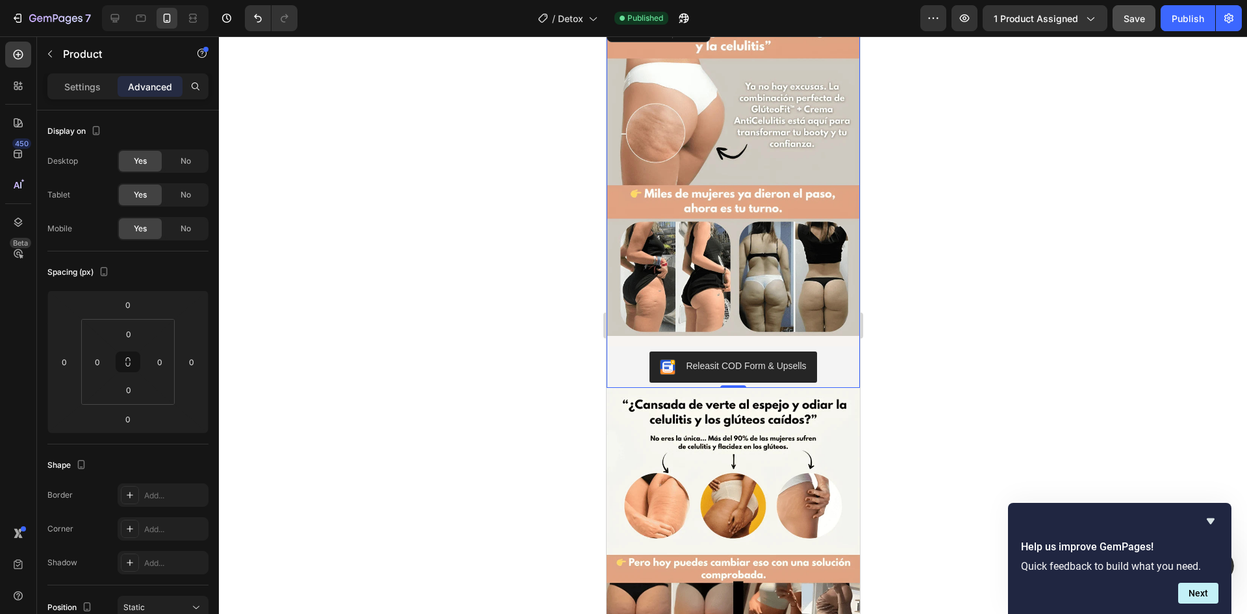
click at [655, 321] on div "Image Releasit COD Form & Upsells Releasit COD Form & Upsells Product 0" at bounding box center [732, 203] width 253 height 369
click at [653, 351] on button "Releasit COD Form & Upsells" at bounding box center [732, 366] width 167 height 31
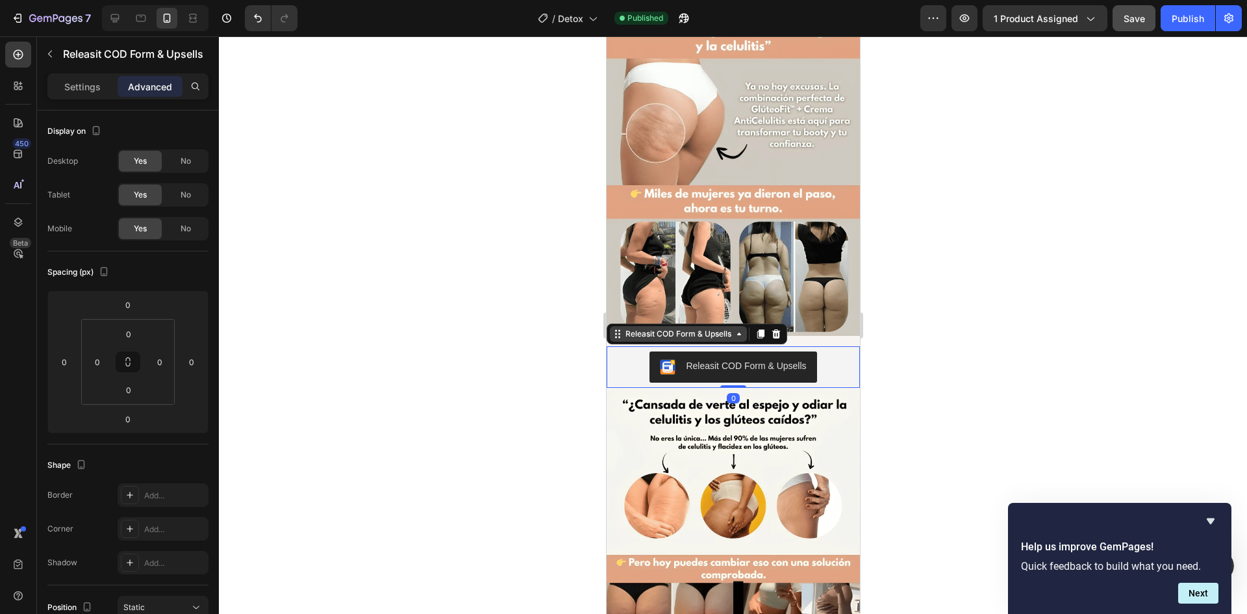
click at [662, 328] on div "Releasit COD Form & Upsells" at bounding box center [677, 334] width 111 height 12
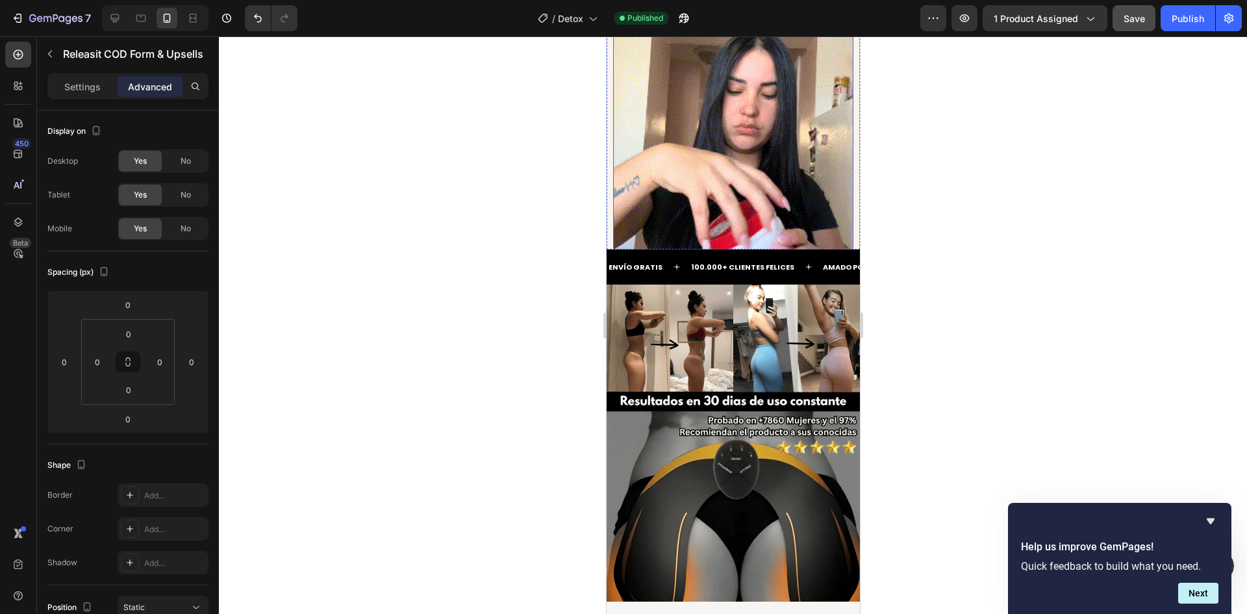
scroll to position [1689, 0]
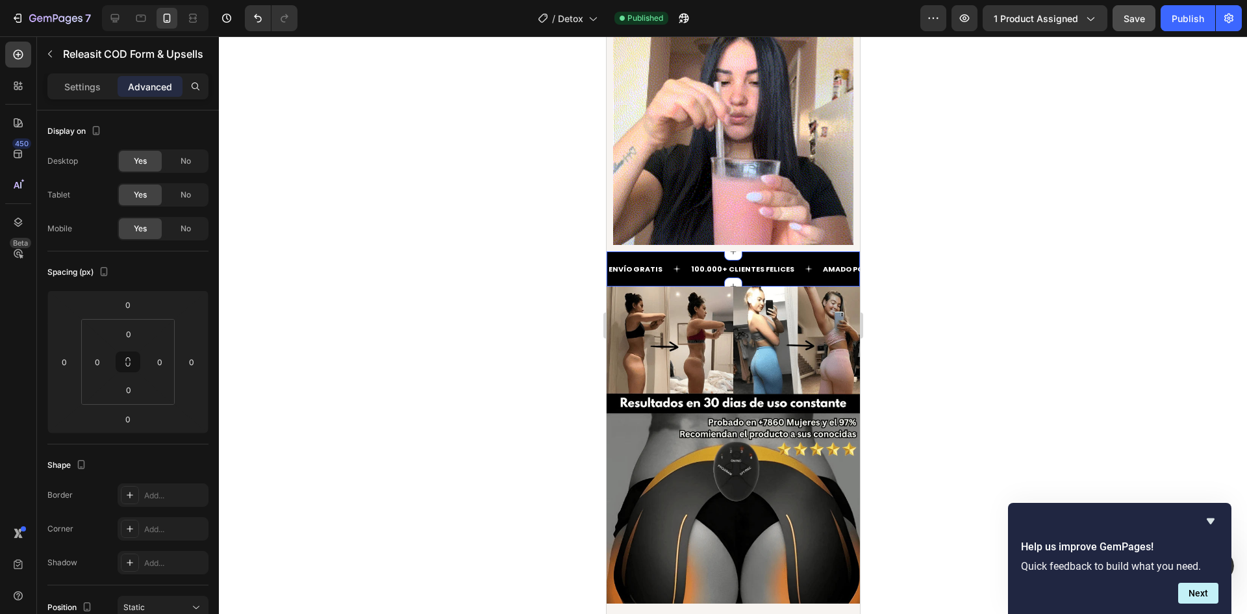
click at [748, 253] on div "ENVÍO GRATIS Text 100.000+ CLIENTES FELICES Text AMADO POR TODOS Text ENVÍO GRA…" at bounding box center [732, 268] width 253 height 35
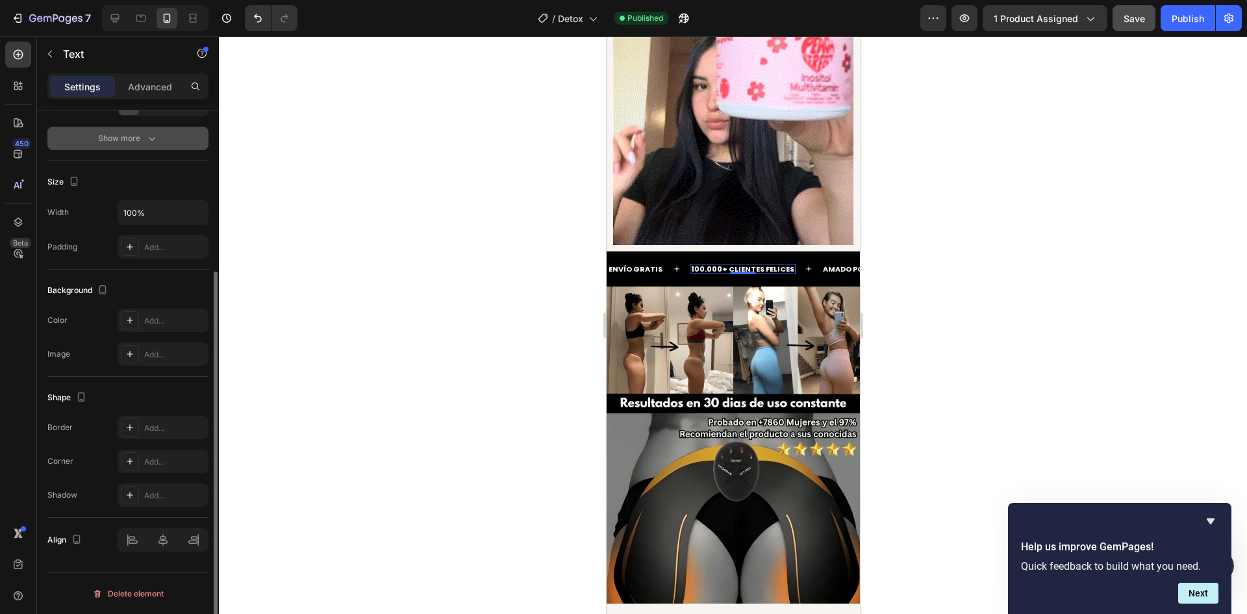
scroll to position [0, 0]
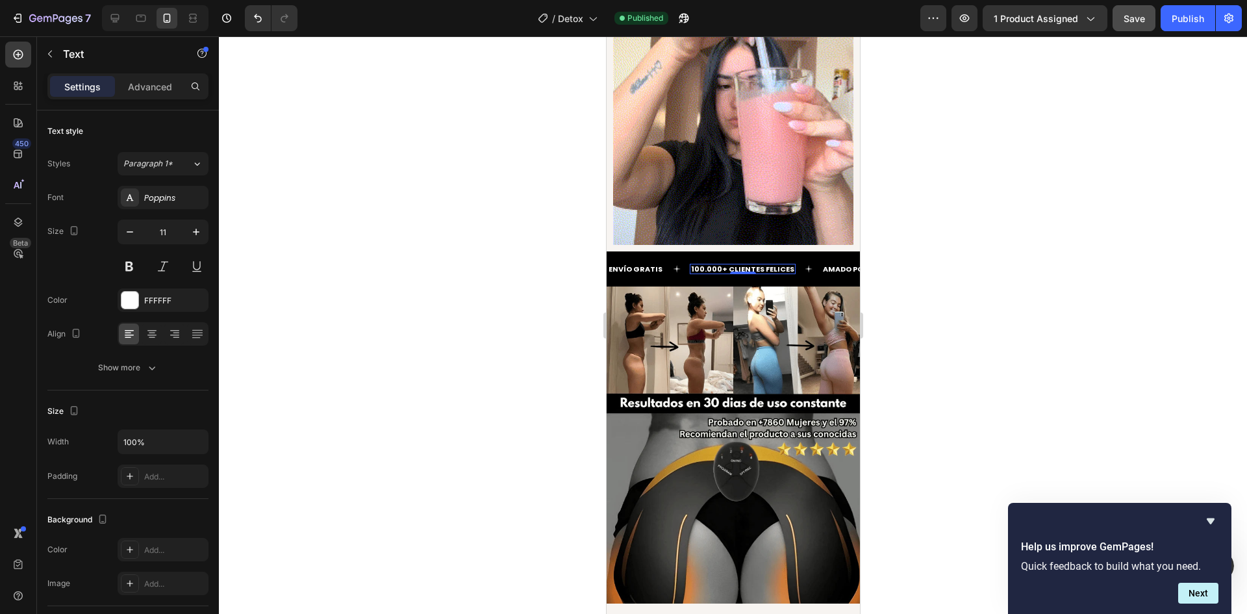
click at [137, 98] on div "Settings Advanced" at bounding box center [127, 86] width 161 height 26
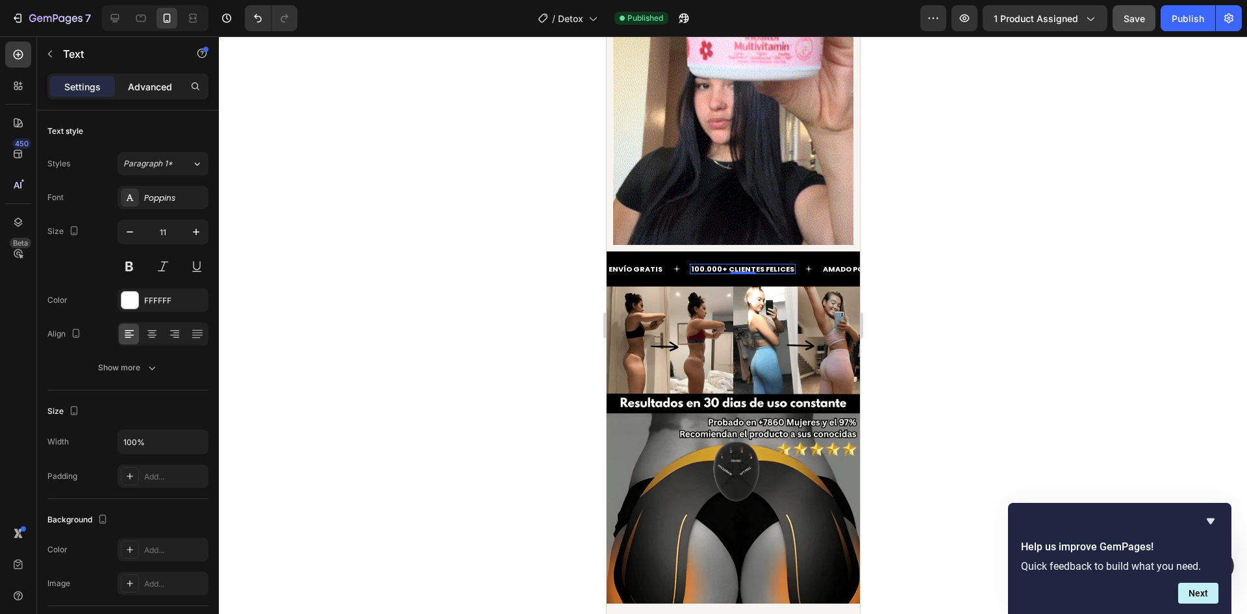
click at [137, 92] on p "Advanced" at bounding box center [150, 87] width 44 height 14
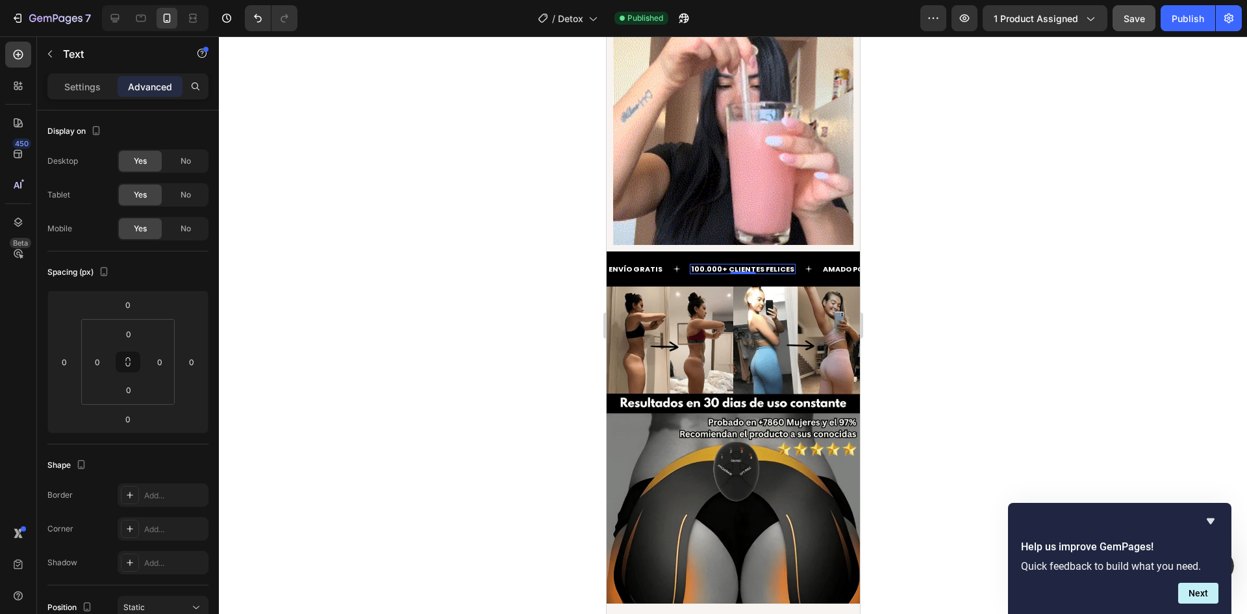
click at [84, 86] on p "Settings" at bounding box center [82, 87] width 36 height 14
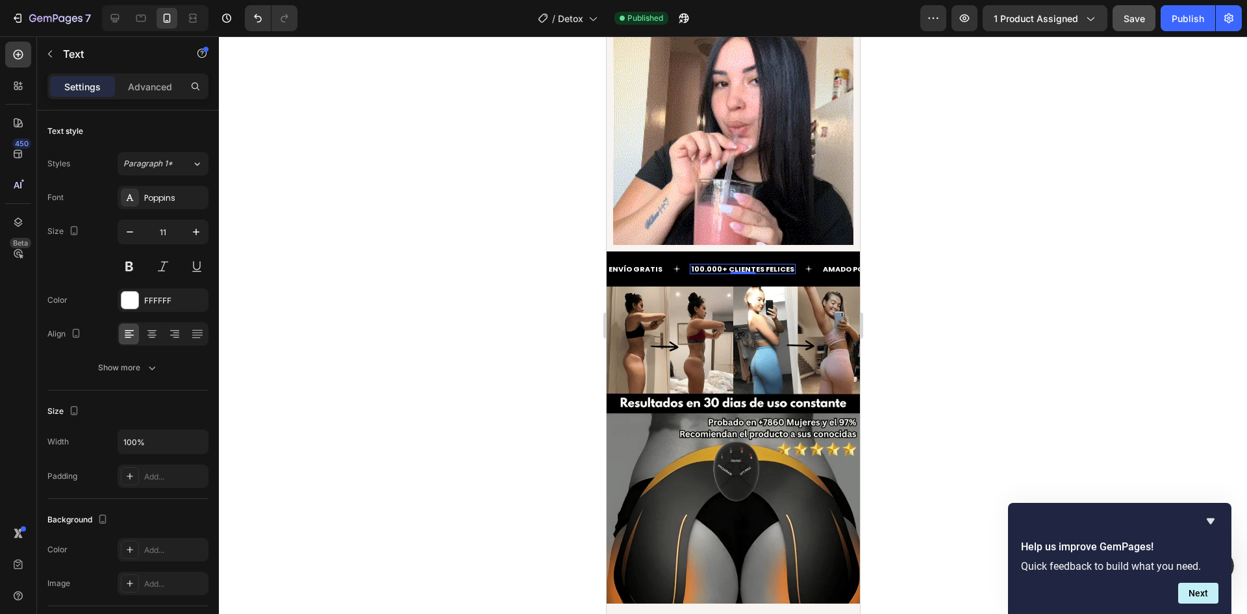
click at [763, 264] on strong "100.000+ CLIENTES FELICES" at bounding box center [742, 269] width 103 height 10
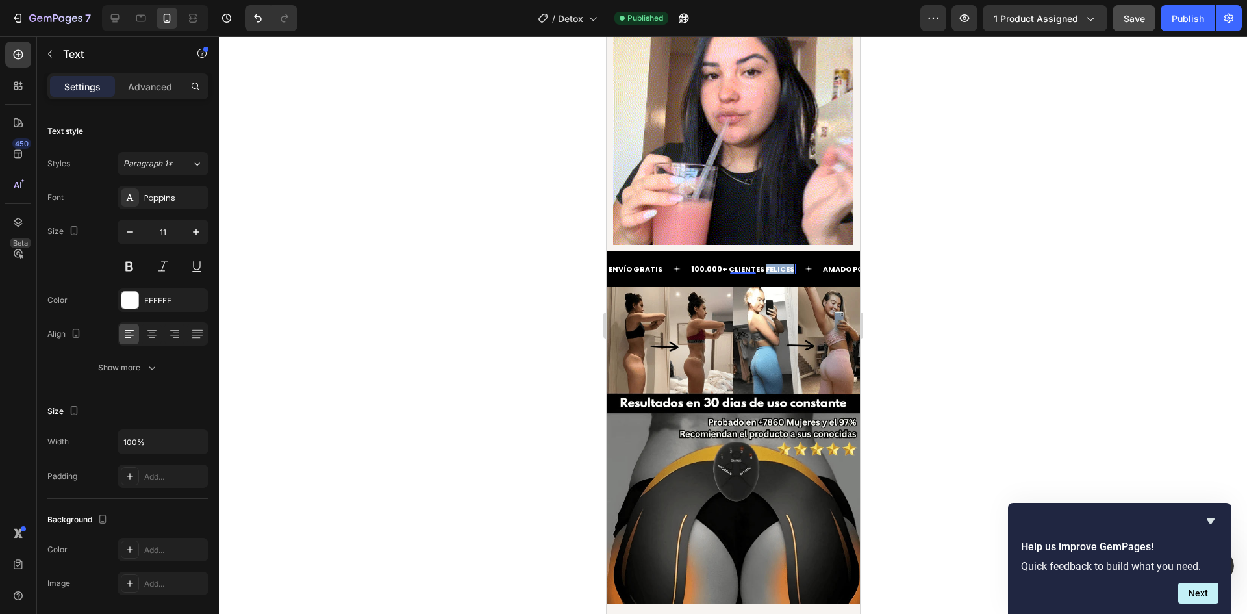
click at [763, 264] on strong "100.000+ CLIENTES FELICES" at bounding box center [742, 269] width 103 height 10
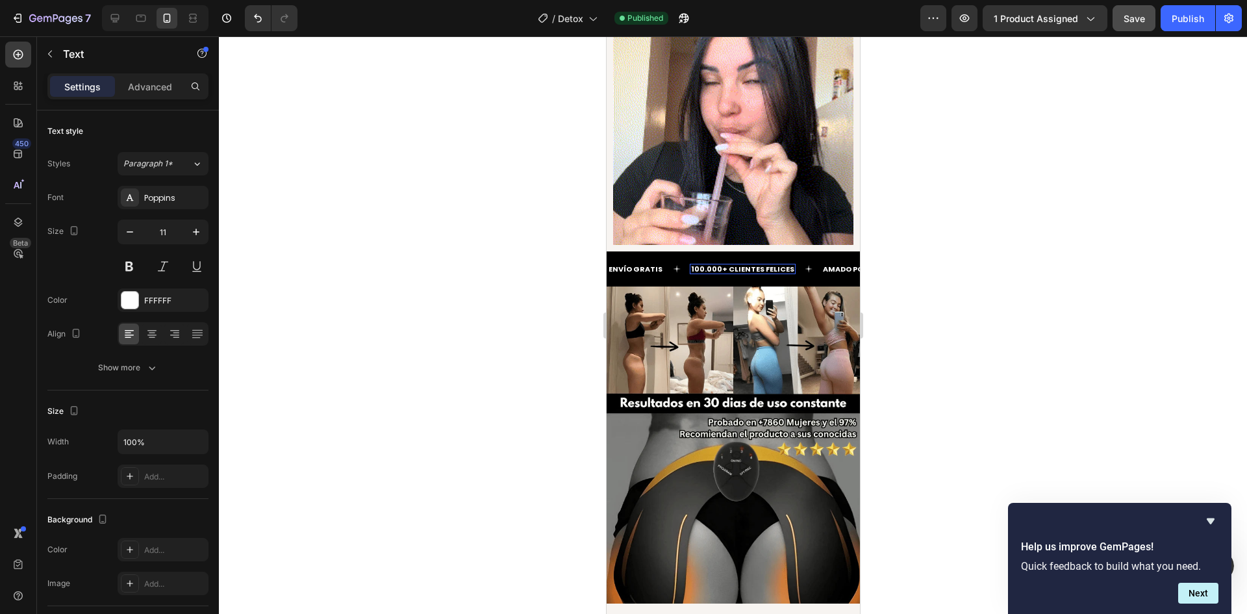
click at [748, 264] on strong "100.000+ CLIENTES FELICES" at bounding box center [742, 269] width 103 height 10
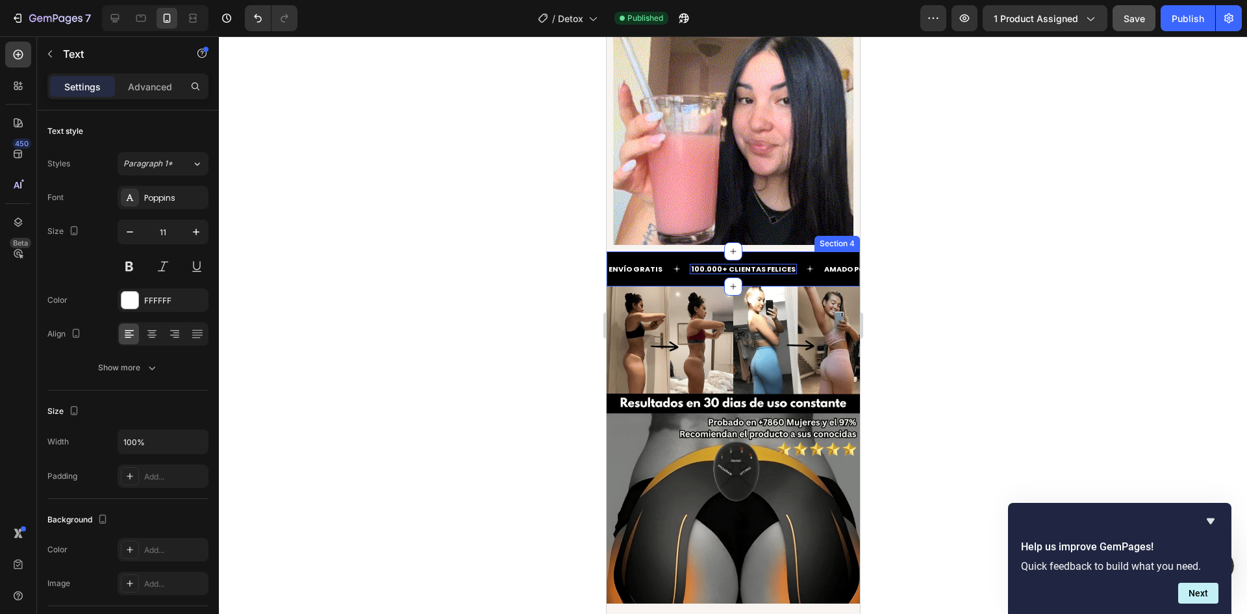
click at [825, 253] on div "ENVÍO GRATIS Text 100.000+ CLIENTAS FELICES Text 0 AMADO POR TODOS Text ENVÍO G…" at bounding box center [732, 268] width 253 height 35
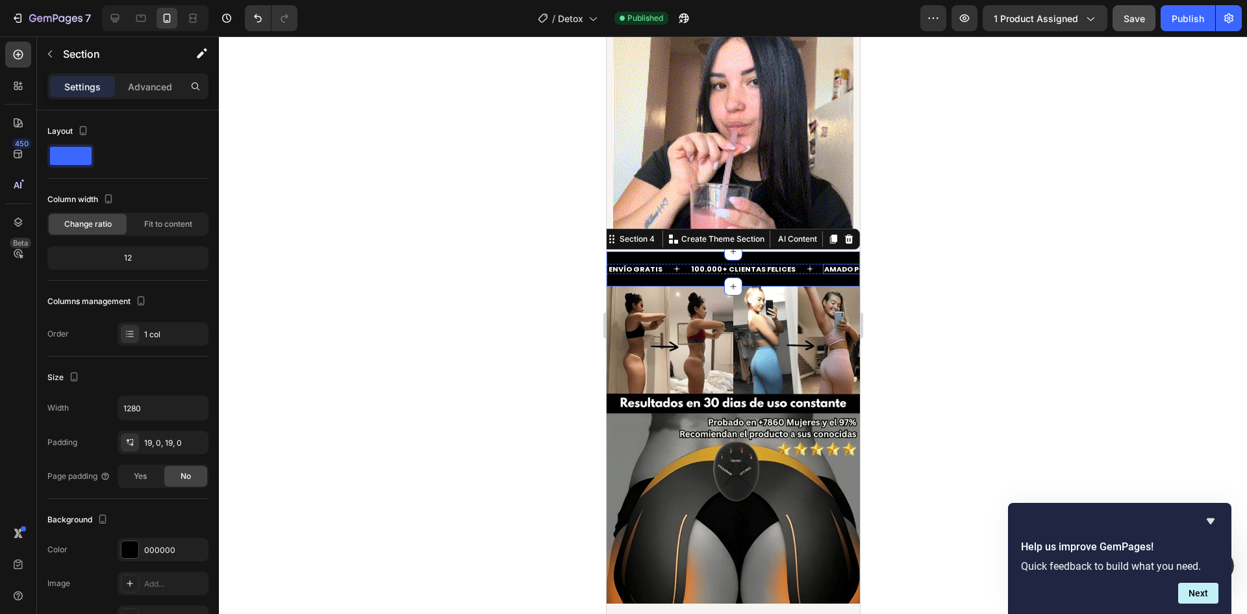
click at [832, 265] on p "AMADO POR TODOS" at bounding box center [860, 269] width 73 height 8
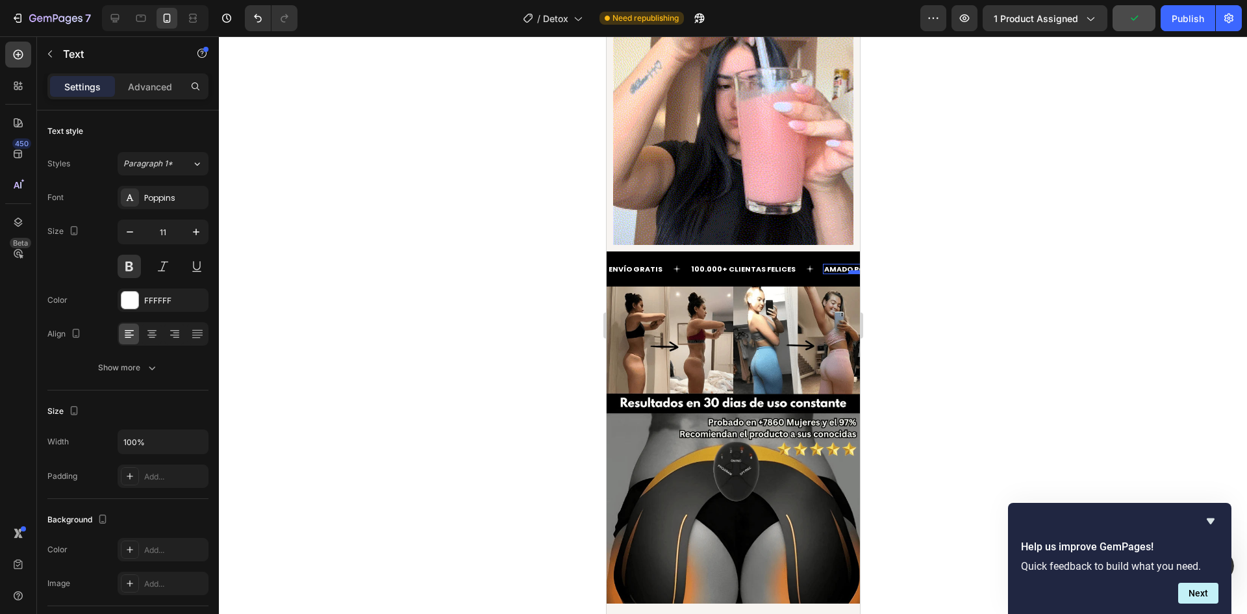
click at [848, 270] on div at bounding box center [861, 272] width 26 height 4
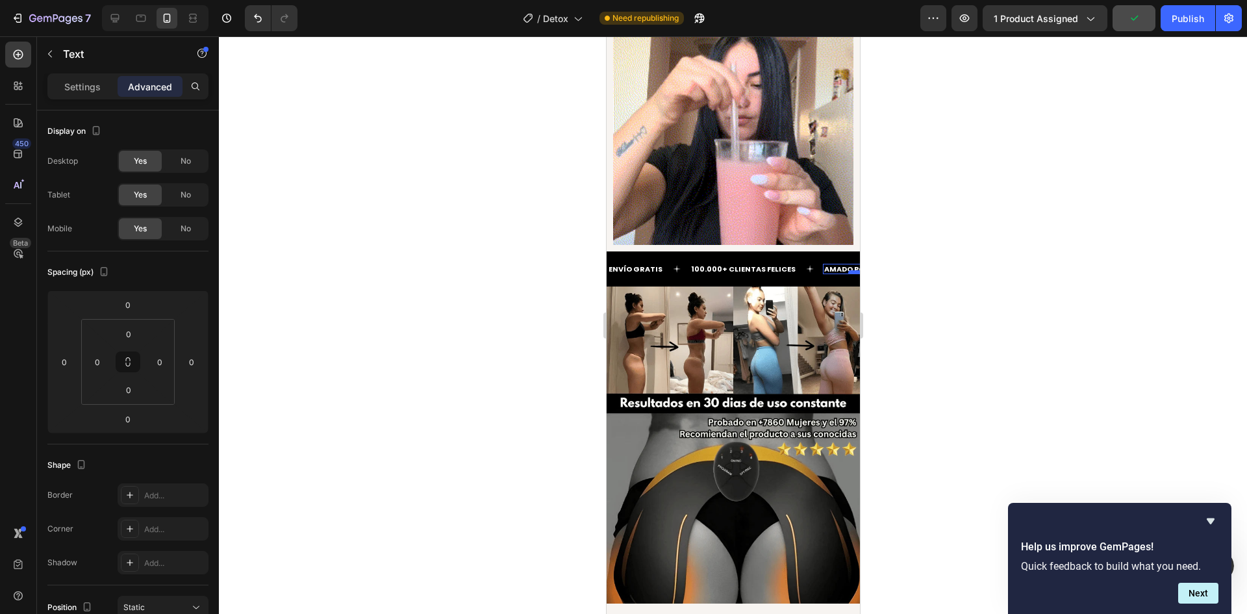
click at [848, 270] on div at bounding box center [861, 272] width 26 height 4
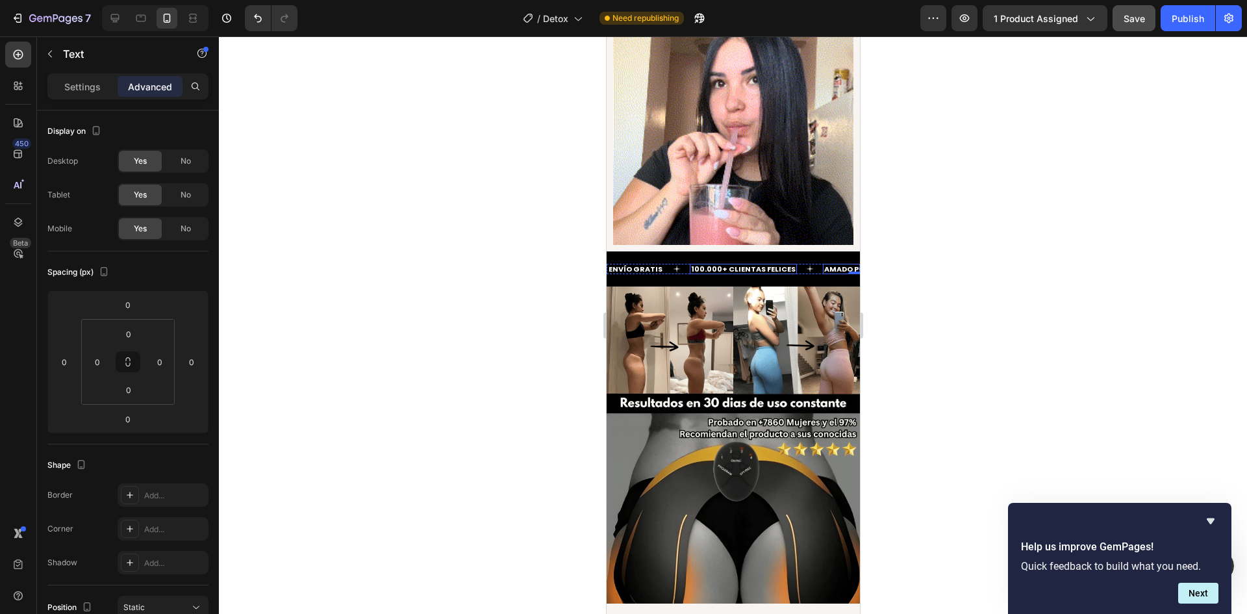
click at [761, 264] on strong "100.000+ CLIENTAS FELICES" at bounding box center [743, 269] width 105 height 10
click at [824, 265] on p "AMADO POR TODOS" at bounding box center [860, 269] width 73 height 8
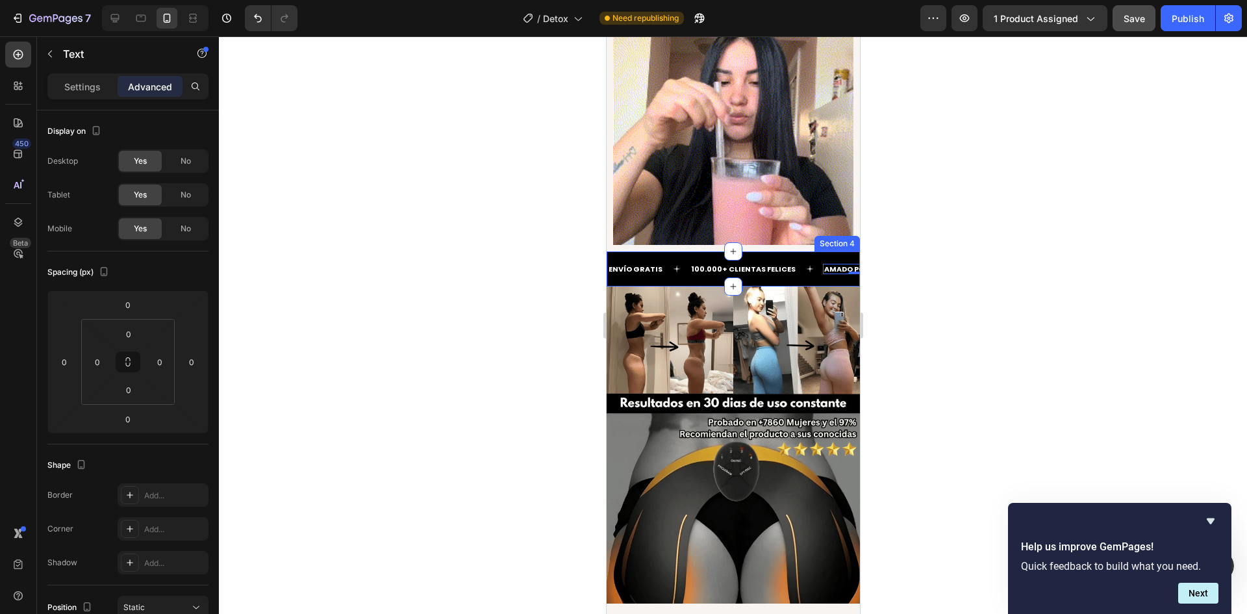
click at [829, 272] on div "ENVÍO GRATIS Text 100.000+ CLIENTAS FELICES Text AMADO POR TODOS Text 0 ENVÍO G…" at bounding box center [732, 268] width 253 height 35
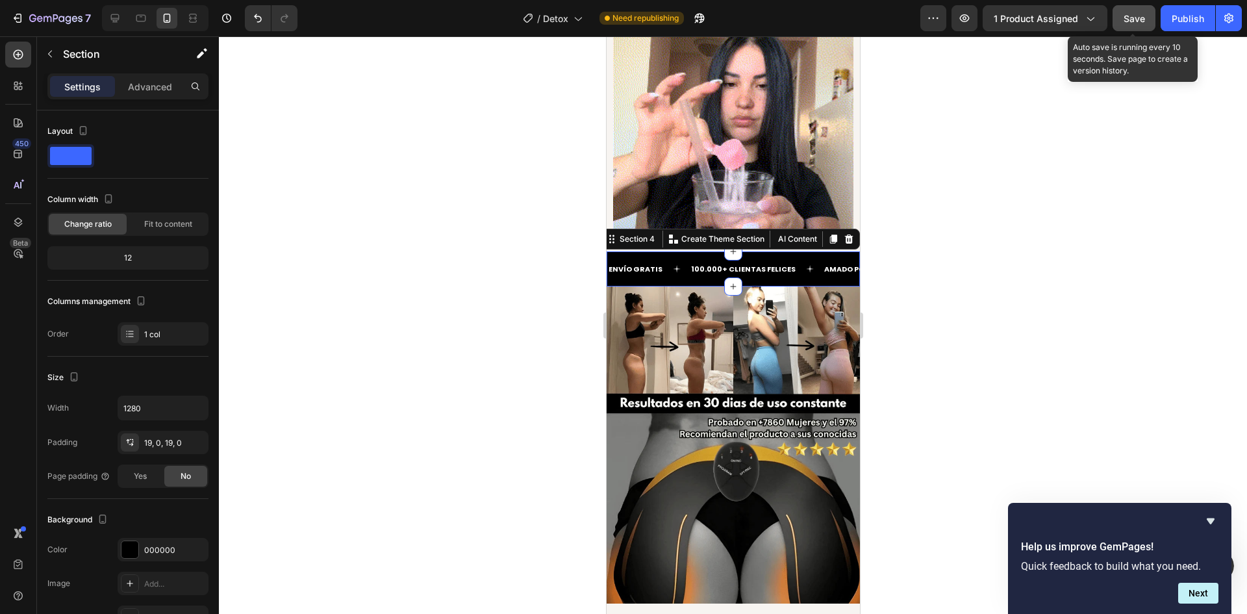
click at [1132, 19] on span "Save" at bounding box center [1134, 18] width 21 height 11
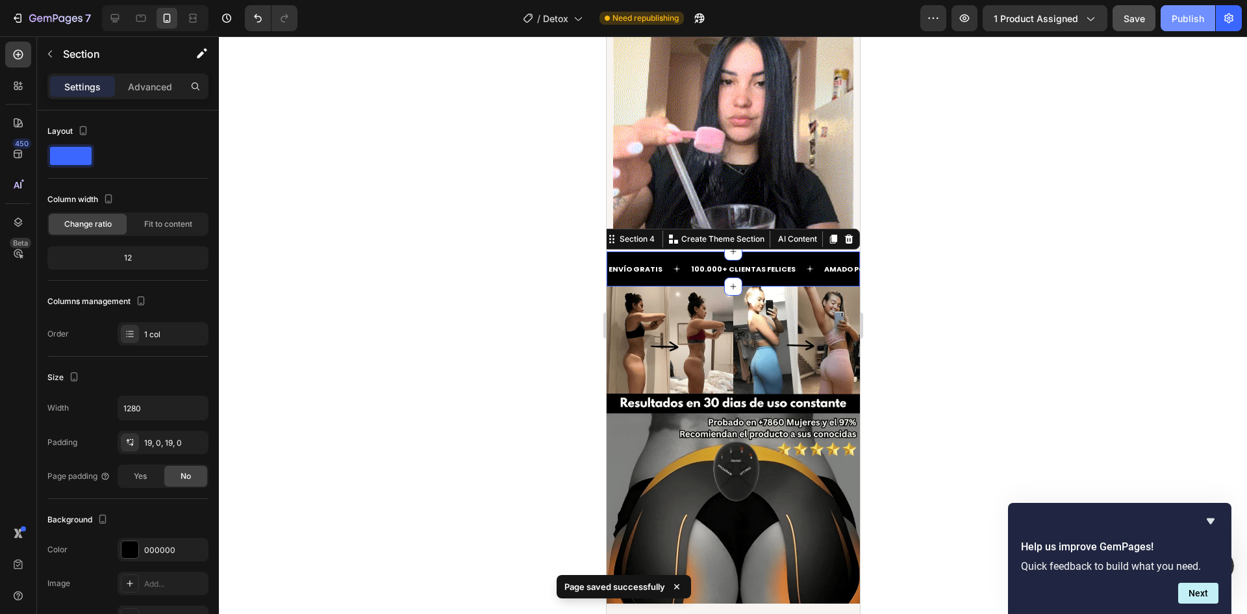
click at [1178, 27] on button "Publish" at bounding box center [1188, 18] width 55 height 26
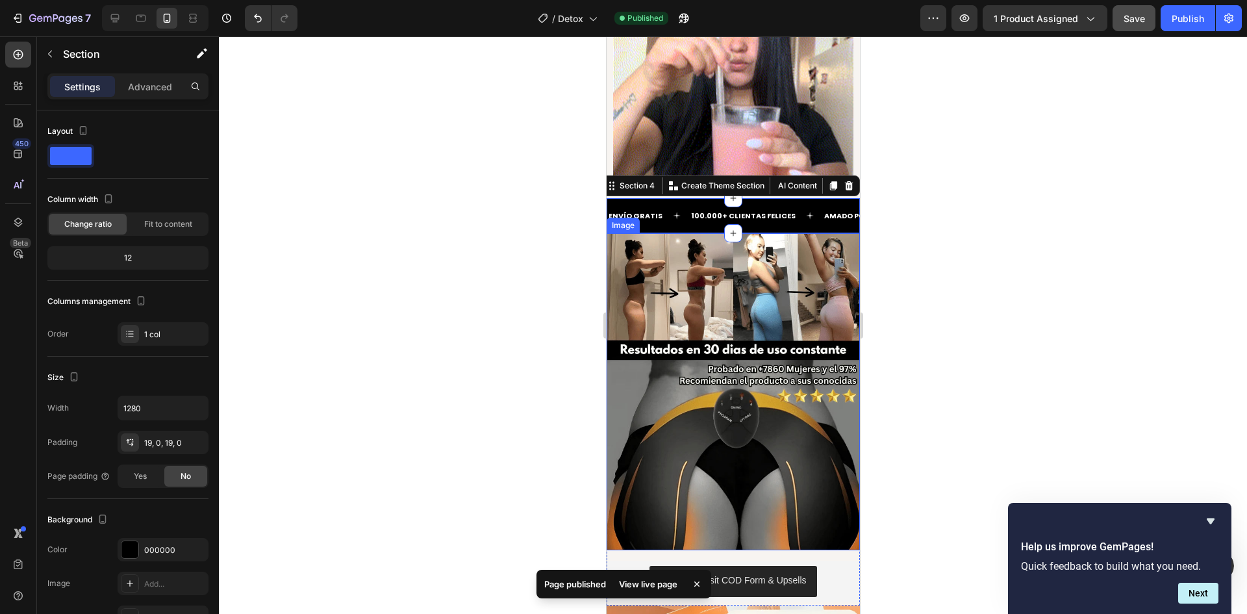
scroll to position [2079, 0]
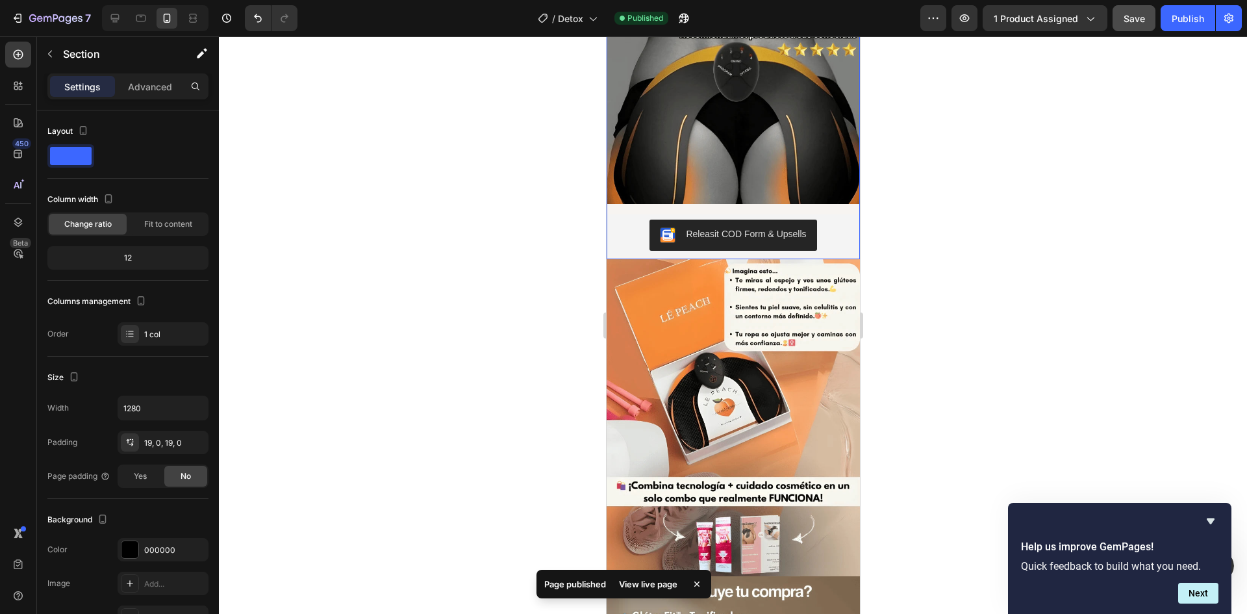
click at [813, 198] on div "Image Releasit COD Form & Upsells Releasit COD Form & Upsells Product" at bounding box center [732, 73] width 253 height 372
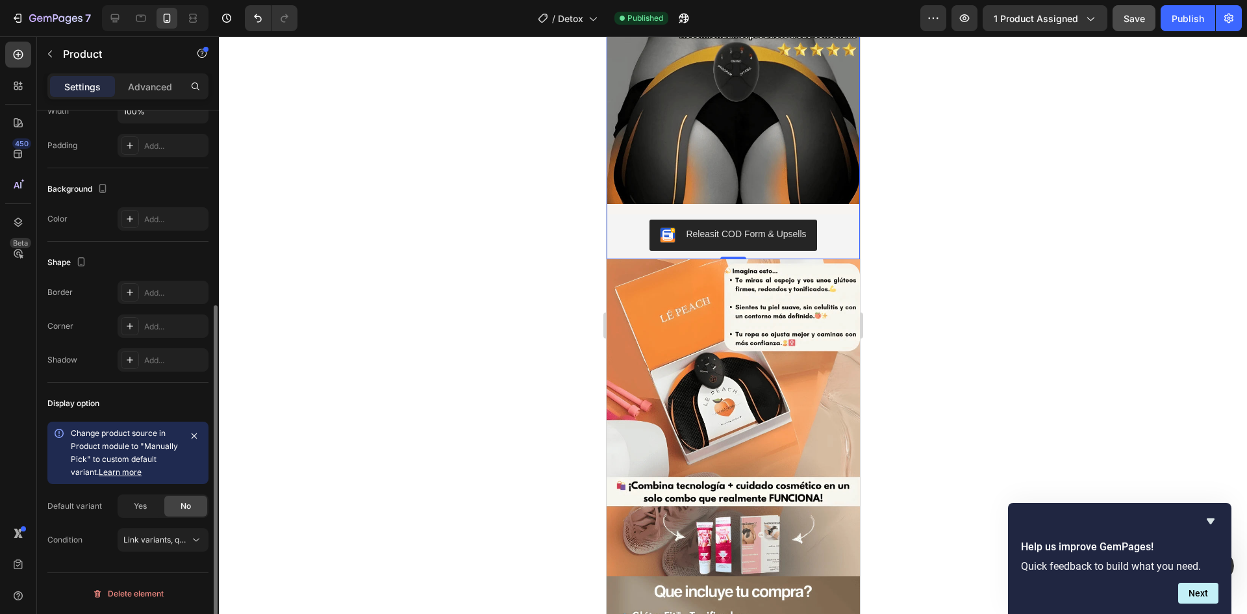
scroll to position [0, 0]
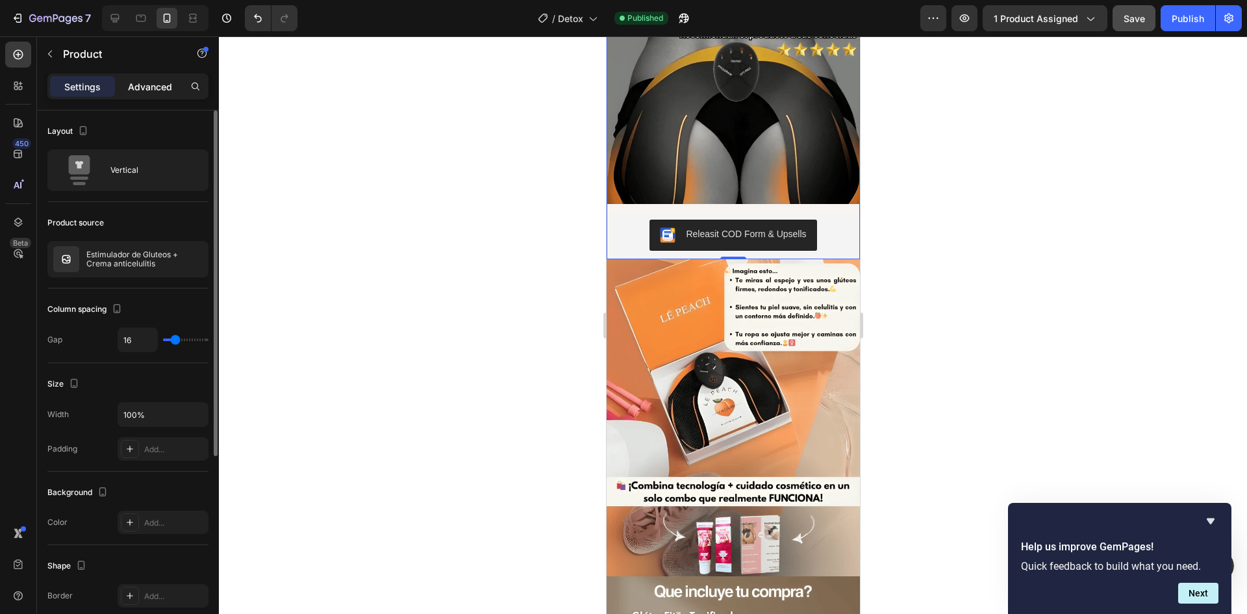
click at [139, 89] on p "Advanced" at bounding box center [150, 87] width 44 height 14
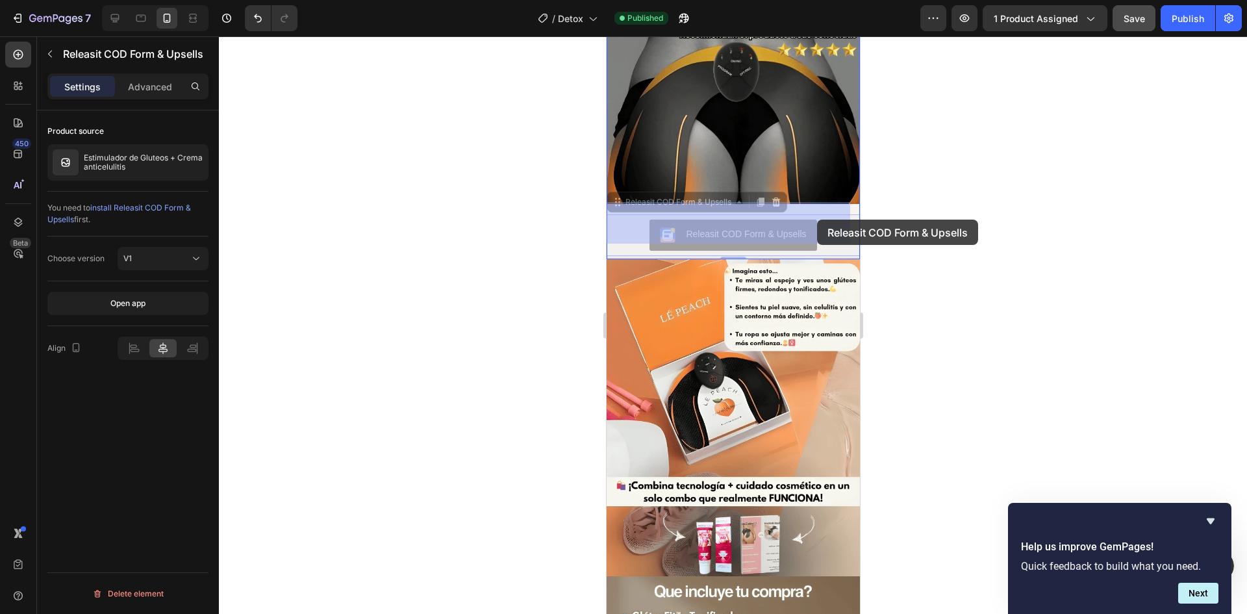
drag, startPoint x: 789, startPoint y: 216, endPoint x: 817, endPoint y: 220, distance: 28.1
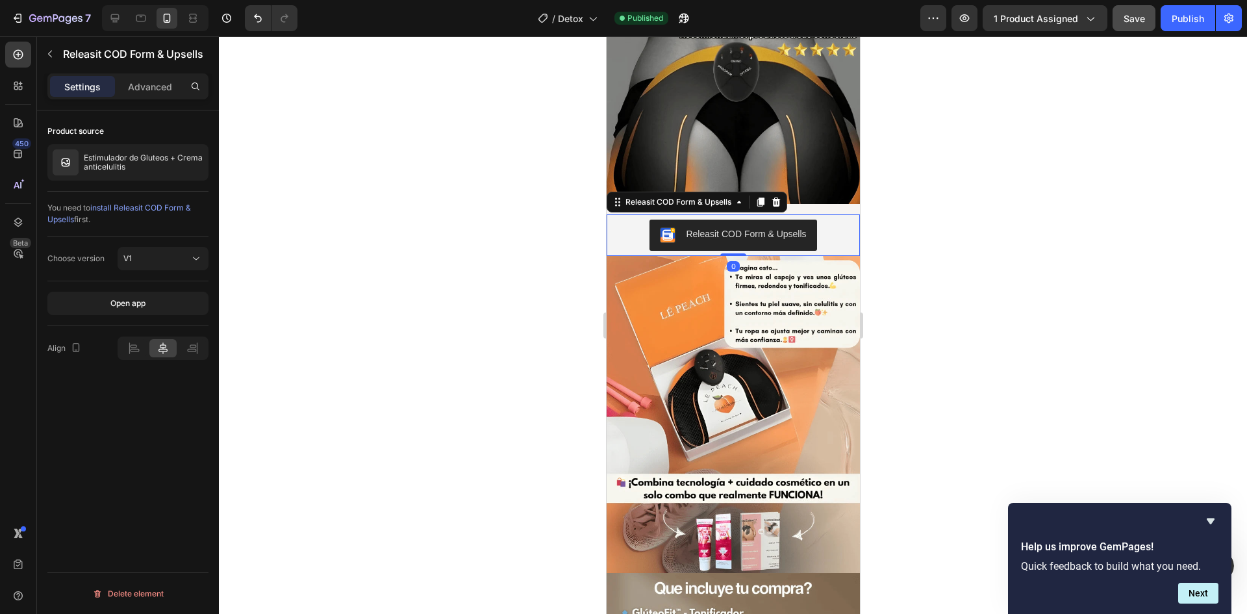
drag, startPoint x: 731, startPoint y: 244, endPoint x: 732, endPoint y: 234, distance: 10.4
click at [732, 234] on div "Releasit COD Form & Upsells Releasit COD Form & Upsells 0" at bounding box center [732, 235] width 253 height 42
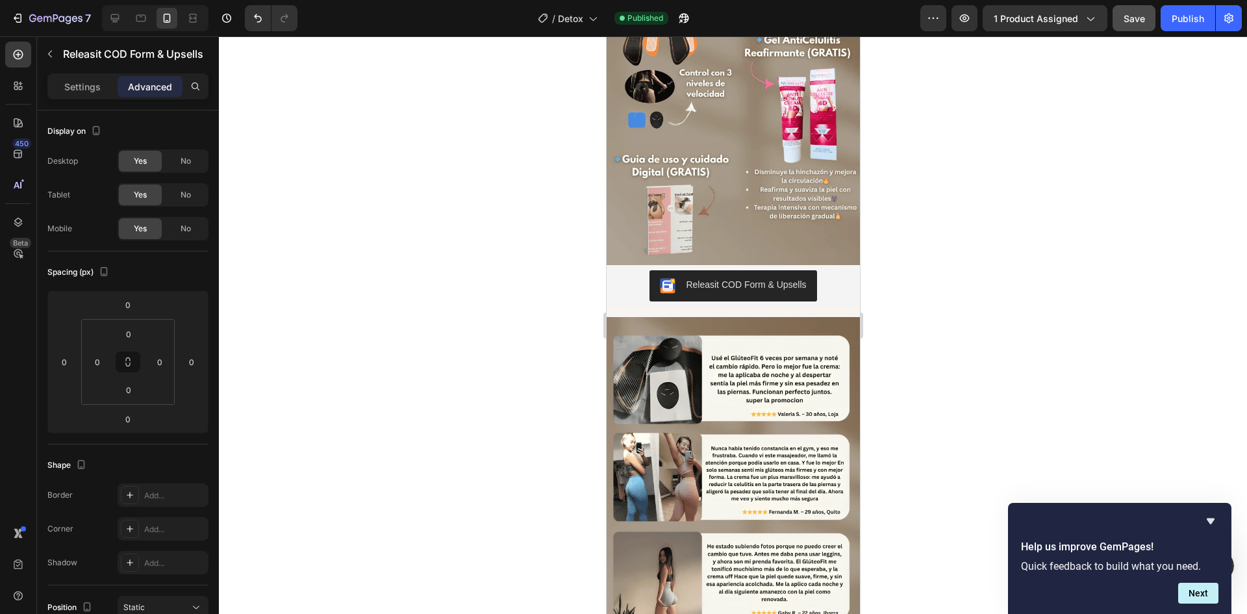
scroll to position [2728, 0]
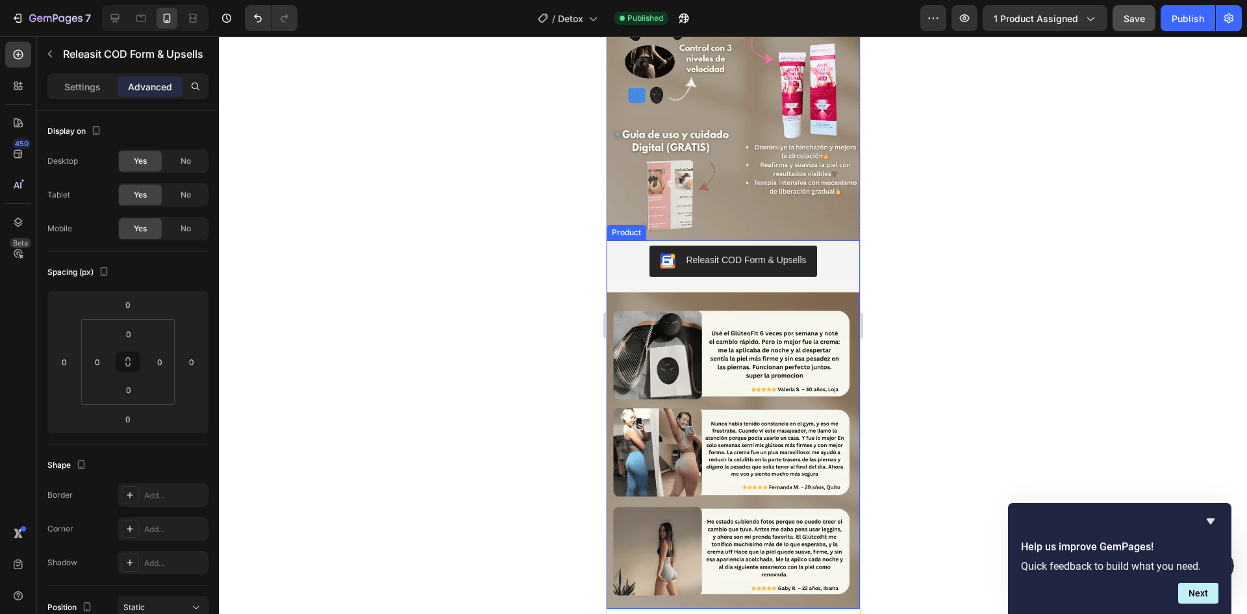
click at [798, 246] on div "Releasit COD Form & Upsells Releasit COD Form & Upsells Image" at bounding box center [732, 424] width 253 height 369
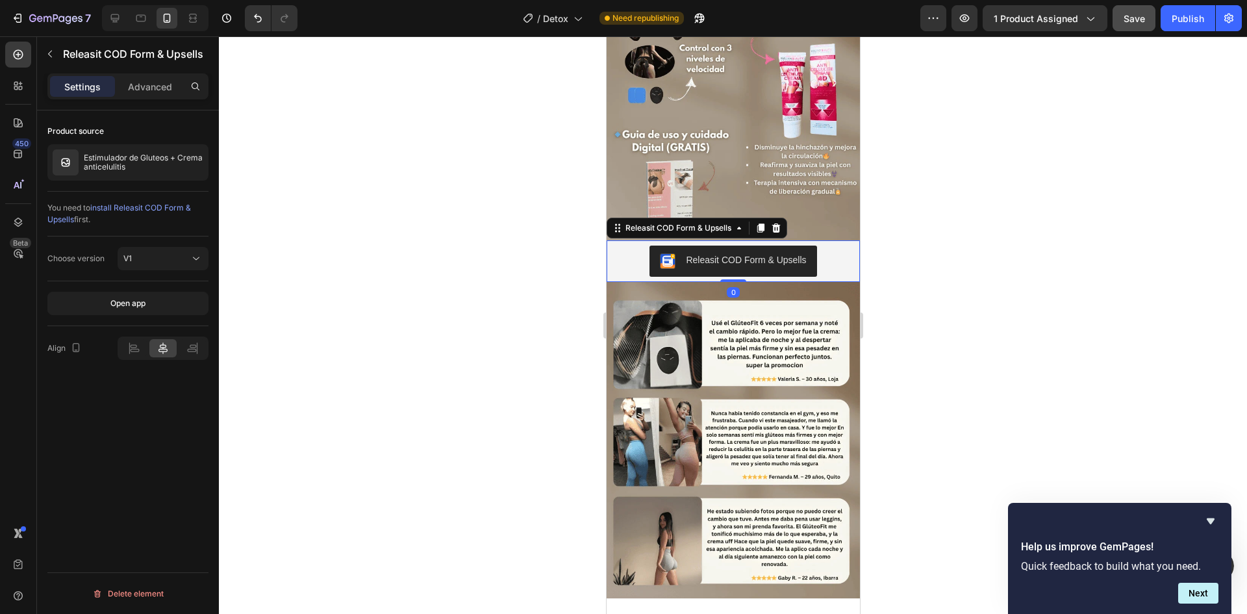
drag, startPoint x: 727, startPoint y: 255, endPoint x: 728, endPoint y: 225, distance: 29.3
click at [728, 240] on div "Releasit COD Form & Upsells Releasit COD Form & Upsells 0" at bounding box center [732, 261] width 253 height 42
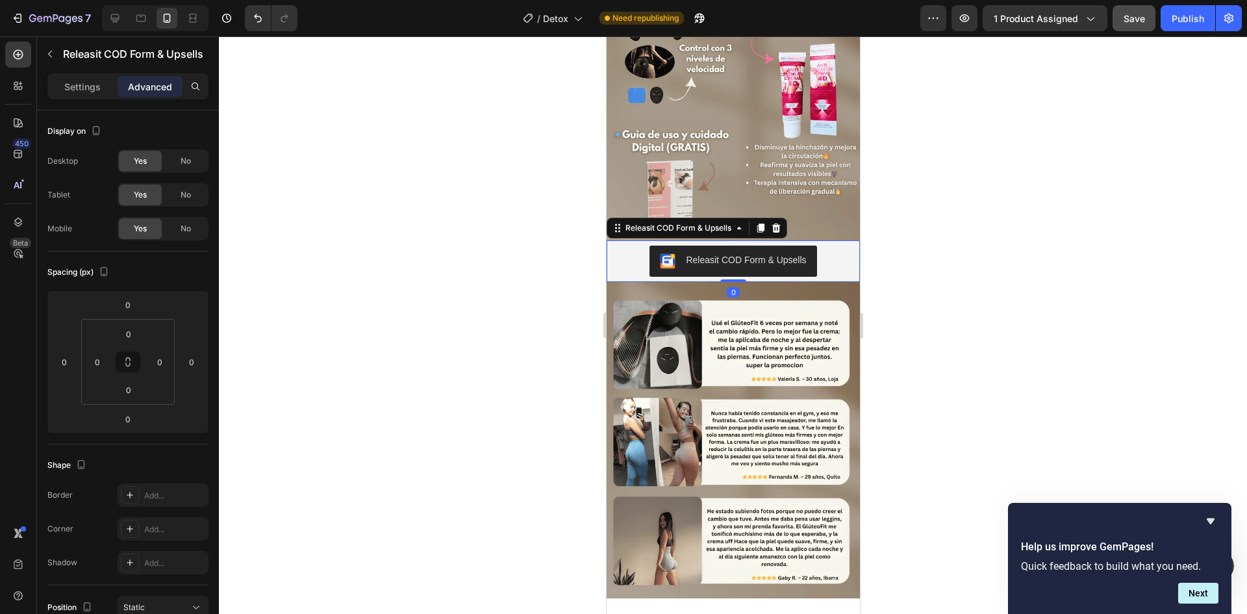
click at [815, 190] on img at bounding box center [732, 81] width 253 height 317
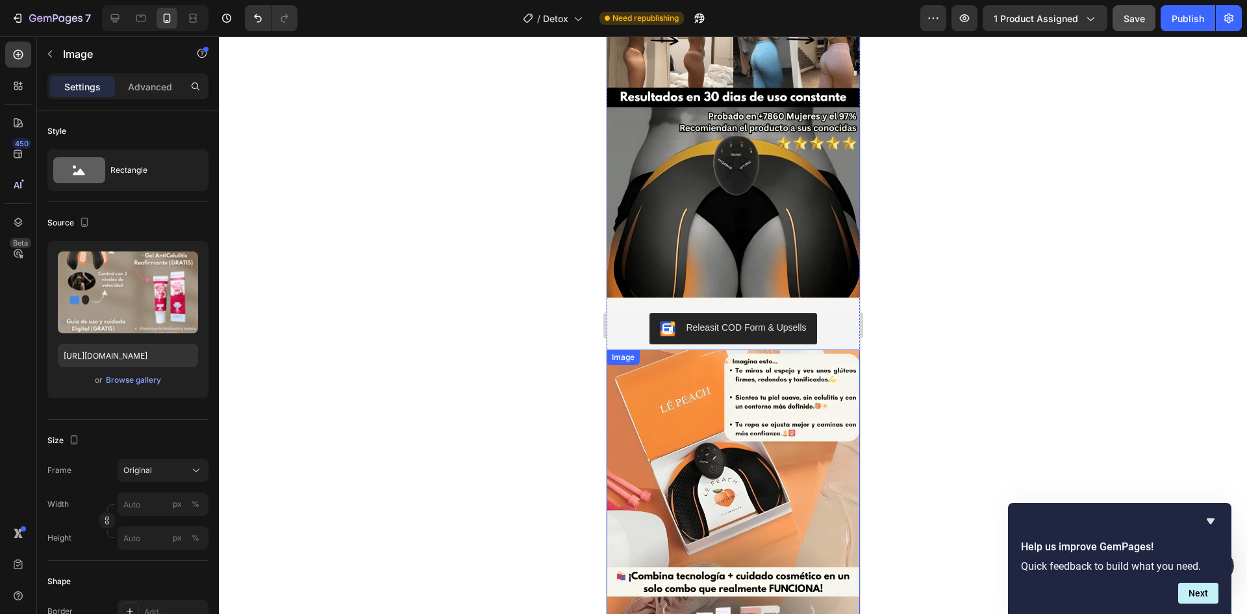
scroll to position [1949, 0]
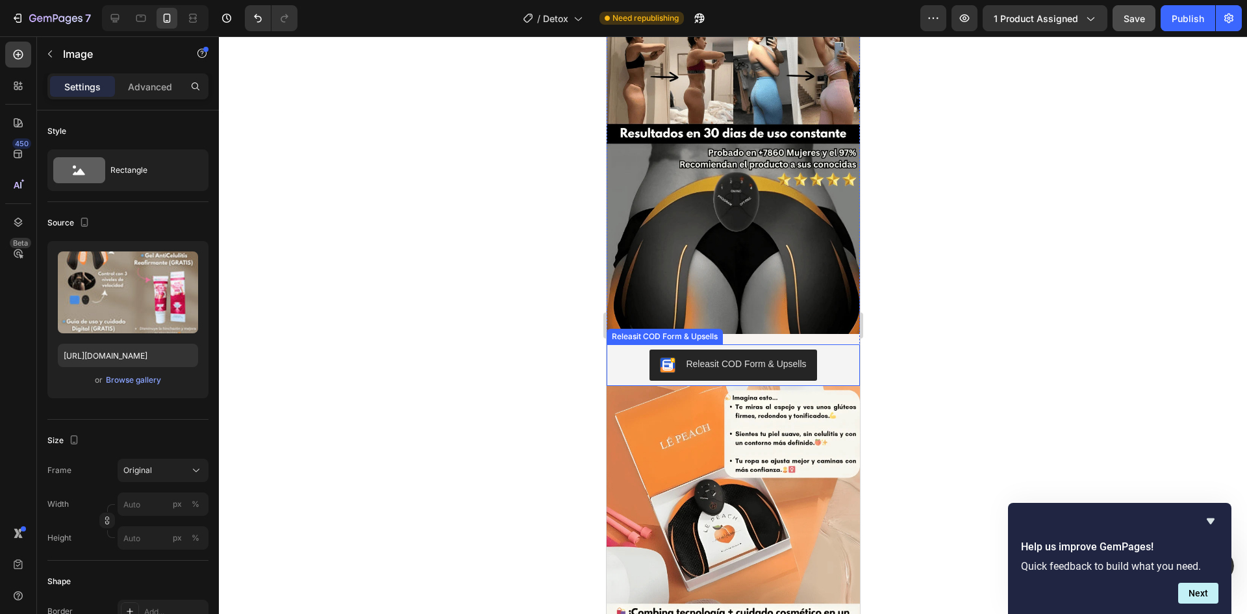
click at [776, 349] on button "Releasit COD Form & Upsells" at bounding box center [732, 364] width 167 height 31
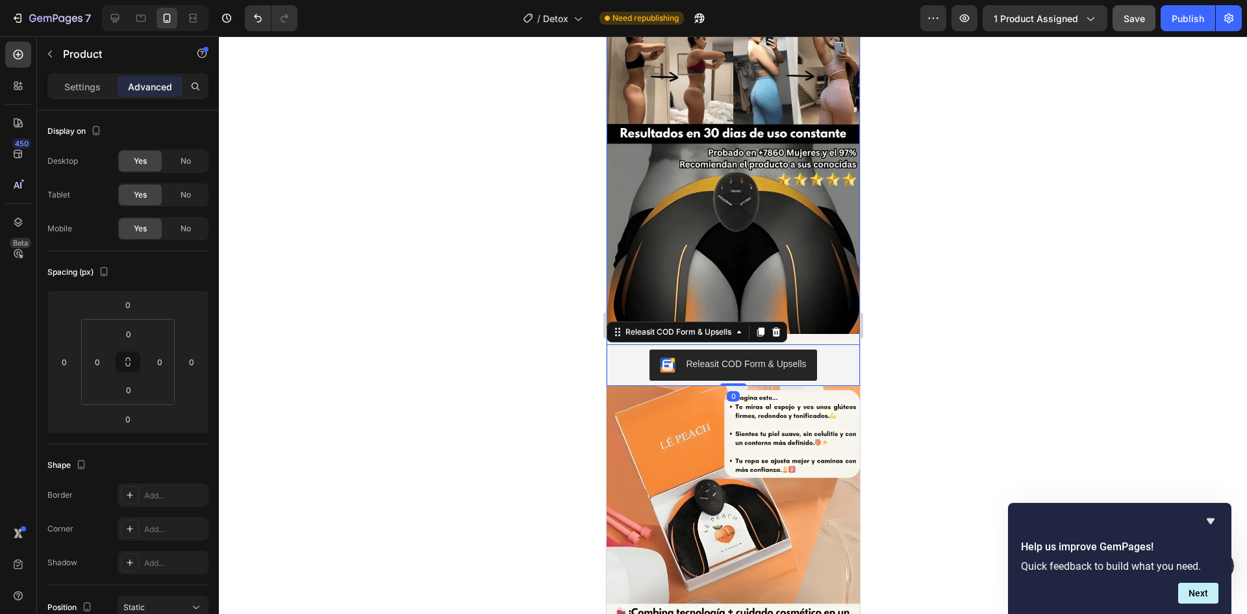
click at [806, 325] on div "Image Releasit COD Form & Upsells Releasit COD Form & Upsells 0 Product" at bounding box center [732, 201] width 253 height 369
click at [807, 285] on img at bounding box center [732, 175] width 253 height 317
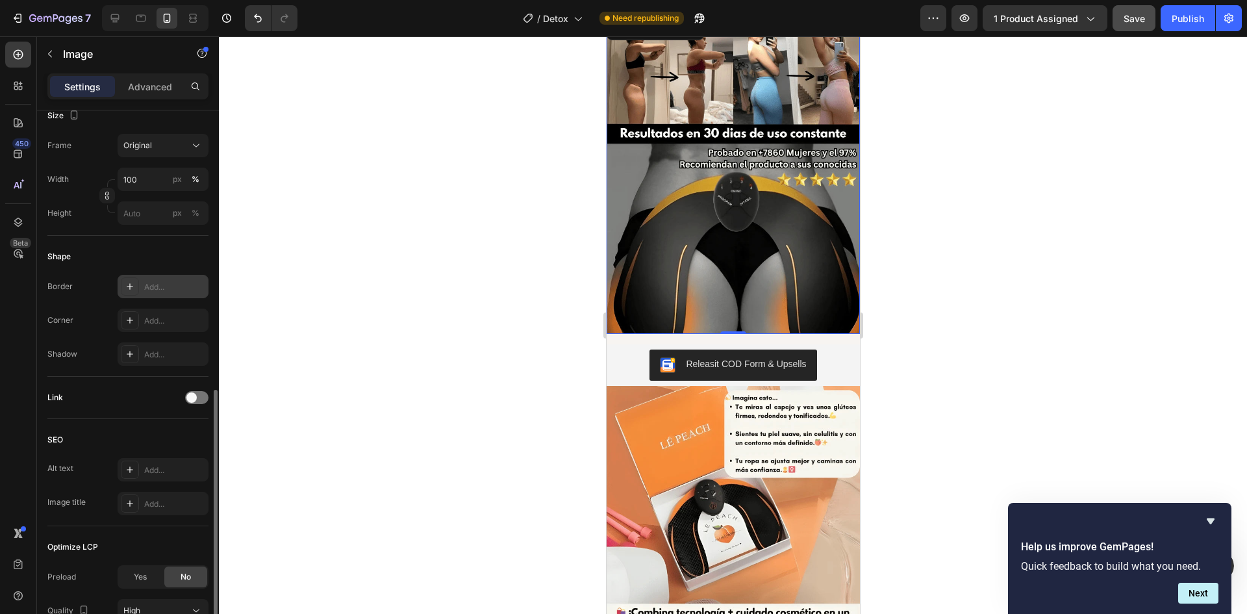
scroll to position [440, 0]
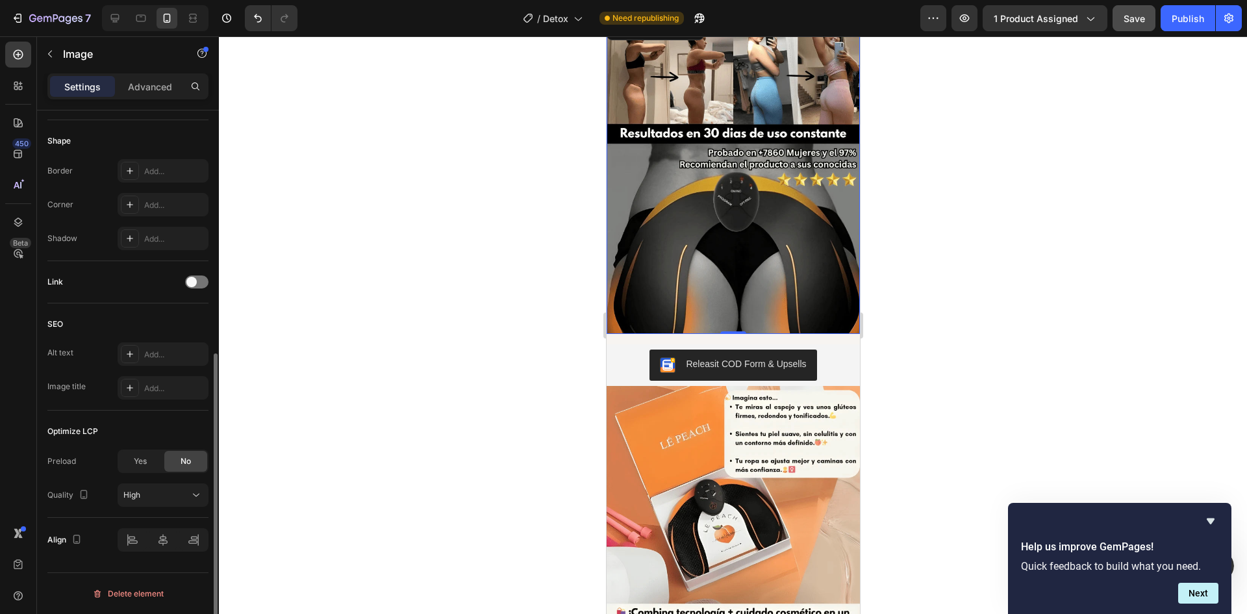
click at [147, 459] on div "Yes" at bounding box center [140, 461] width 43 height 21
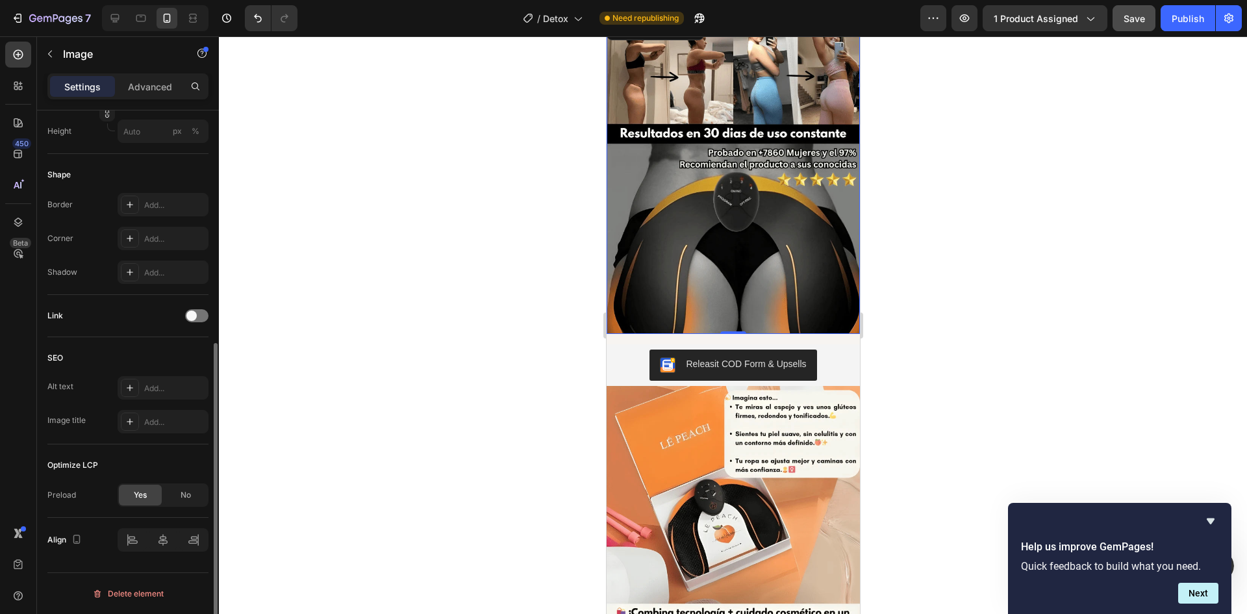
scroll to position [407, 0]
click at [174, 492] on div "No" at bounding box center [185, 495] width 43 height 21
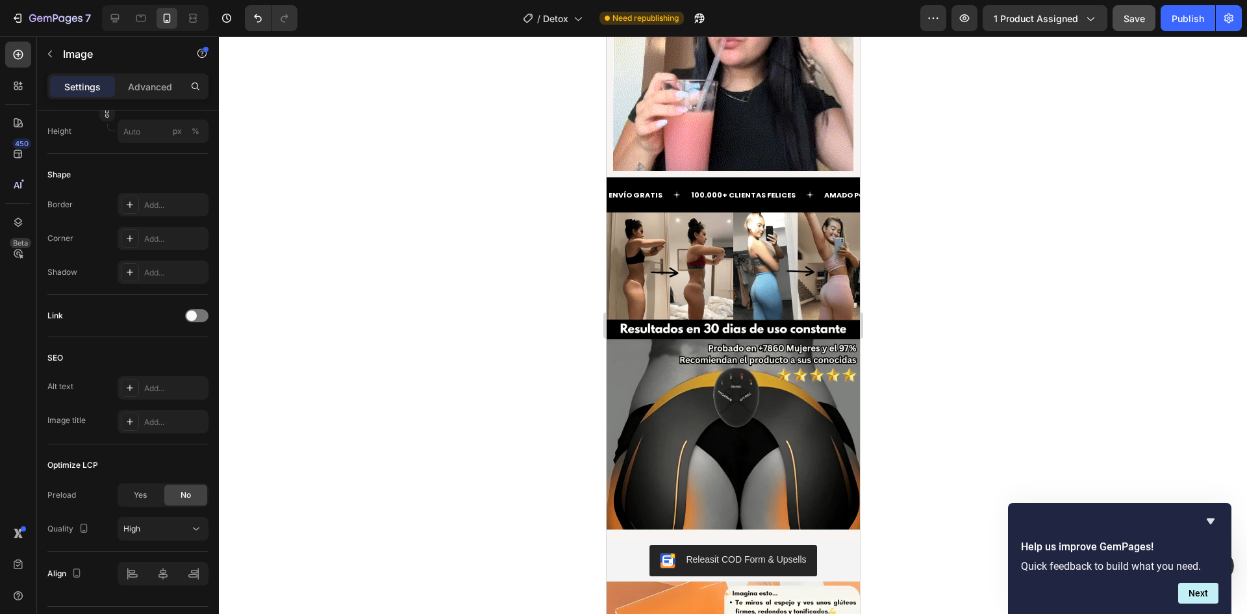
scroll to position [1884, 0]
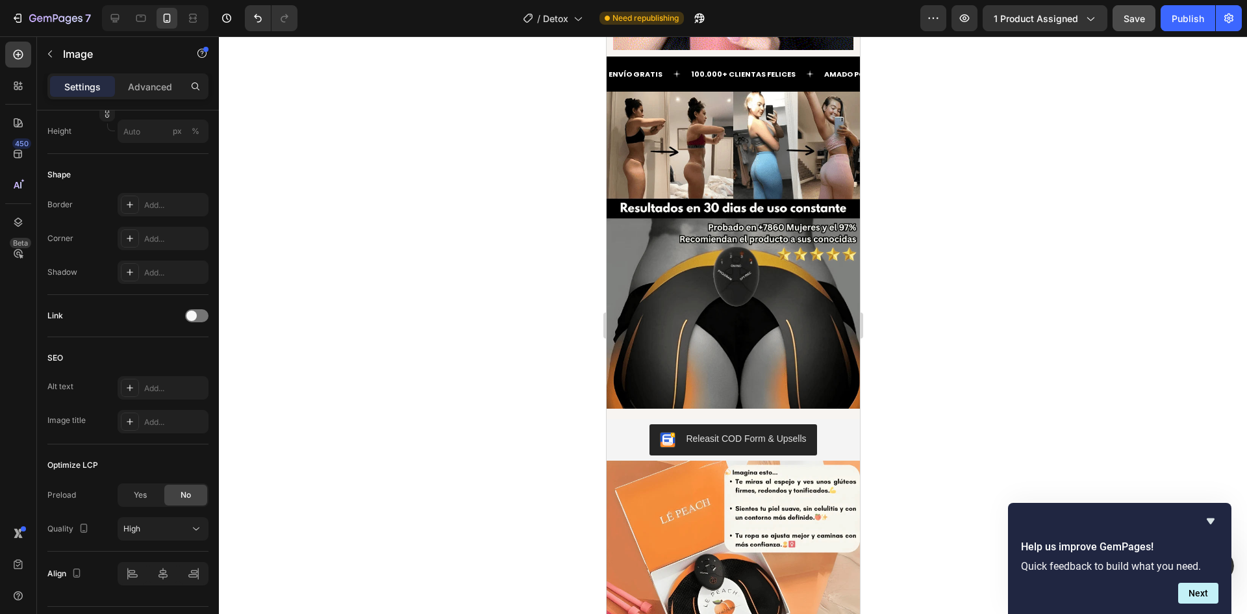
click at [789, 343] on img at bounding box center [732, 250] width 253 height 317
click at [776, 388] on div "Image Releasit COD Form & Upsells Releasit COD Form & Upsells Product" at bounding box center [732, 276] width 253 height 369
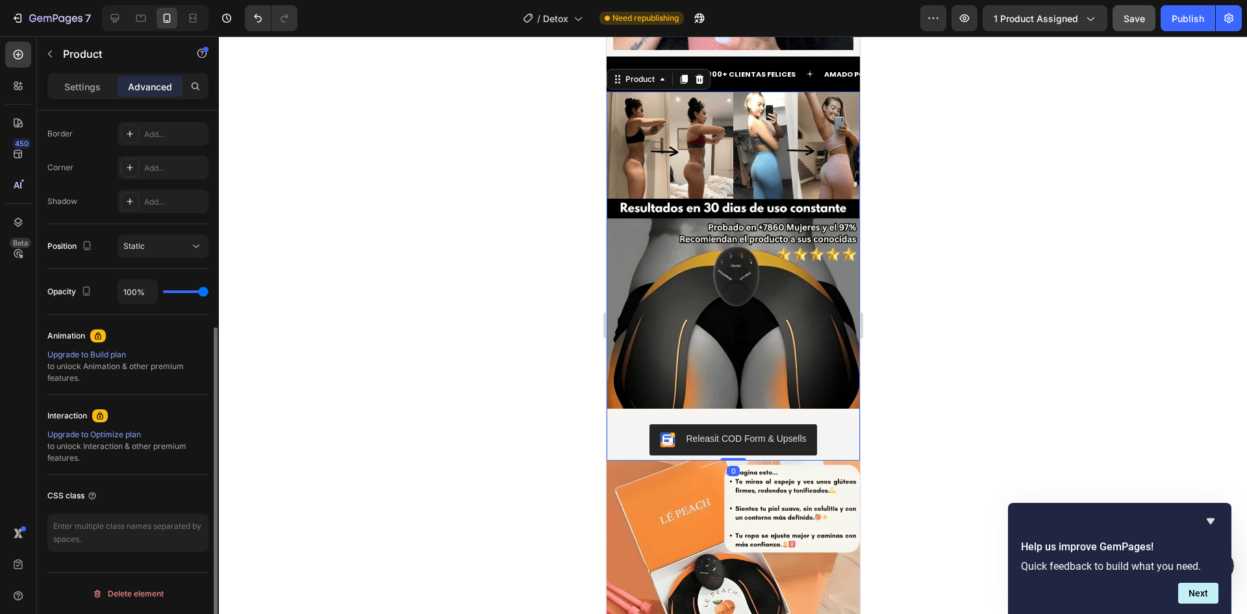
scroll to position [0, 0]
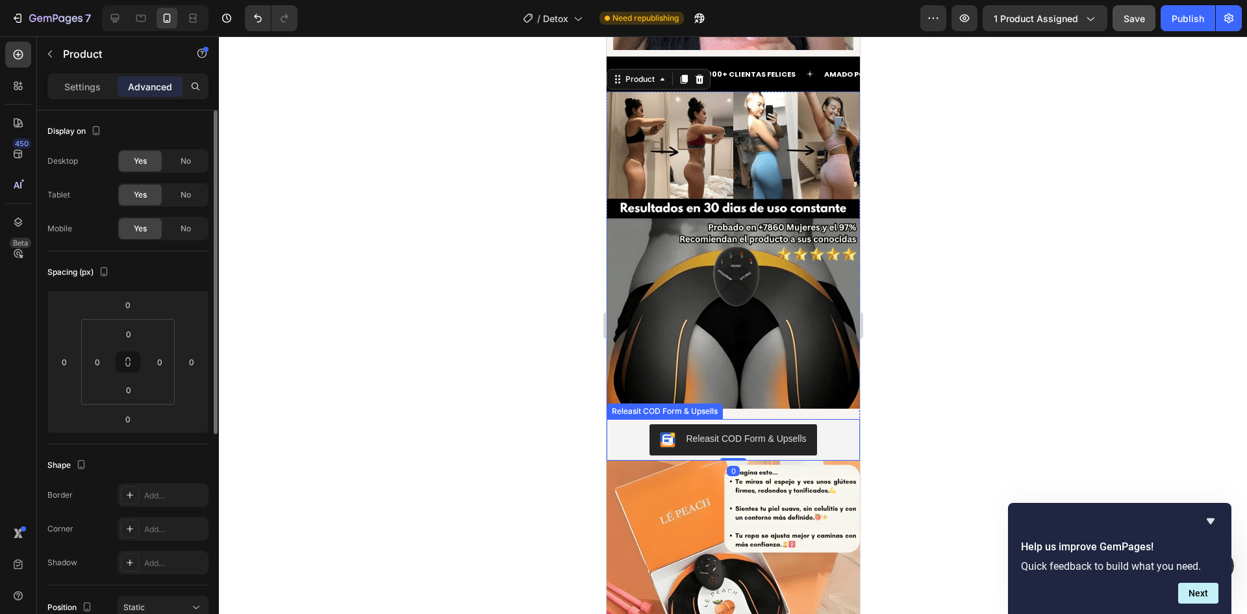
click at [804, 424] on button "Releasit COD Form & Upsells" at bounding box center [732, 439] width 167 height 31
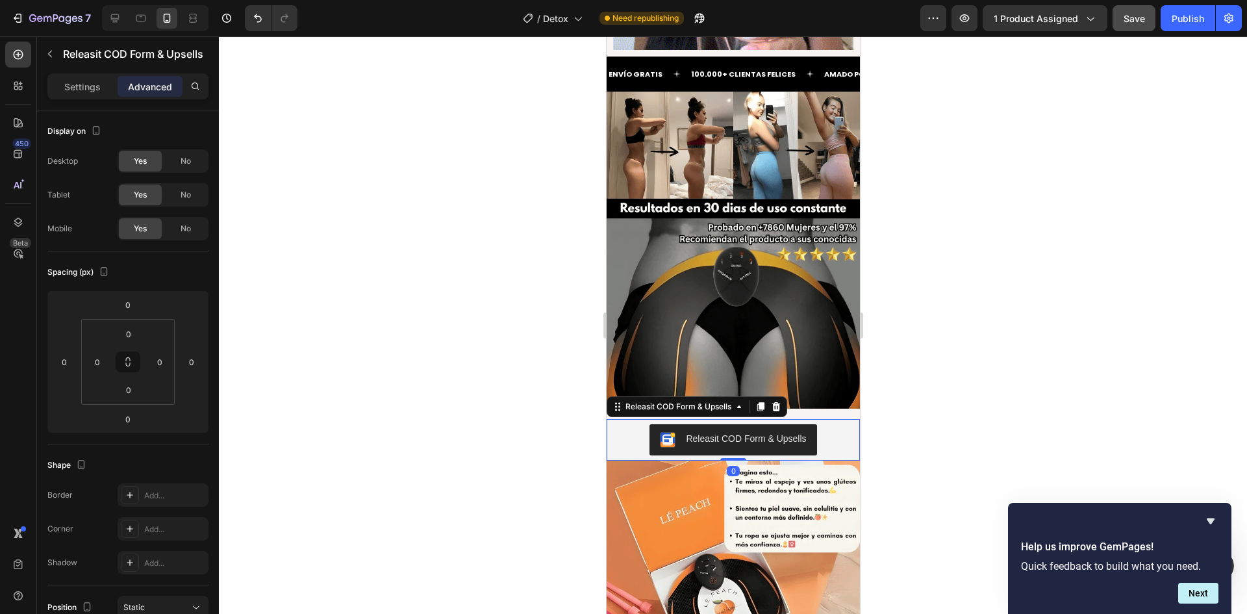
drag, startPoint x: 735, startPoint y: 436, endPoint x: 738, endPoint y: 418, distance: 18.5
click at [738, 419] on div "Releasit COD Form & Upsells Releasit COD Form & Upsells 0" at bounding box center [732, 440] width 253 height 42
click at [822, 367] on img at bounding box center [732, 250] width 253 height 317
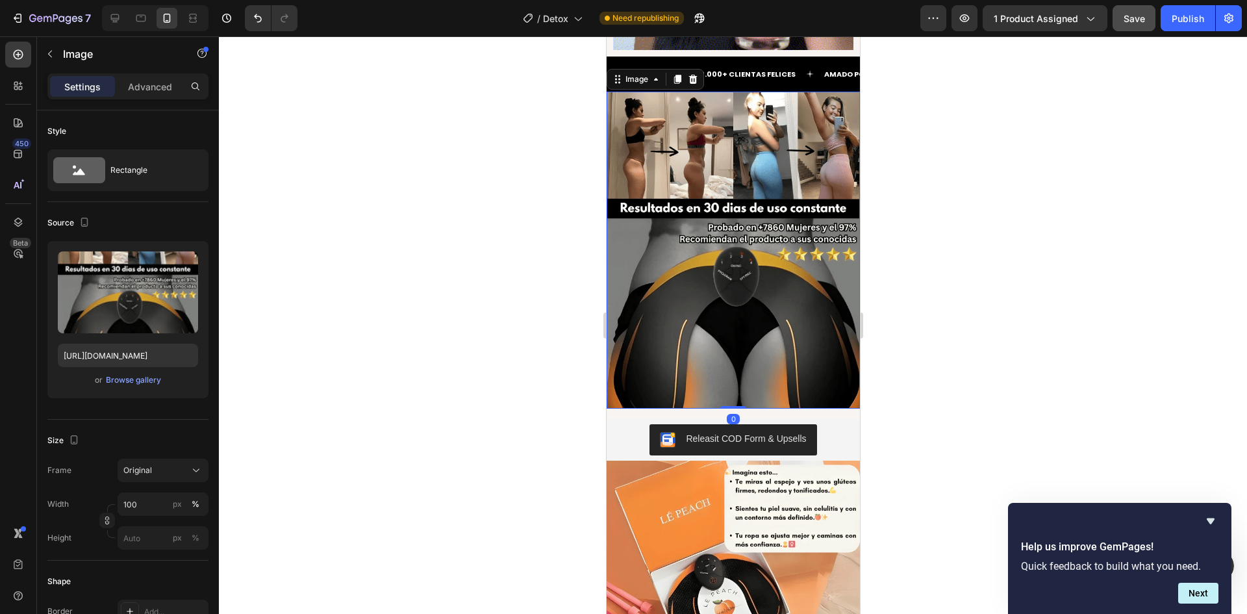
click at [836, 386] on img at bounding box center [732, 250] width 253 height 317
click at [841, 391] on div "Image 0 Releasit COD Form & Upsells Releasit COD Form & Upsells Product" at bounding box center [732, 276] width 253 height 369
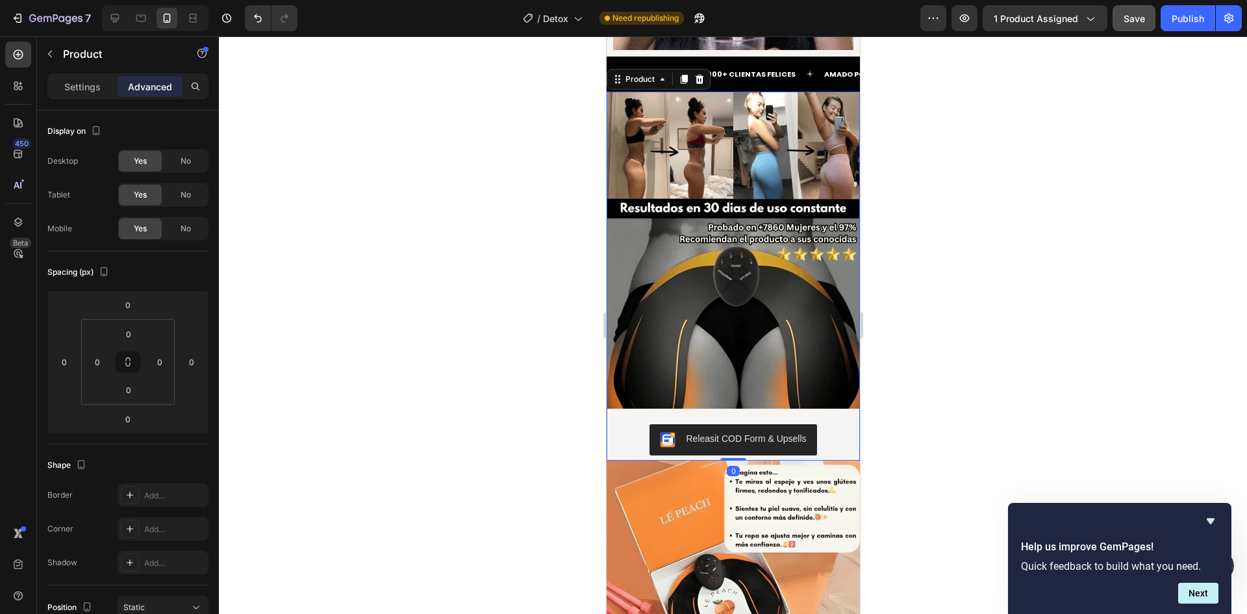
click at [841, 391] on div "Image Releasit COD Form & Upsells Releasit COD Form & Upsells Product 0" at bounding box center [732, 276] width 253 height 369
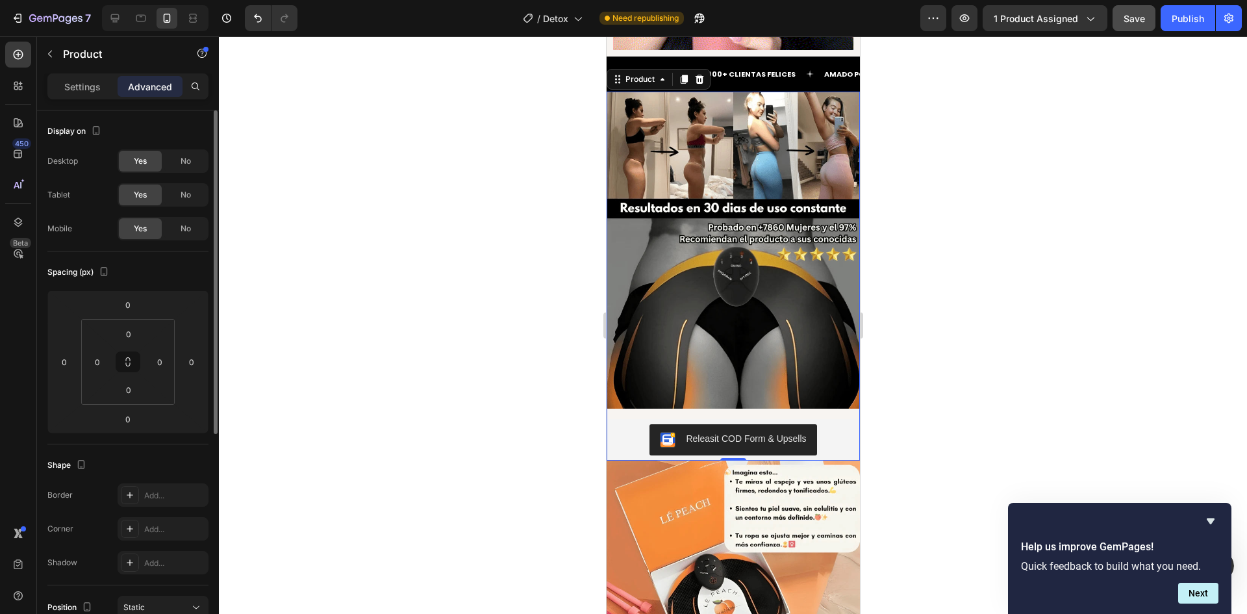
click at [81, 97] on div "Settings Advanced" at bounding box center [127, 86] width 161 height 26
click at [82, 90] on p "Settings" at bounding box center [82, 87] width 36 height 14
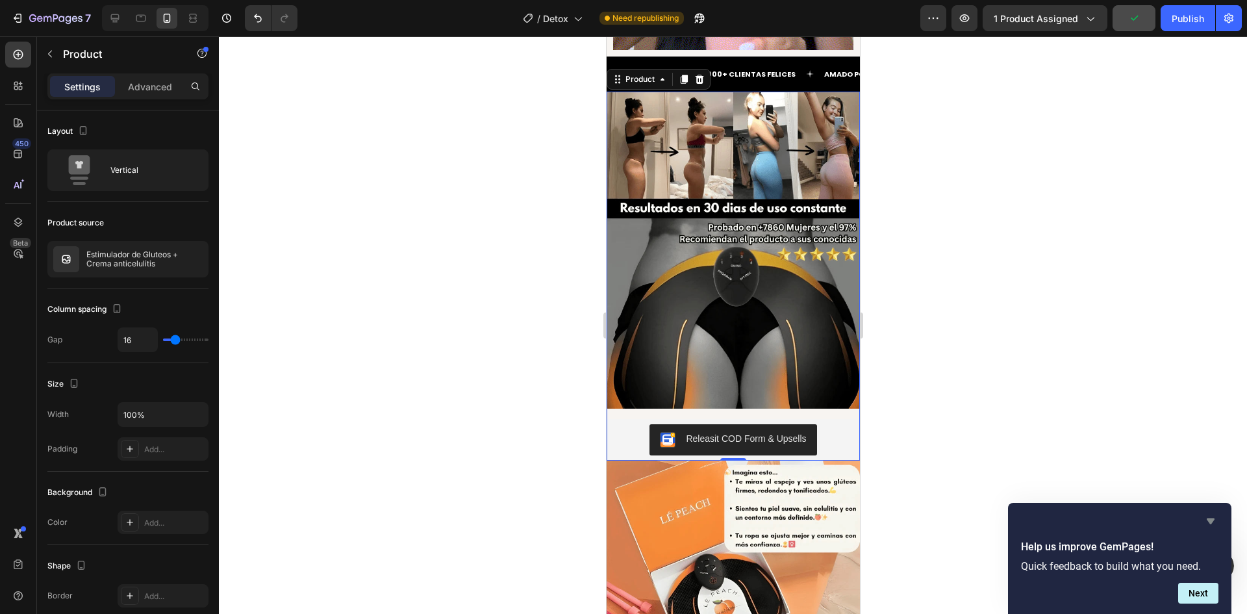
click at [1206, 514] on icon "Hide survey" at bounding box center [1211, 521] width 16 height 16
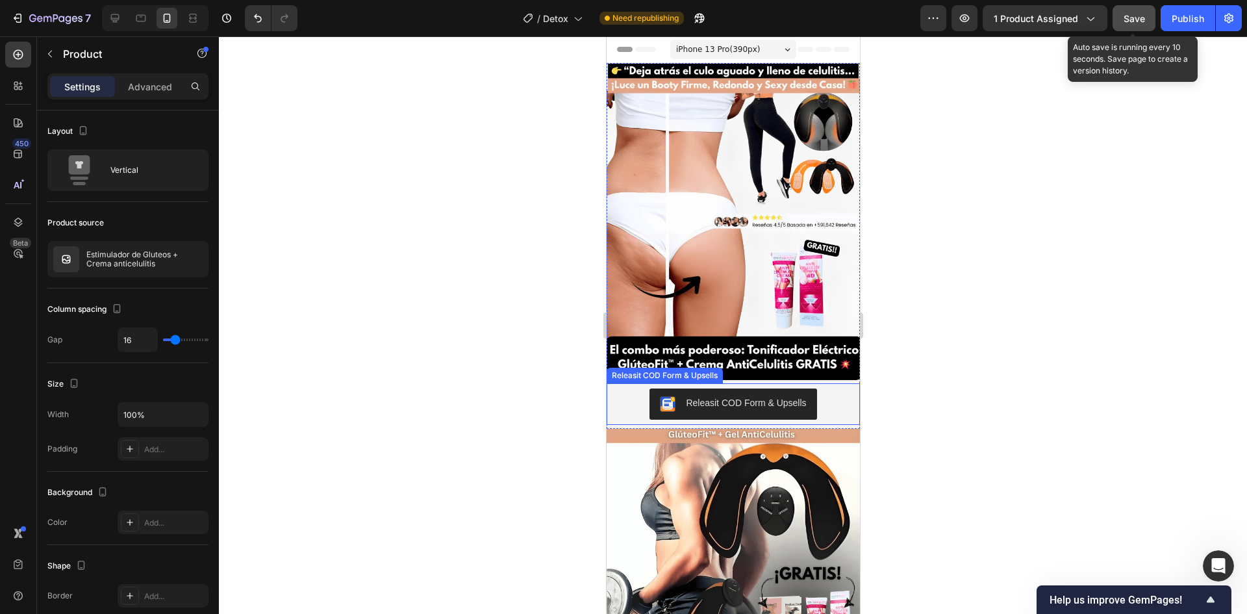
click at [1149, 12] on button "Save" at bounding box center [1134, 18] width 43 height 26
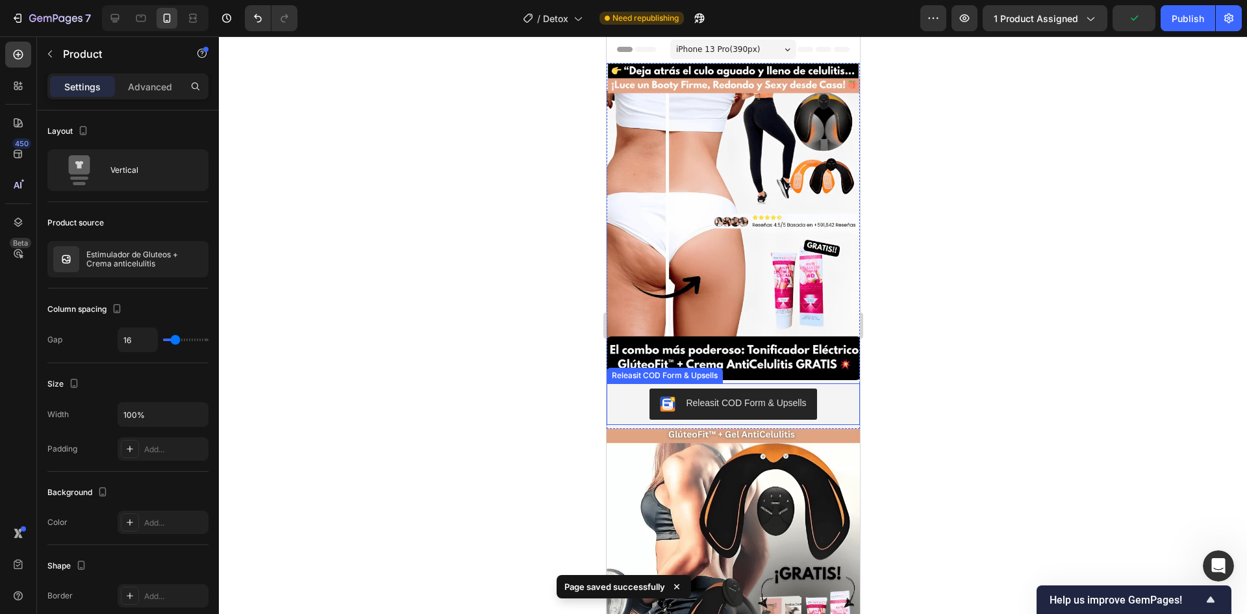
click at [803, 388] on button "Releasit COD Form & Upsells" at bounding box center [732, 403] width 167 height 31
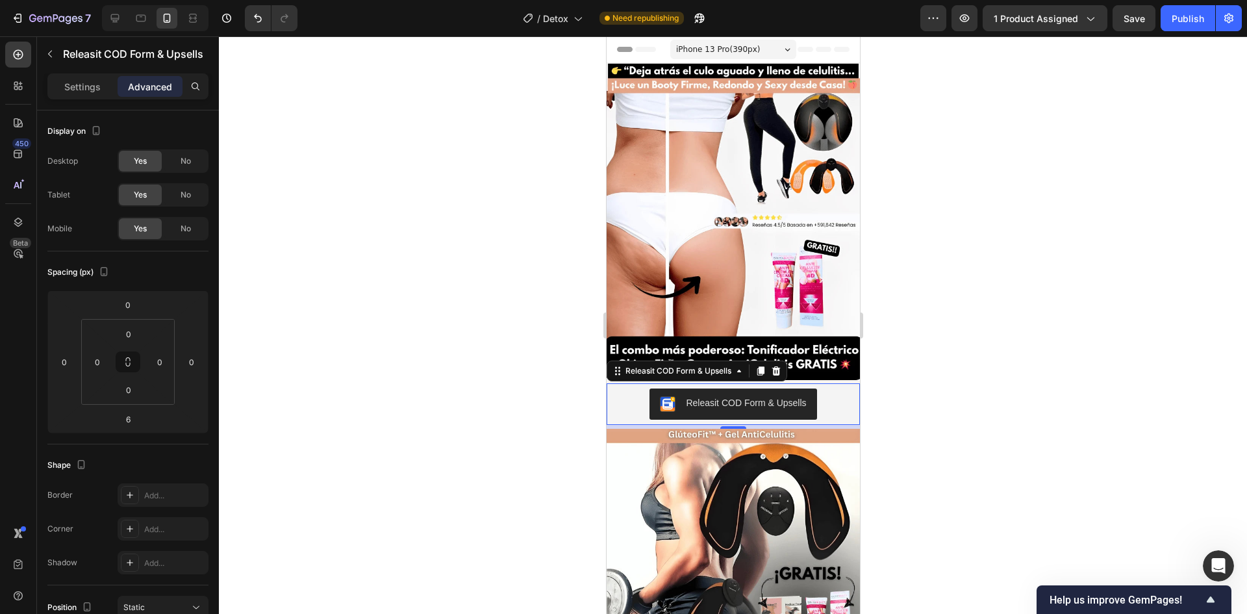
drag, startPoint x: 1182, startPoint y: 15, endPoint x: 1135, endPoint y: 249, distance: 239.1
click at [1135, 0] on div "7 / Detox Need republishing Preview 1 product assigned Save Publish 450 Beta Se…" at bounding box center [623, 0] width 1247 height 0
click at [1192, 25] on div "Publish" at bounding box center [1188, 19] width 32 height 14
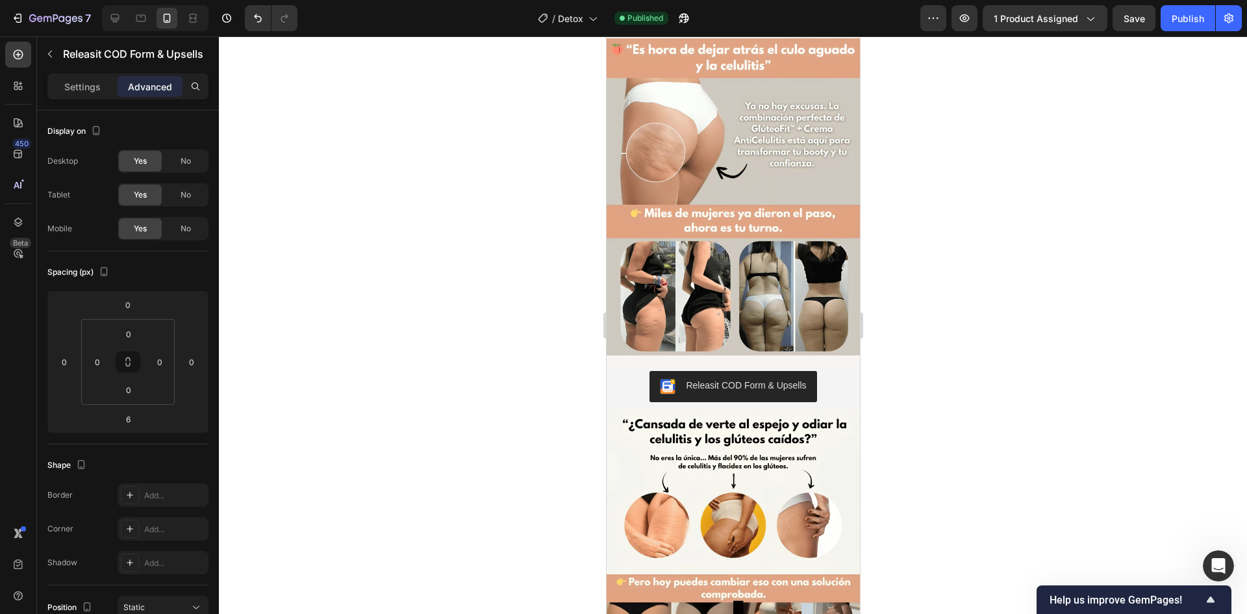
scroll to position [715, 0]
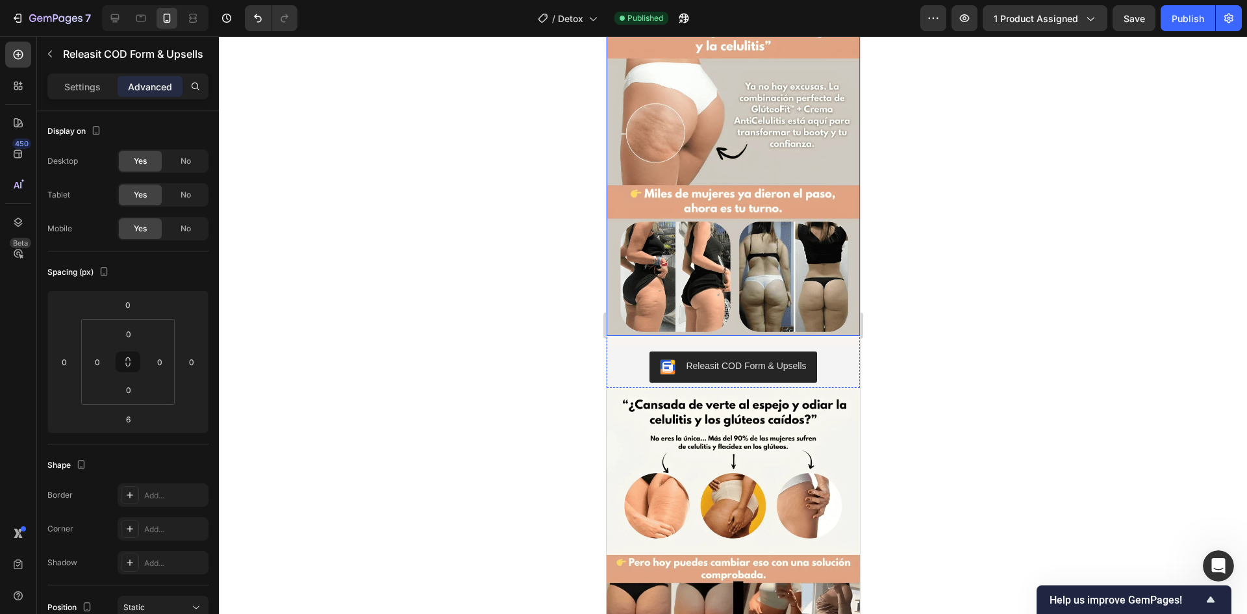
click at [815, 302] on img at bounding box center [732, 177] width 253 height 317
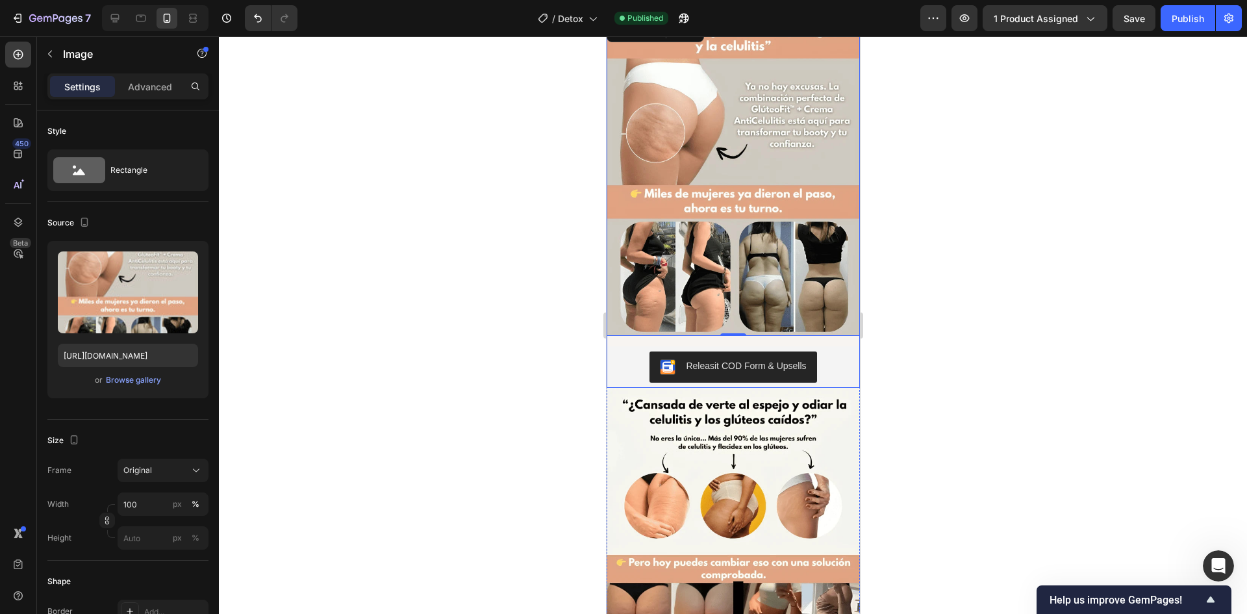
click at [752, 315] on div "Image 0 Releasit COD Form & Upsells Releasit COD Form & Upsells Product" at bounding box center [732, 203] width 253 height 369
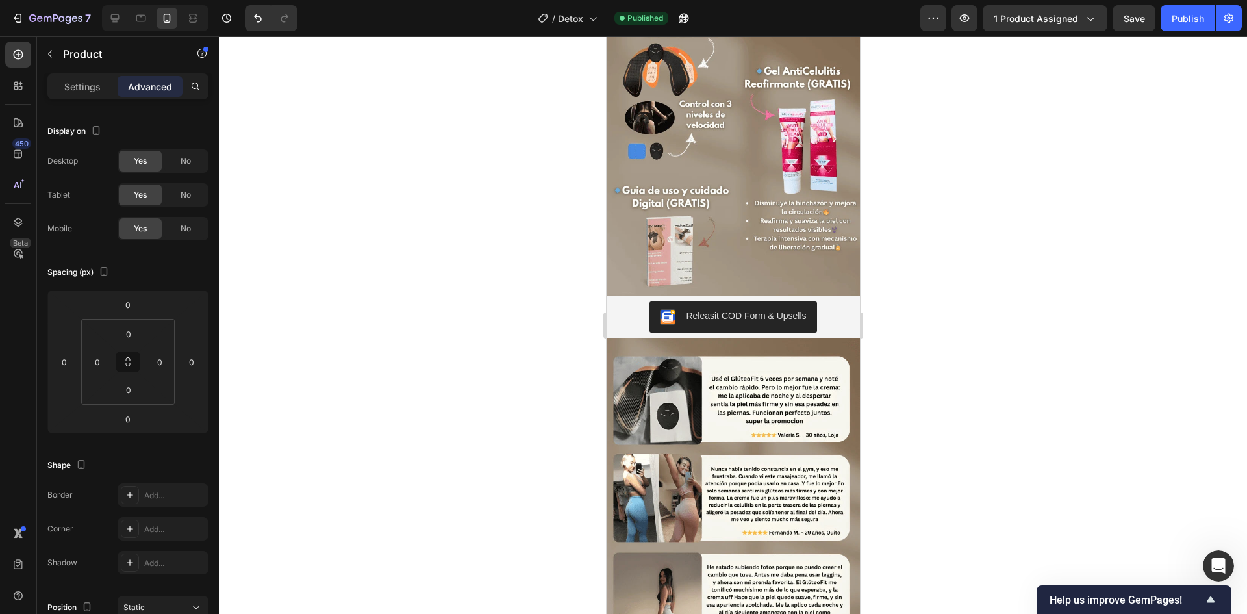
scroll to position [2713, 0]
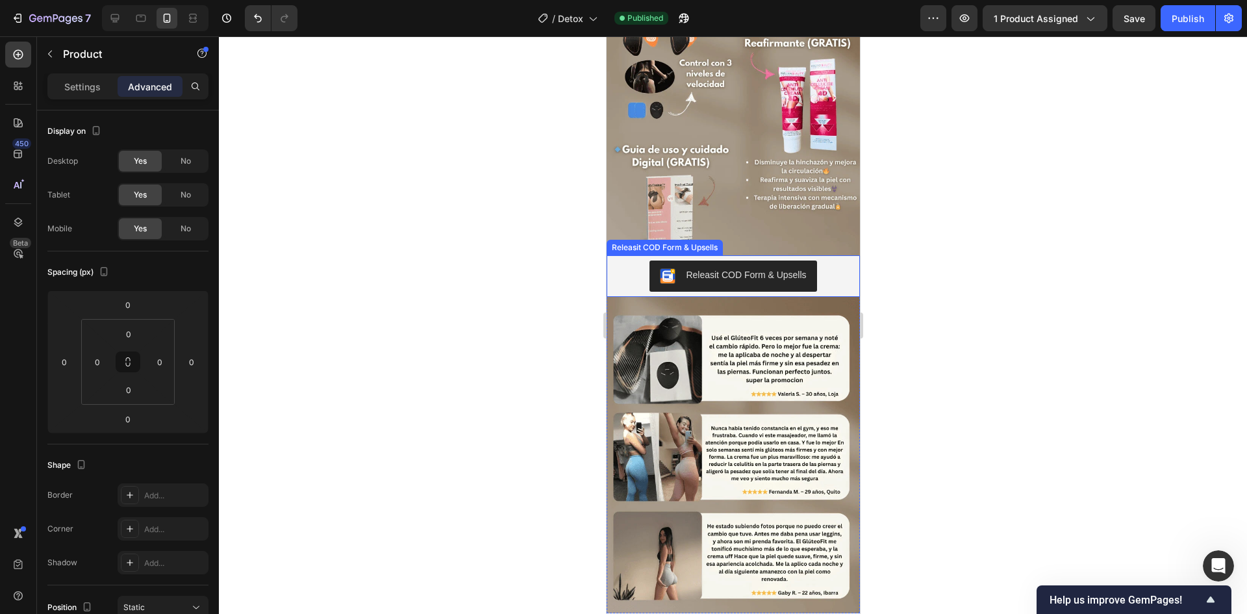
click at [837, 260] on div "Releasit COD Form & Upsells" at bounding box center [732, 275] width 243 height 31
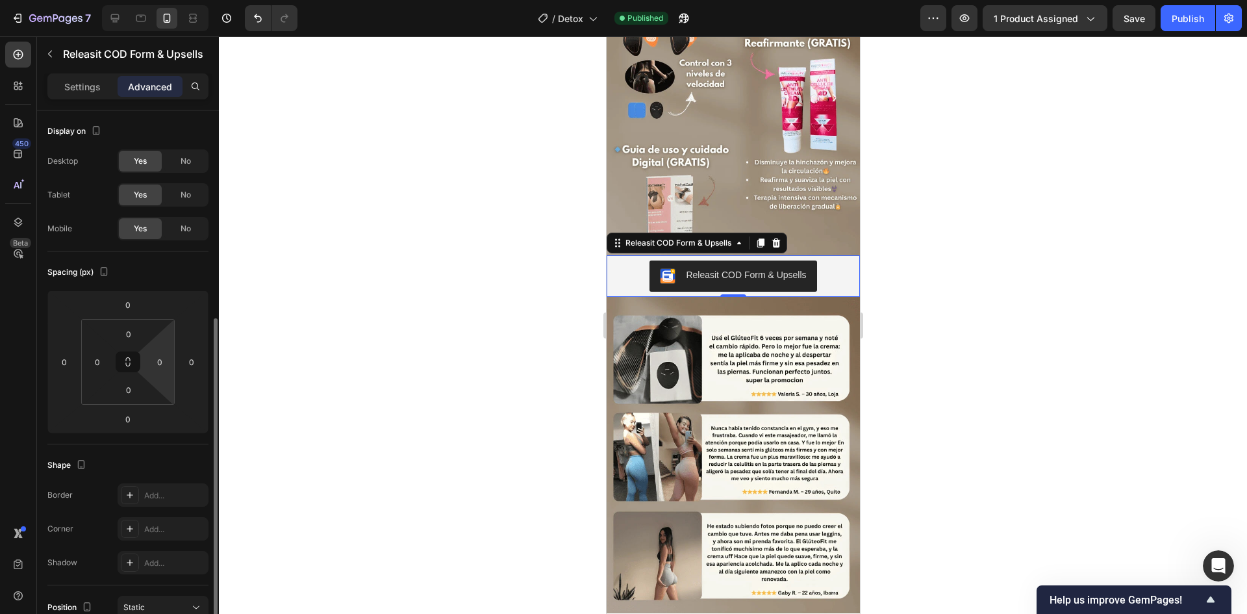
scroll to position [361, 0]
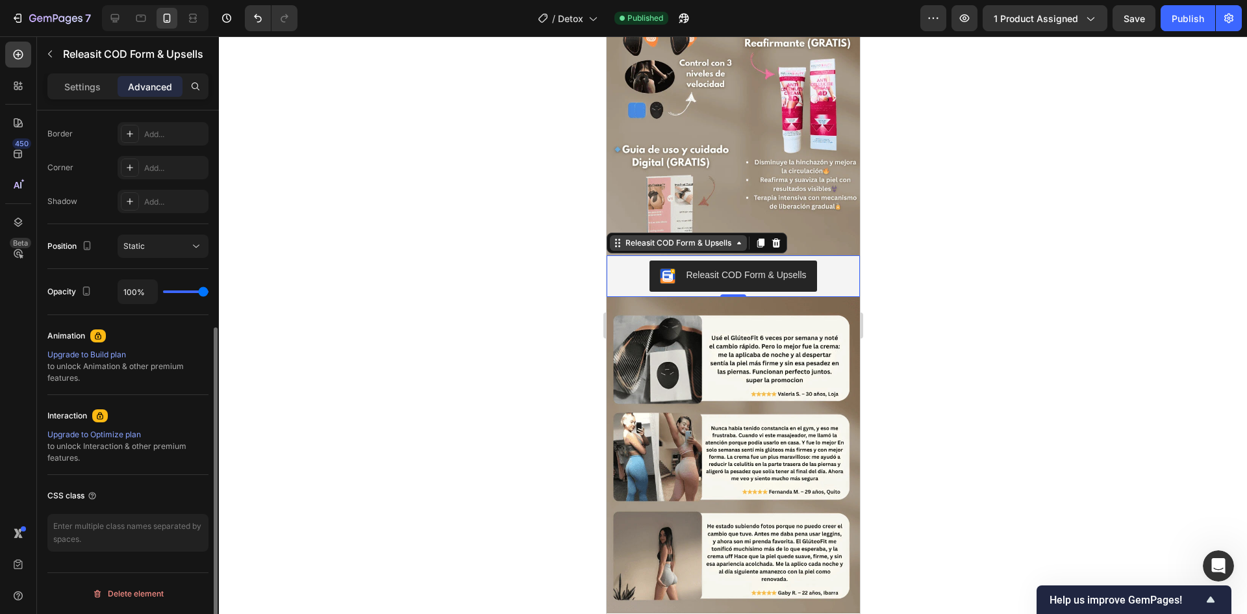
click at [685, 237] on div "Releasit COD Form & Upsells" at bounding box center [677, 243] width 111 height 12
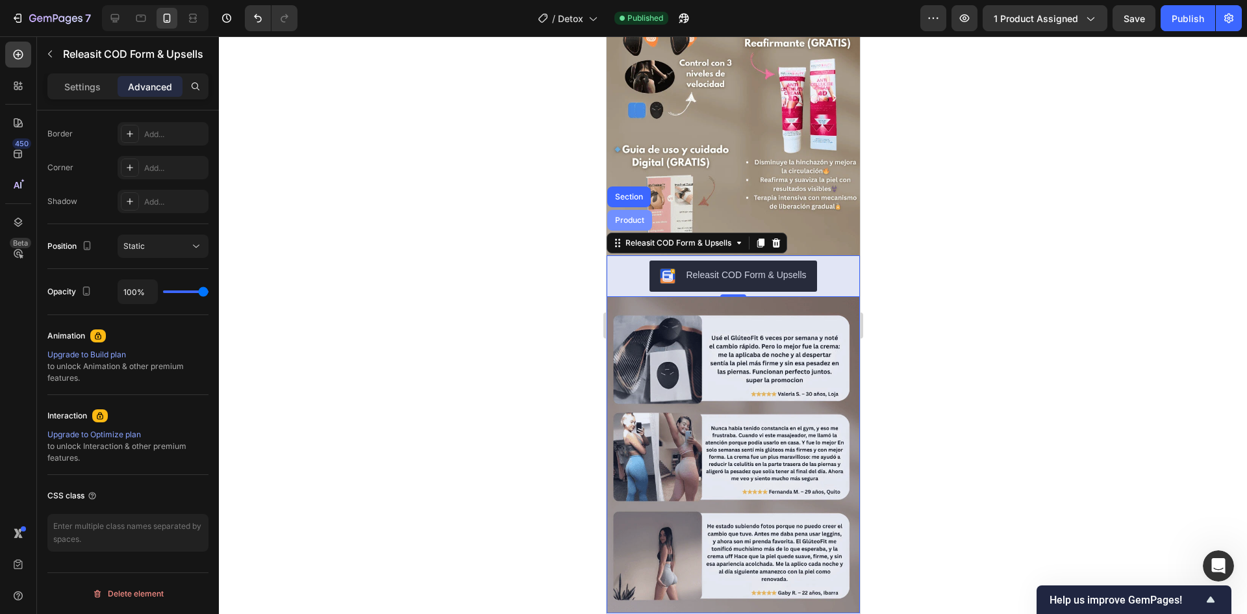
click at [631, 210] on div "Product" at bounding box center [629, 220] width 45 height 21
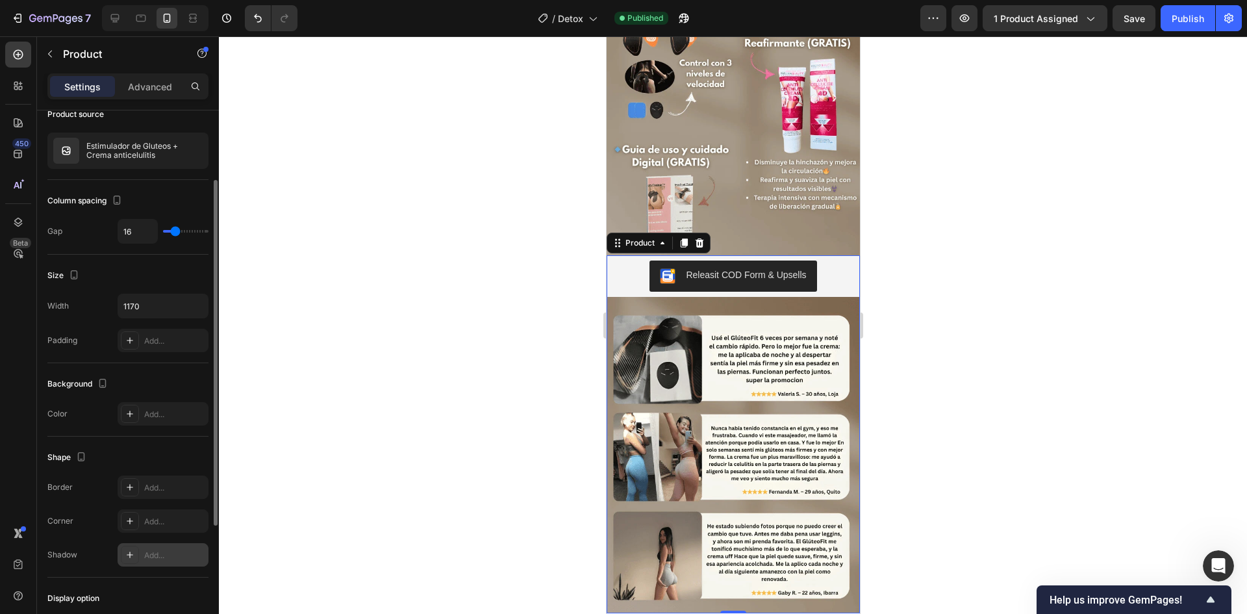
scroll to position [303, 0]
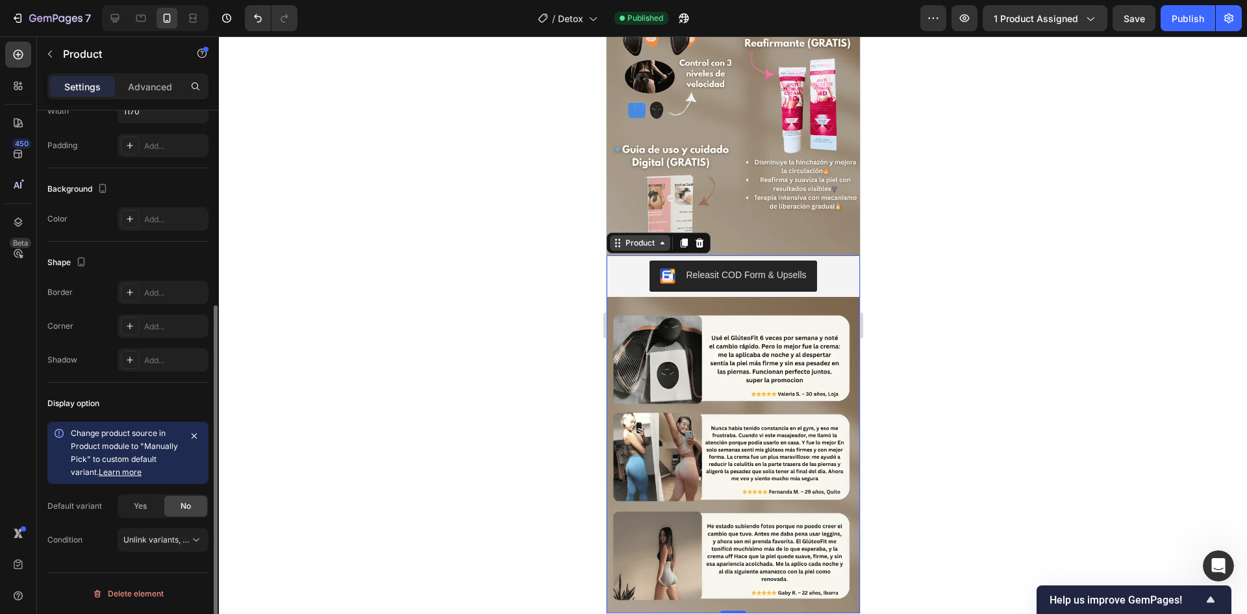
click at [657, 238] on icon at bounding box center [662, 243] width 10 height 10
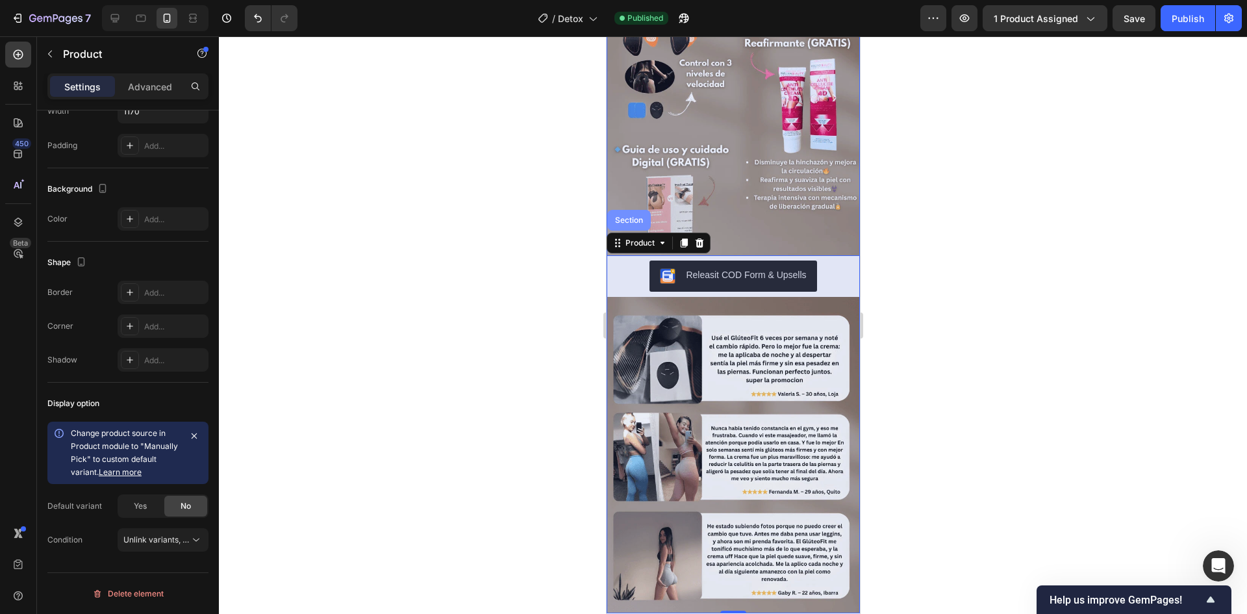
click at [636, 210] on div "Section" at bounding box center [629, 220] width 44 height 21
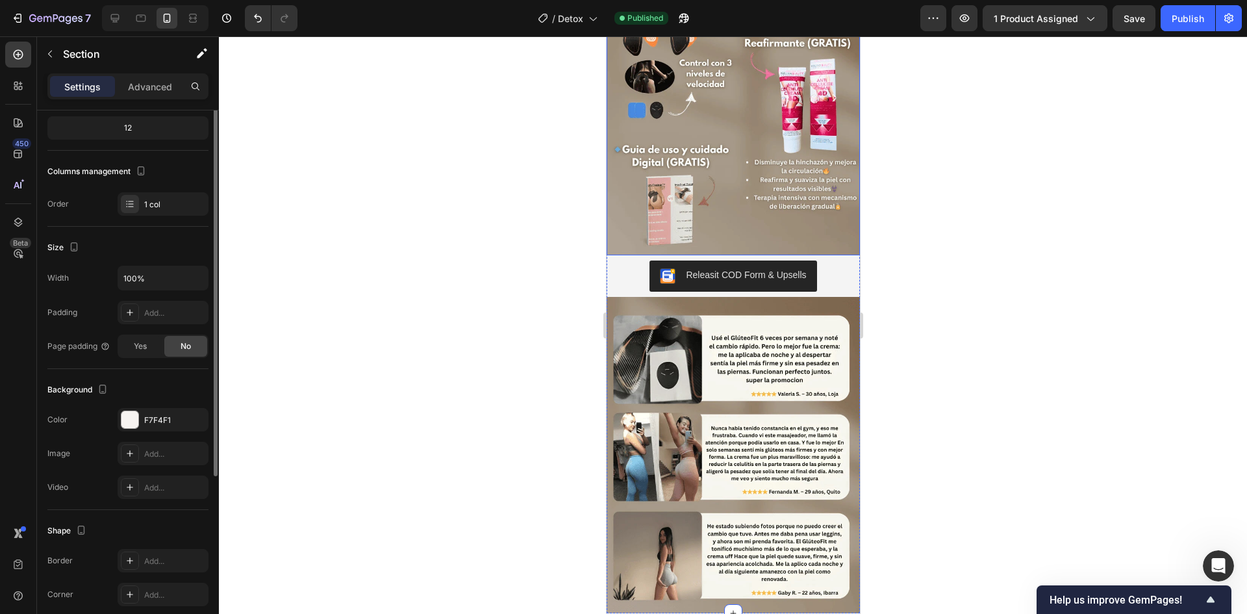
scroll to position [218, 0]
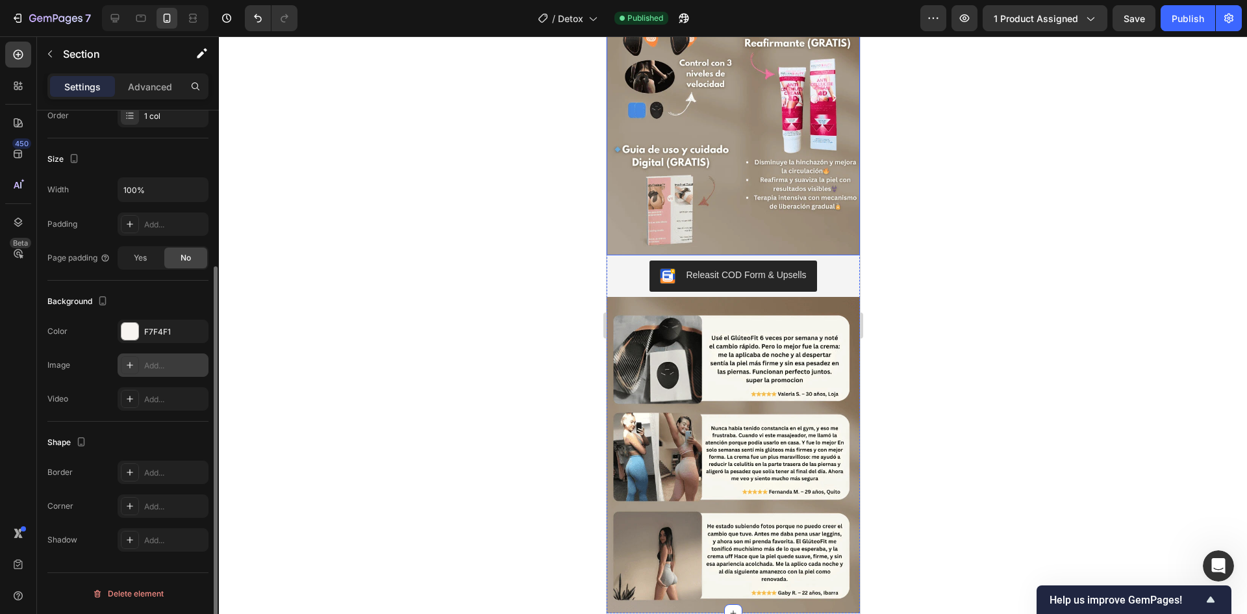
click at [170, 362] on div "Add..." at bounding box center [174, 366] width 61 height 12
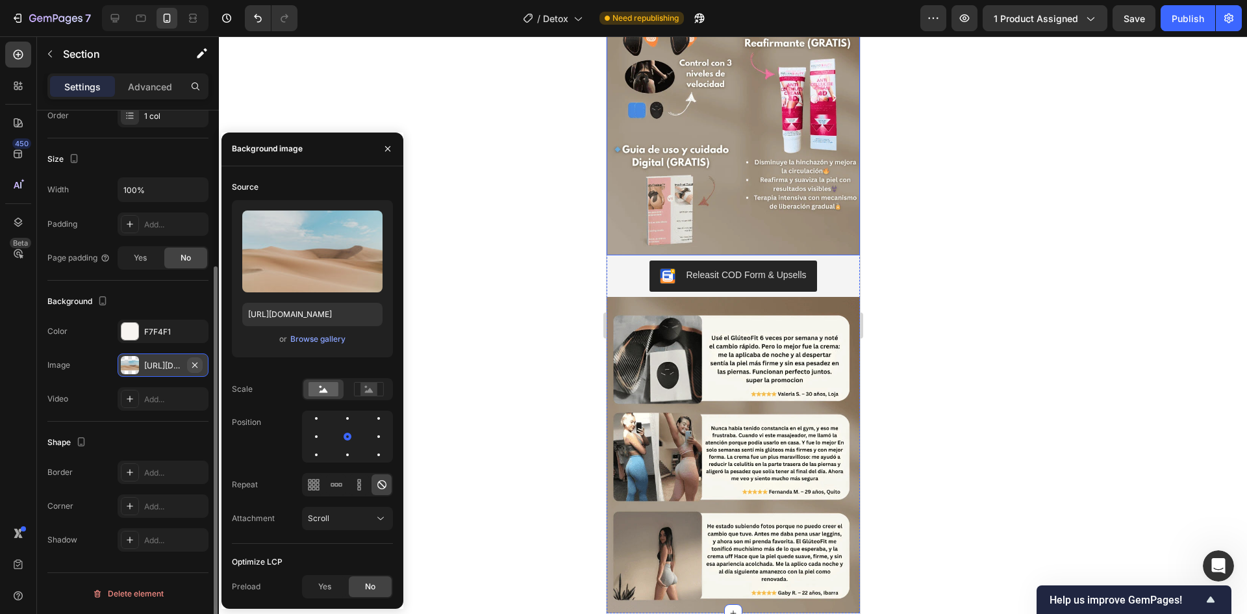
click at [197, 361] on icon "button" at bounding box center [195, 365] width 10 height 10
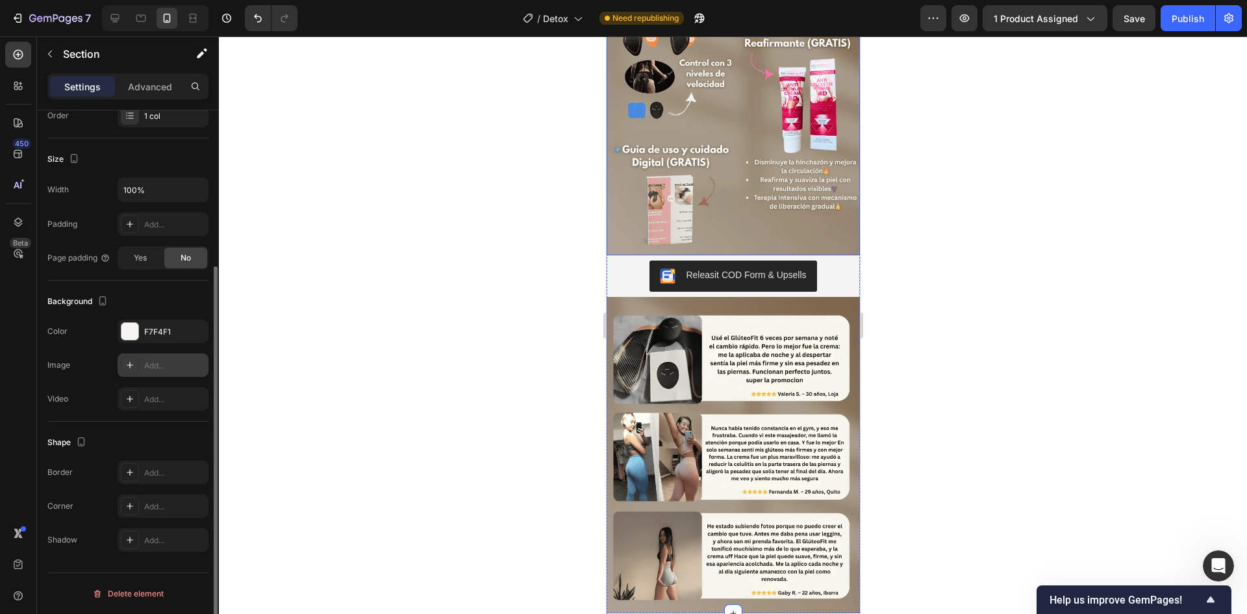
click at [153, 361] on div "Add..." at bounding box center [174, 366] width 61 height 12
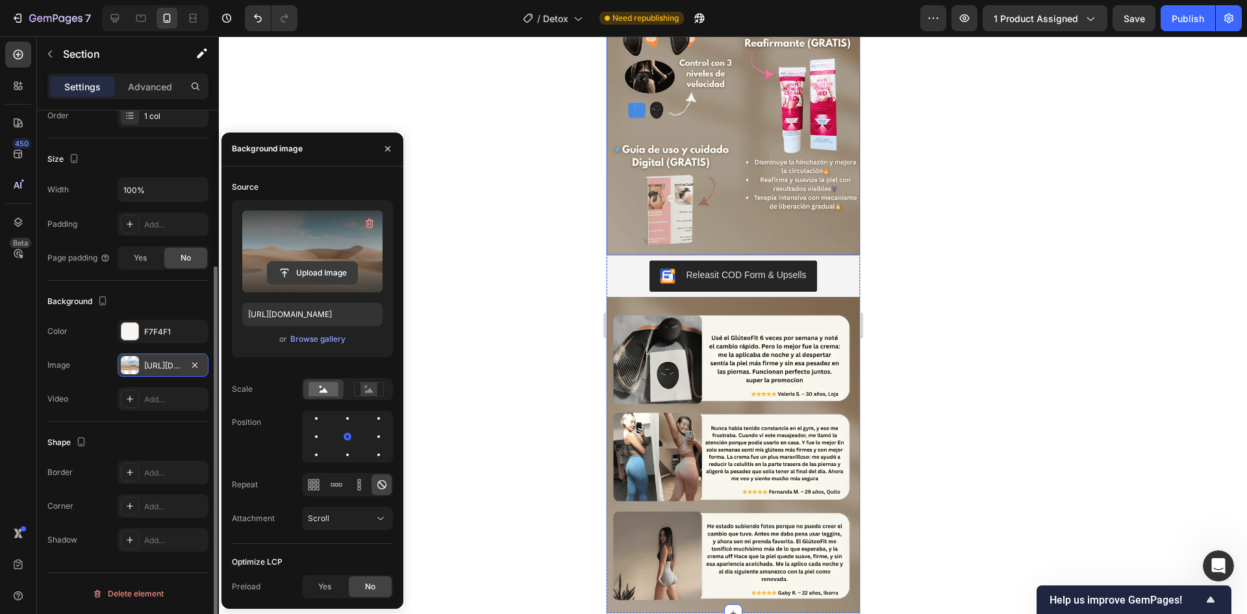
click at [329, 272] on input "file" at bounding box center [313, 273] width 90 height 22
click at [298, 274] on input "file" at bounding box center [313, 273] width 90 height 22
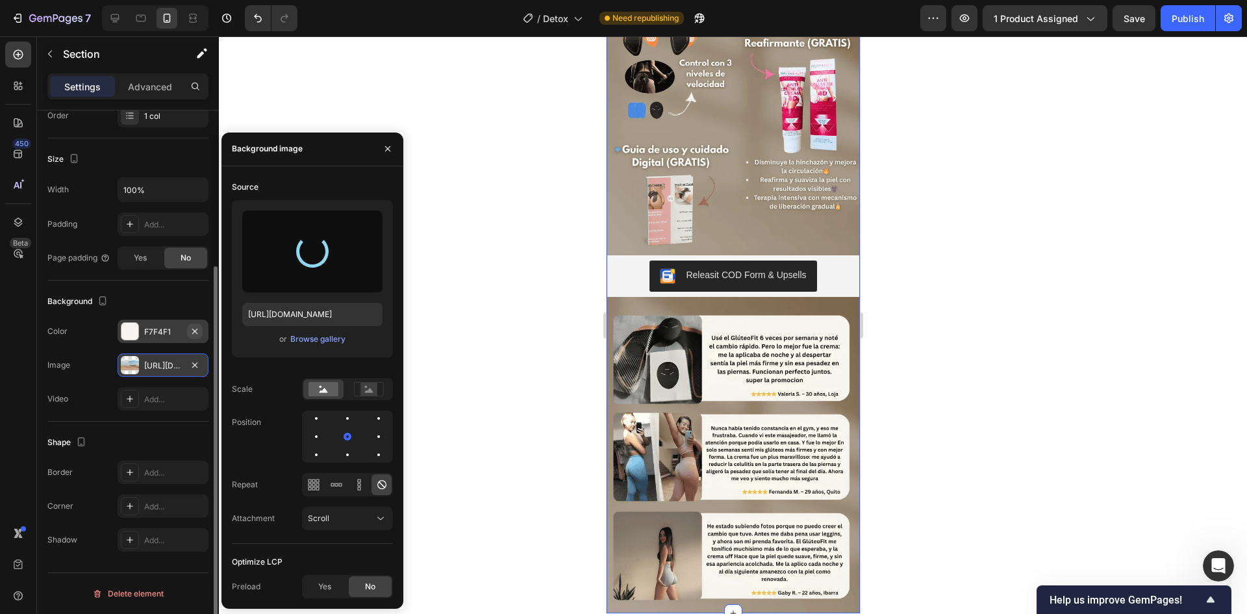
type input "[URL][DOMAIN_NAME]"
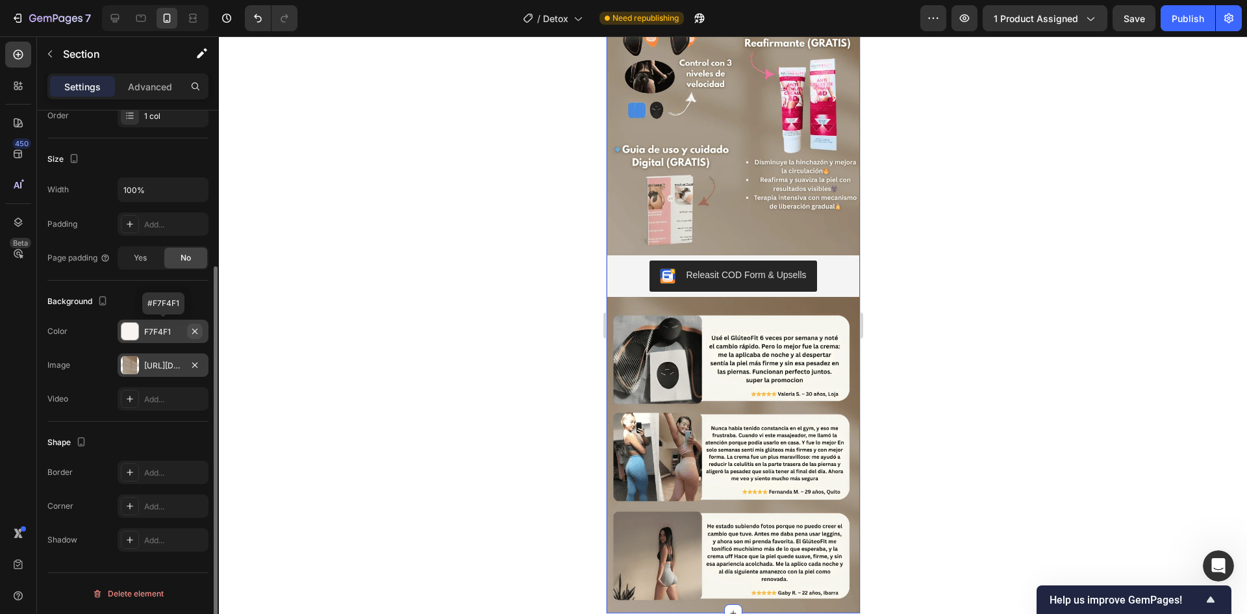
click at [197, 331] on icon "button" at bounding box center [195, 331] width 10 height 10
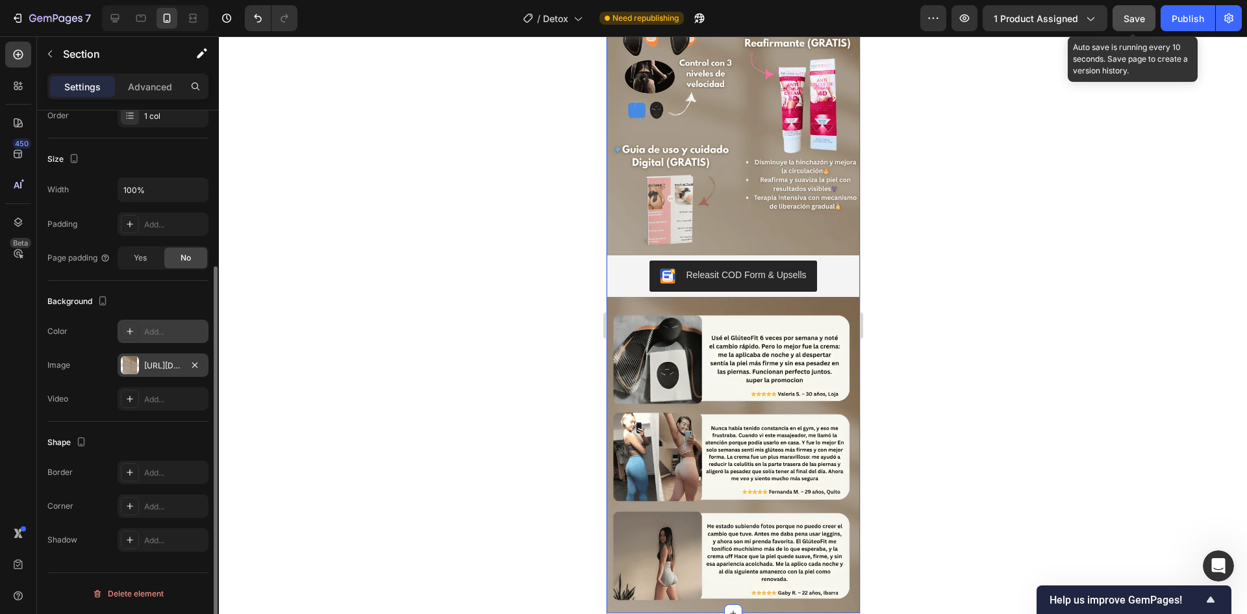
click at [1147, 26] on button "Save" at bounding box center [1134, 18] width 43 height 26
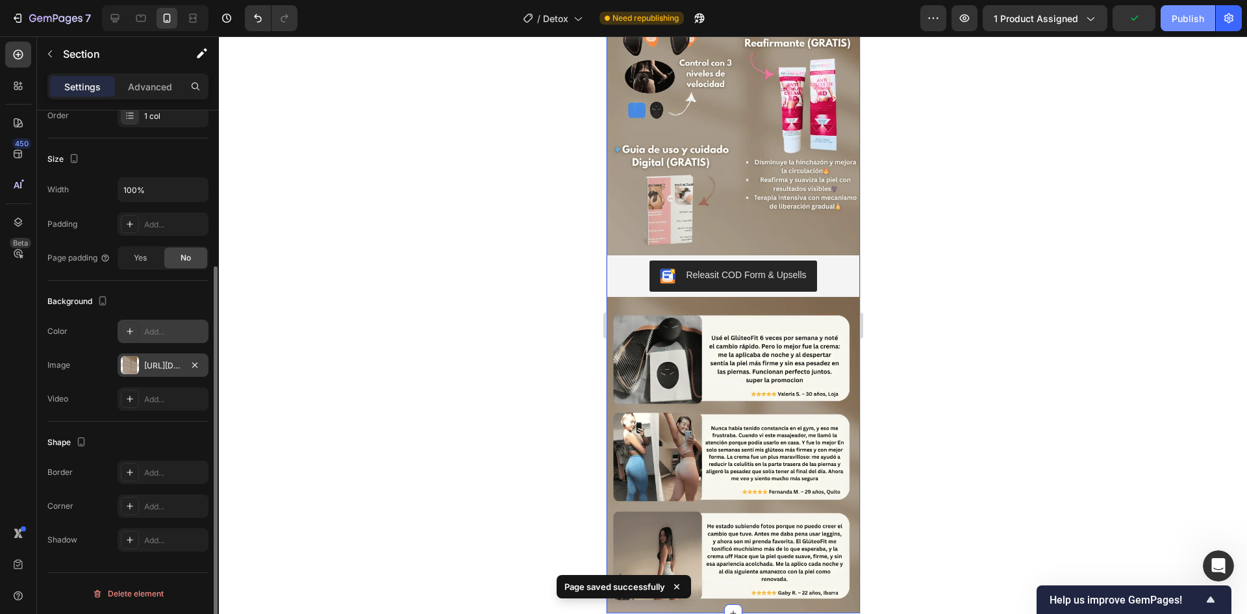
click at [1191, 29] on button "Publish" at bounding box center [1188, 18] width 55 height 26
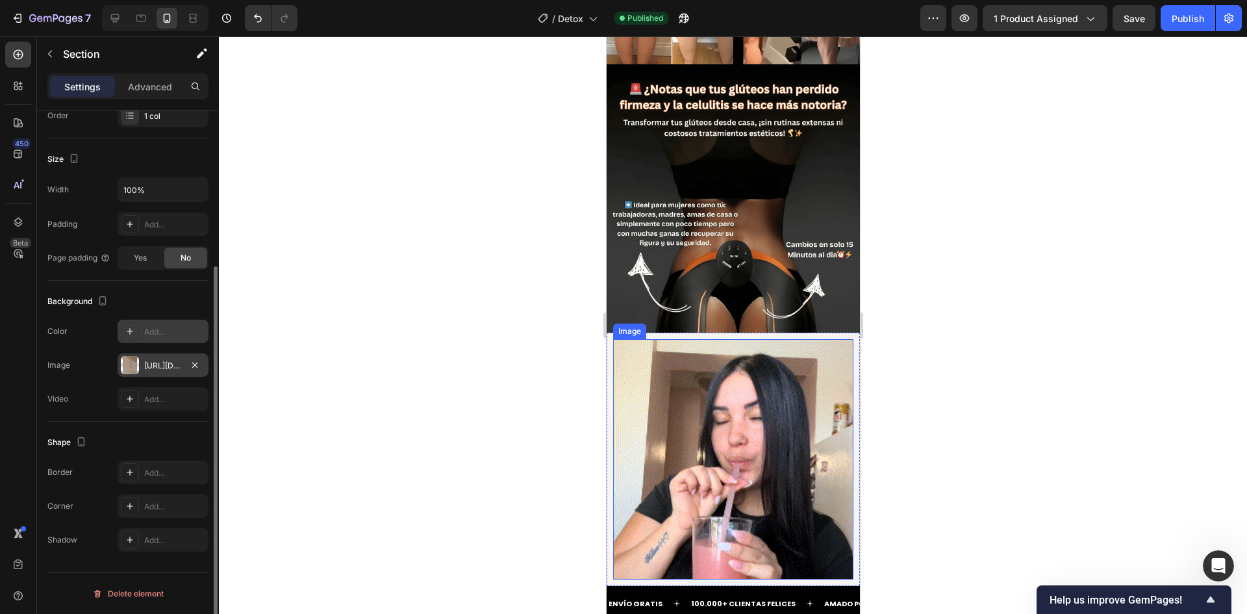
scroll to position [1479, 0]
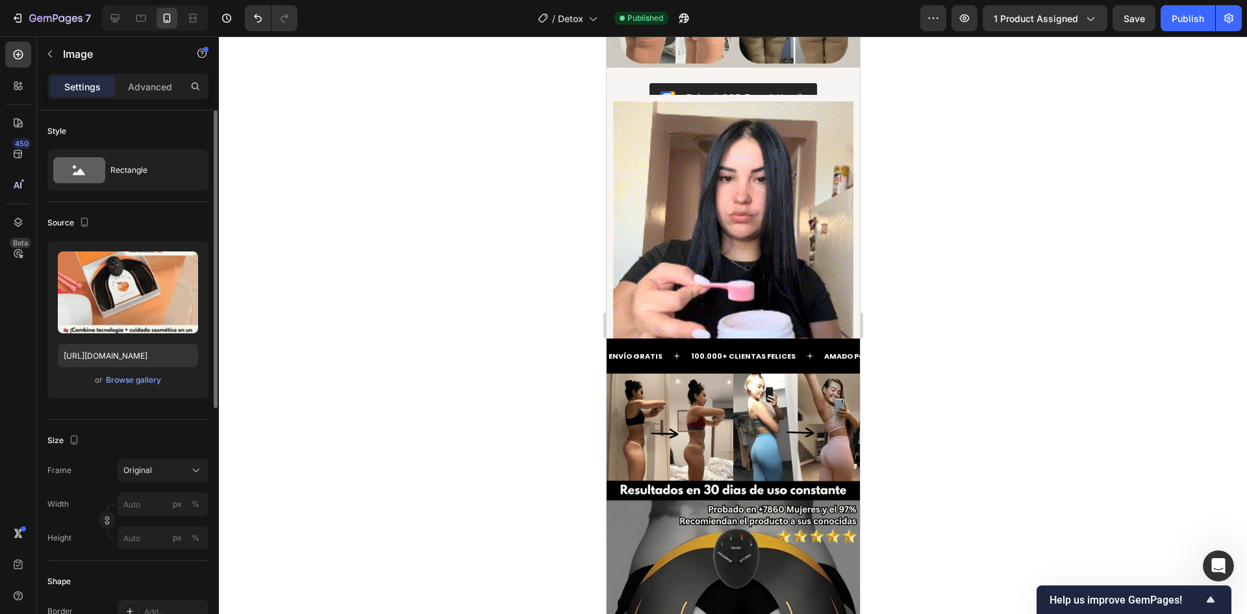
scroll to position [984, 0]
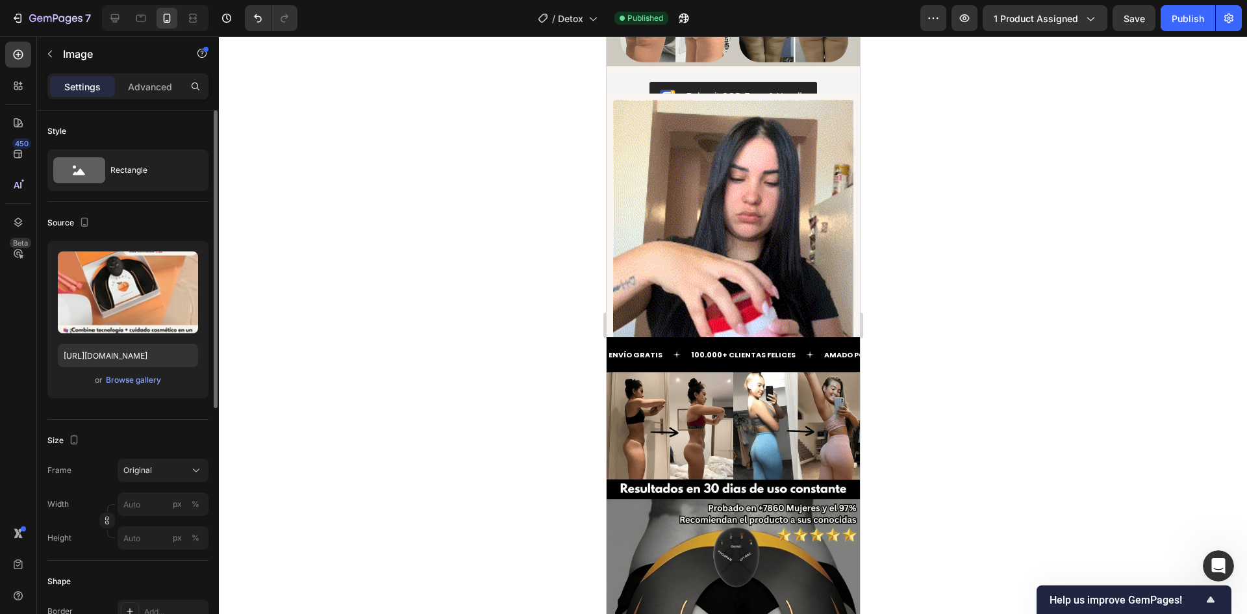
click at [752, 269] on img at bounding box center [733, 220] width 240 height 240
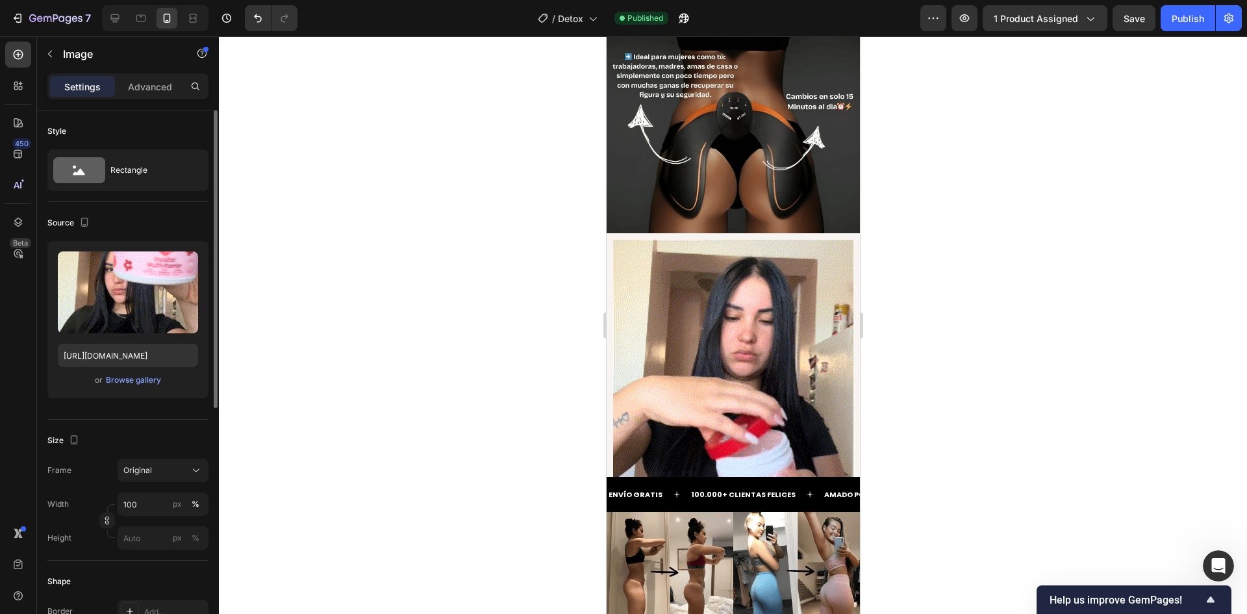
scroll to position [1569, 0]
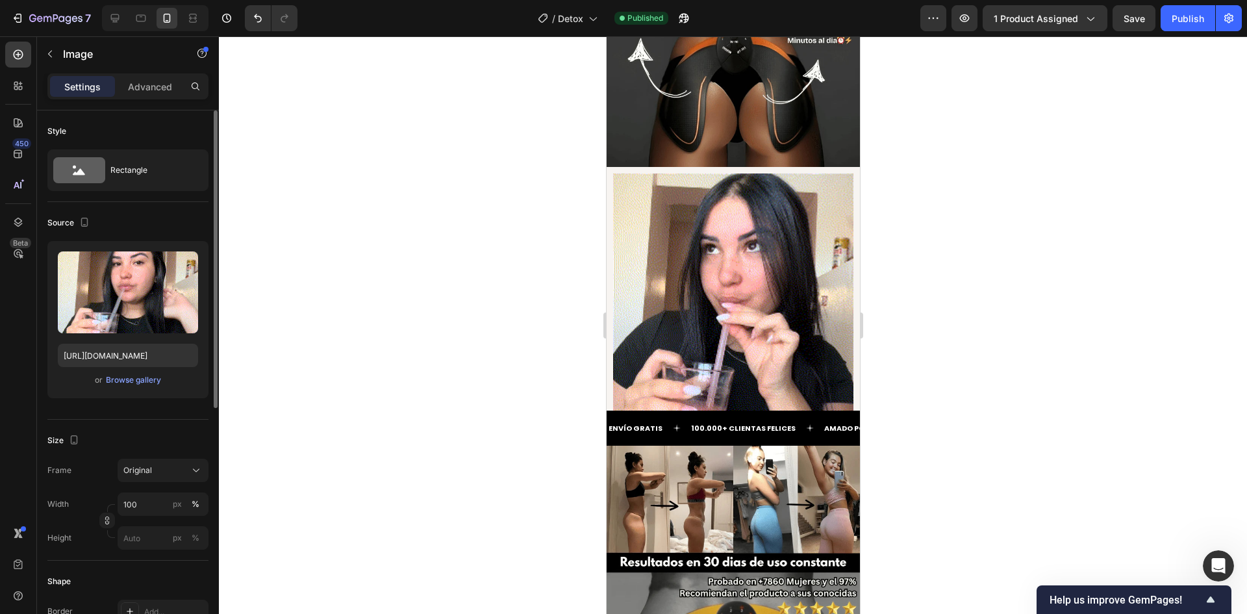
click at [724, 238] on img at bounding box center [733, 293] width 240 height 240
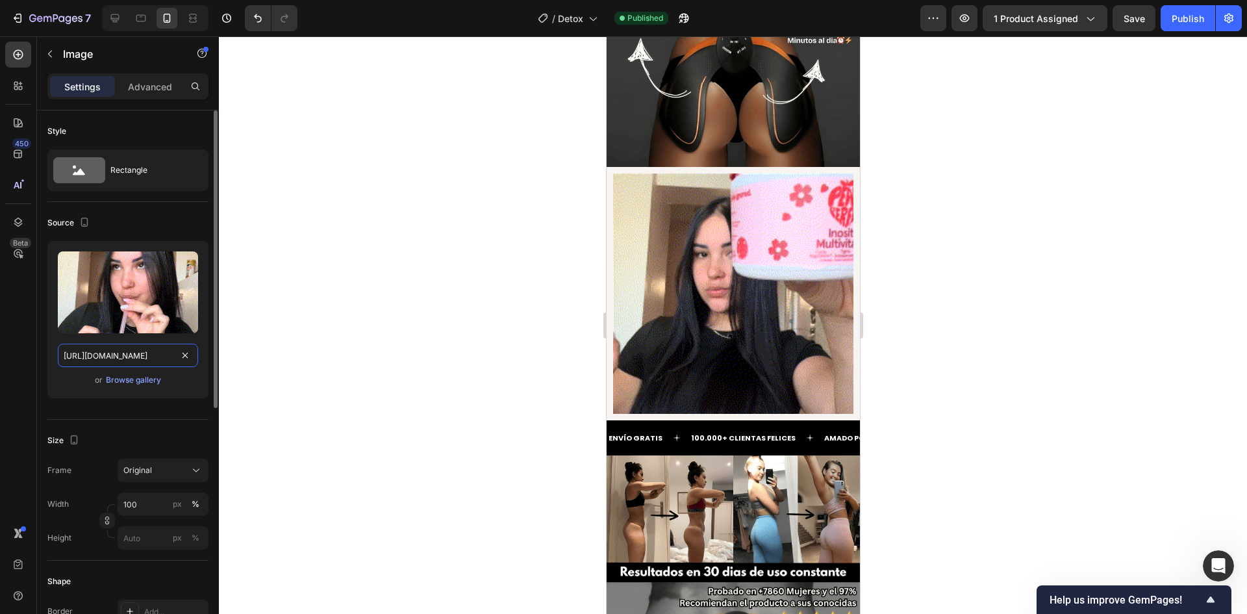
click at [100, 366] on input "[URL][DOMAIN_NAME]" at bounding box center [128, 355] width 140 height 23
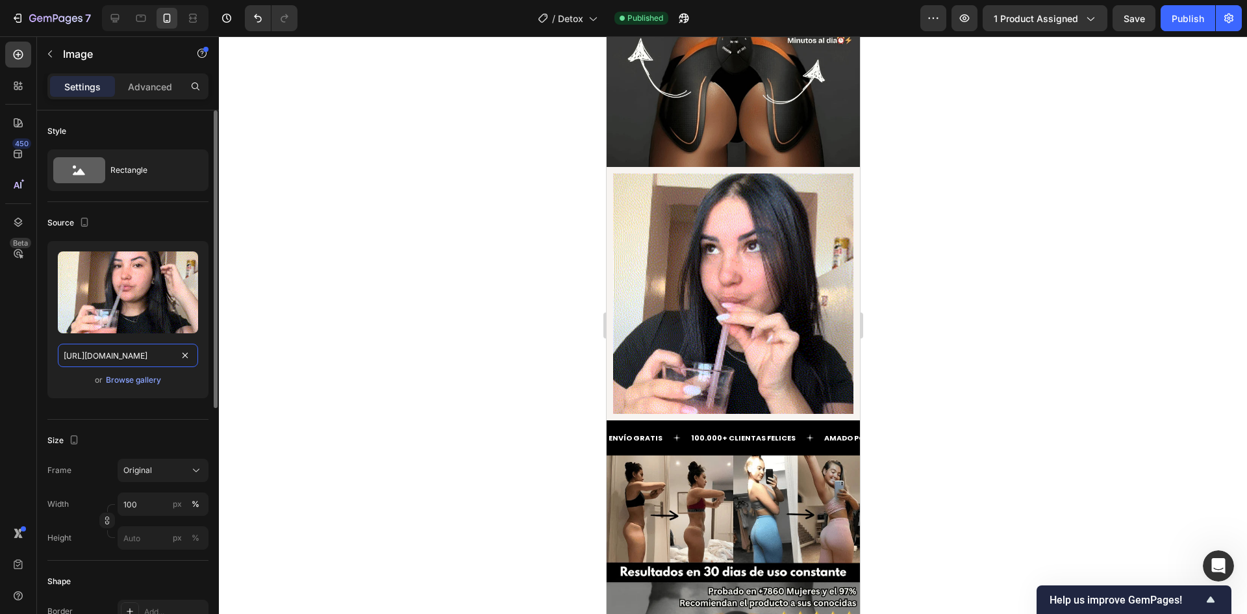
click at [100, 366] on input "[URL][DOMAIN_NAME]" at bounding box center [128, 355] width 140 height 23
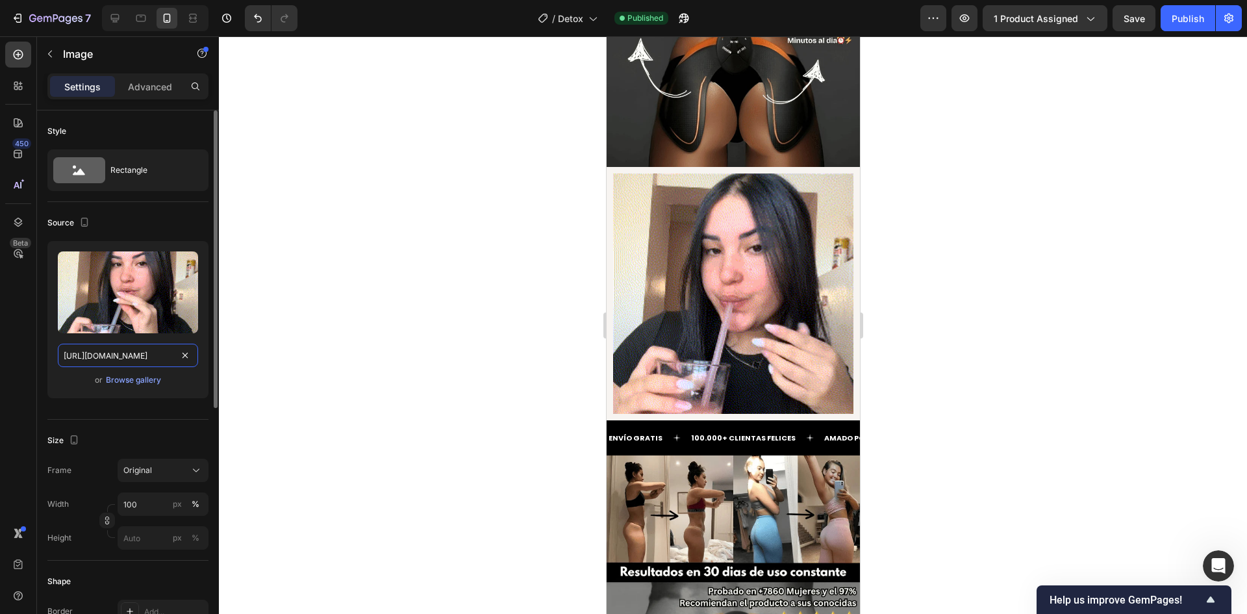
paste input "Untitled_Made_with_FlexClip_9_1.gif?v=175907306"
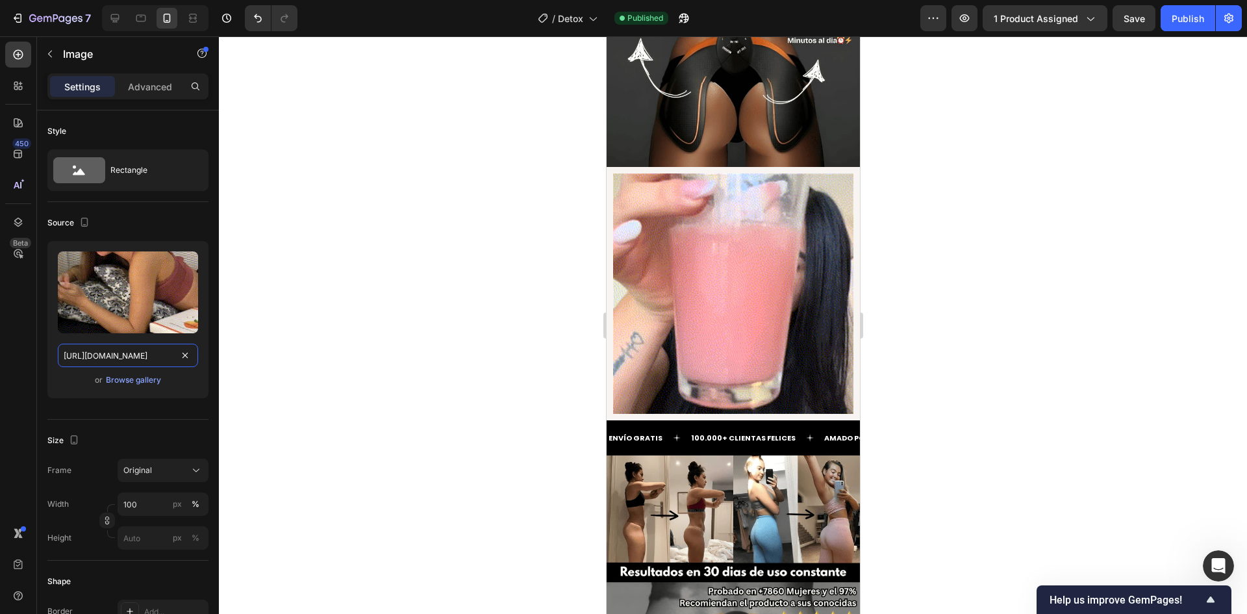
scroll to position [0, 284]
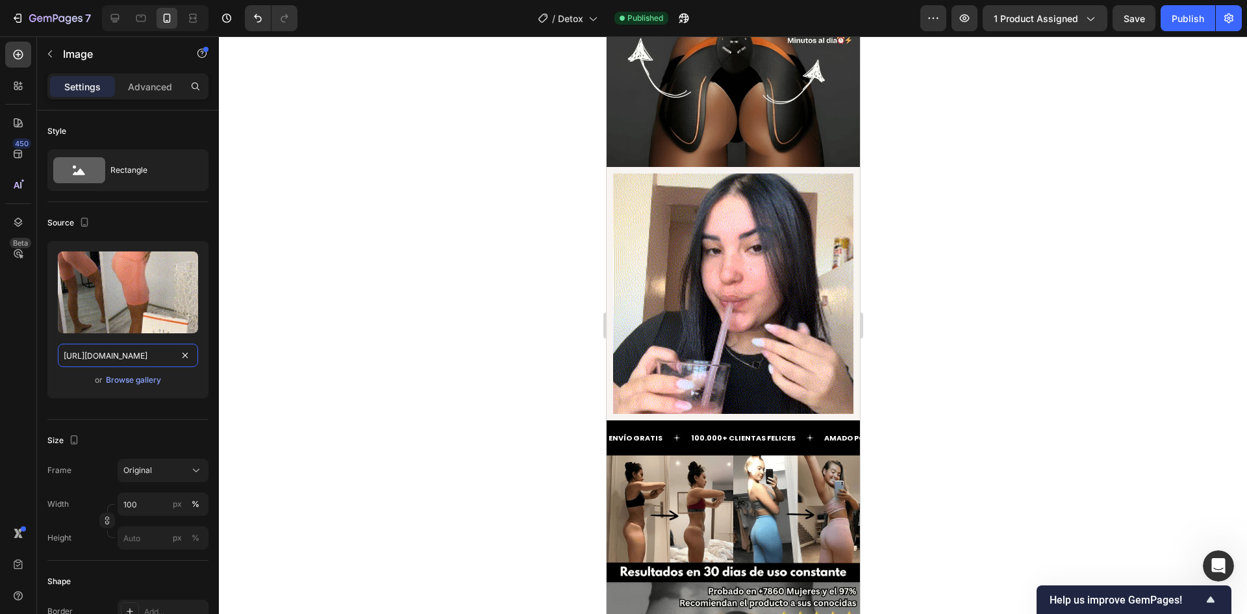
type input "[URL][DOMAIN_NAME]"
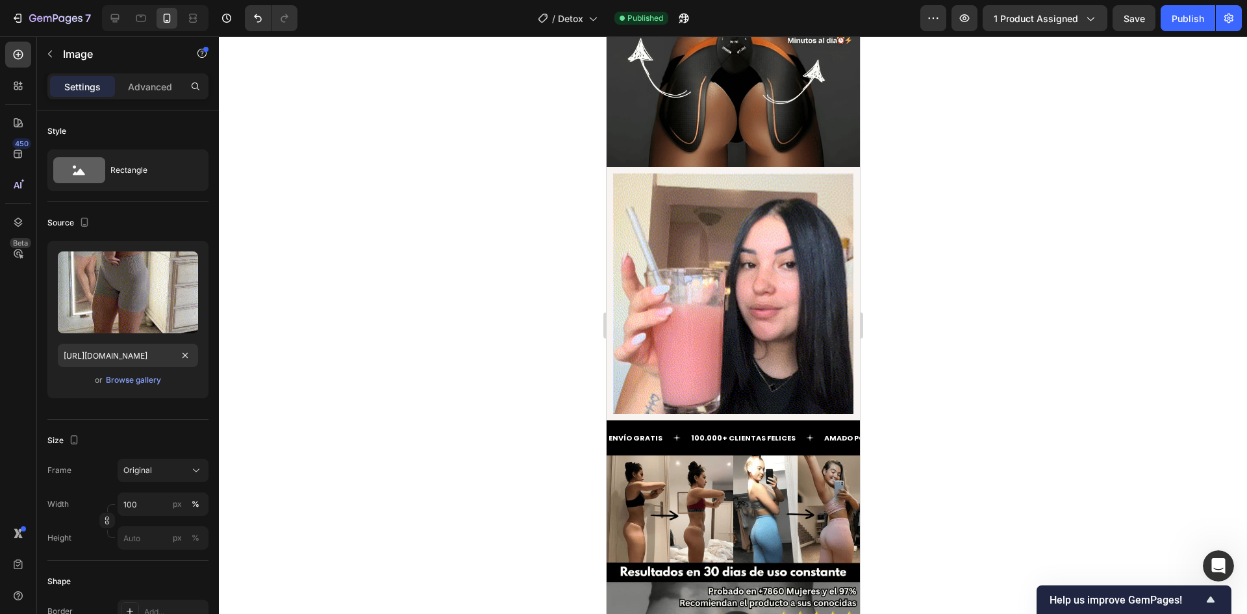
click at [374, 318] on div at bounding box center [733, 324] width 1028 height 577
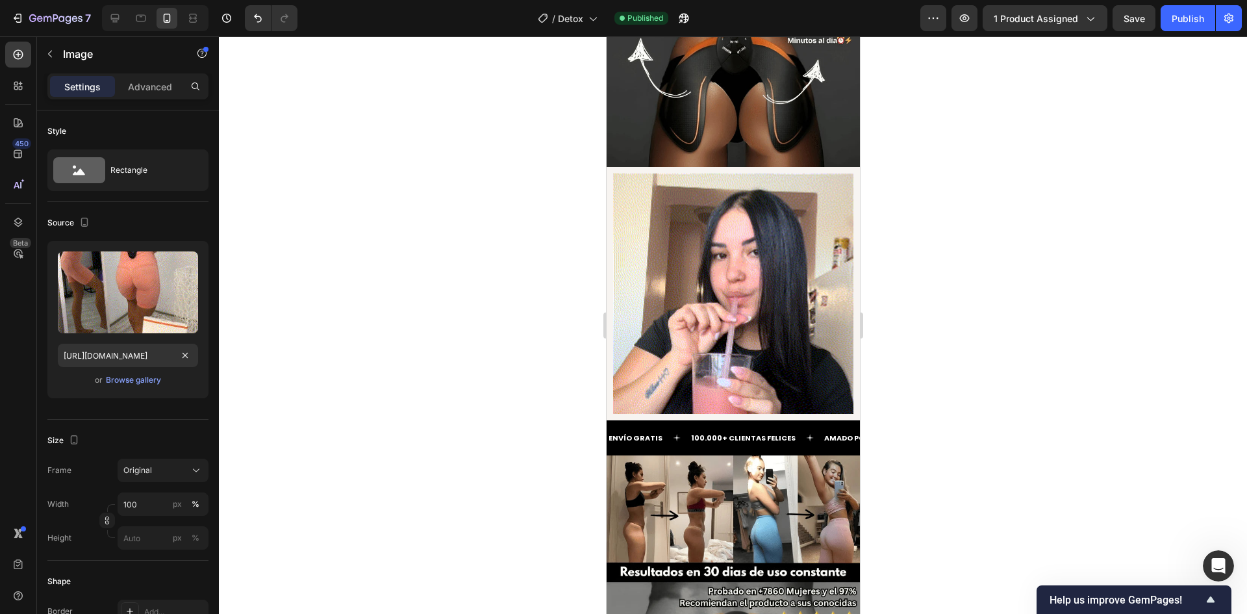
scroll to position [0, 0]
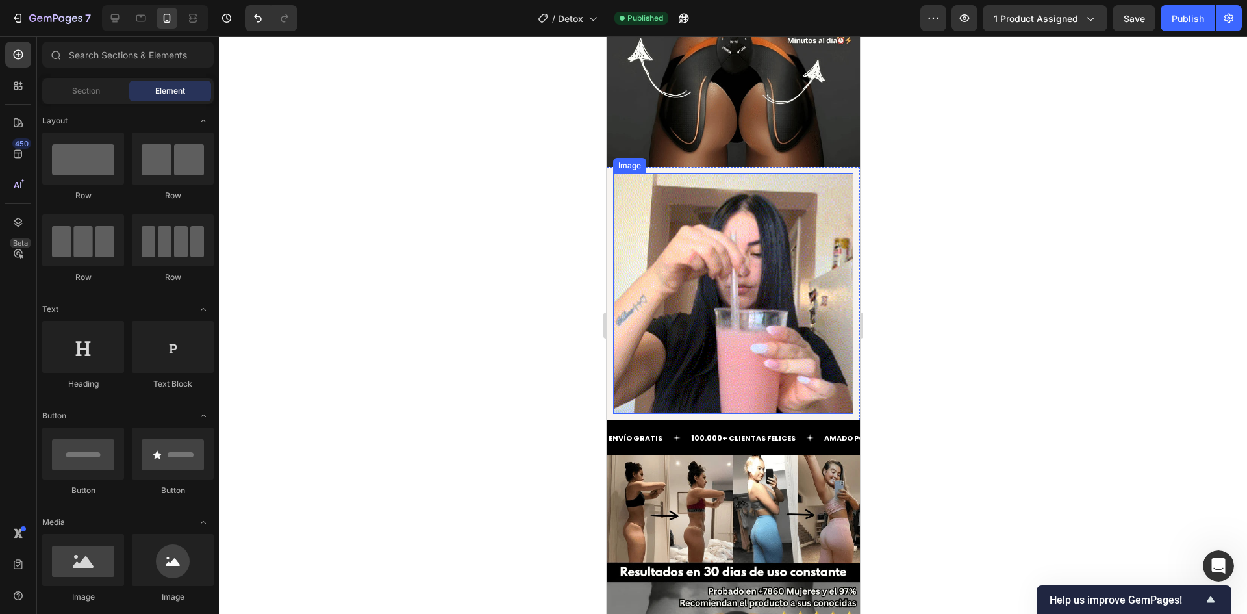
click at [698, 197] on img at bounding box center [733, 293] width 240 height 240
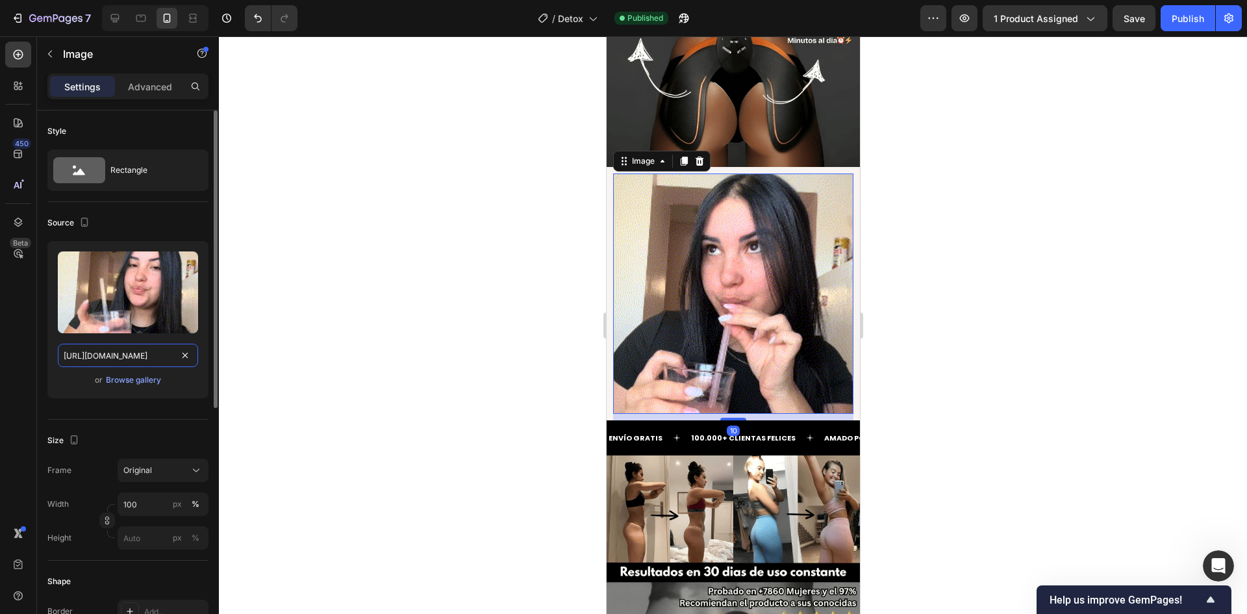
click at [147, 347] on input "[URL][DOMAIN_NAME]" at bounding box center [128, 355] width 140 height 23
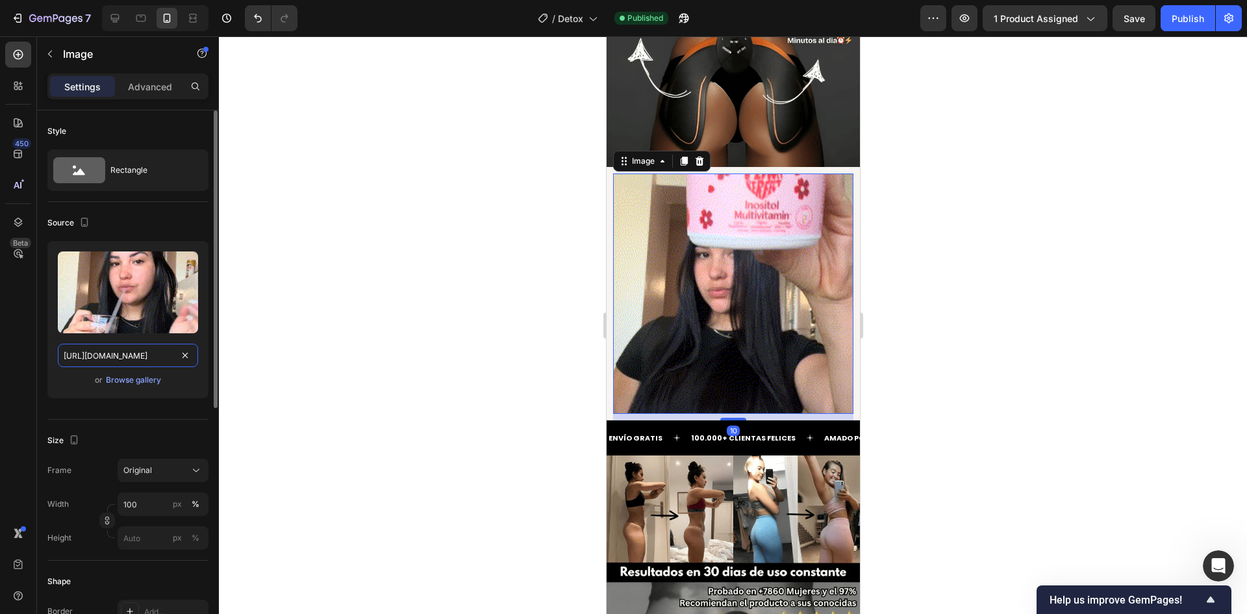
click at [147, 347] on input "[URL][DOMAIN_NAME]" at bounding box center [128, 355] width 140 height 23
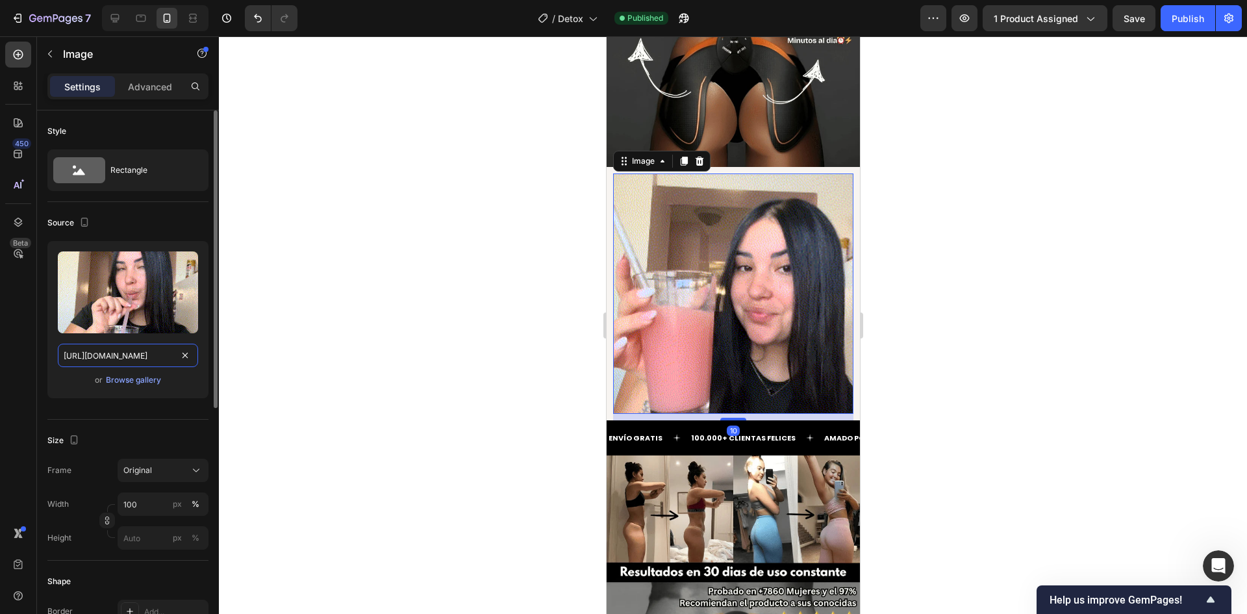
paste input "Untitled_Made_with_FlexClip_9_1.gif?v=175907306"
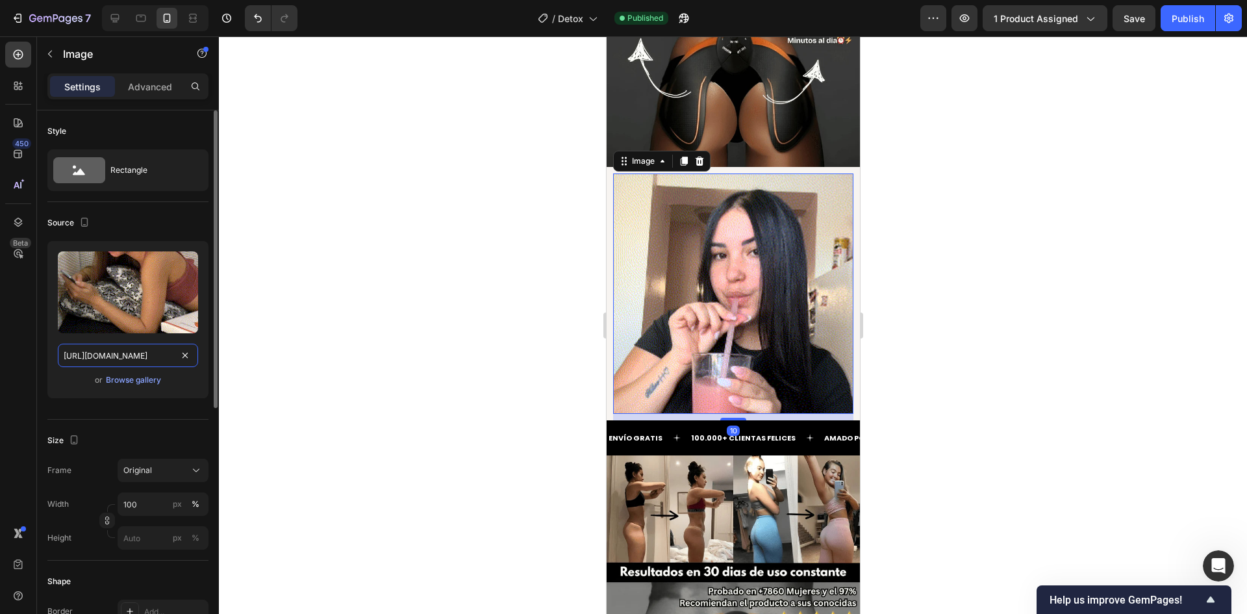
scroll to position [0, 284]
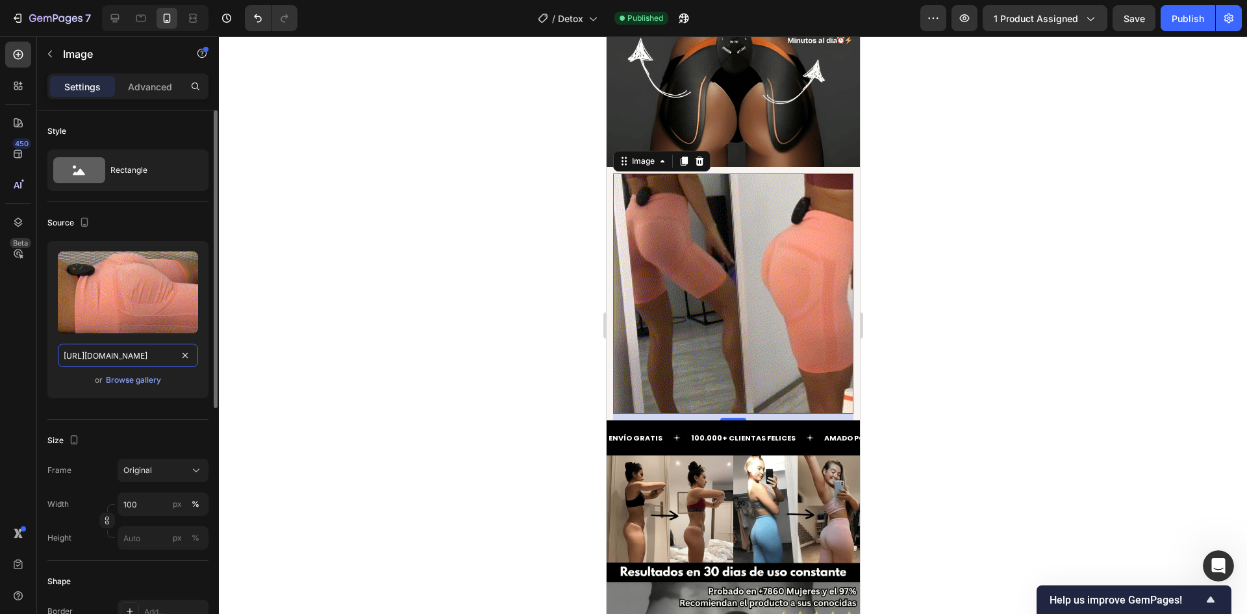
type input "[URL][DOMAIN_NAME]"
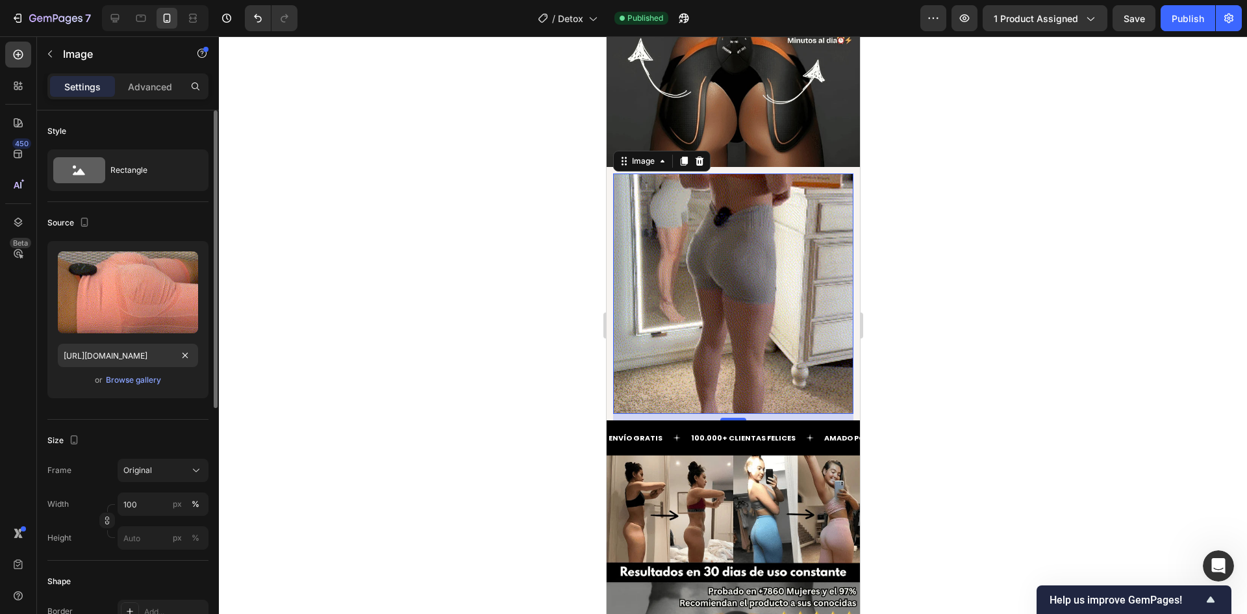
click at [139, 425] on div "Size Frame Original Width 100 px % Height px %" at bounding box center [127, 490] width 161 height 141
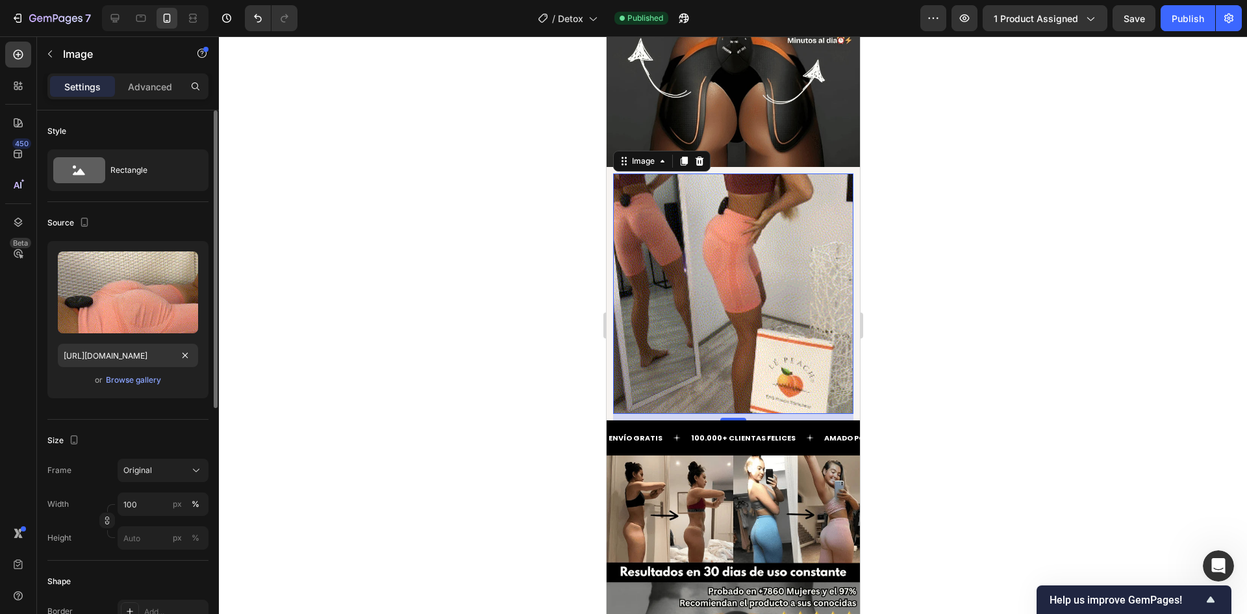
scroll to position [0, 0]
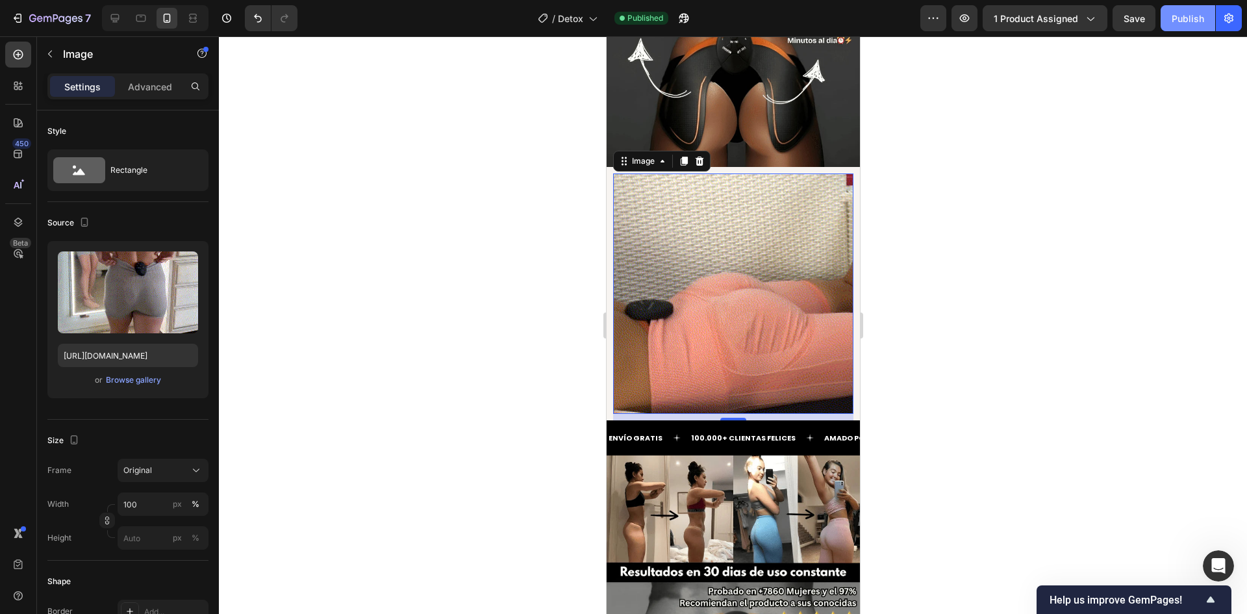
click at [1192, 19] on div "Publish" at bounding box center [1188, 19] width 32 height 14
